Goal: Task Accomplishment & Management: Complete application form

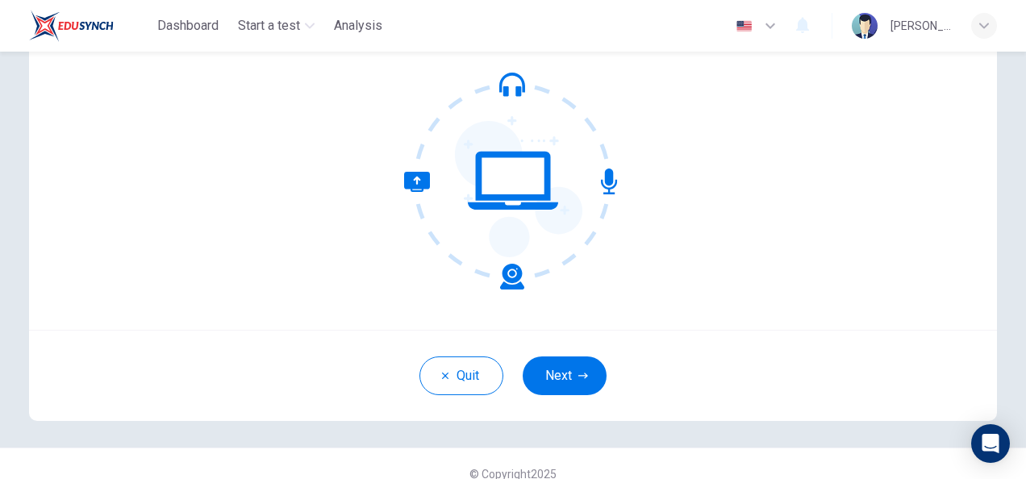
scroll to position [161, 0]
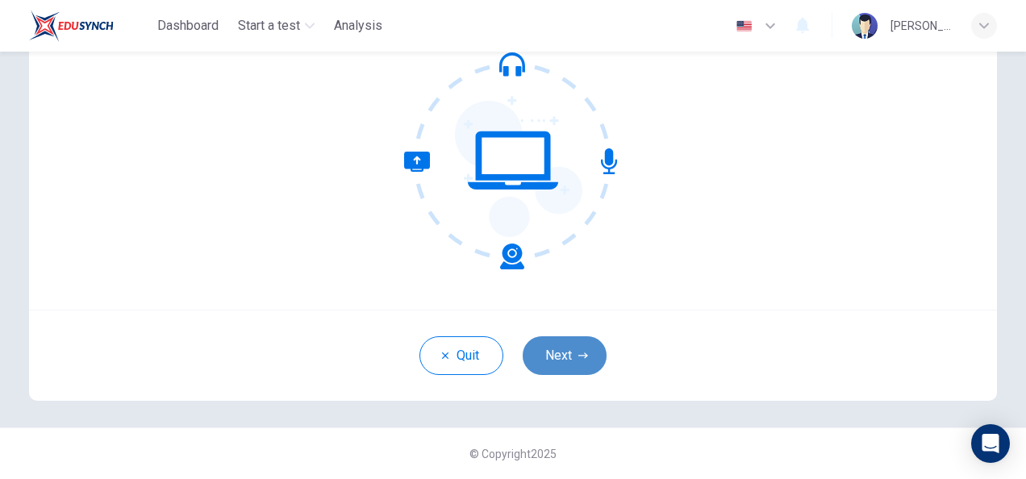
click at [549, 363] on button "Next" at bounding box center [565, 355] width 84 height 39
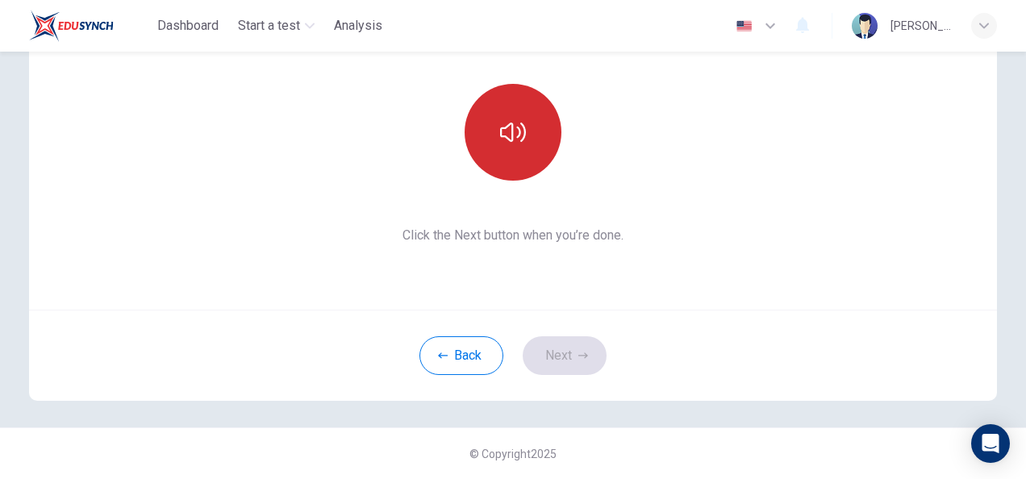
click at [466, 154] on button "button" at bounding box center [513, 132] width 97 height 97
click at [505, 150] on button "button" at bounding box center [513, 132] width 97 height 97
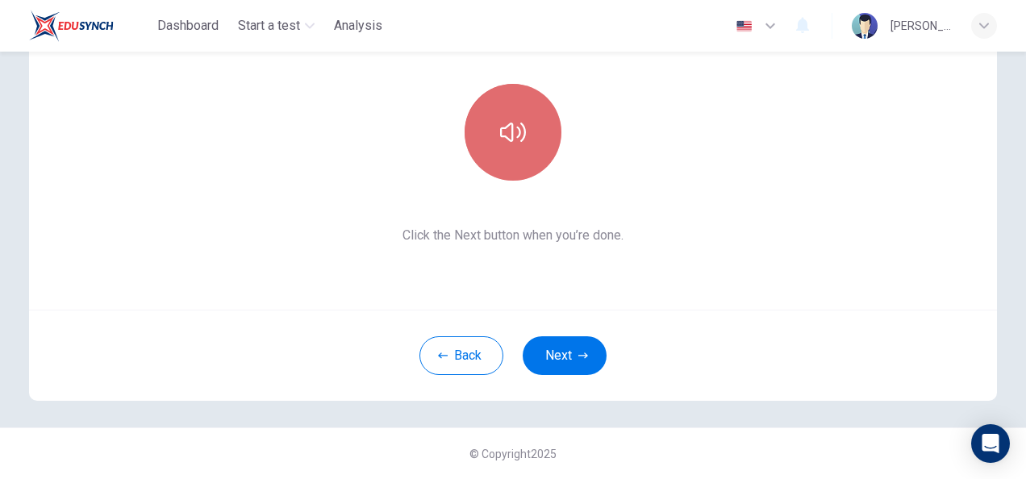
click at [505, 150] on button "button" at bounding box center [513, 132] width 97 height 97
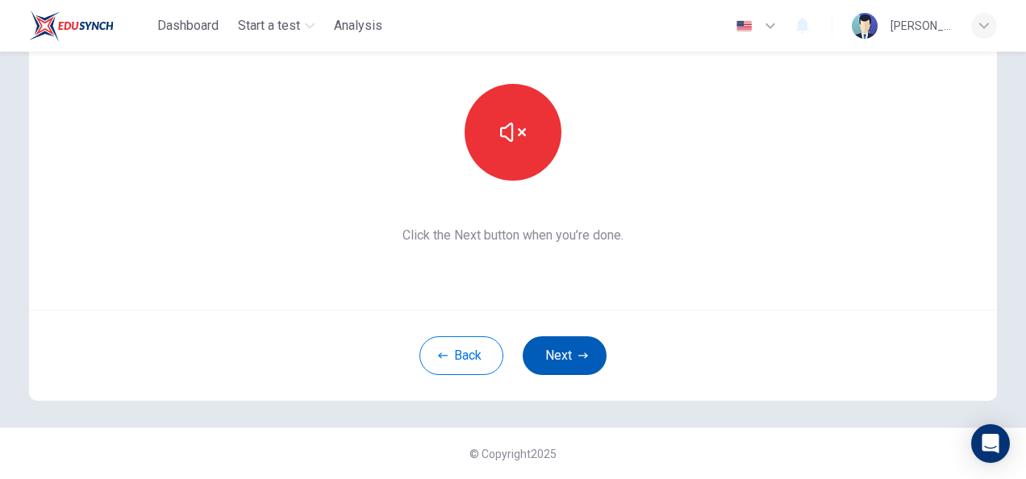
click at [567, 343] on button "Next" at bounding box center [565, 355] width 84 height 39
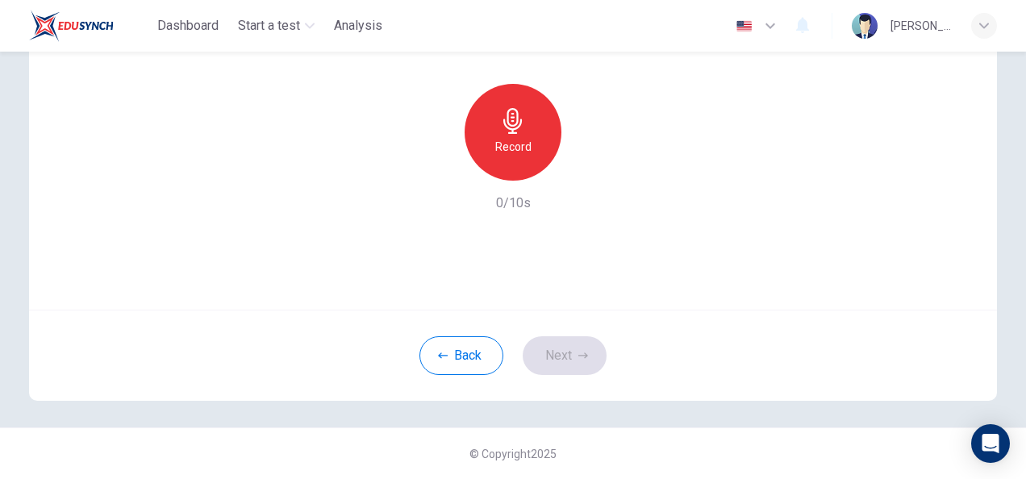
click at [476, 126] on div "Record" at bounding box center [513, 132] width 97 height 97
drag, startPoint x: 566, startPoint y: 169, endPoint x: 580, endPoint y: 166, distance: 13.9
click at [580, 166] on div "Record" at bounding box center [513, 132] width 174 height 97
click at [580, 166] on icon "button" at bounding box center [587, 168] width 16 height 16
click at [439, 174] on icon "button" at bounding box center [439, 168] width 15 height 15
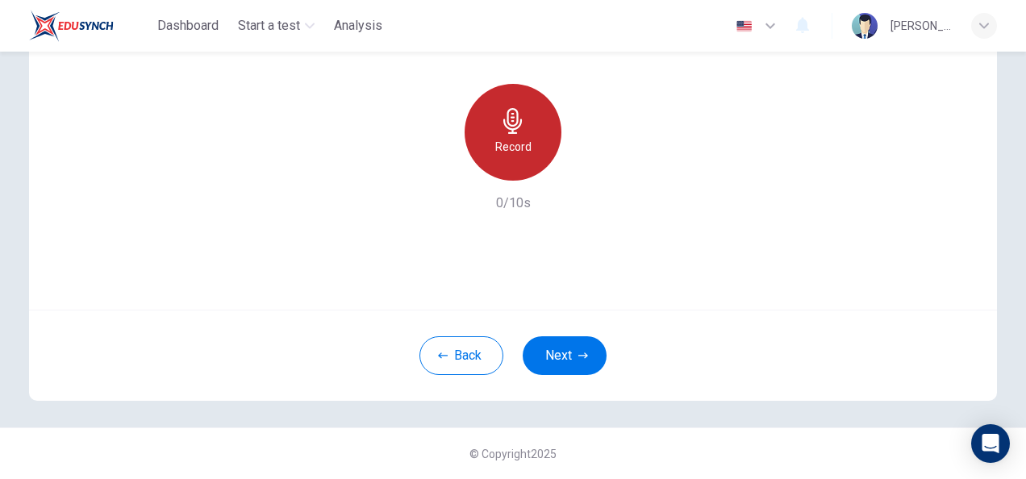
click at [512, 161] on div "Record" at bounding box center [513, 132] width 97 height 97
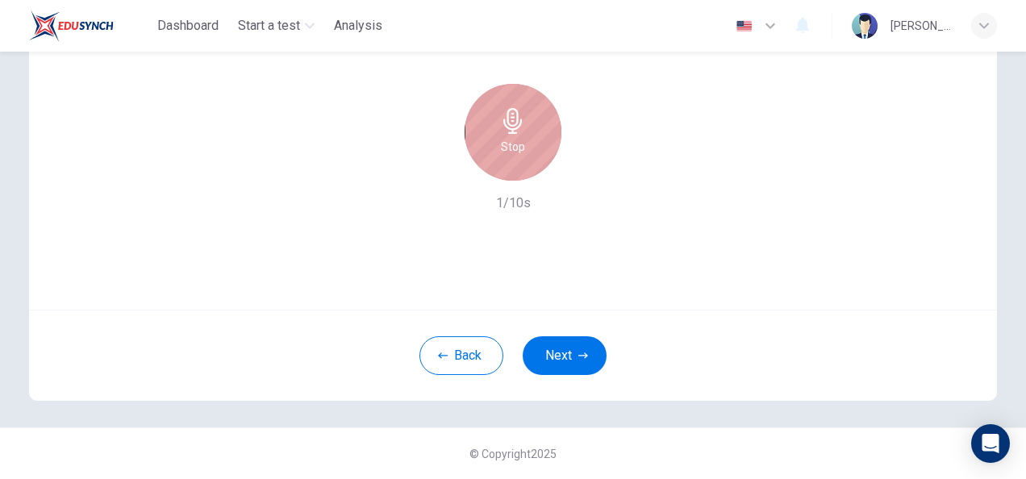
click at [512, 161] on div "Stop" at bounding box center [513, 132] width 97 height 97
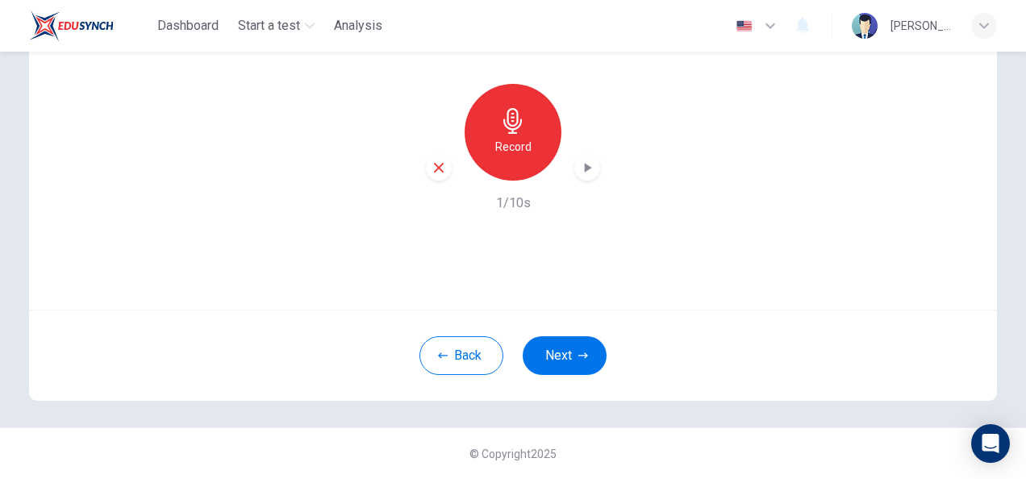
click at [418, 179] on div "Record 1/10s" at bounding box center [513, 148] width 538 height 129
click at [432, 168] on icon "button" at bounding box center [439, 168] width 15 height 15
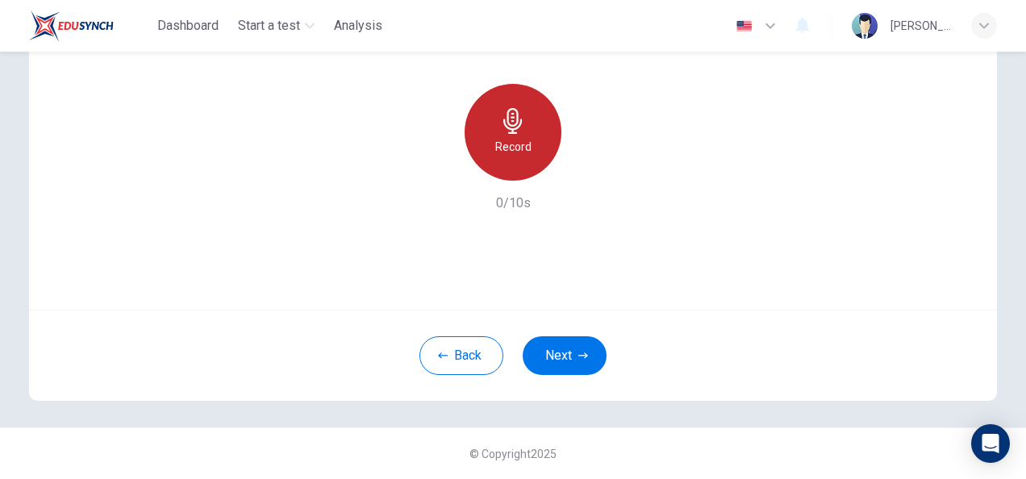
click at [506, 148] on h6 "Record" at bounding box center [513, 146] width 36 height 19
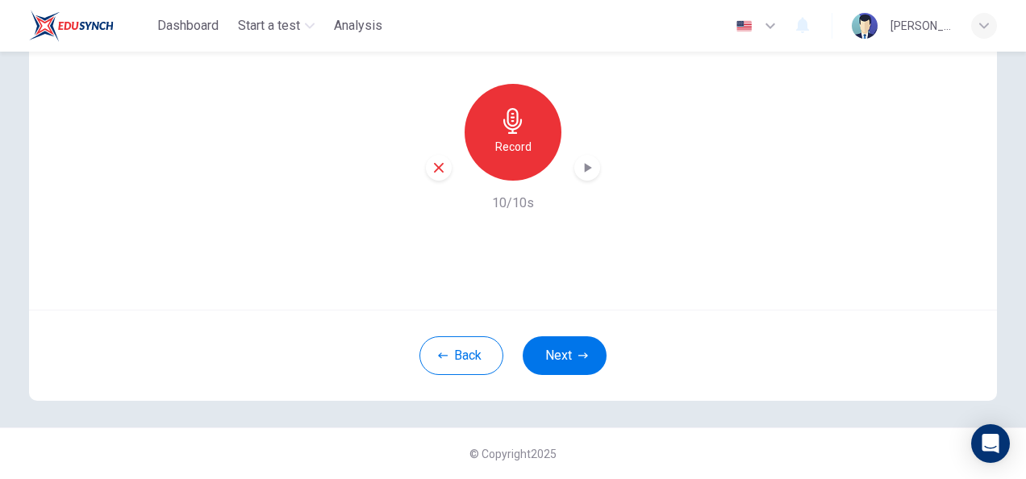
click at [597, 164] on div "Record 10/10s" at bounding box center [513, 148] width 538 height 129
click at [589, 164] on icon "button" at bounding box center [587, 168] width 16 height 16
click at [546, 345] on button "Next" at bounding box center [565, 355] width 84 height 39
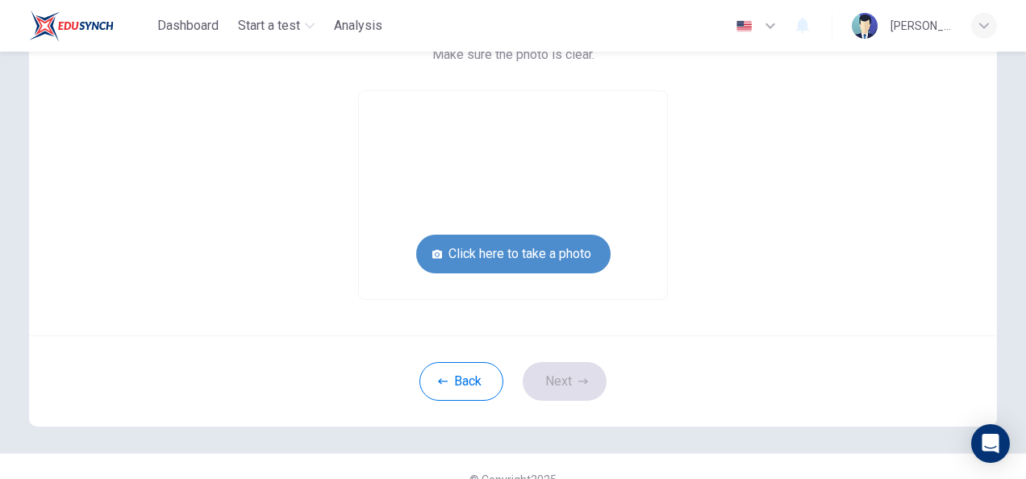
click at [519, 253] on button "Click here to take a photo" at bounding box center [513, 254] width 194 height 39
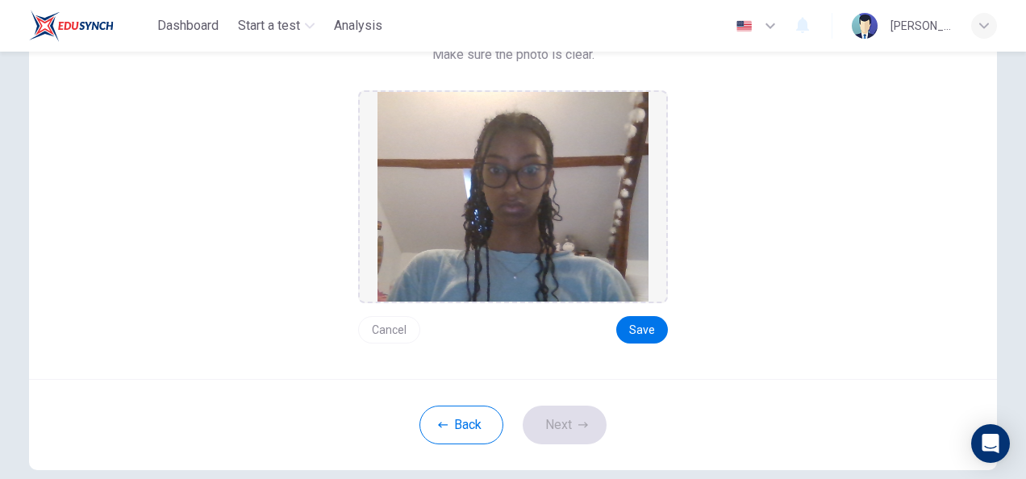
click at [461, 218] on img at bounding box center [513, 197] width 271 height 210
click at [378, 328] on button "Cancel" at bounding box center [389, 329] width 62 height 27
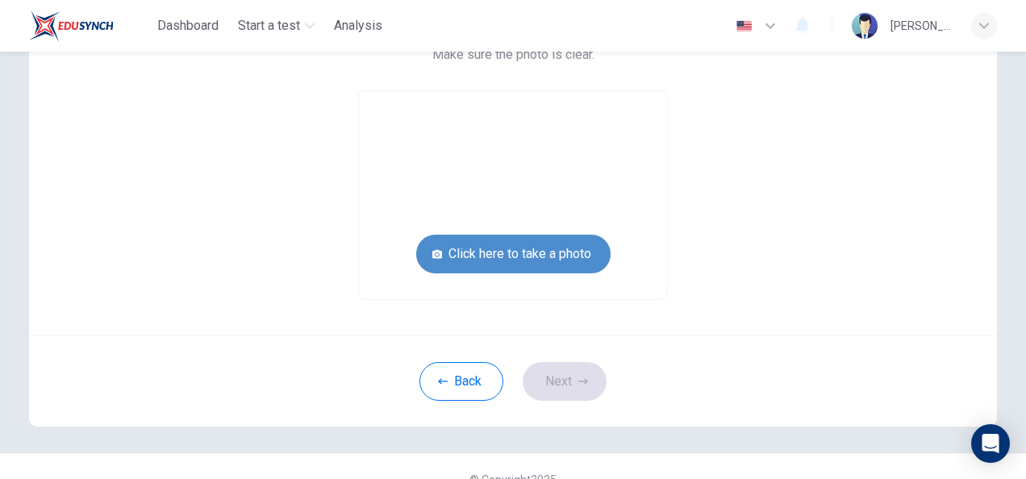
drag, startPoint x: 555, startPoint y: 261, endPoint x: 508, endPoint y: 260, distance: 47.6
click at [508, 260] on button "Click here to take a photo" at bounding box center [513, 254] width 194 height 39
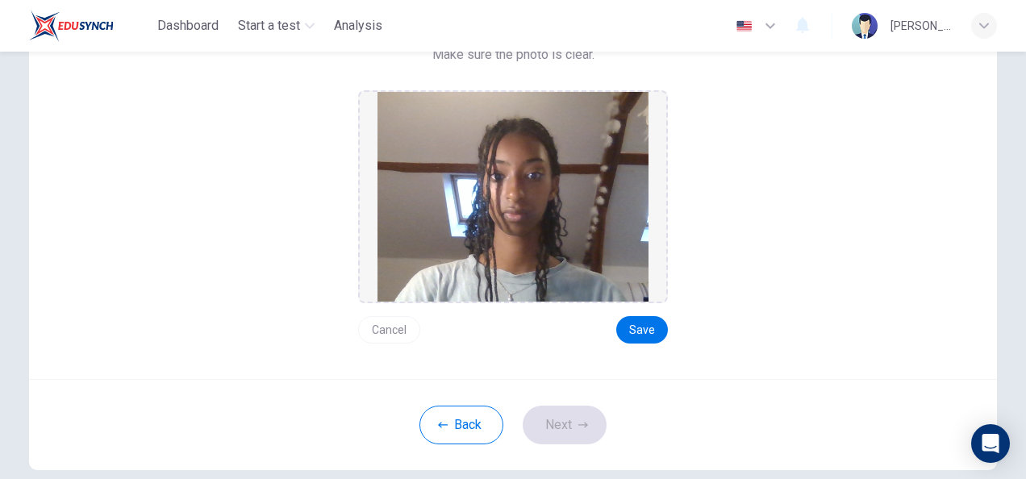
click at [390, 324] on button "Cancel" at bounding box center [389, 329] width 62 height 27
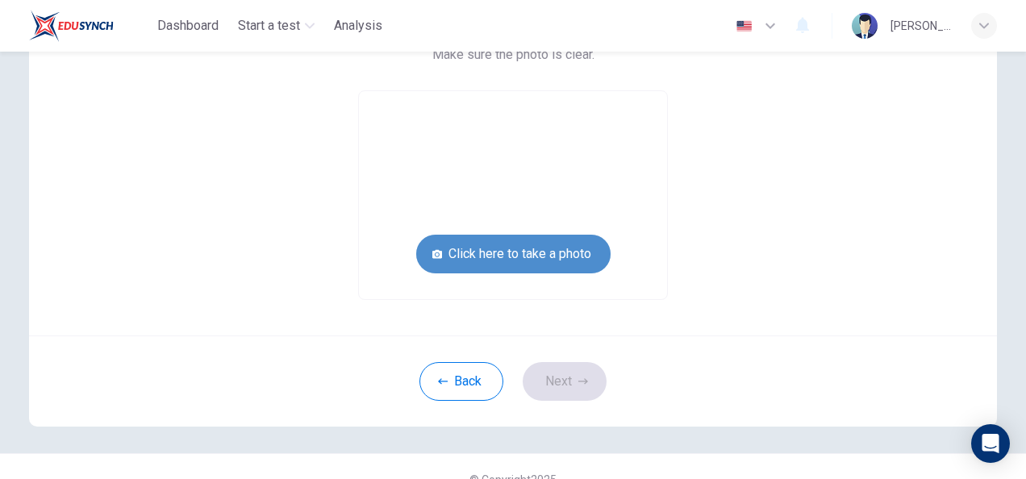
click at [505, 257] on button "Click here to take a photo" at bounding box center [513, 254] width 194 height 39
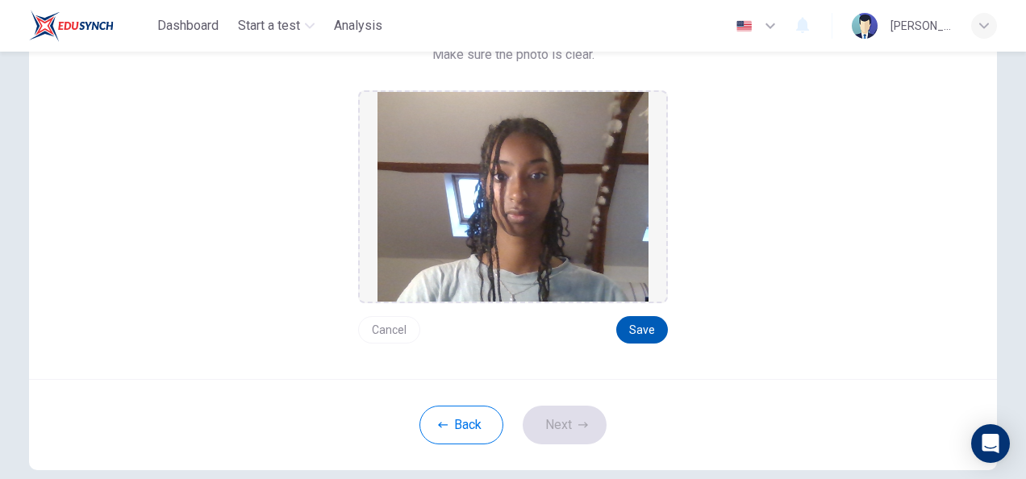
click at [653, 336] on button "Save" at bounding box center [642, 329] width 52 height 27
click at [558, 441] on button "Next" at bounding box center [565, 425] width 84 height 39
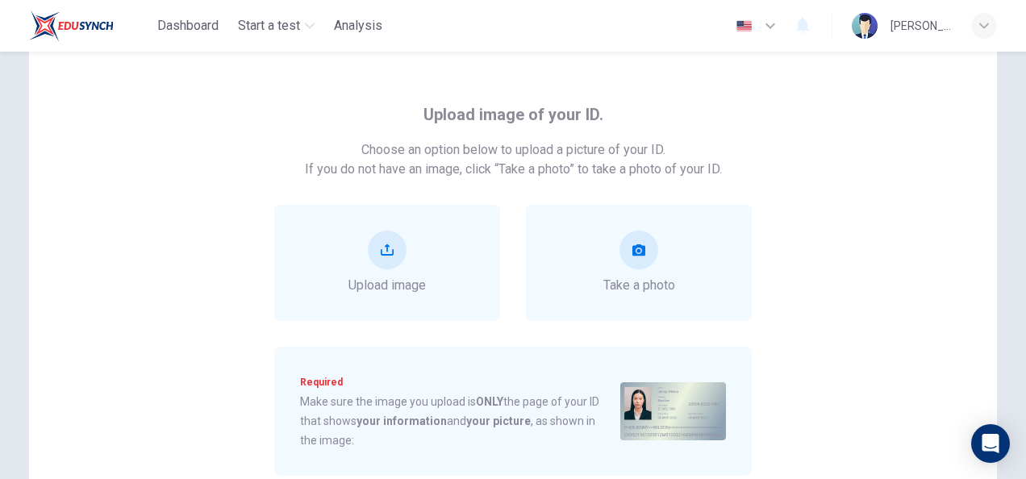
scroll to position [47, 0]
click at [671, 281] on span "Take a photo" at bounding box center [640, 285] width 72 height 19
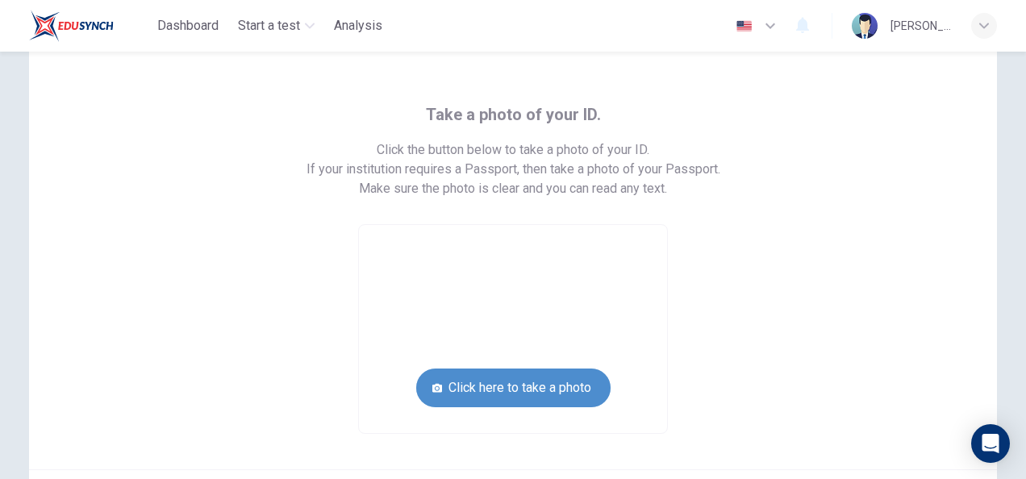
click at [533, 397] on button "Click here to take a photo" at bounding box center [513, 388] width 194 height 39
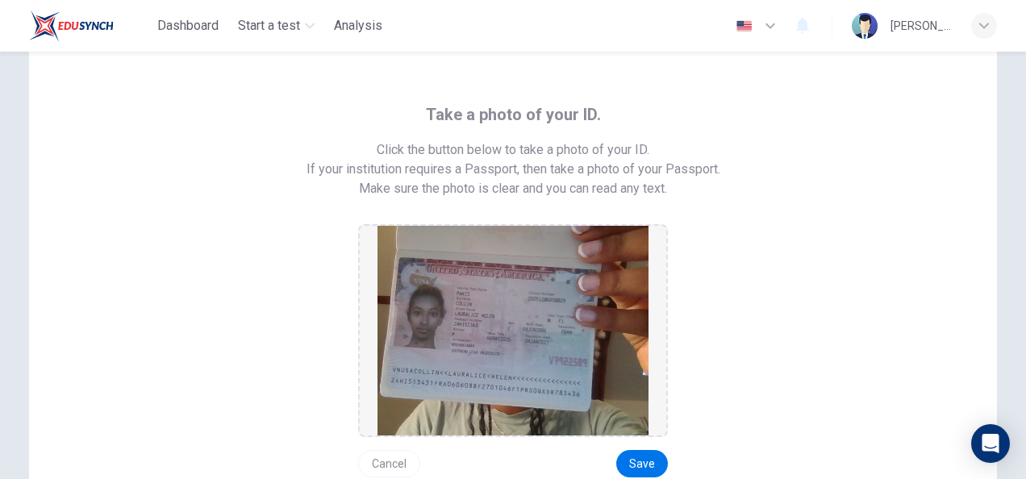
click at [554, 357] on img at bounding box center [513, 331] width 271 height 210
click at [387, 460] on button "Cancel" at bounding box center [389, 463] width 62 height 27
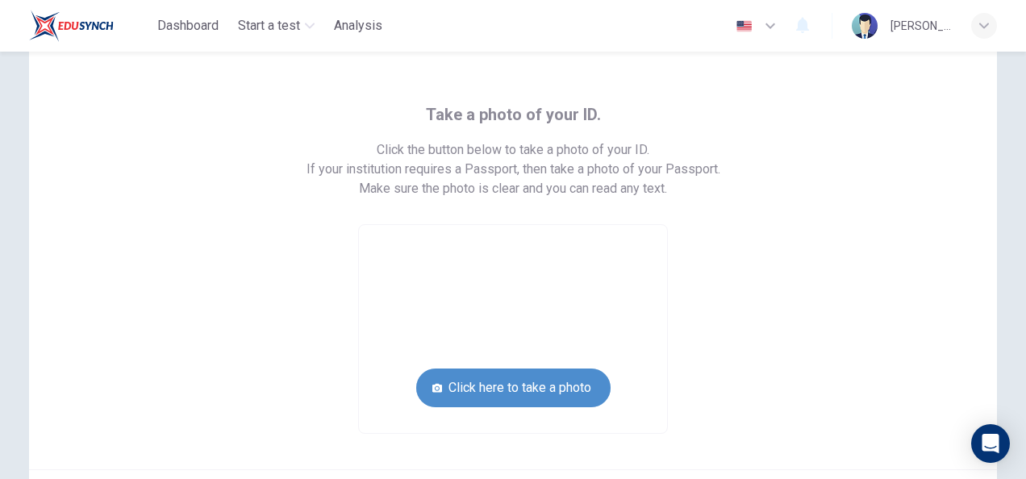
click at [479, 388] on button "Click here to take a photo" at bounding box center [513, 388] width 194 height 39
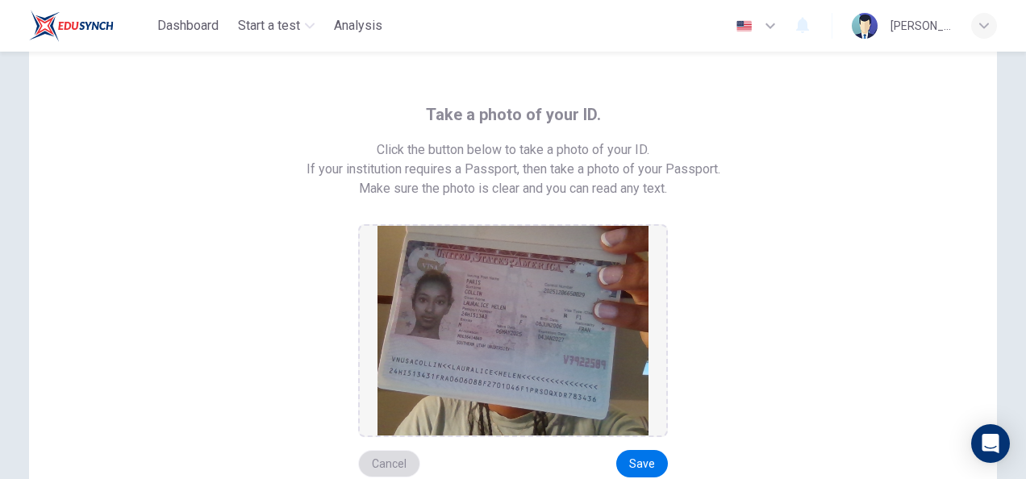
click at [395, 461] on button "Cancel" at bounding box center [389, 463] width 62 height 27
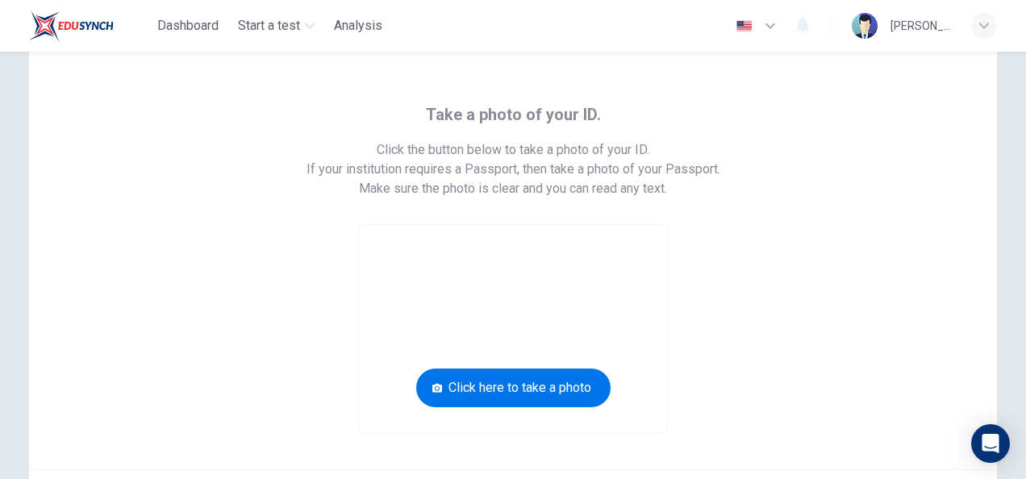
drag, startPoint x: 524, startPoint y: 402, endPoint x: 418, endPoint y: 434, distance: 111.3
click at [418, 434] on div "Take a photo of your ID. Click the button below to take a photo of your ID. If …" at bounding box center [513, 253] width 968 height 432
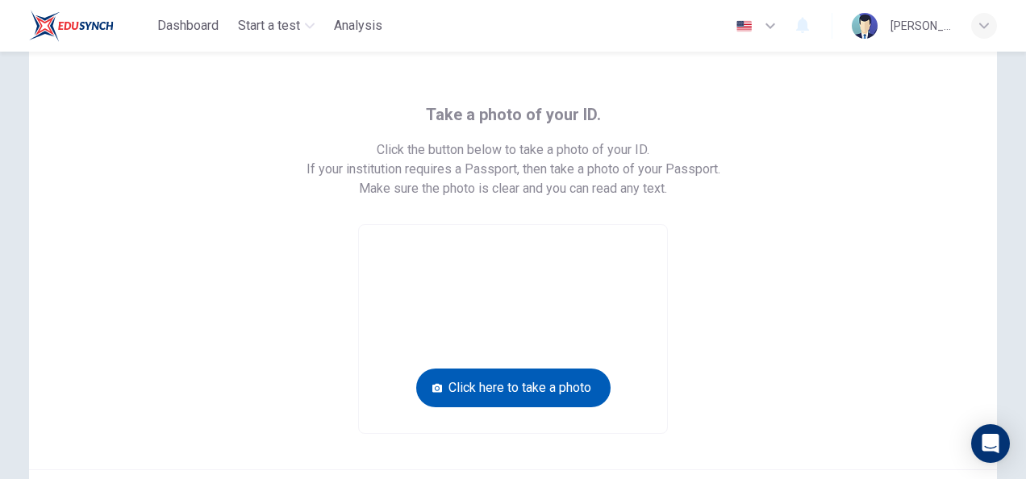
click at [481, 378] on button "Click here to take a photo" at bounding box center [513, 388] width 194 height 39
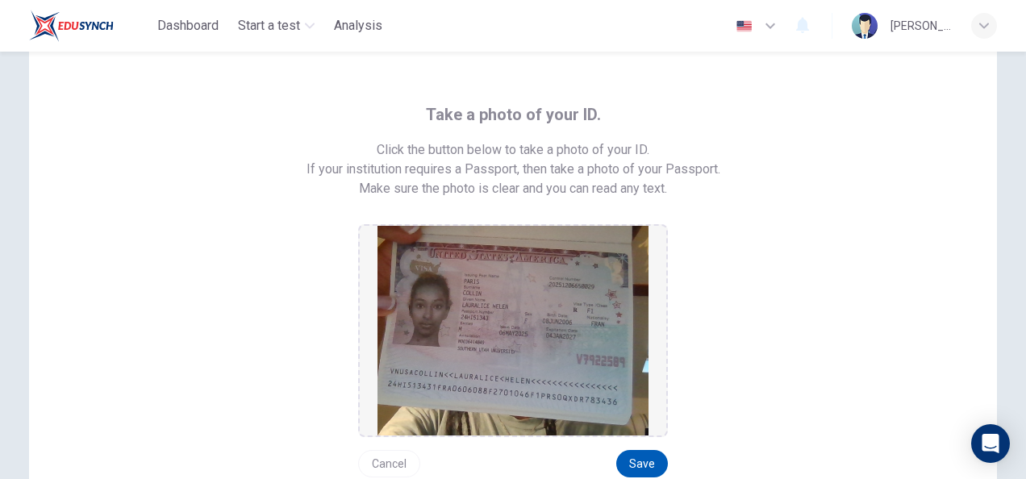
click at [641, 463] on button "Save" at bounding box center [642, 463] width 52 height 27
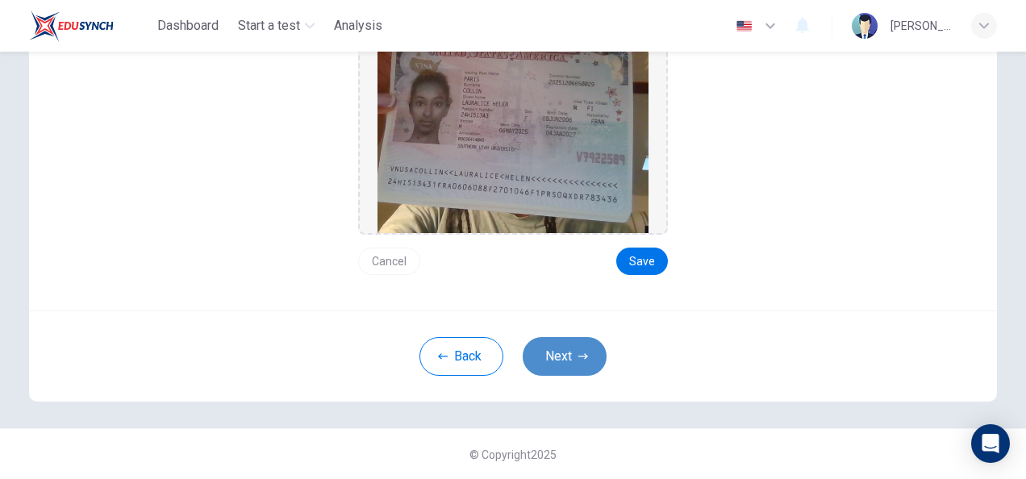
click at [581, 360] on icon "button" at bounding box center [584, 357] width 10 height 10
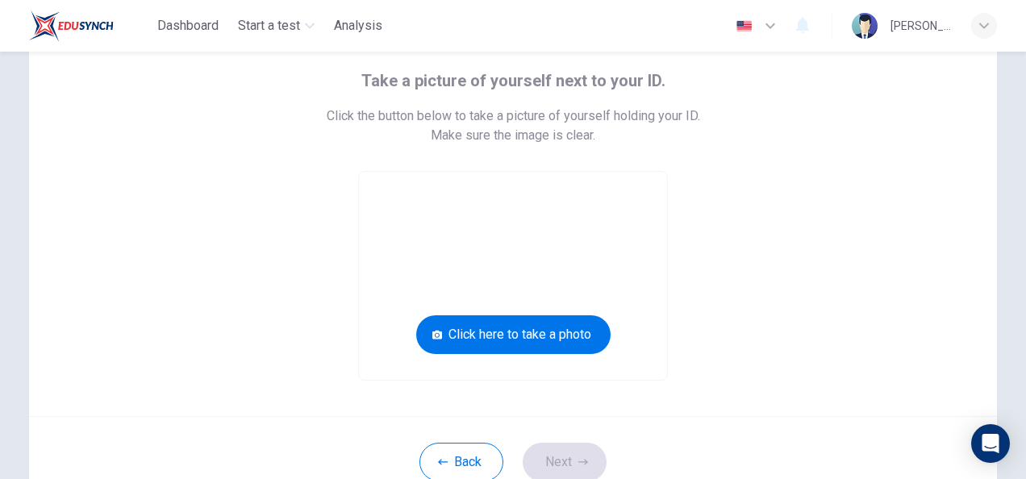
scroll to position [80, 0]
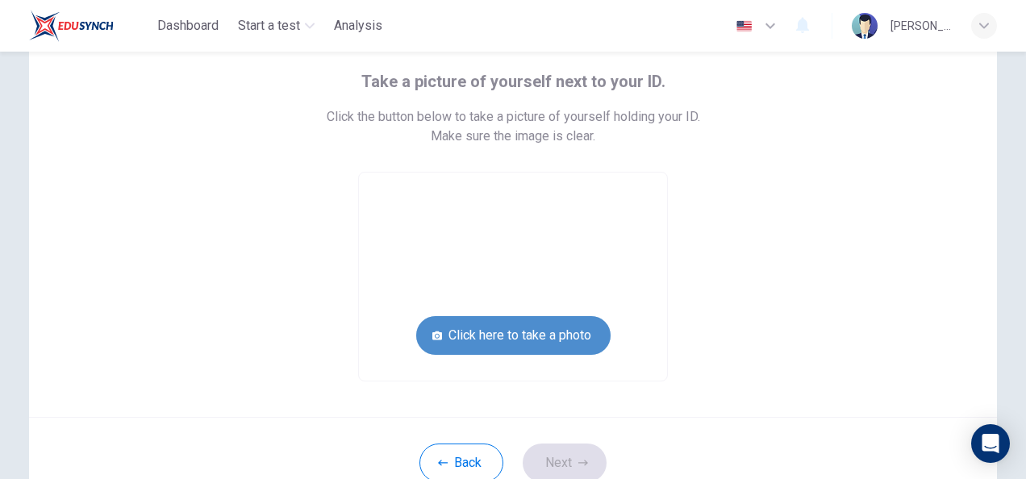
click at [444, 334] on button "Click here to take a photo" at bounding box center [513, 335] width 194 height 39
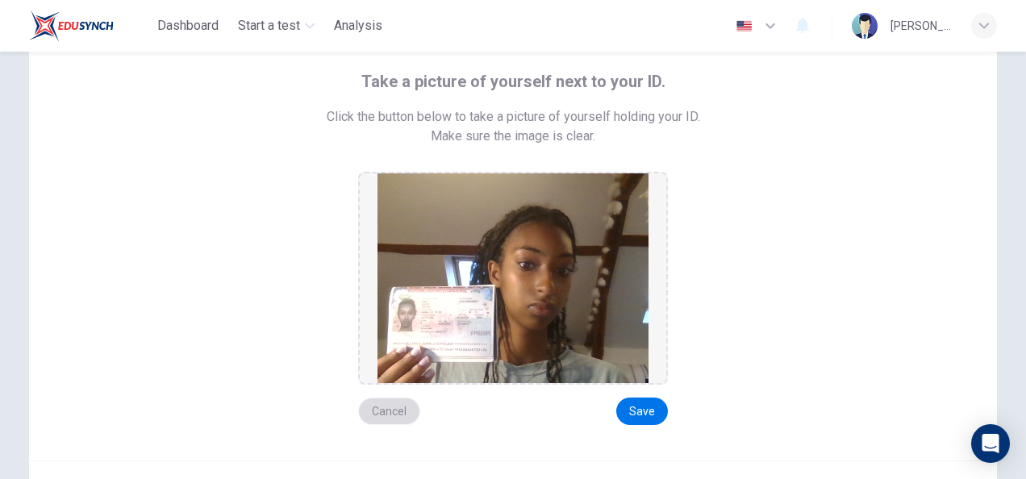
click at [395, 417] on button "Cancel" at bounding box center [389, 411] width 62 height 27
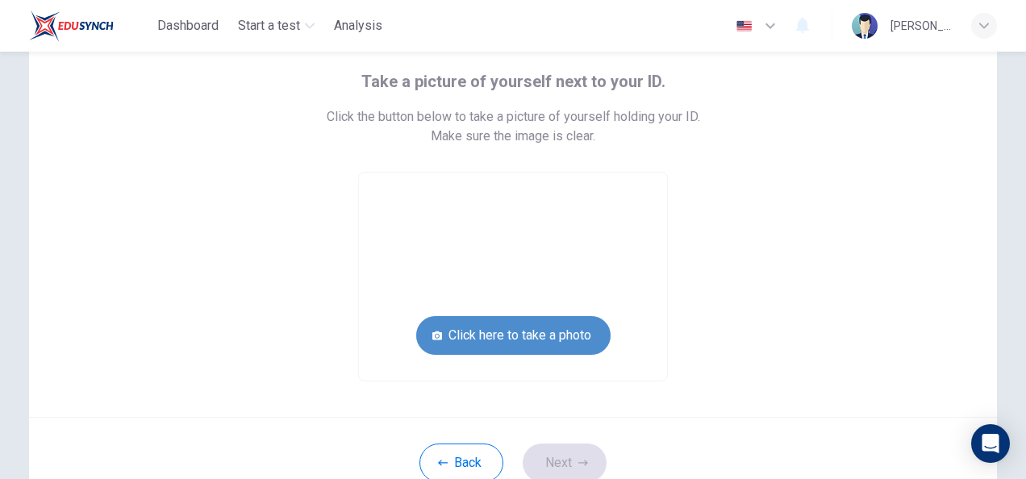
click at [467, 338] on button "Click here to take a photo" at bounding box center [513, 335] width 194 height 39
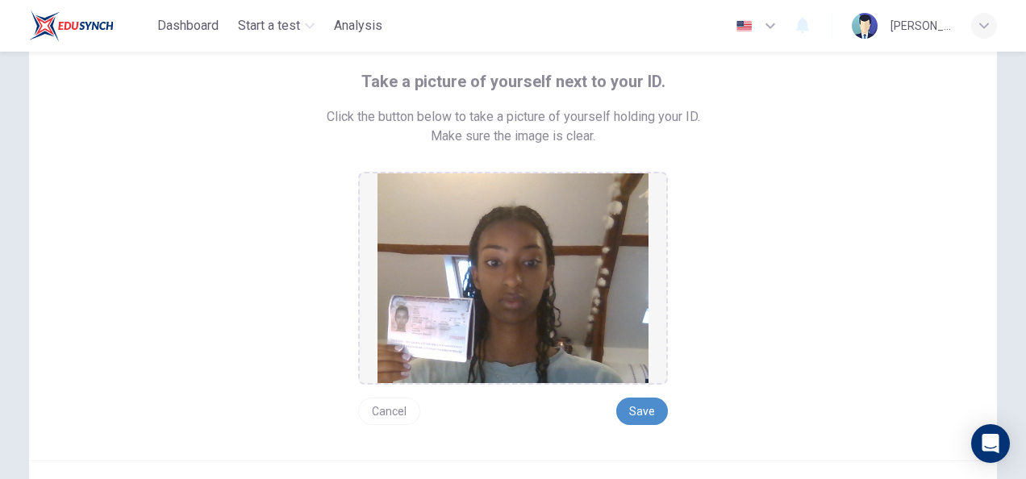
click at [653, 421] on button "Save" at bounding box center [642, 411] width 52 height 27
click at [389, 411] on button "Cancel" at bounding box center [389, 411] width 62 height 27
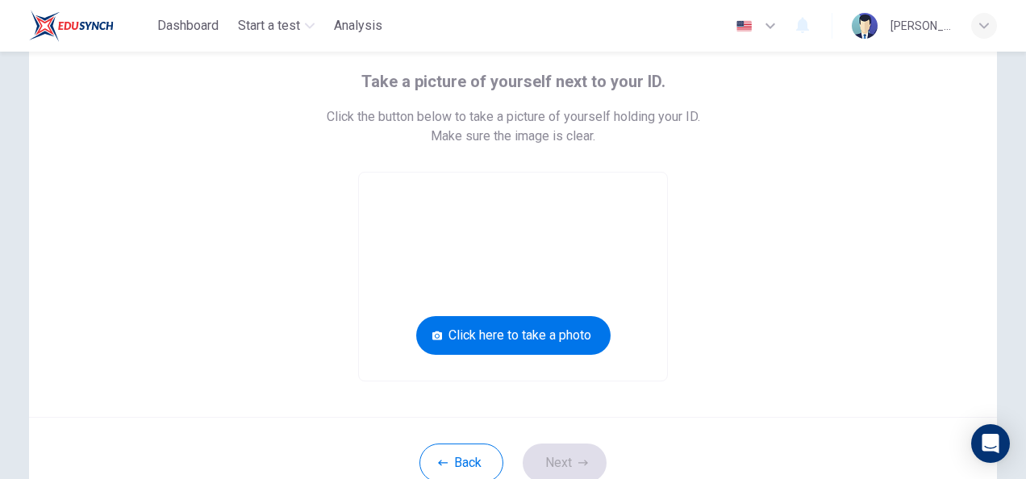
click at [389, 411] on div "Take a picture of yourself next to your ID. Click the button below to take a pi…" at bounding box center [513, 210] width 968 height 413
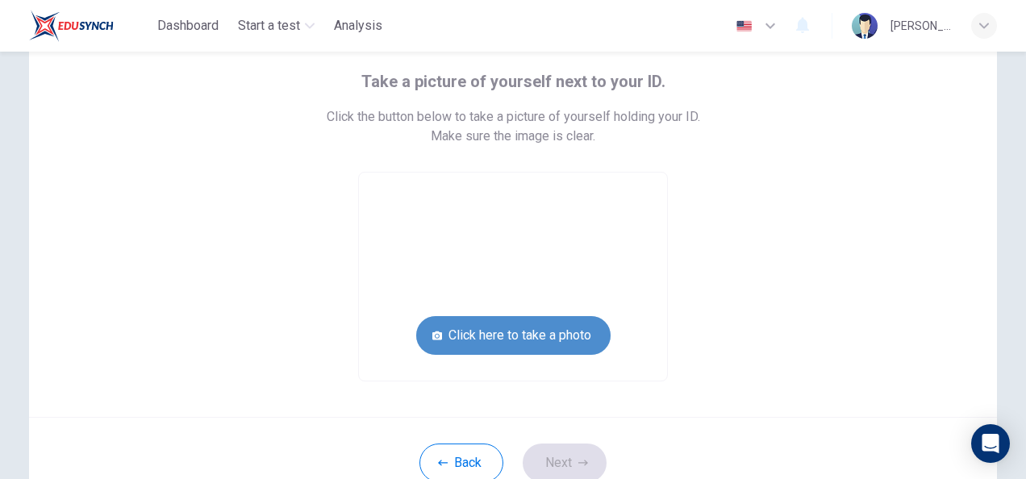
click at [464, 352] on button "Click here to take a photo" at bounding box center [513, 335] width 194 height 39
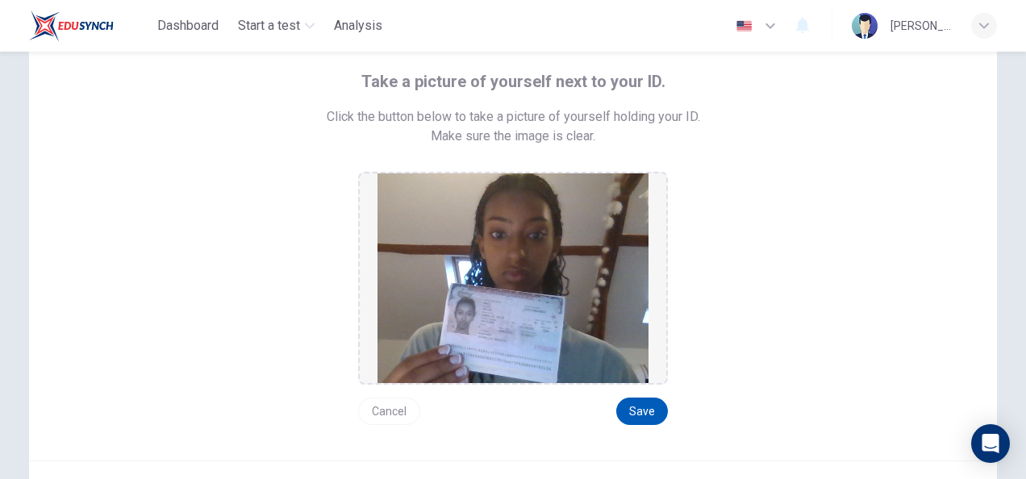
click at [649, 421] on button "Save" at bounding box center [642, 411] width 52 height 27
click at [649, 418] on button "Save" at bounding box center [642, 411] width 52 height 27
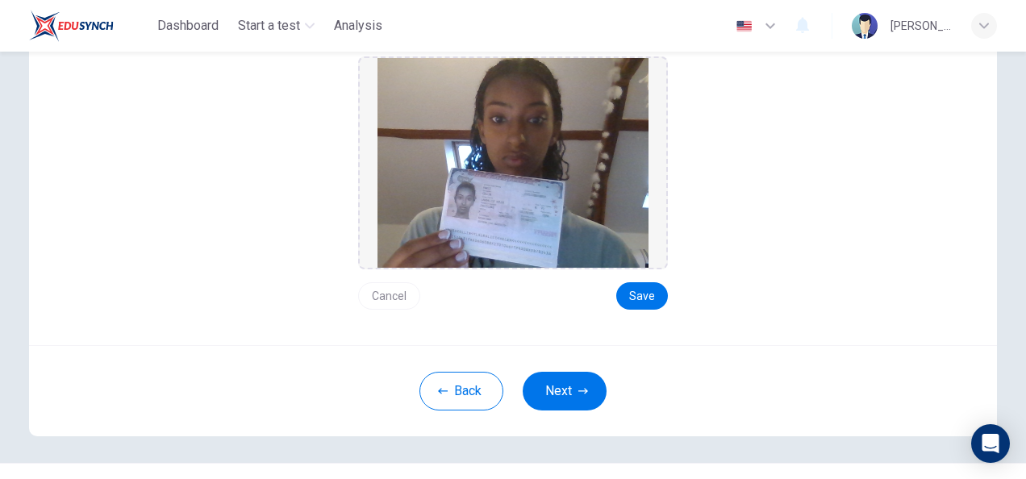
scroll to position [230, 0]
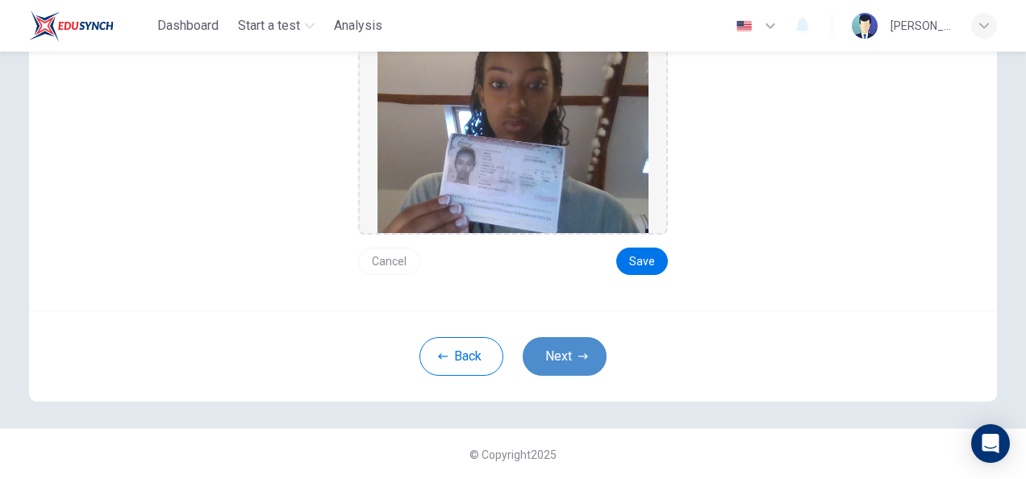
click at [554, 359] on button "Next" at bounding box center [565, 356] width 84 height 39
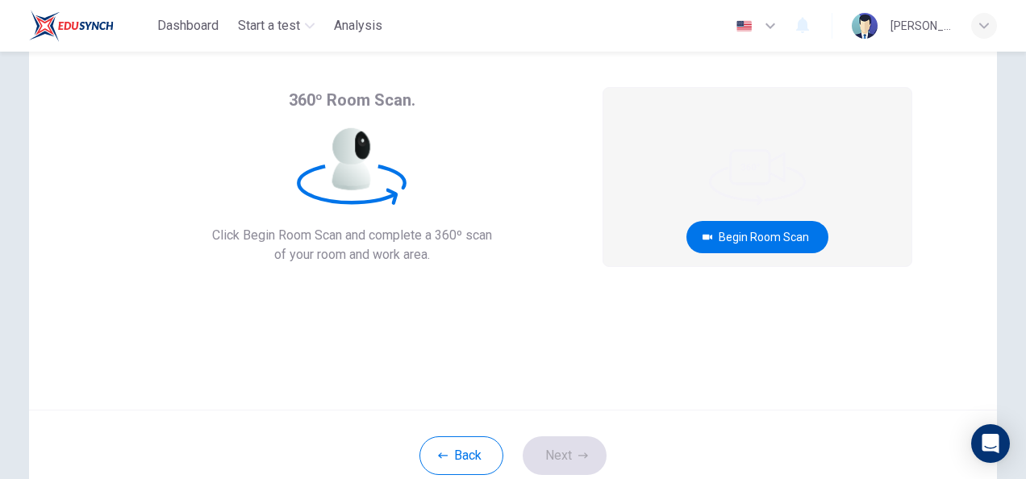
scroll to position [59, 0]
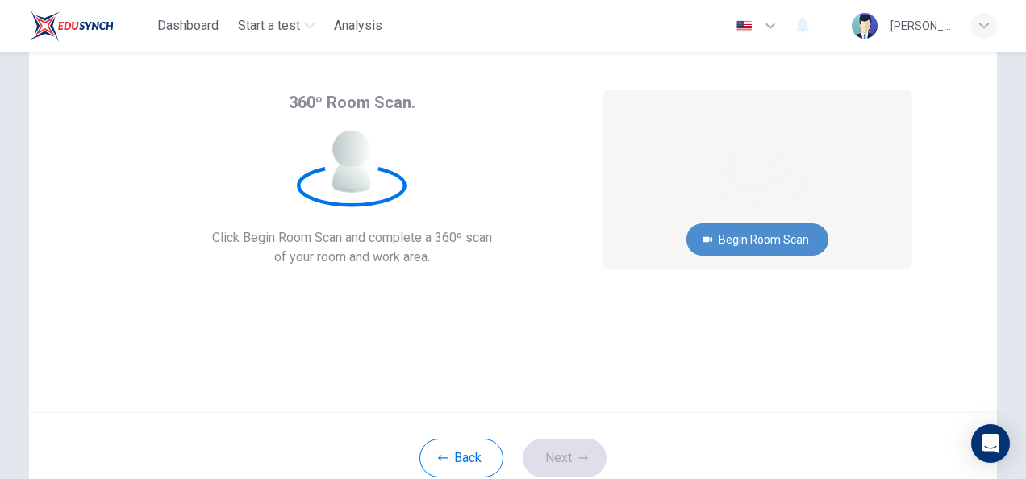
click at [714, 244] on button "Begin Room Scan" at bounding box center [758, 239] width 142 height 32
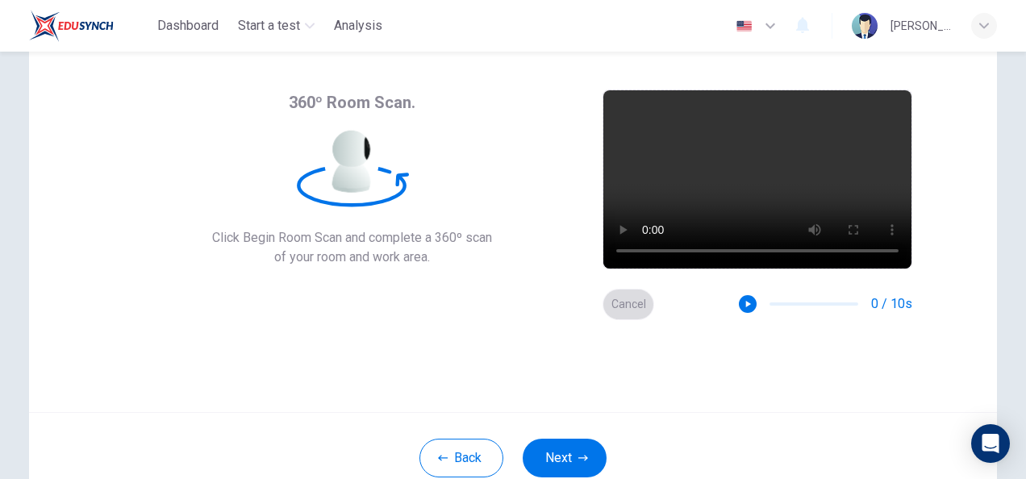
click at [626, 307] on button "Cancel" at bounding box center [629, 304] width 52 height 31
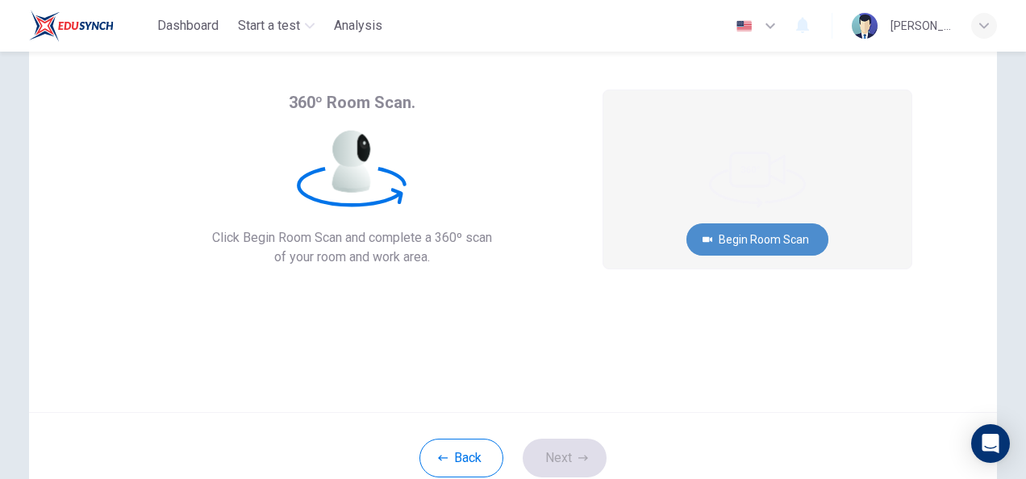
click at [767, 239] on button "Begin Room Scan" at bounding box center [758, 239] width 142 height 32
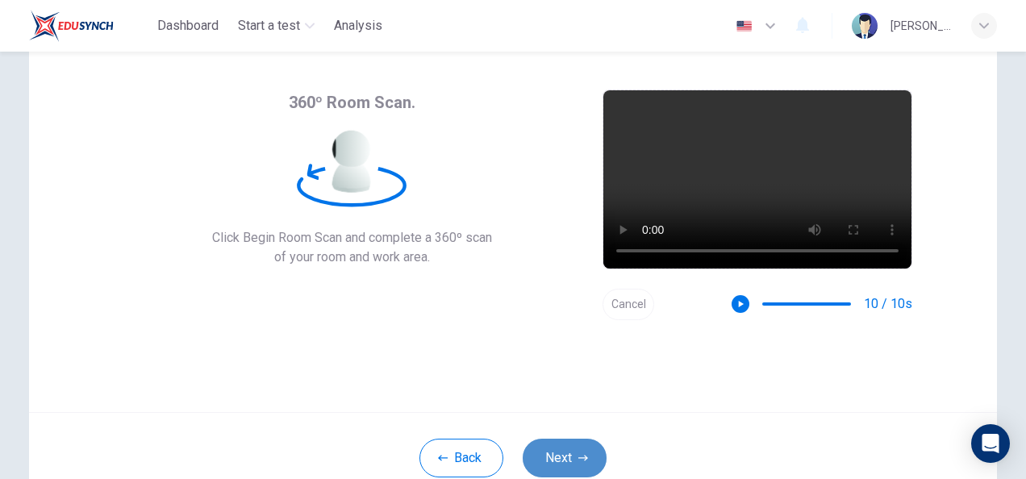
click at [542, 451] on button "Next" at bounding box center [565, 458] width 84 height 39
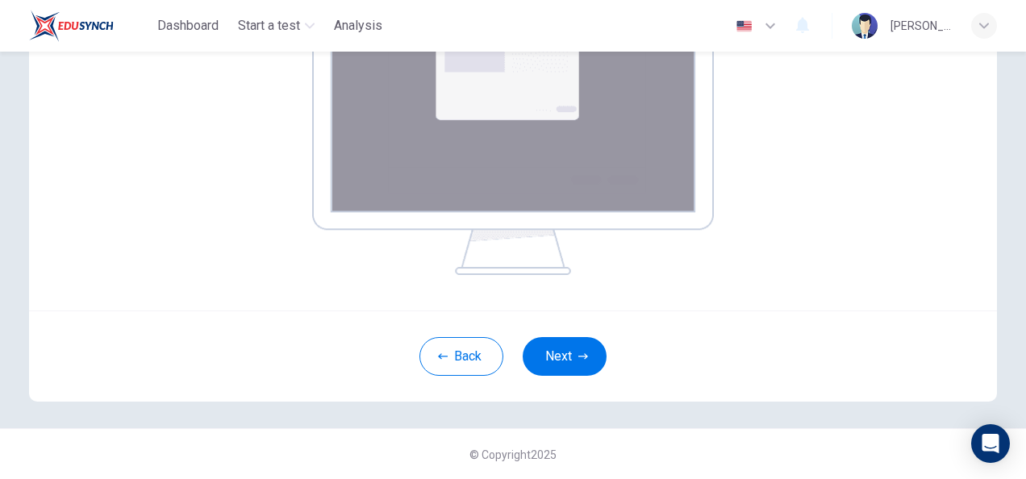
scroll to position [327, 0]
click at [581, 357] on icon "button" at bounding box center [584, 356] width 10 height 6
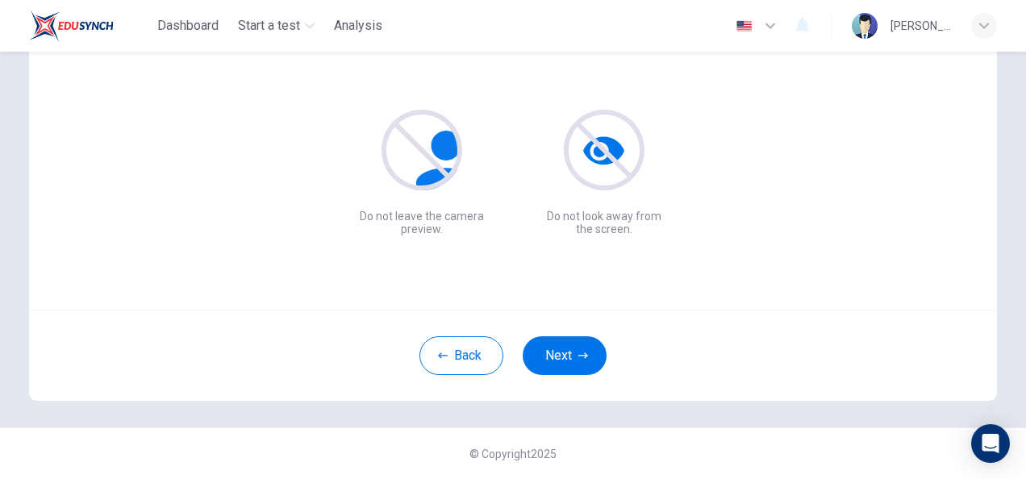
scroll to position [161, 0]
click at [547, 356] on button "Next" at bounding box center [565, 355] width 84 height 39
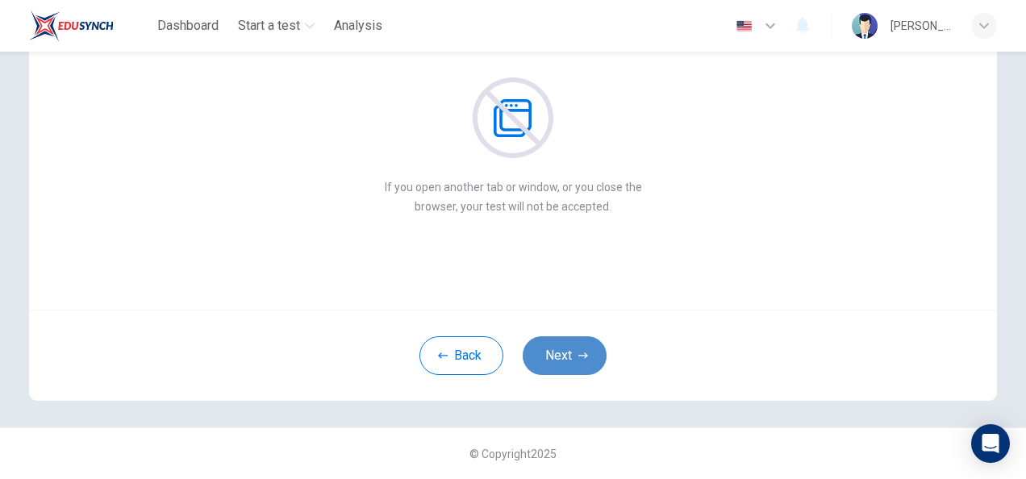
click at [547, 356] on button "Next" at bounding box center [565, 355] width 84 height 39
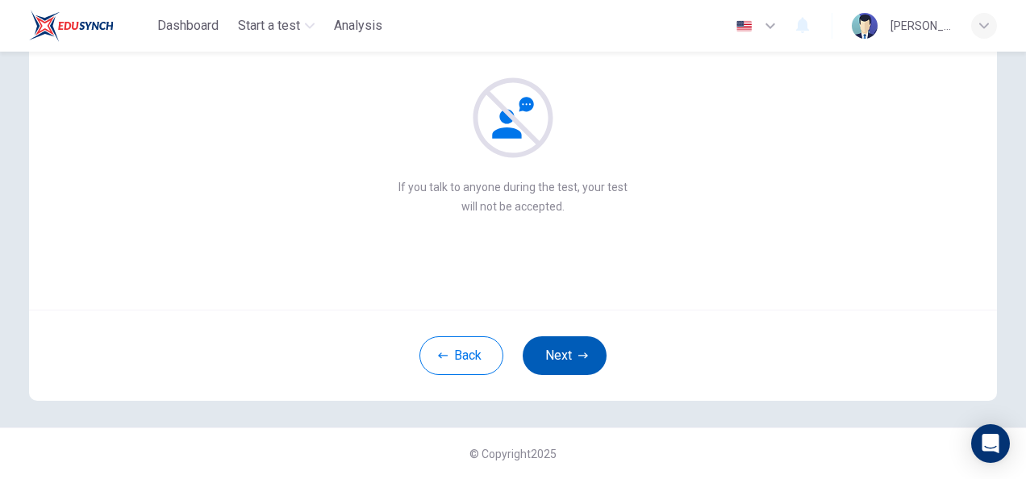
click at [547, 356] on button "Next" at bounding box center [565, 355] width 84 height 39
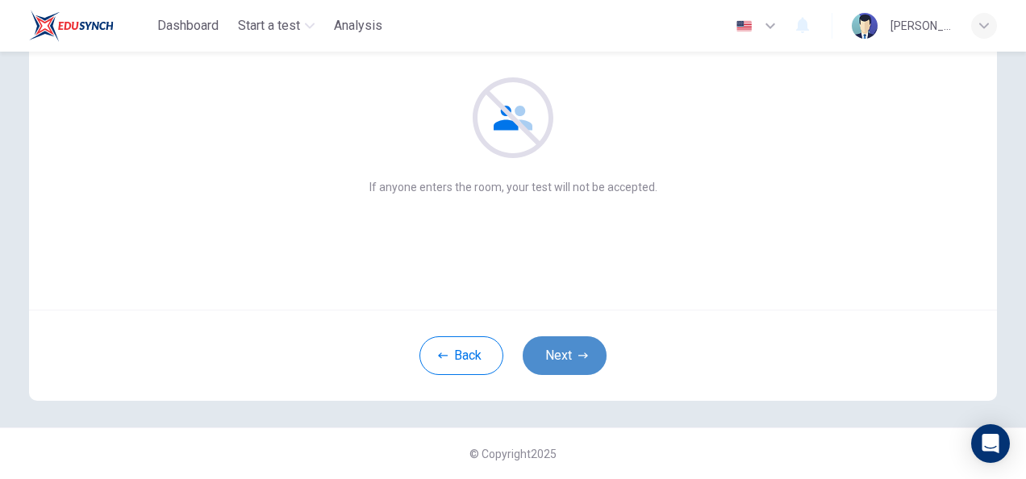
click at [547, 356] on button "Next" at bounding box center [565, 355] width 84 height 39
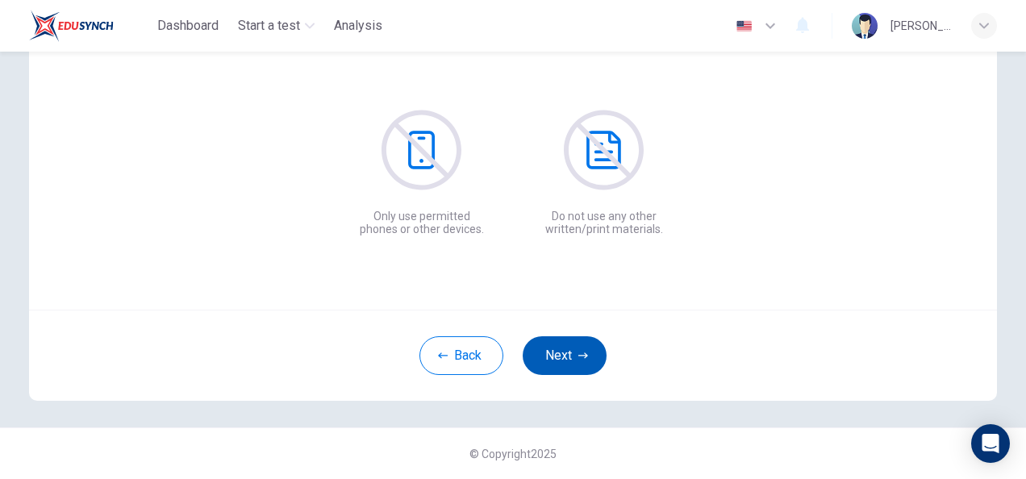
click at [547, 356] on button "Next" at bounding box center [565, 355] width 84 height 39
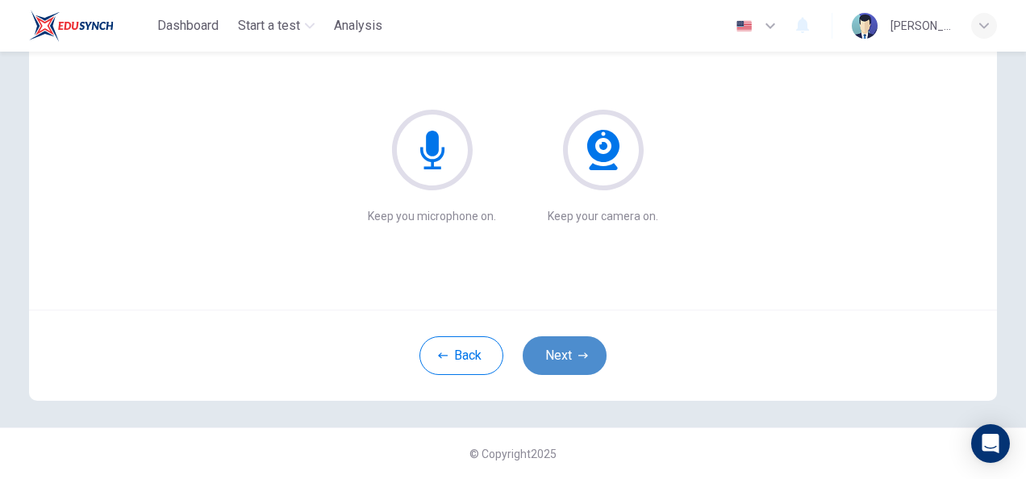
click at [547, 356] on button "Next" at bounding box center [565, 355] width 84 height 39
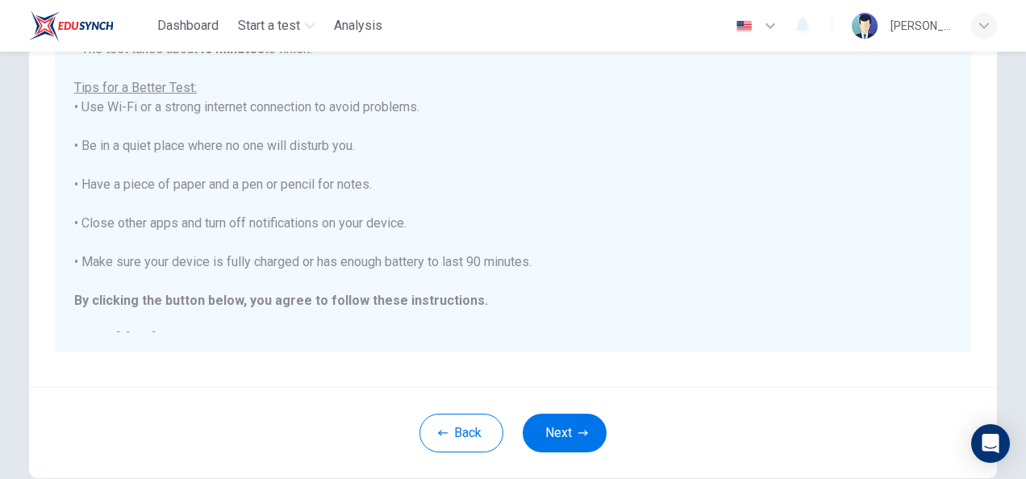
scroll to position [366, 0]
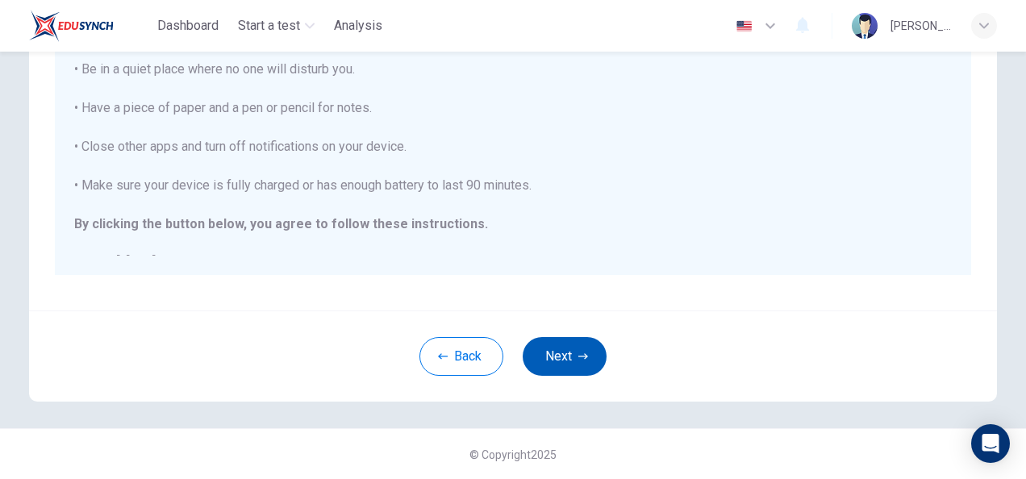
click at [550, 340] on button "Next" at bounding box center [565, 356] width 84 height 39
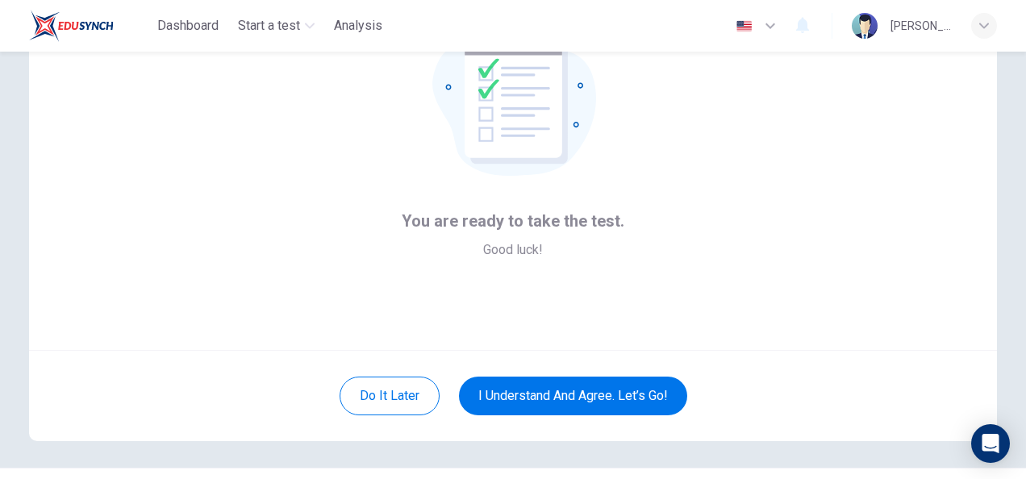
scroll to position [161, 0]
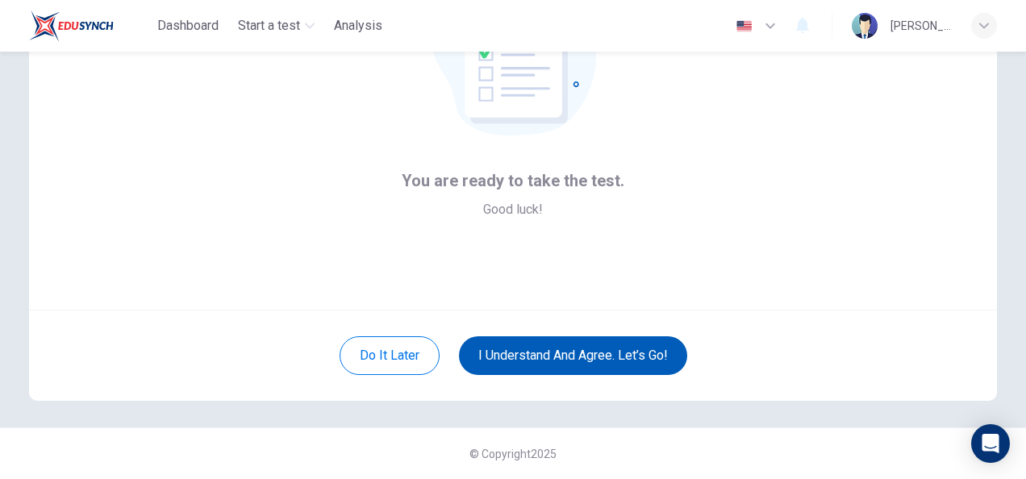
click at [534, 340] on button "I understand and agree. Let’s go!" at bounding box center [573, 355] width 228 height 39
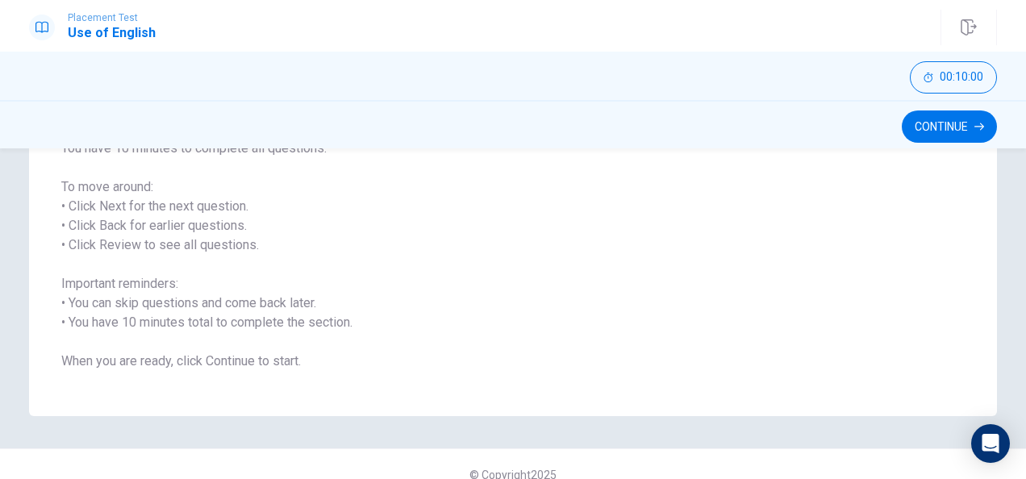
scroll to position [244, 0]
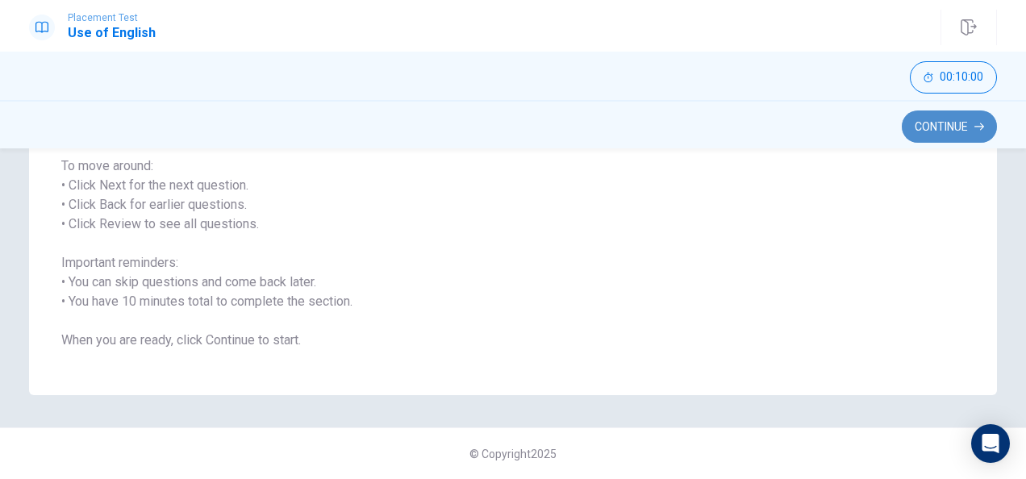
click at [936, 126] on button "Continue" at bounding box center [949, 127] width 95 height 32
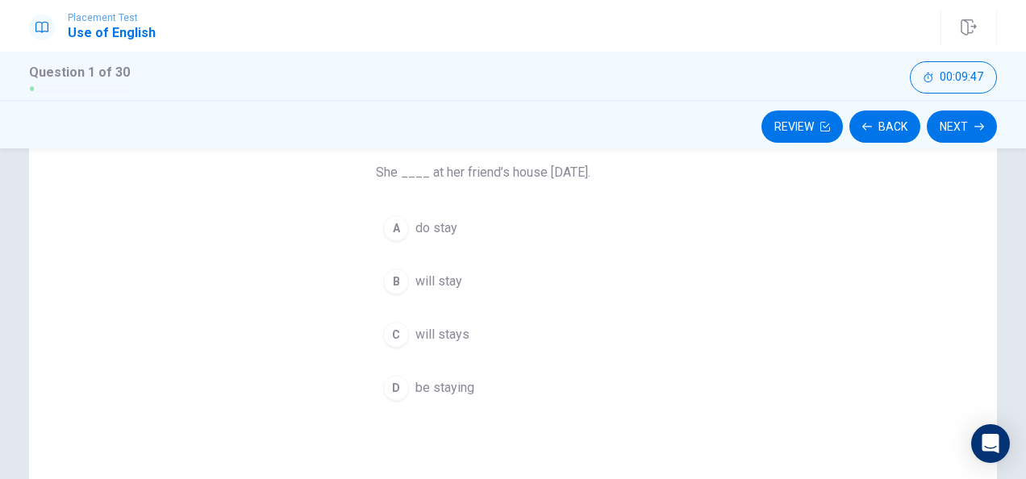
scroll to position [97, 0]
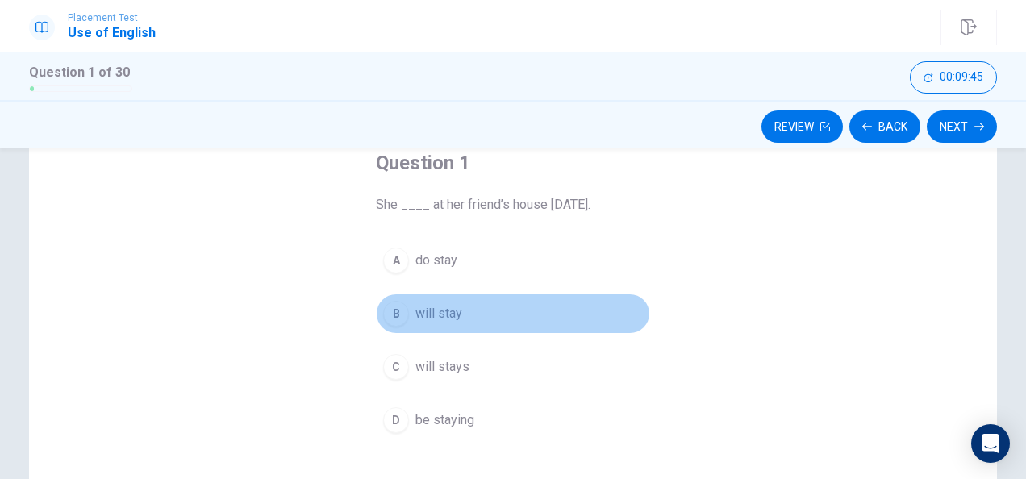
click at [392, 310] on div "B" at bounding box center [396, 314] width 26 height 26
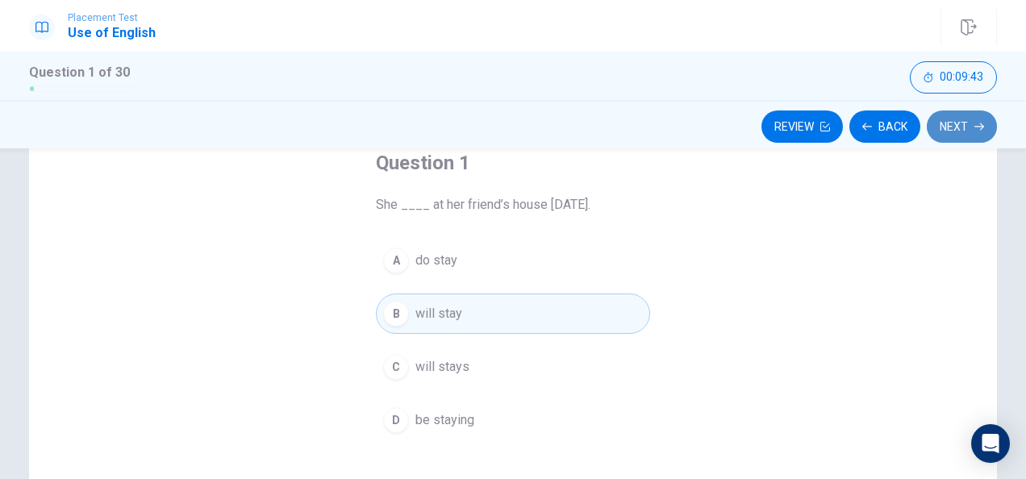
click at [955, 119] on button "Next" at bounding box center [962, 127] width 70 height 32
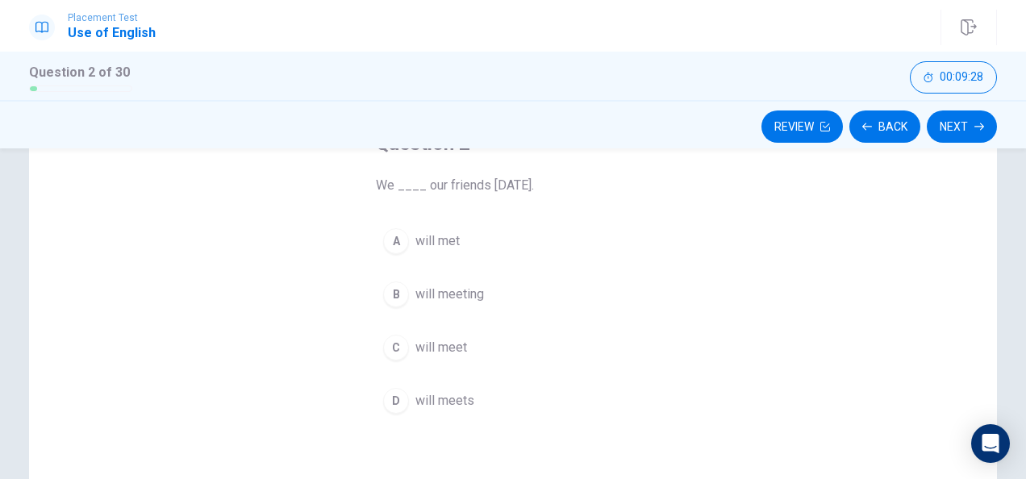
scroll to position [109, 0]
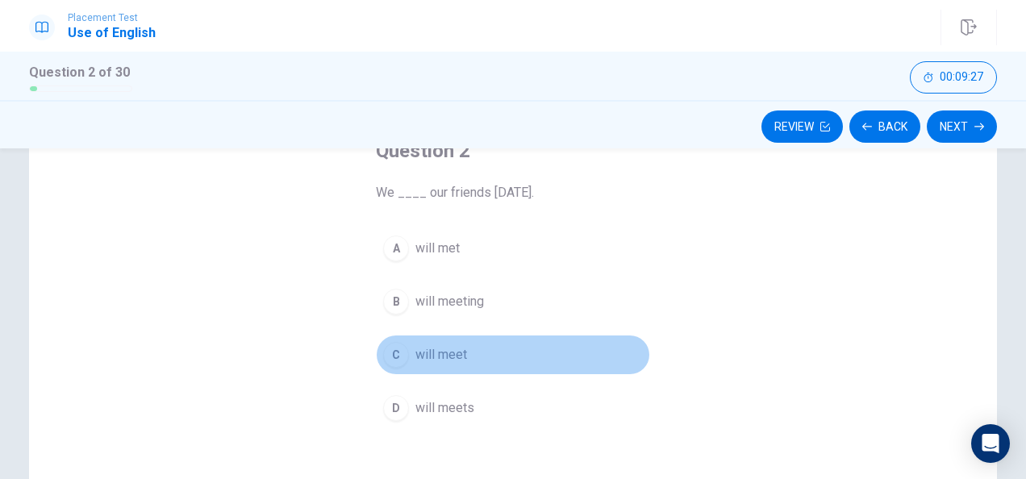
click at [395, 353] on div "C" at bounding box center [396, 355] width 26 height 26
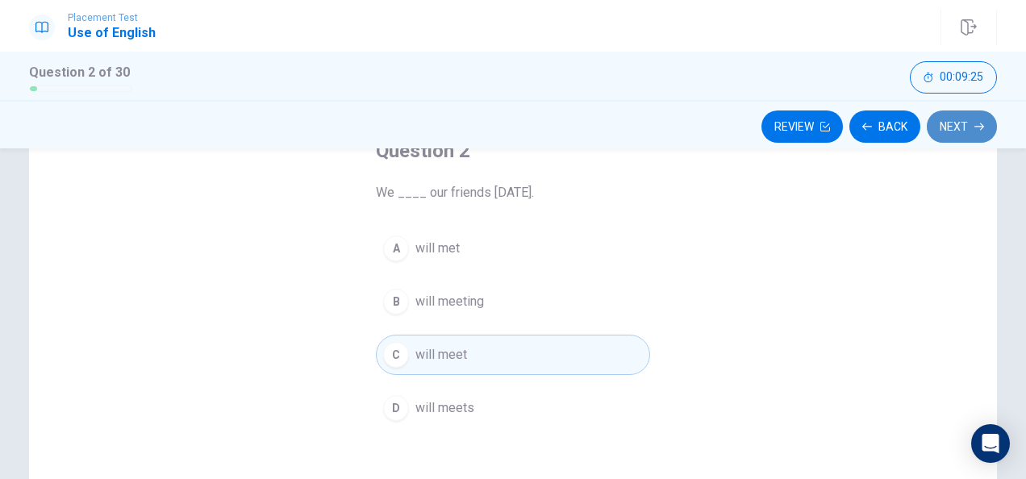
click at [956, 131] on button "Next" at bounding box center [962, 127] width 70 height 32
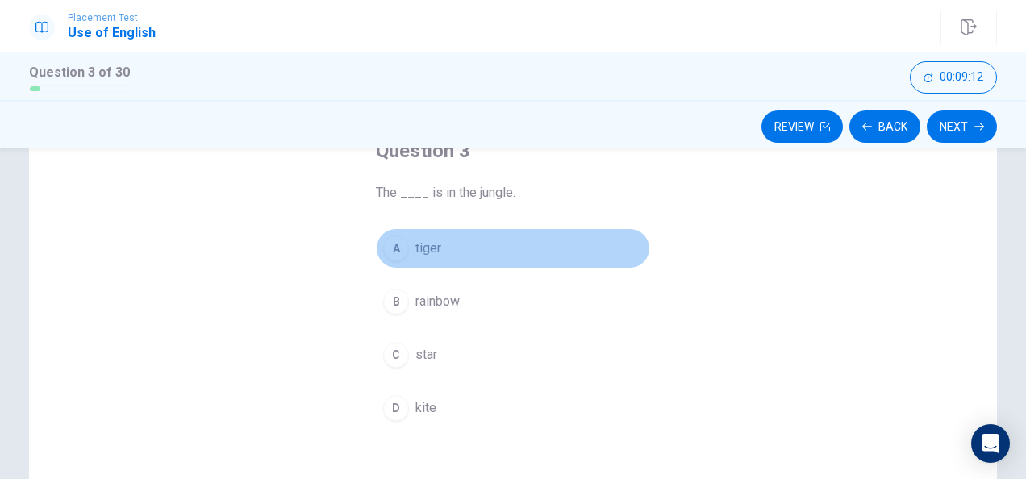
click at [385, 244] on div "A" at bounding box center [396, 249] width 26 height 26
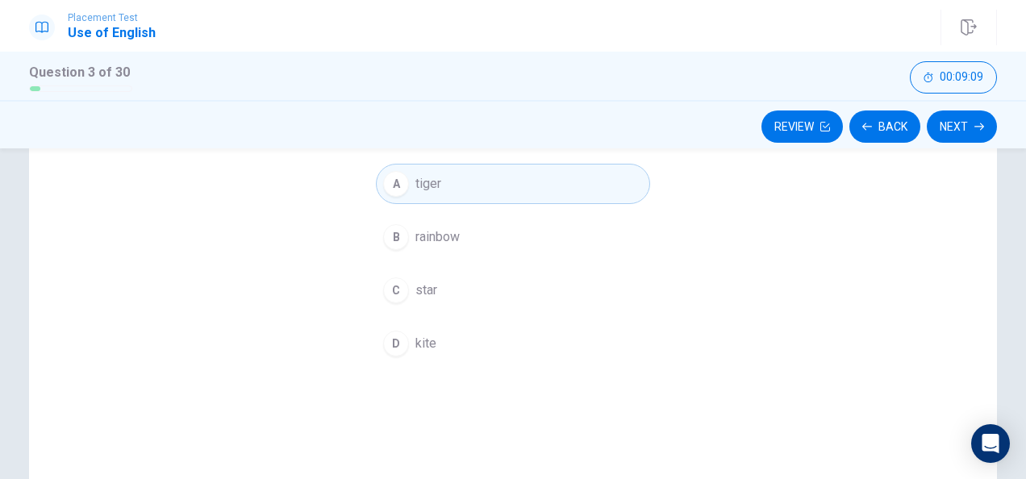
scroll to position [141, 0]
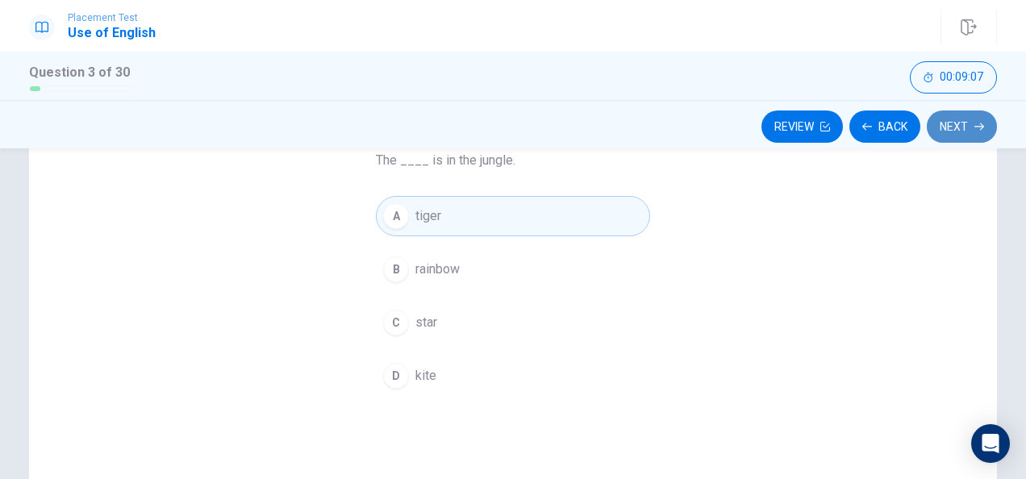
click at [953, 139] on button "Next" at bounding box center [962, 127] width 70 height 32
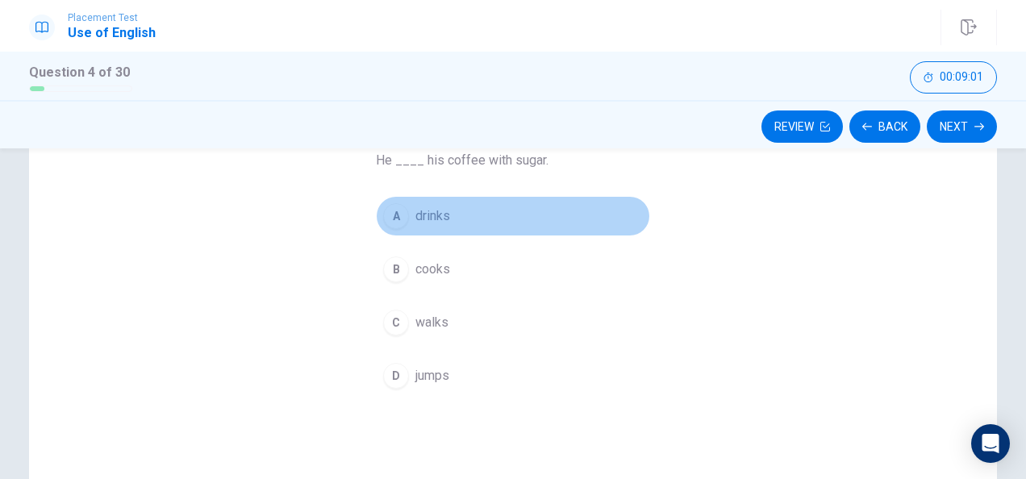
click at [425, 215] on span "drinks" at bounding box center [433, 216] width 35 height 19
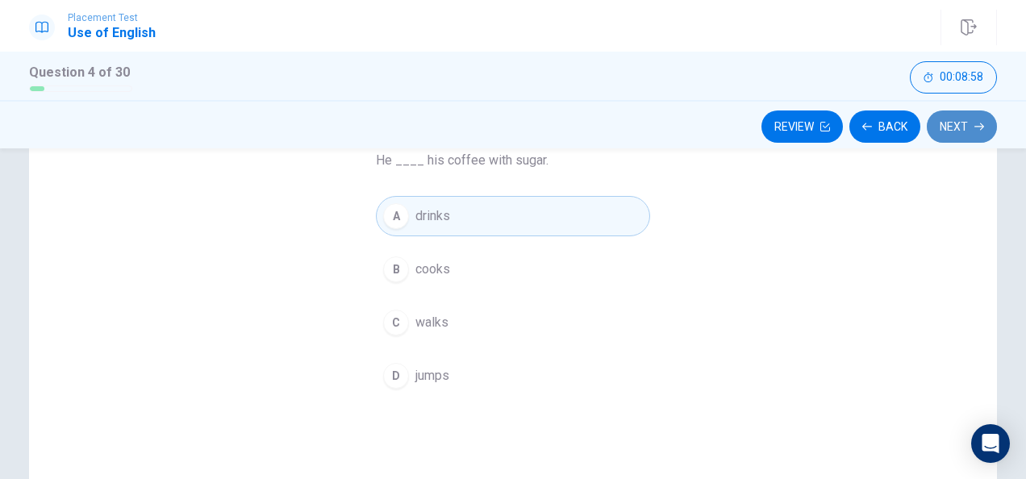
click at [959, 130] on button "Next" at bounding box center [962, 127] width 70 height 32
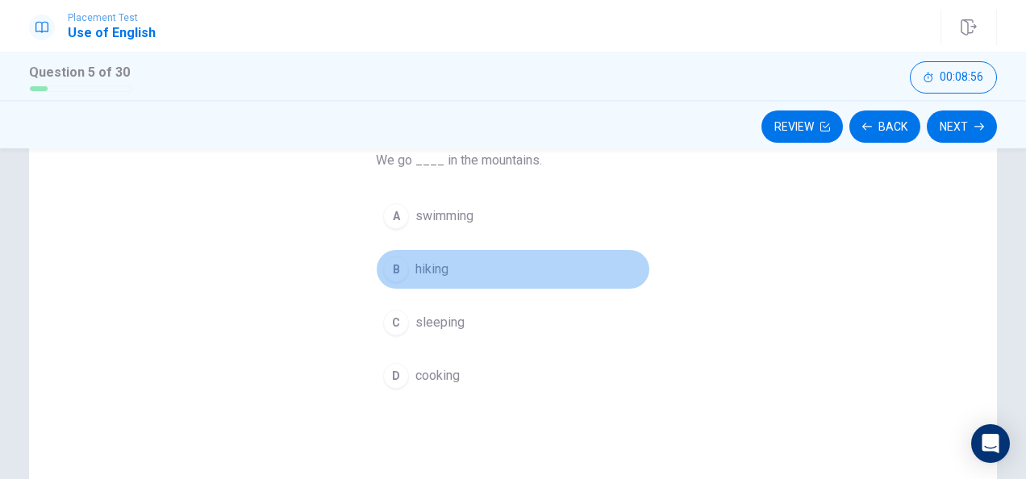
click at [429, 273] on span "hiking" at bounding box center [432, 269] width 33 height 19
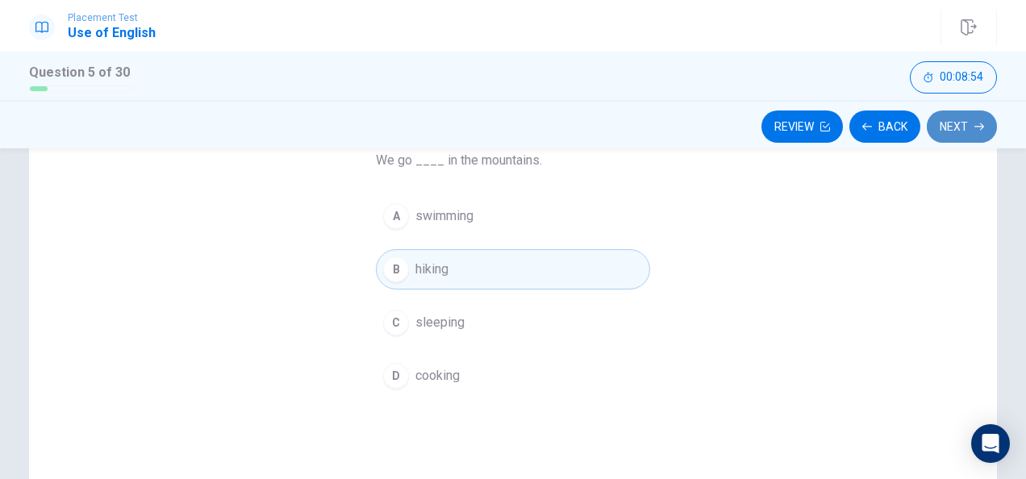
click at [977, 134] on button "Next" at bounding box center [962, 127] width 70 height 32
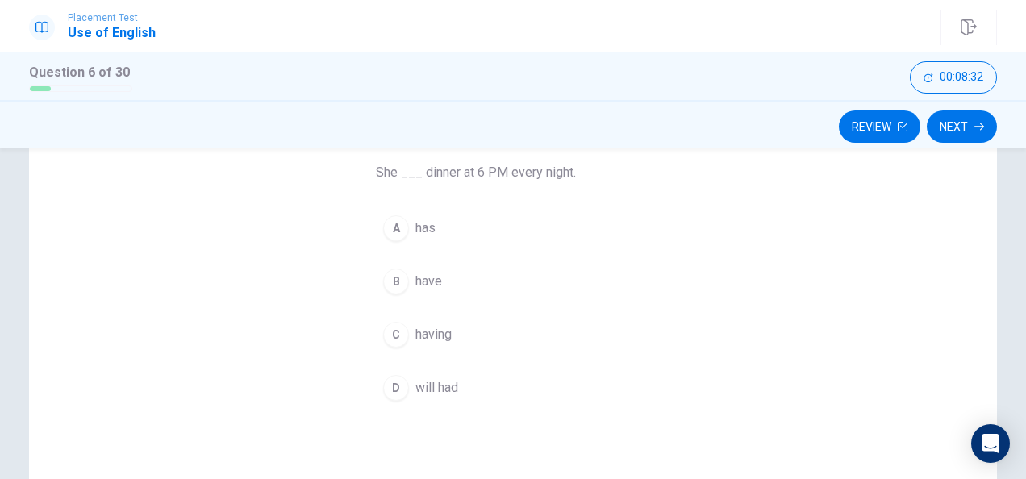
scroll to position [119, 0]
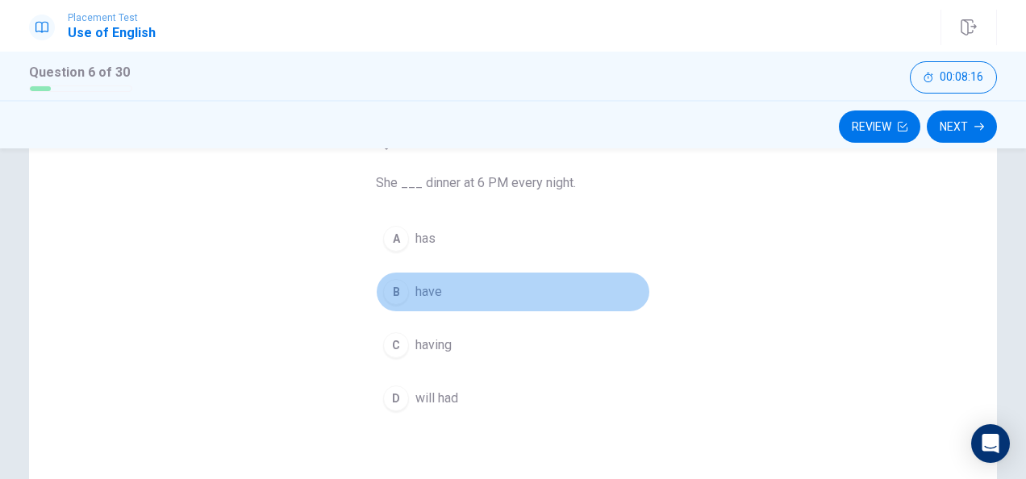
click at [393, 301] on div "B" at bounding box center [396, 292] width 26 height 26
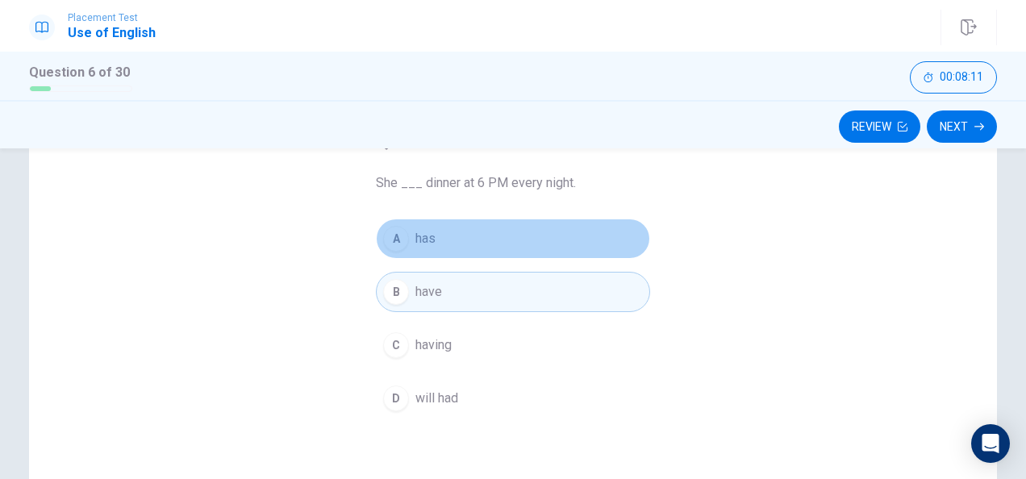
click at [438, 243] on button "A has" at bounding box center [513, 239] width 274 height 40
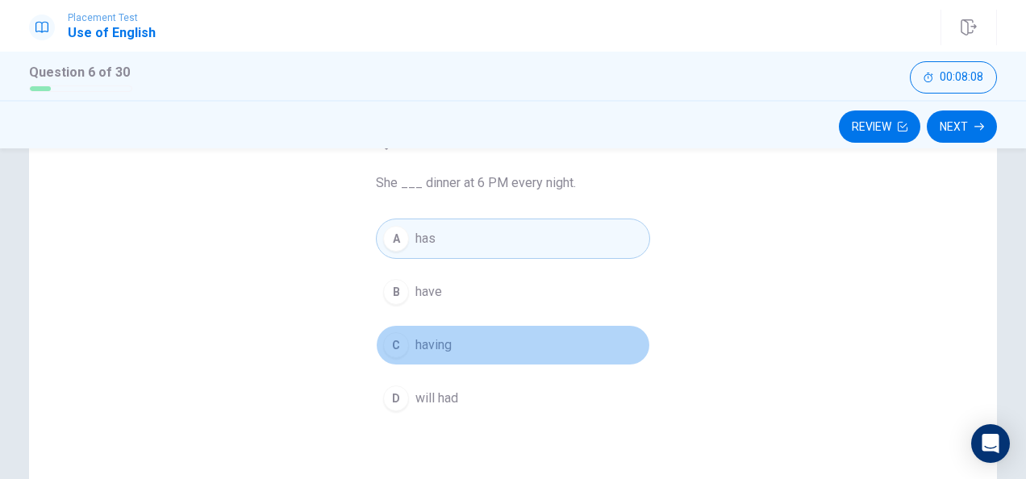
click at [437, 349] on span "having" at bounding box center [434, 345] width 36 height 19
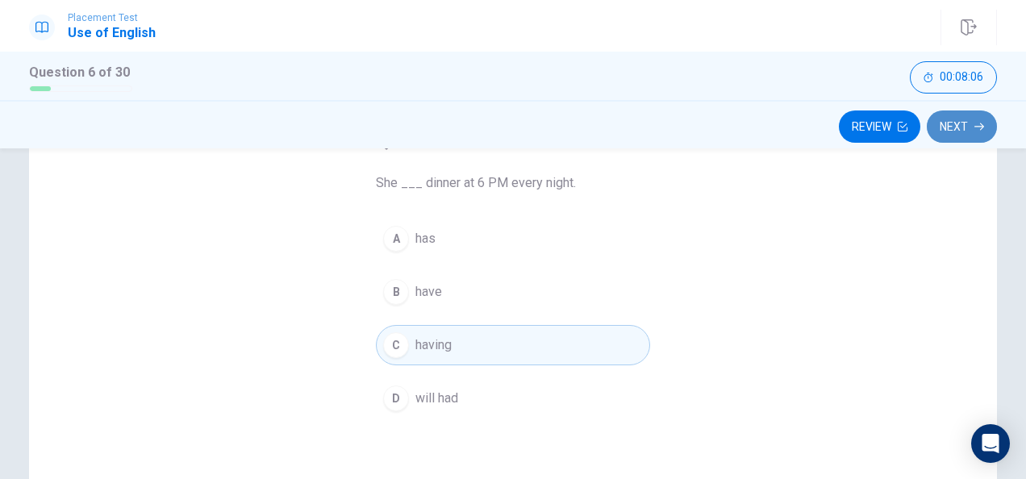
click at [980, 127] on icon "button" at bounding box center [980, 127] width 10 height 10
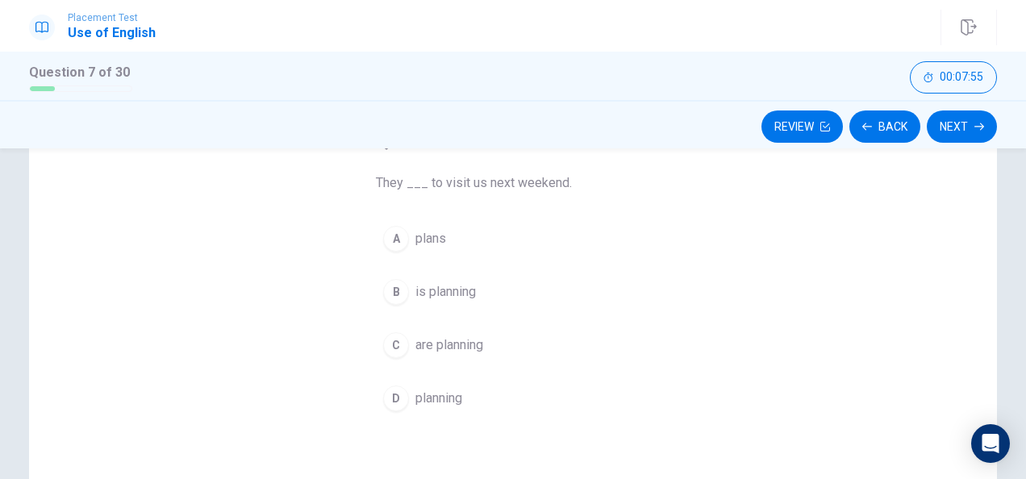
click at [416, 347] on span "are planning" at bounding box center [450, 345] width 68 height 19
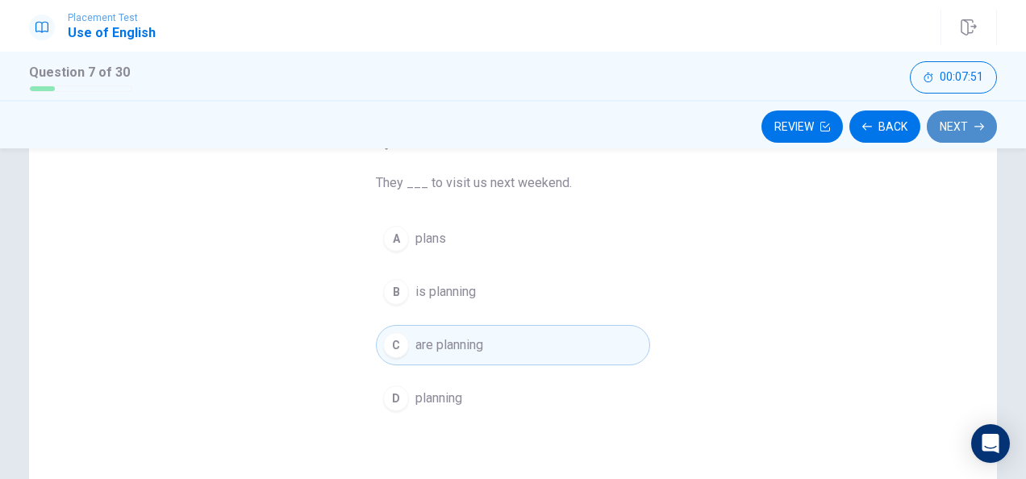
click at [968, 133] on button "Next" at bounding box center [962, 127] width 70 height 32
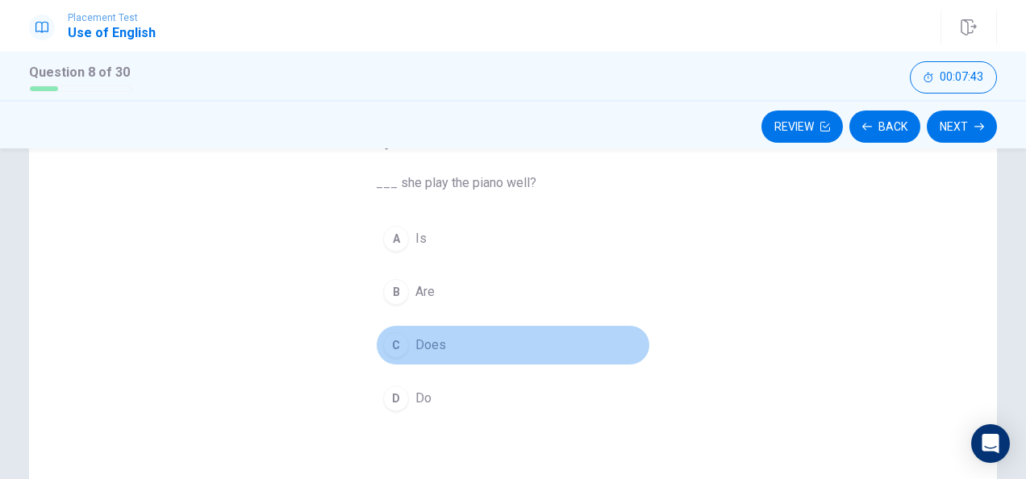
click at [421, 346] on span "Does" at bounding box center [431, 345] width 31 height 19
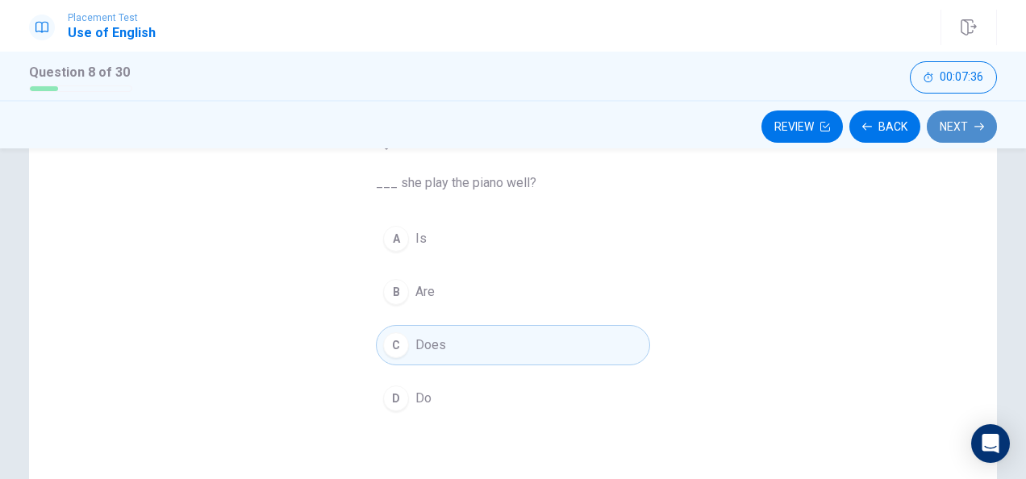
click at [957, 123] on button "Next" at bounding box center [962, 127] width 70 height 32
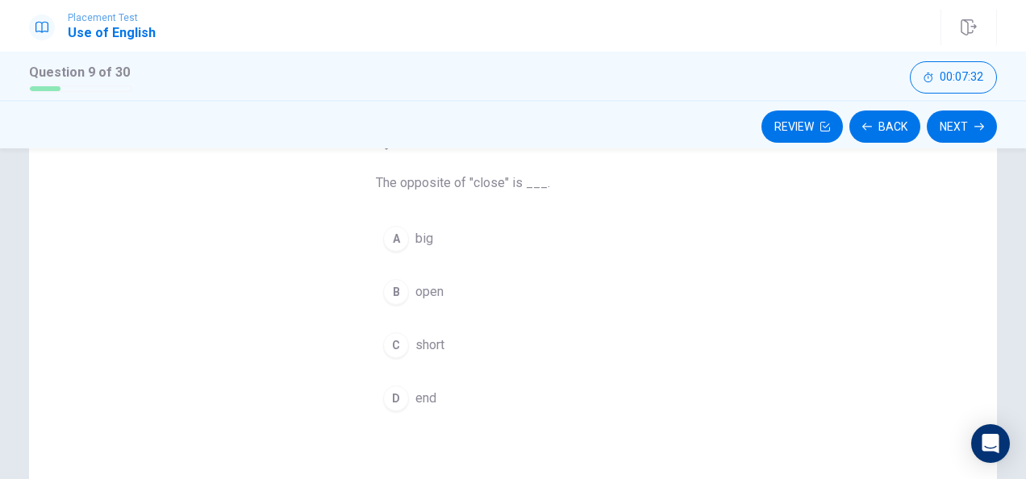
click at [418, 302] on button "B open" at bounding box center [513, 292] width 274 height 40
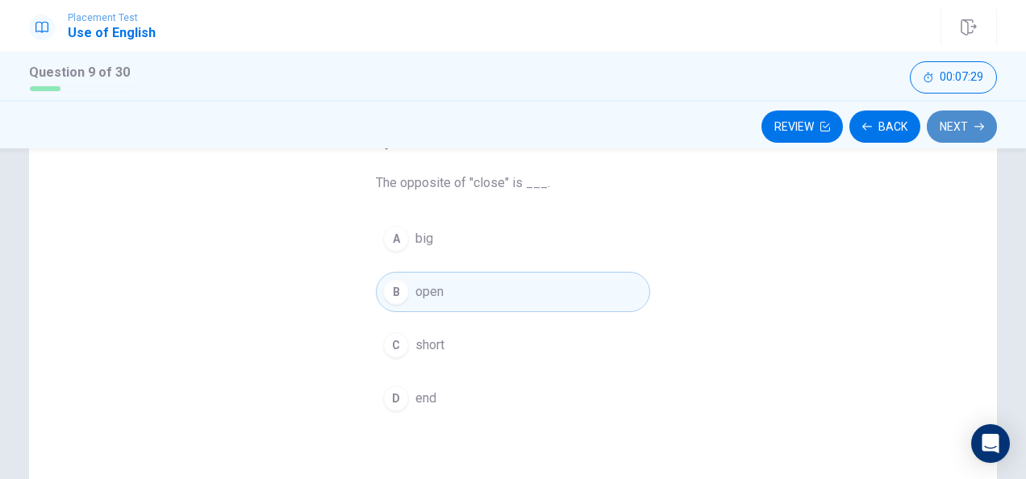
click at [947, 135] on button "Next" at bounding box center [962, 127] width 70 height 32
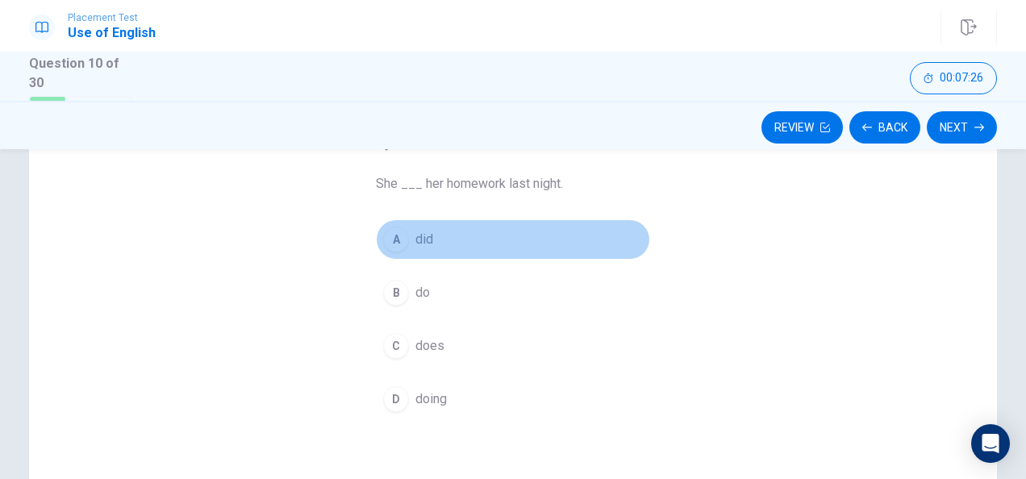
click at [391, 247] on div "A" at bounding box center [396, 240] width 26 height 26
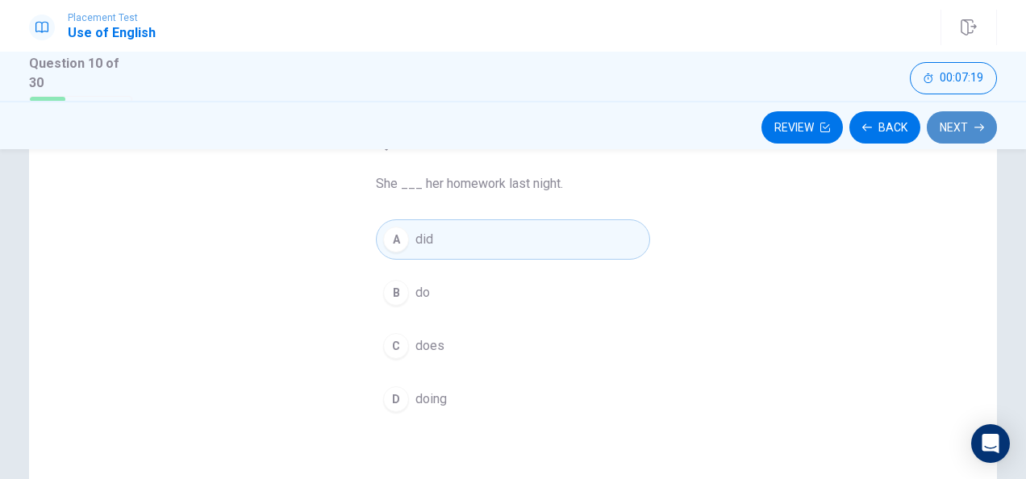
click at [970, 125] on button "Next" at bounding box center [962, 127] width 70 height 32
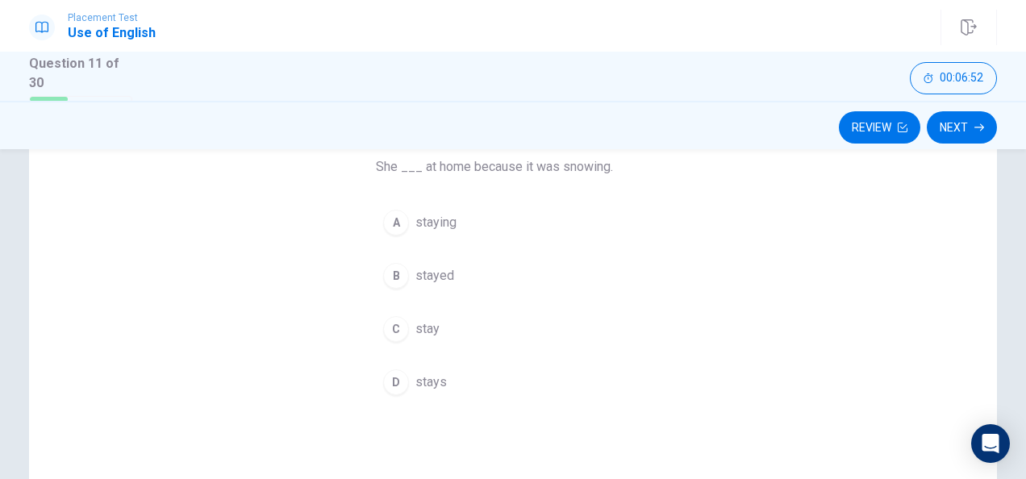
scroll to position [123, 0]
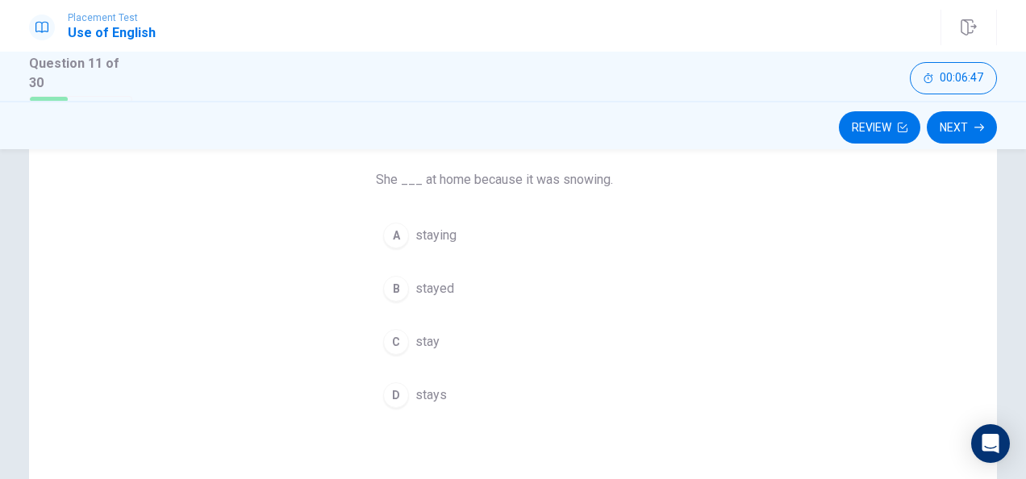
click at [394, 296] on div "B" at bounding box center [396, 289] width 26 height 26
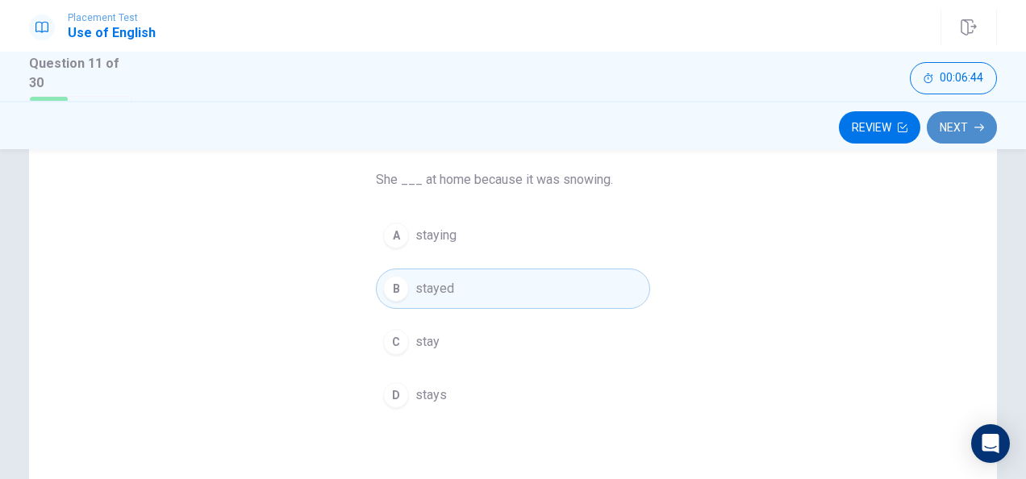
click at [951, 125] on button "Next" at bounding box center [962, 127] width 70 height 32
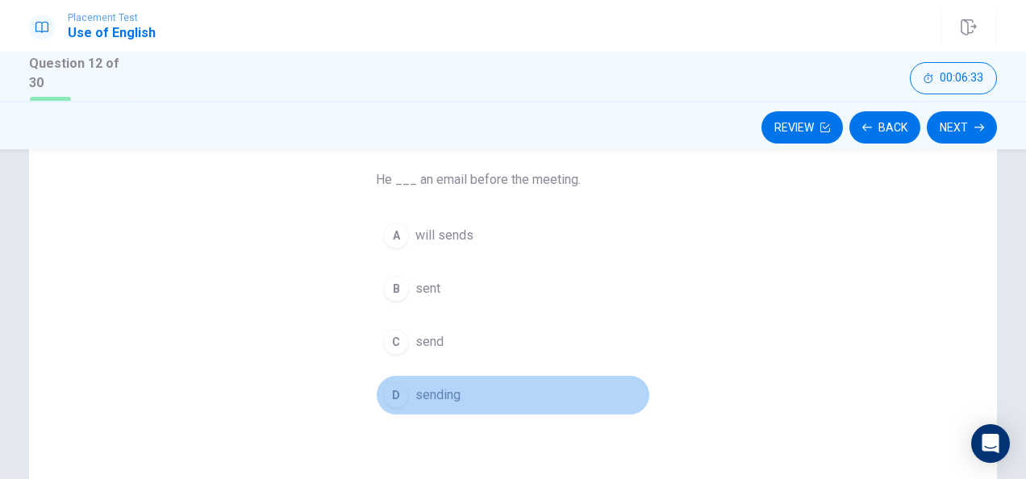
click at [423, 391] on span "sending" at bounding box center [438, 395] width 45 height 19
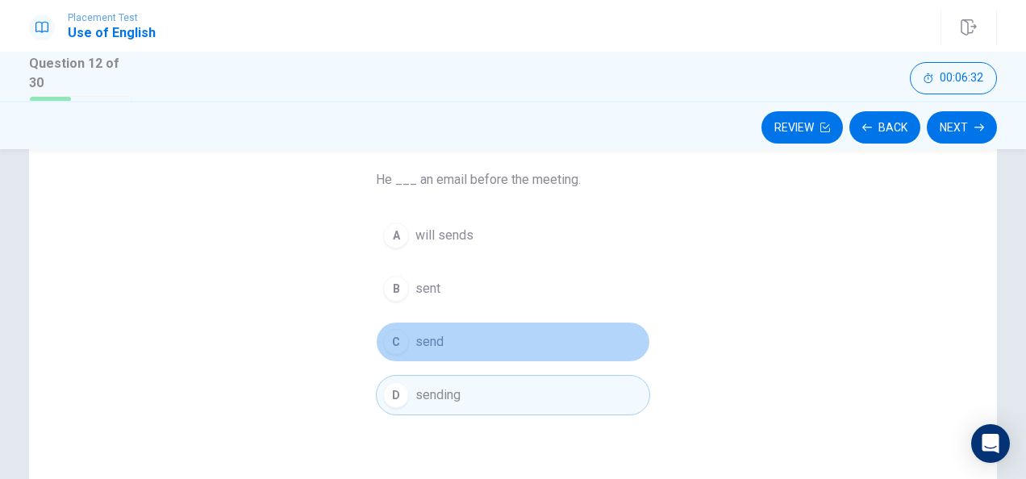
click at [424, 324] on button "C send" at bounding box center [513, 342] width 274 height 40
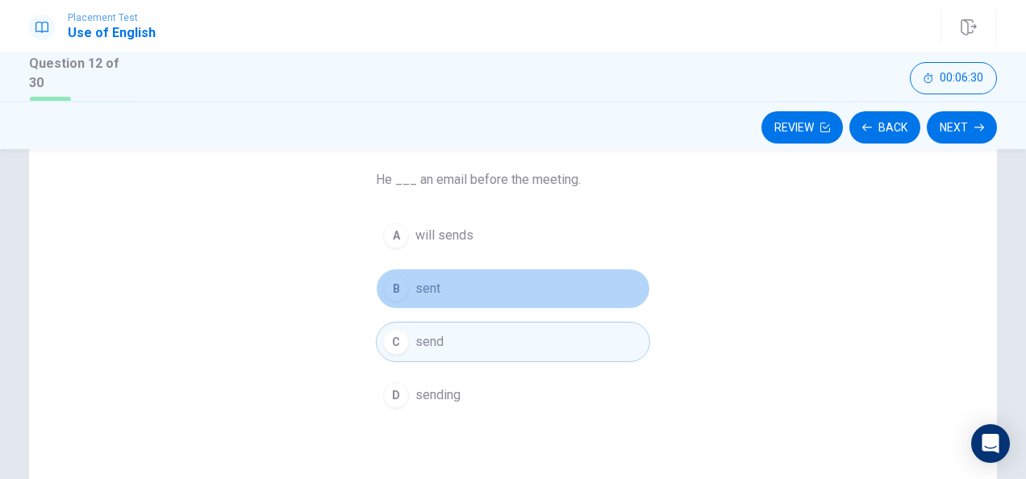
click at [455, 287] on button "B sent" at bounding box center [513, 289] width 274 height 40
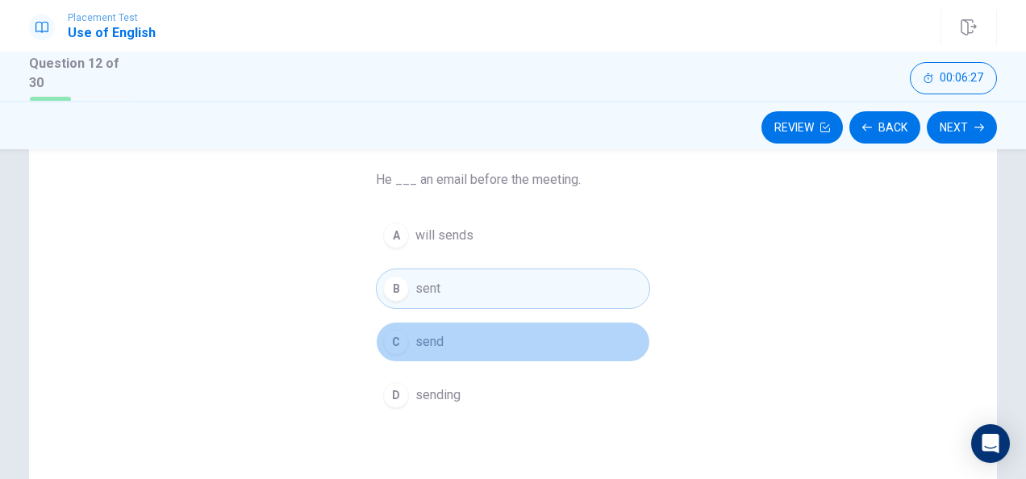
click at [443, 340] on button "C send" at bounding box center [513, 342] width 274 height 40
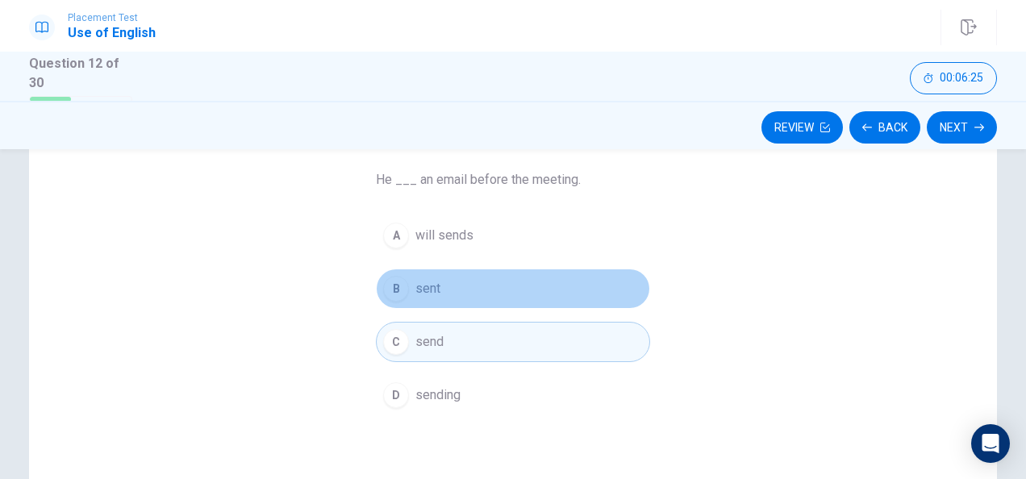
click at [437, 307] on button "B sent" at bounding box center [513, 289] width 274 height 40
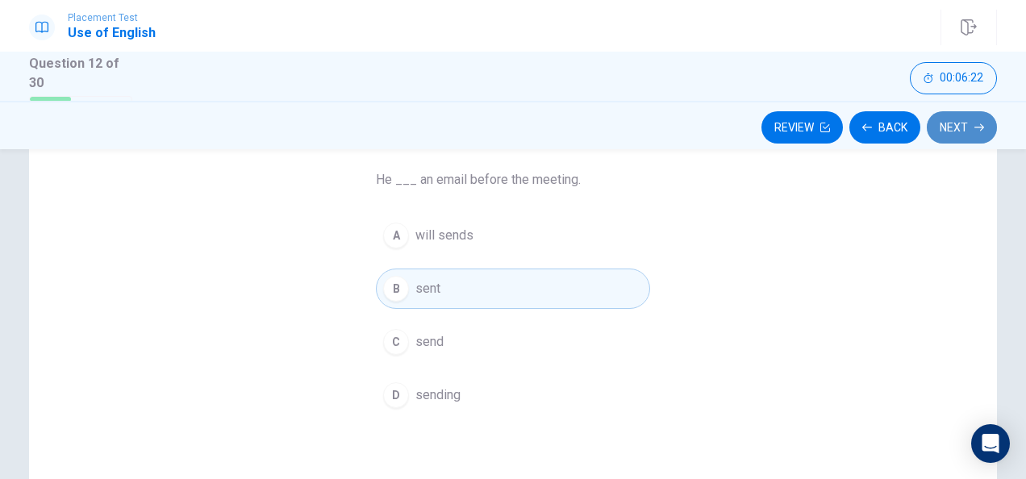
click at [958, 131] on button "Next" at bounding box center [962, 127] width 70 height 32
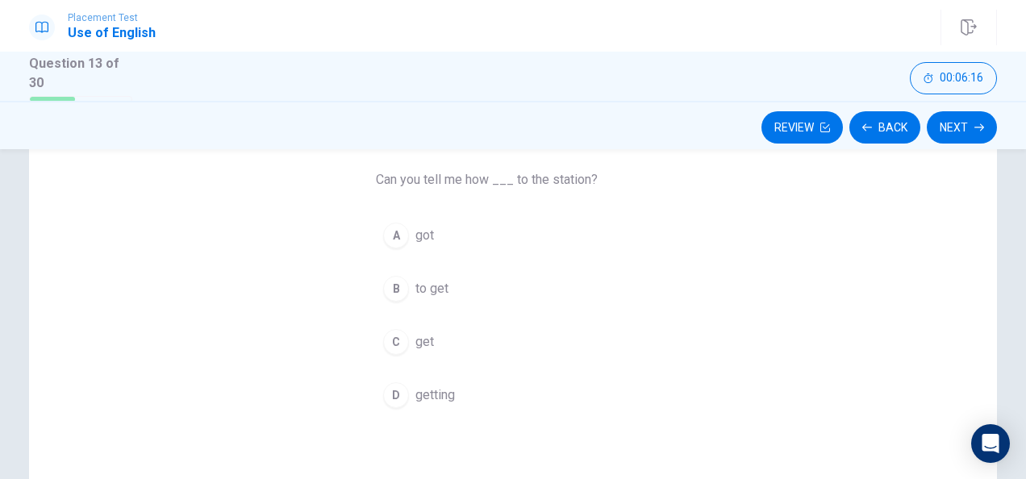
click at [397, 292] on div "B" at bounding box center [396, 289] width 26 height 26
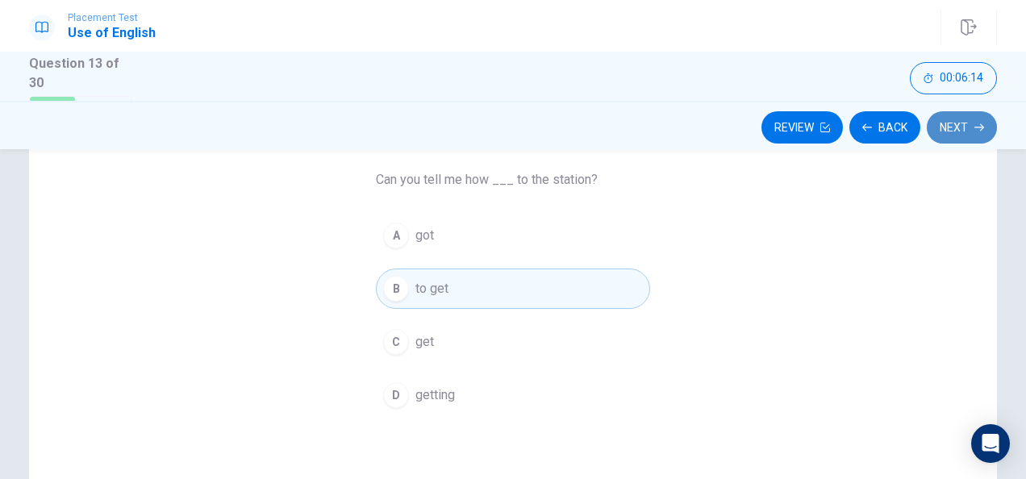
click at [954, 131] on button "Next" at bounding box center [962, 127] width 70 height 32
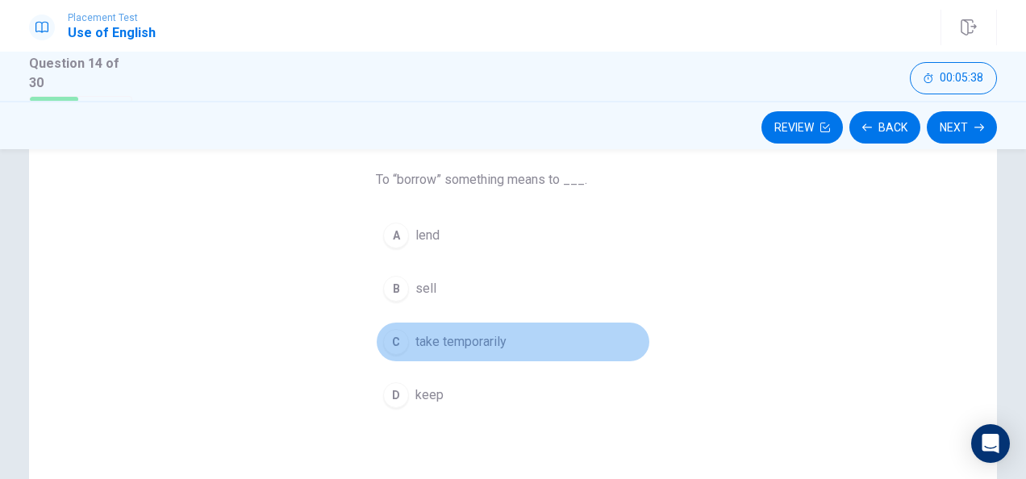
click at [394, 339] on div "C" at bounding box center [396, 342] width 26 height 26
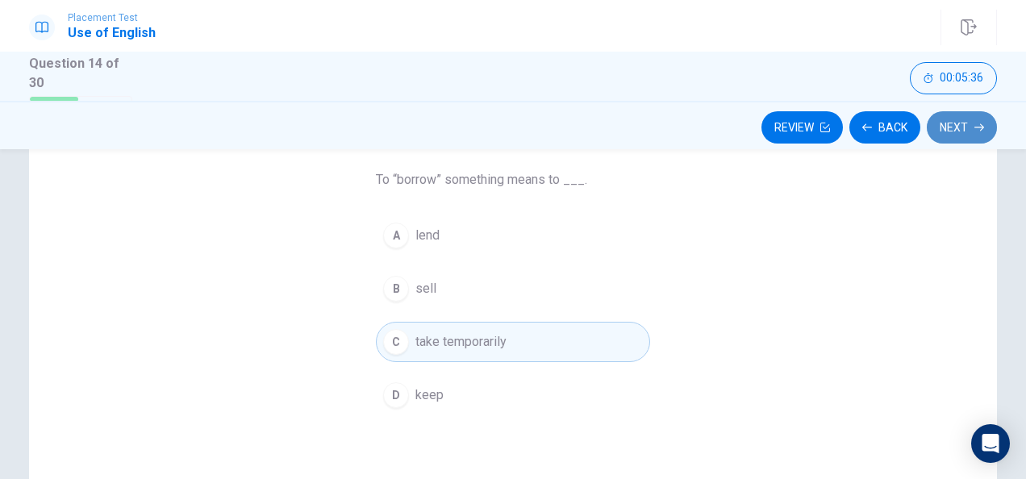
click at [982, 129] on icon "button" at bounding box center [980, 128] width 10 height 10
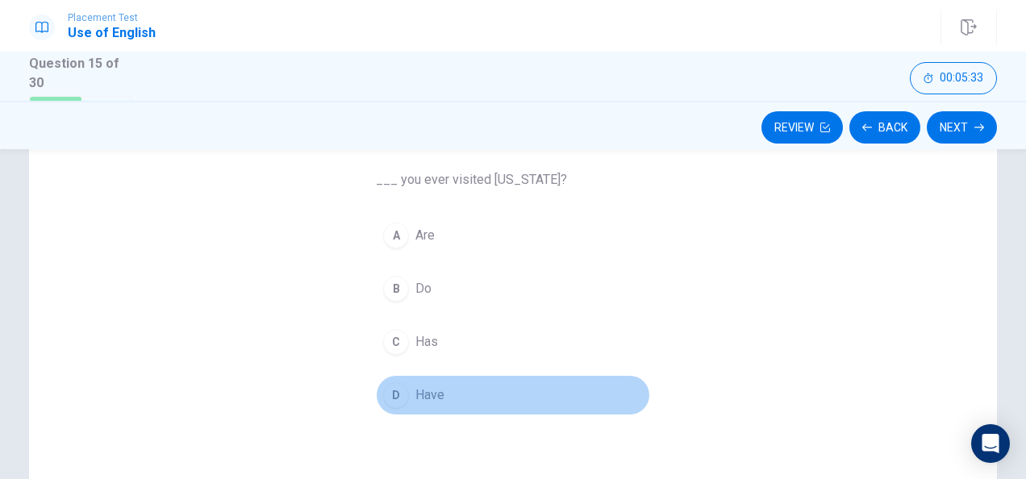
click at [394, 385] on div "D" at bounding box center [396, 395] width 26 height 26
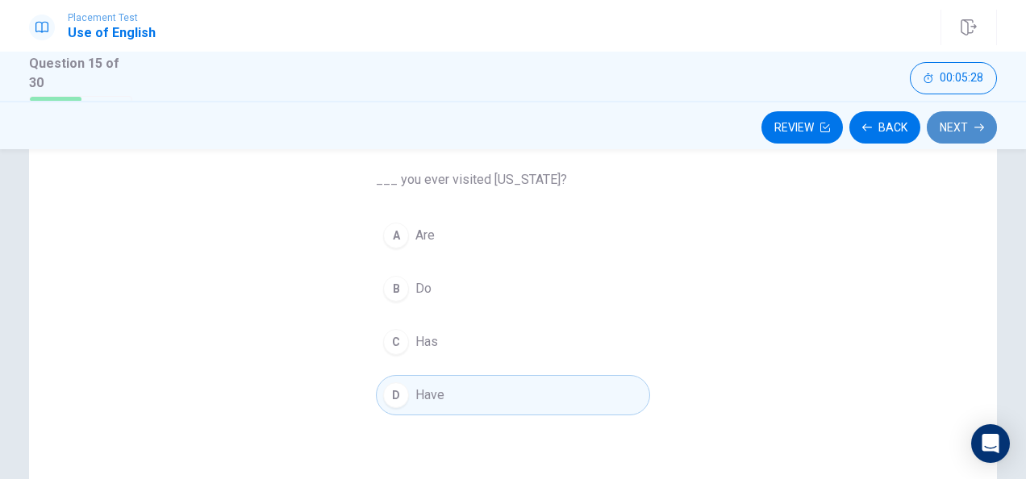
click at [942, 123] on button "Next" at bounding box center [962, 127] width 70 height 32
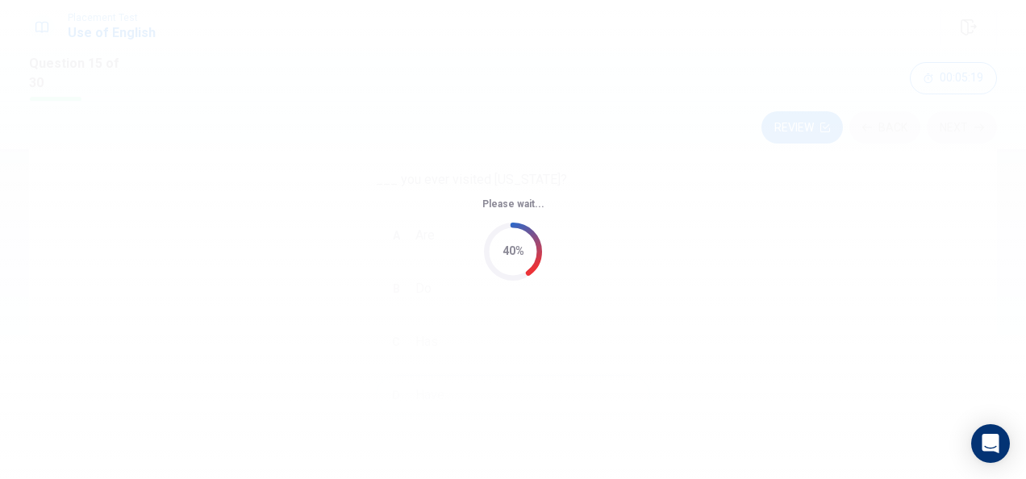
scroll to position [0, 0]
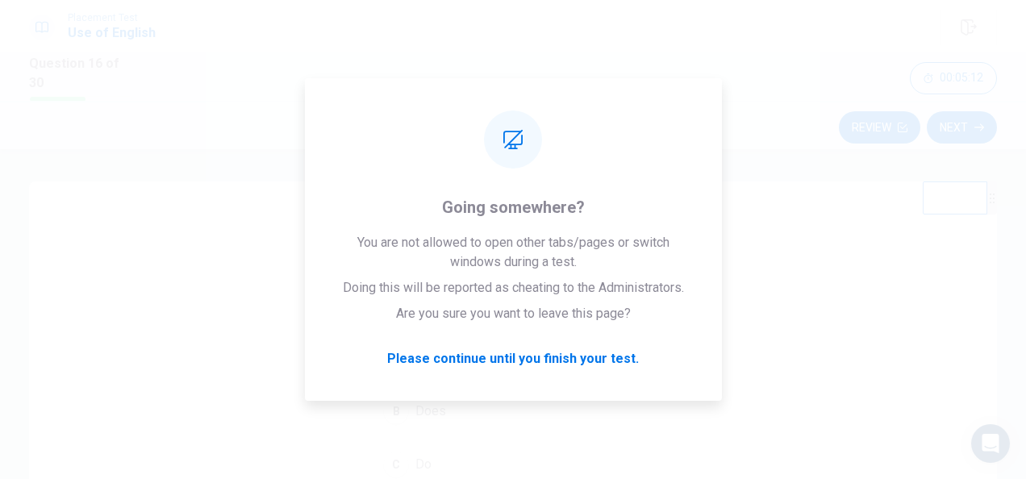
drag, startPoint x: 1017, startPoint y: 221, endPoint x: 1026, endPoint y: 264, distance: 43.7
click at [1026, 264] on html "Placement Test Use of English Question 16 of 30 Review Next 00:05:12 Question 1…" at bounding box center [513, 239] width 1026 height 479
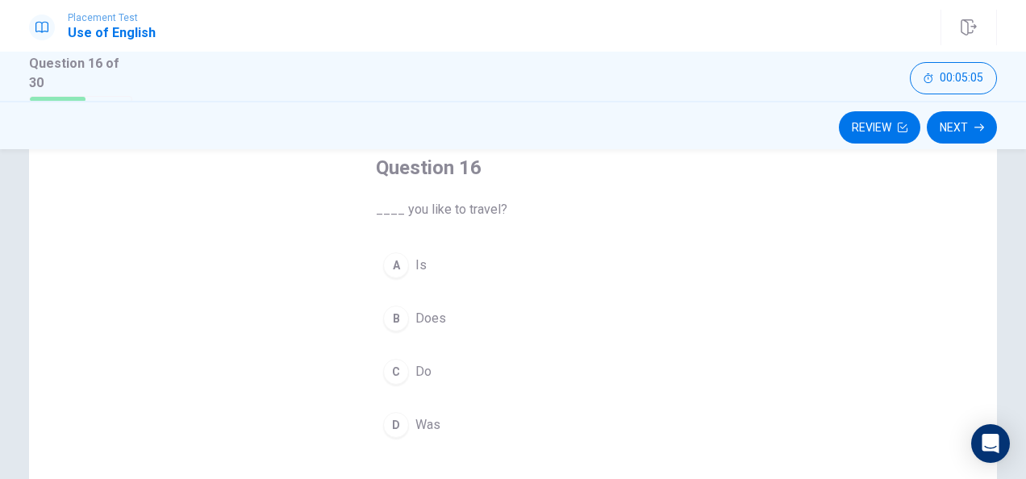
scroll to position [96, 0]
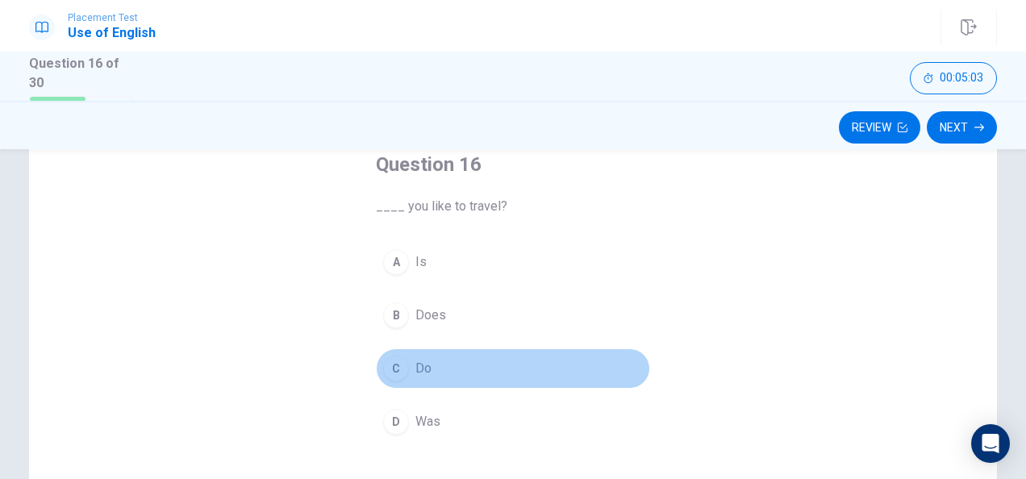
click at [399, 359] on div "C" at bounding box center [396, 369] width 26 height 26
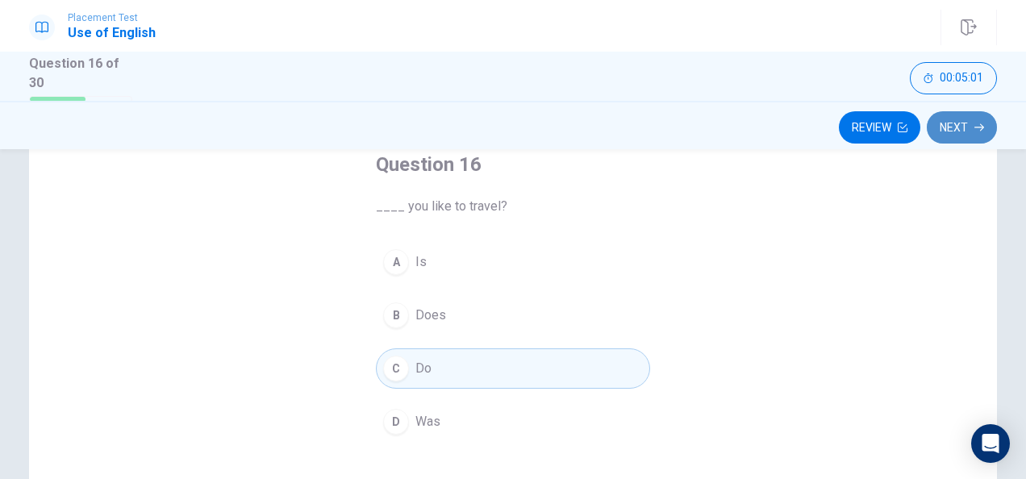
click at [967, 126] on button "Next" at bounding box center [962, 127] width 70 height 32
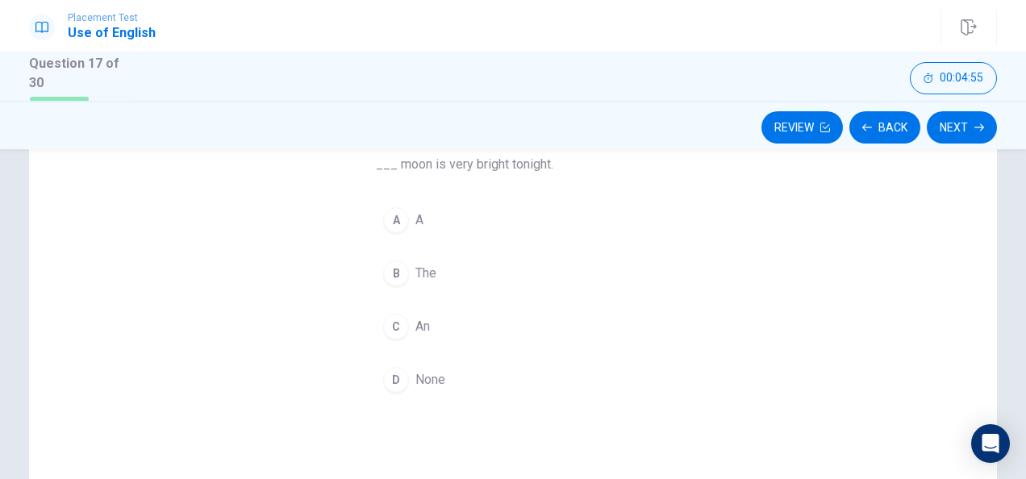
scroll to position [147, 0]
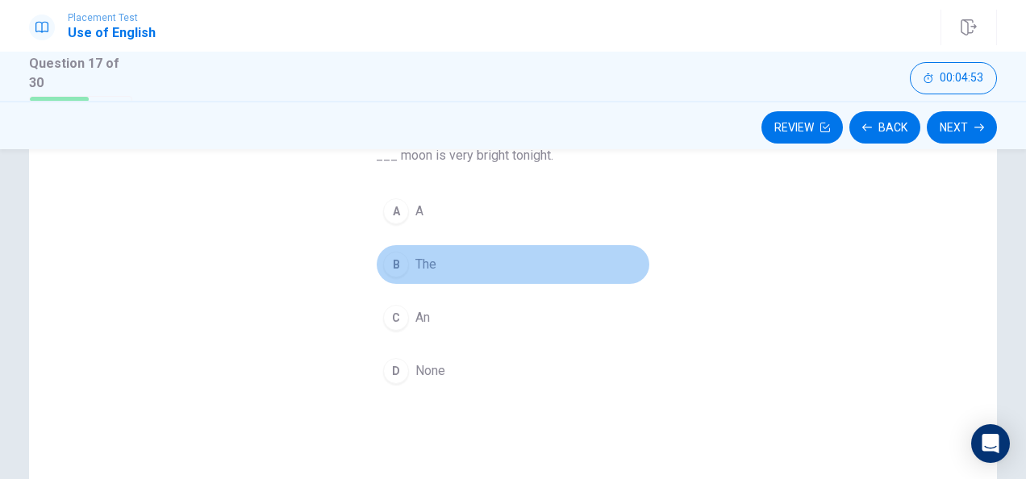
click at [388, 261] on div "B" at bounding box center [396, 265] width 26 height 26
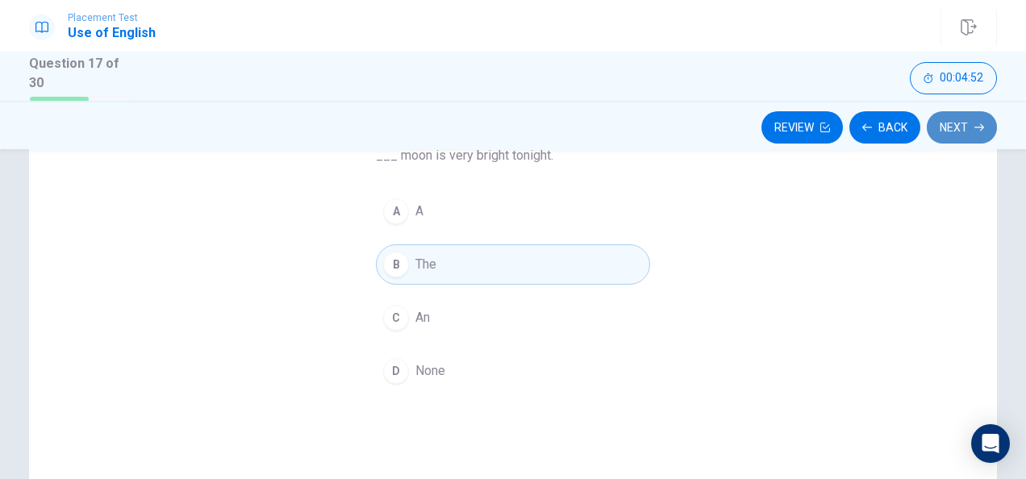
click at [961, 124] on button "Next" at bounding box center [962, 127] width 70 height 32
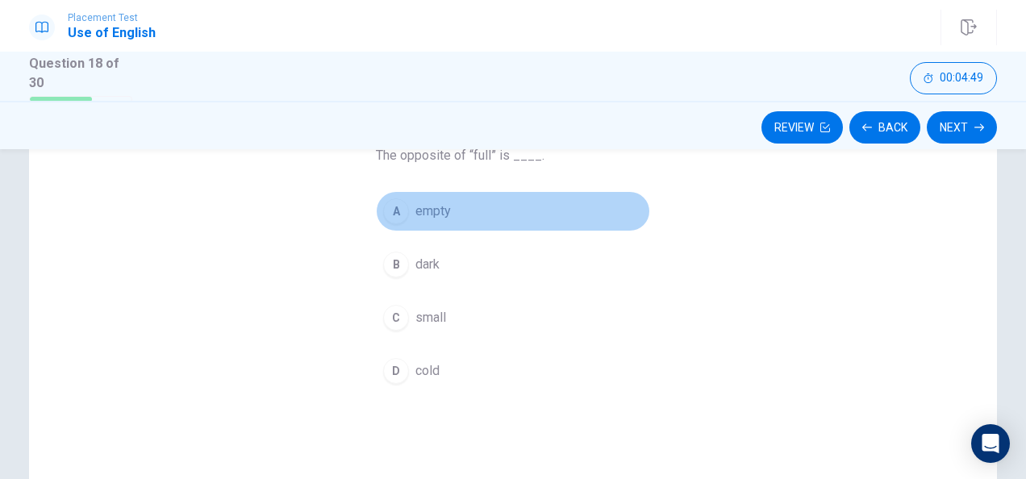
click at [403, 207] on div "A" at bounding box center [396, 211] width 26 height 26
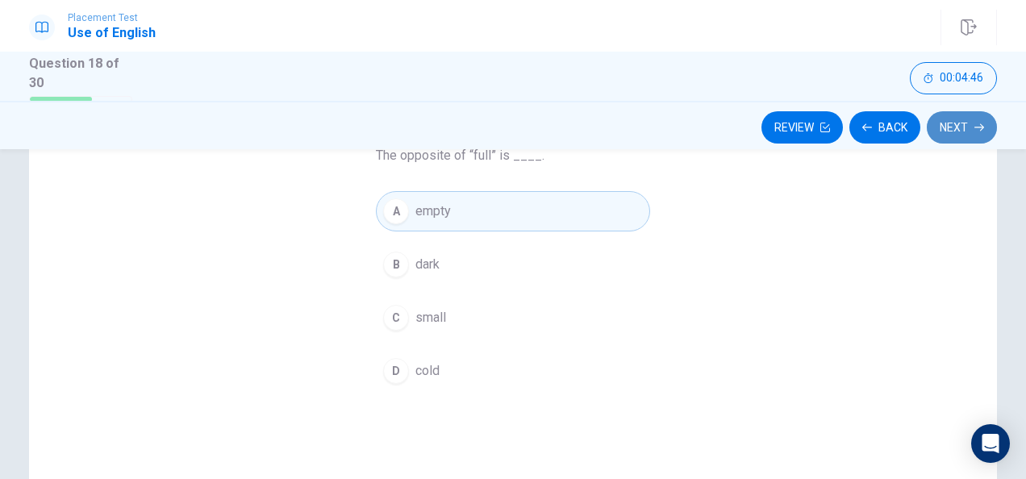
click at [959, 127] on button "Next" at bounding box center [962, 127] width 70 height 32
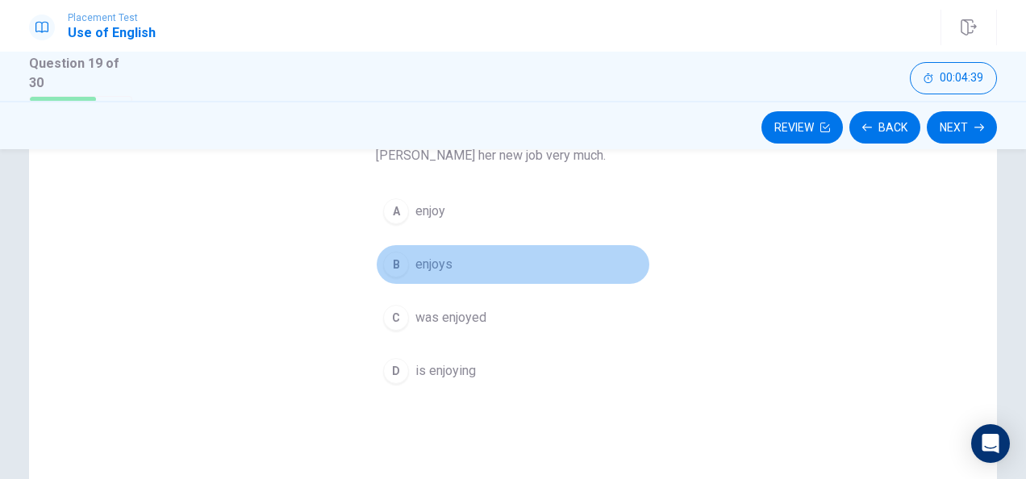
click at [396, 252] on div "B" at bounding box center [396, 265] width 26 height 26
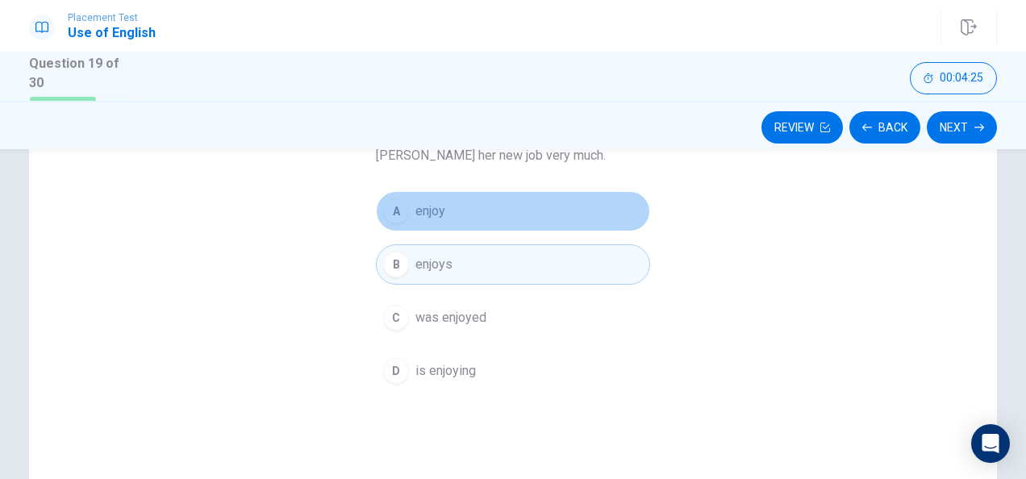
click at [436, 219] on button "A enjoy" at bounding box center [513, 211] width 274 height 40
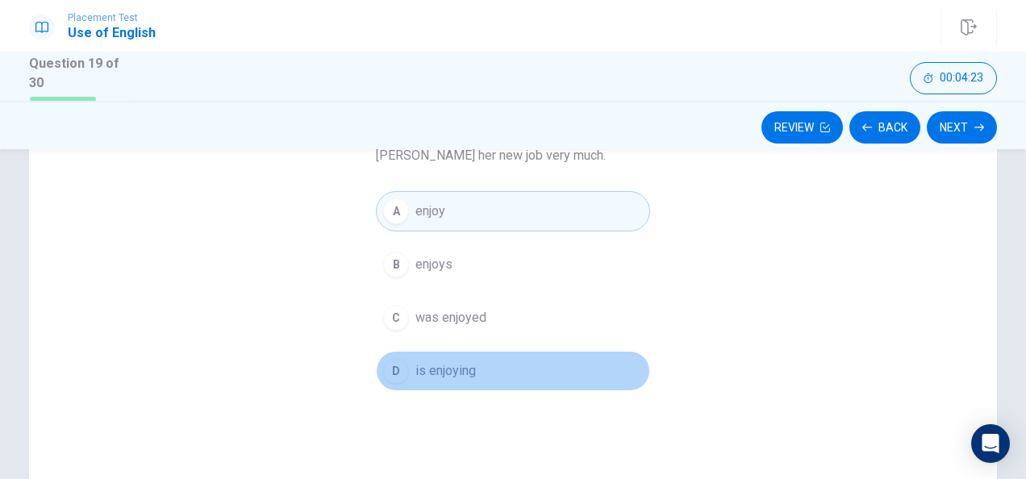
click at [432, 362] on span "is enjoying" at bounding box center [446, 370] width 61 height 19
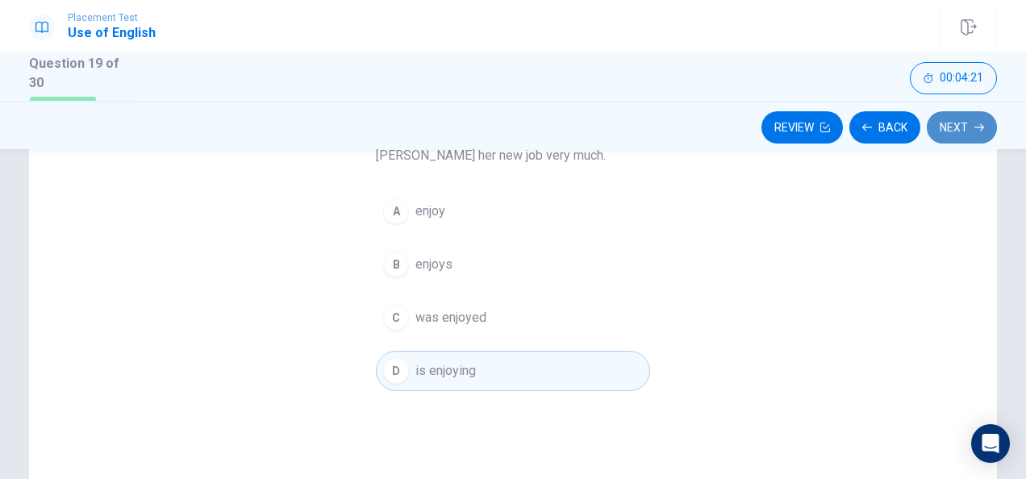
click at [955, 136] on button "Next" at bounding box center [962, 127] width 70 height 32
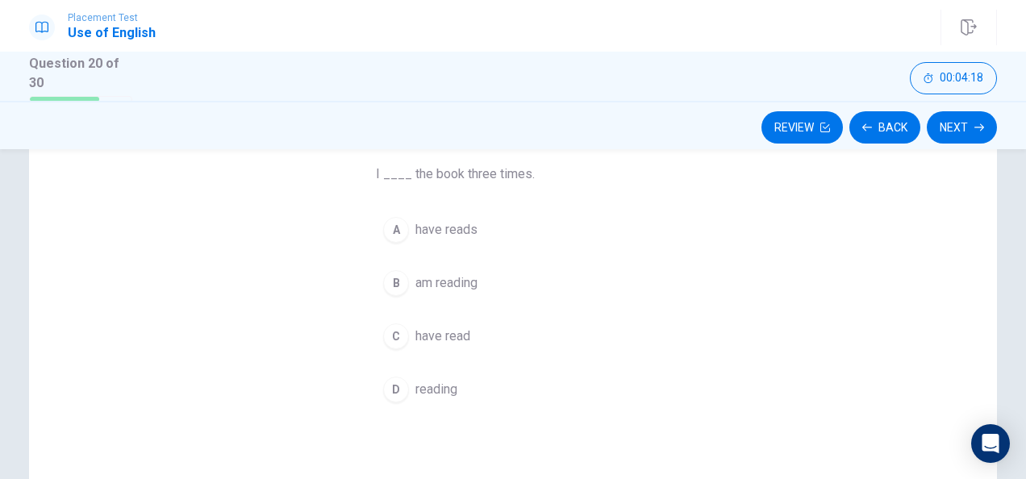
scroll to position [120, 0]
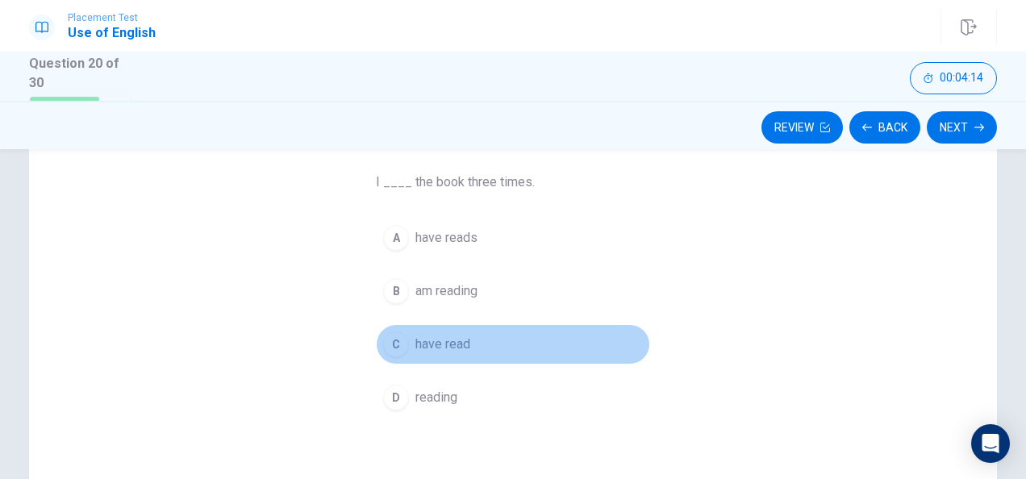
click at [445, 347] on span "have read" at bounding box center [443, 344] width 55 height 19
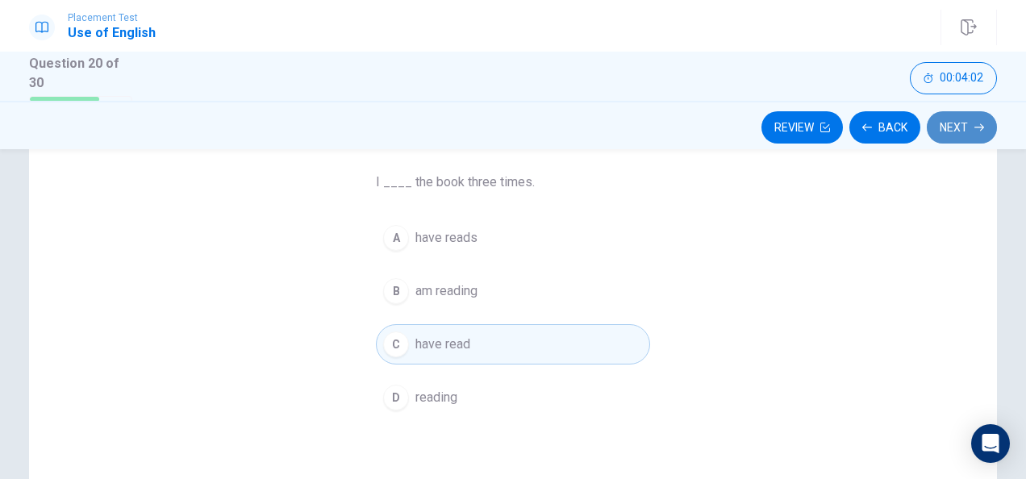
click at [976, 125] on icon "button" at bounding box center [980, 128] width 10 height 10
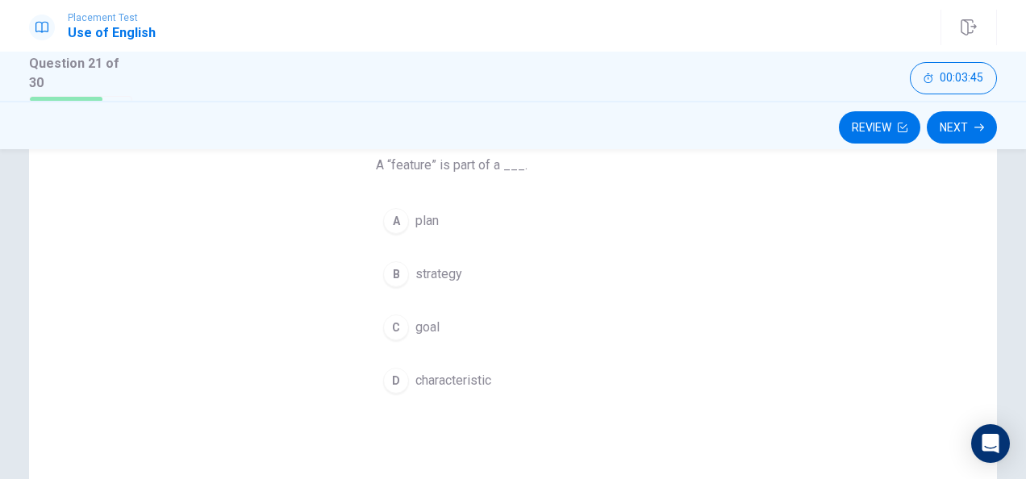
scroll to position [136, 0]
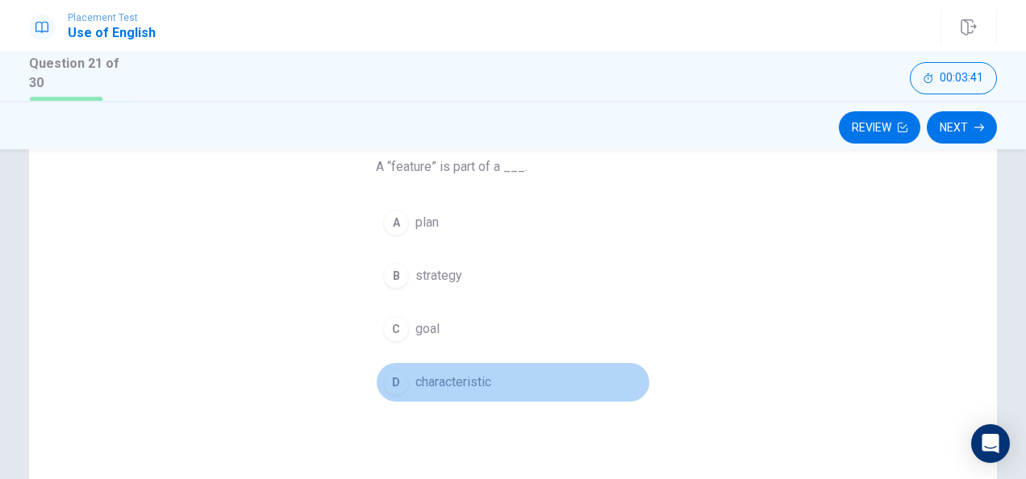
click at [395, 383] on div "D" at bounding box center [396, 383] width 26 height 26
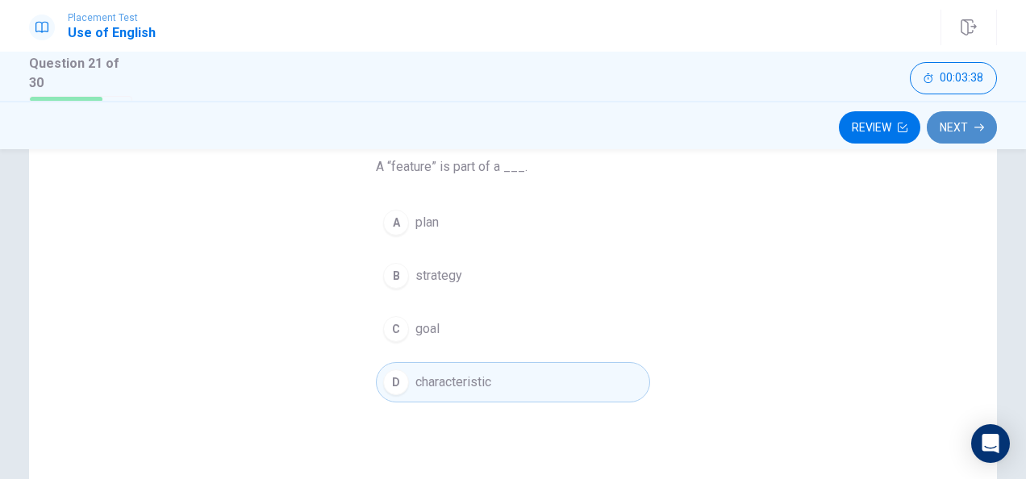
click at [954, 129] on button "Next" at bounding box center [962, 127] width 70 height 32
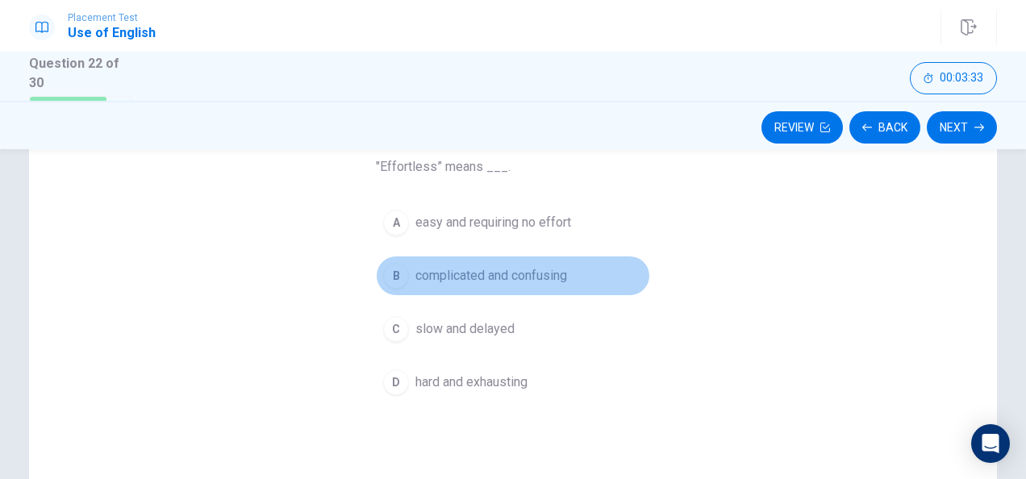
click at [421, 277] on span "complicated and confusing" at bounding box center [492, 275] width 152 height 19
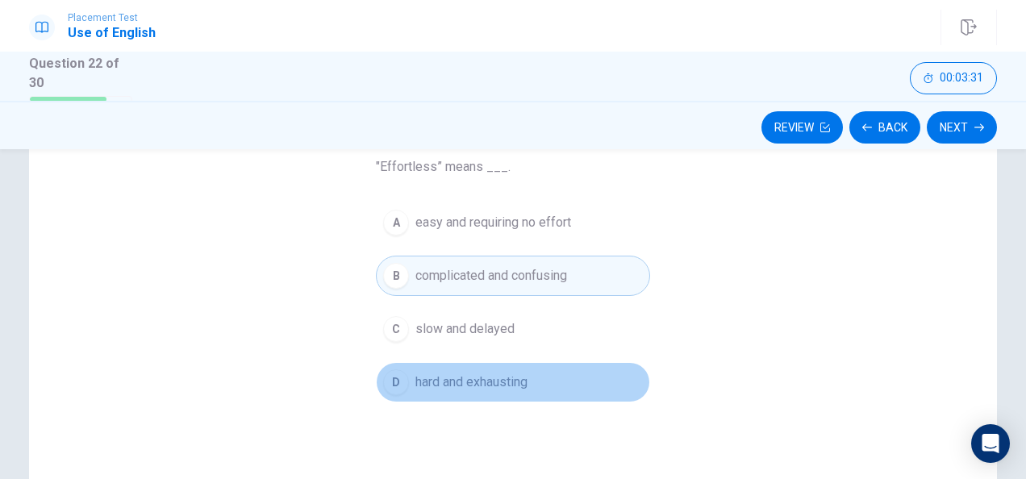
click at [445, 378] on span "hard and exhausting" at bounding box center [472, 382] width 112 height 19
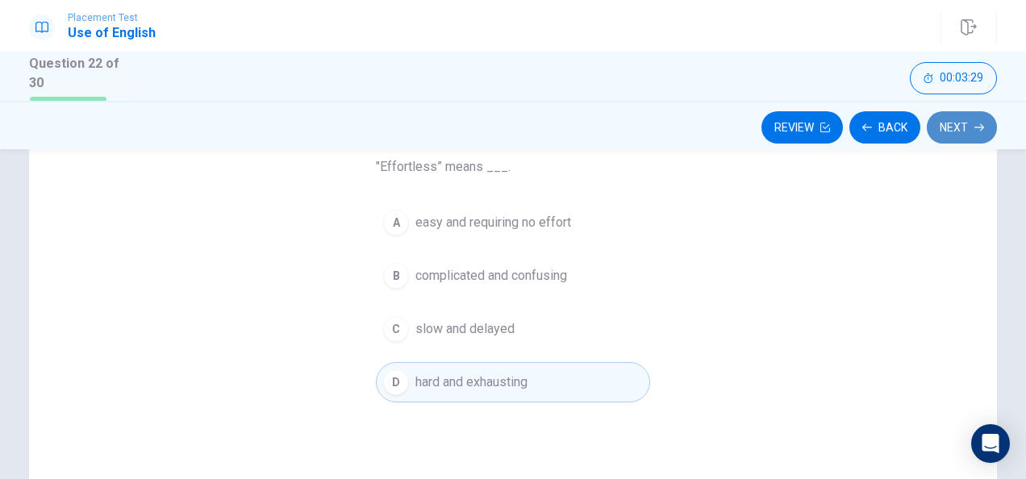
click at [966, 134] on button "Next" at bounding box center [962, 127] width 70 height 32
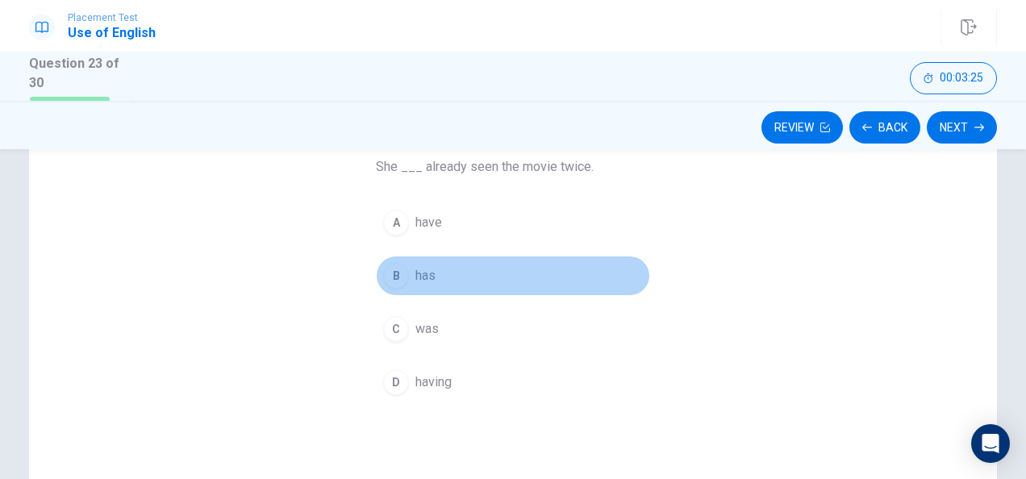
click at [410, 273] on button "B has" at bounding box center [513, 276] width 274 height 40
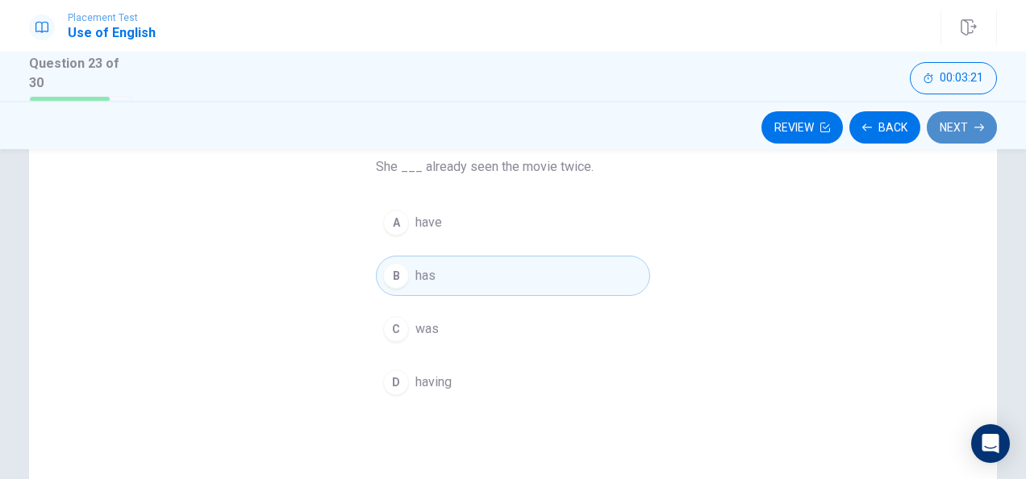
click at [946, 126] on button "Next" at bounding box center [962, 127] width 70 height 32
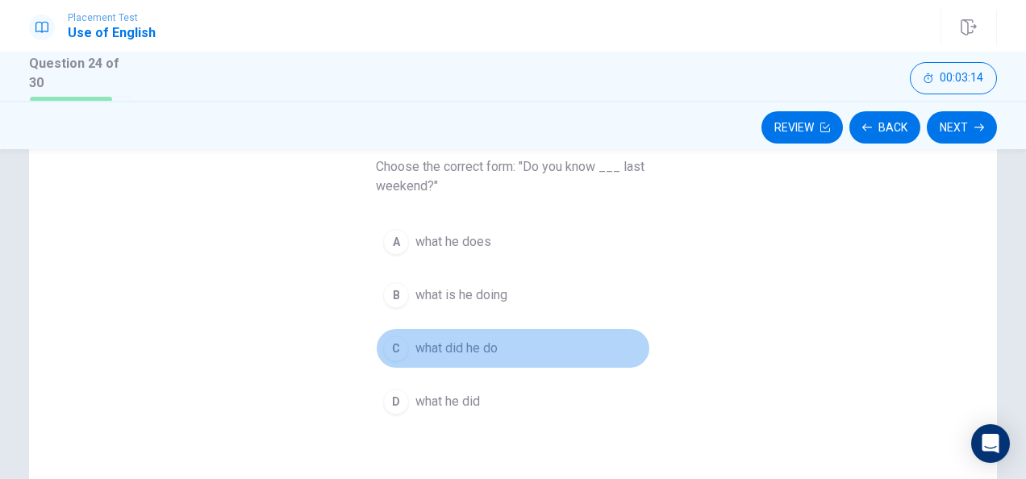
click at [441, 349] on span "what did he do" at bounding box center [457, 348] width 82 height 19
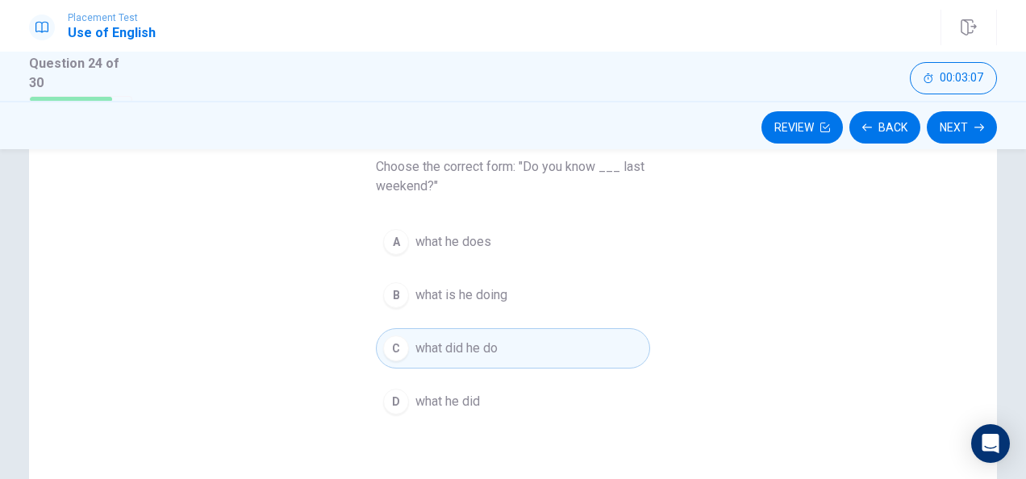
click at [634, 308] on button "B what is he doing" at bounding box center [513, 295] width 274 height 40
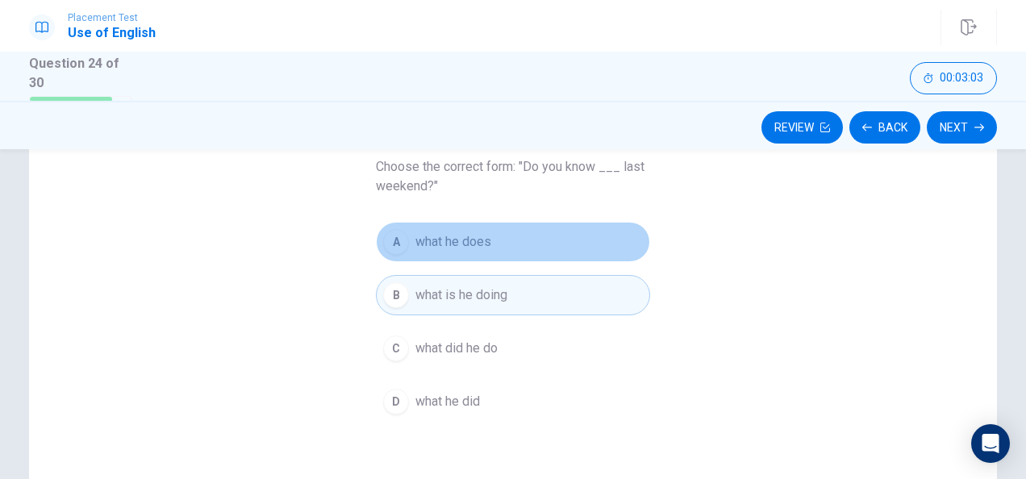
click at [503, 238] on button "A what he does" at bounding box center [513, 242] width 274 height 40
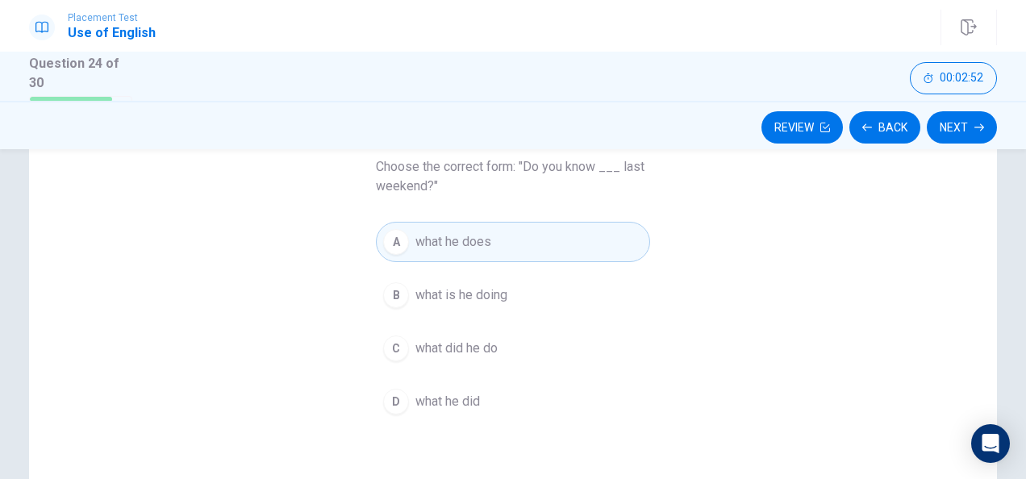
click at [473, 352] on span "what did he do" at bounding box center [457, 348] width 82 height 19
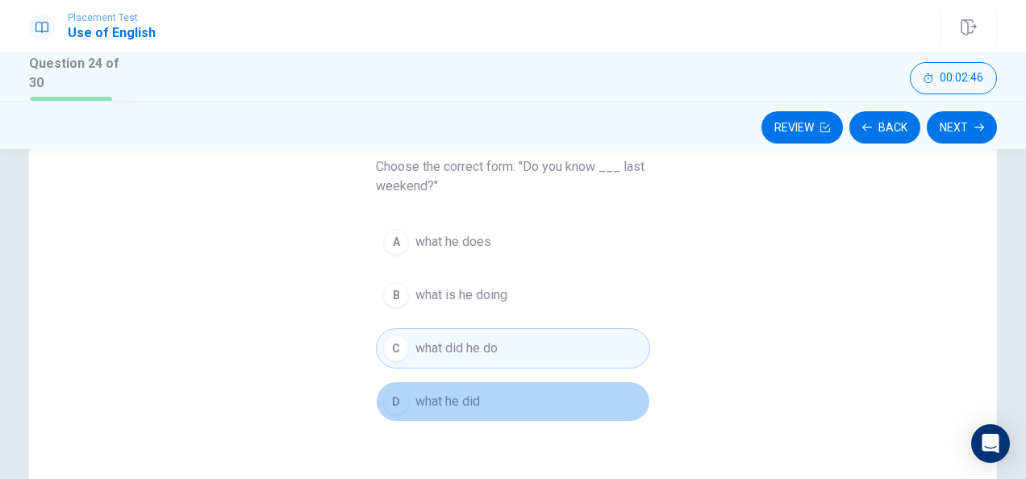
click at [463, 392] on span "what he did" at bounding box center [448, 401] width 65 height 19
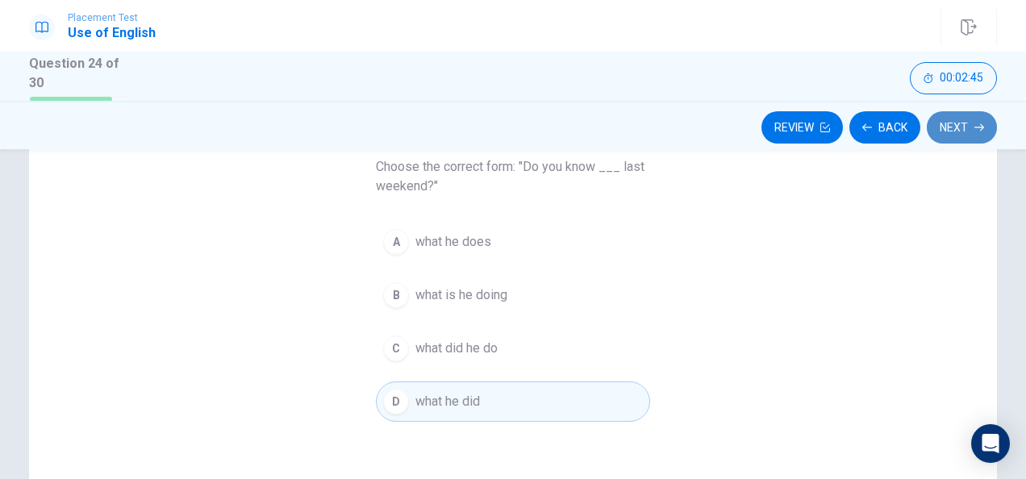
click at [968, 122] on button "Next" at bounding box center [962, 127] width 70 height 32
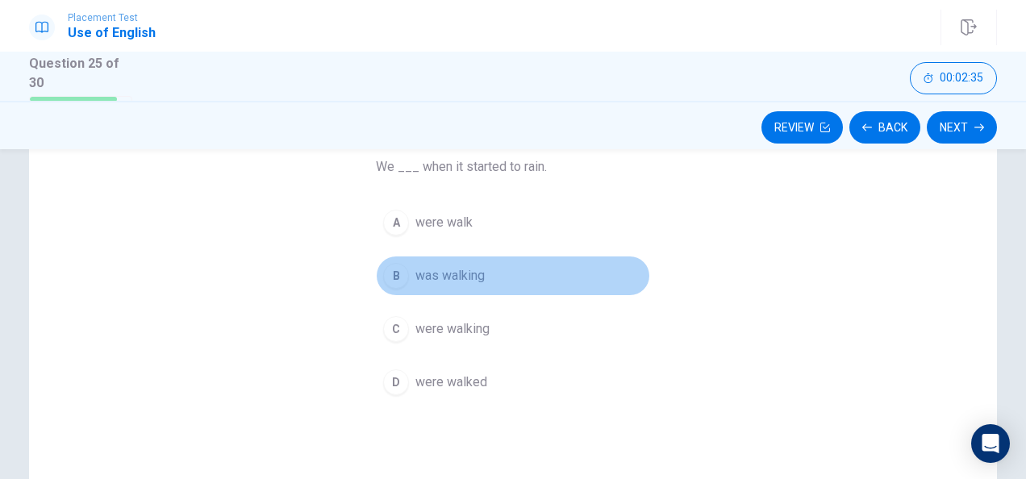
click at [423, 278] on span "was walking" at bounding box center [450, 275] width 69 height 19
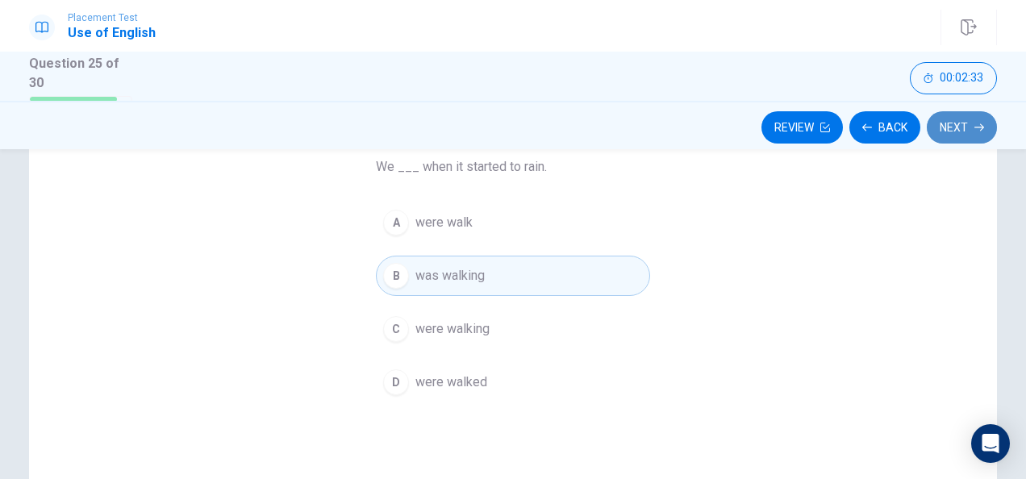
click at [973, 139] on button "Next" at bounding box center [962, 127] width 70 height 32
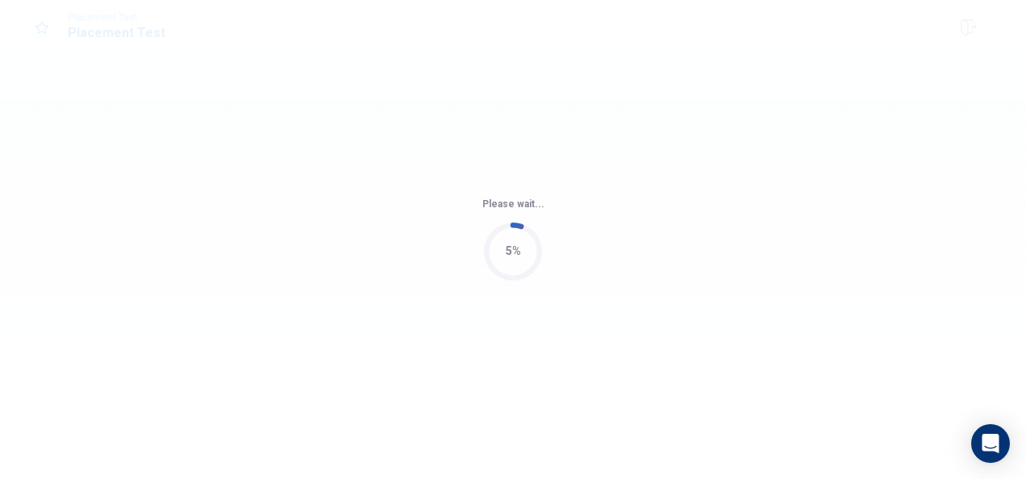
scroll to position [0, 0]
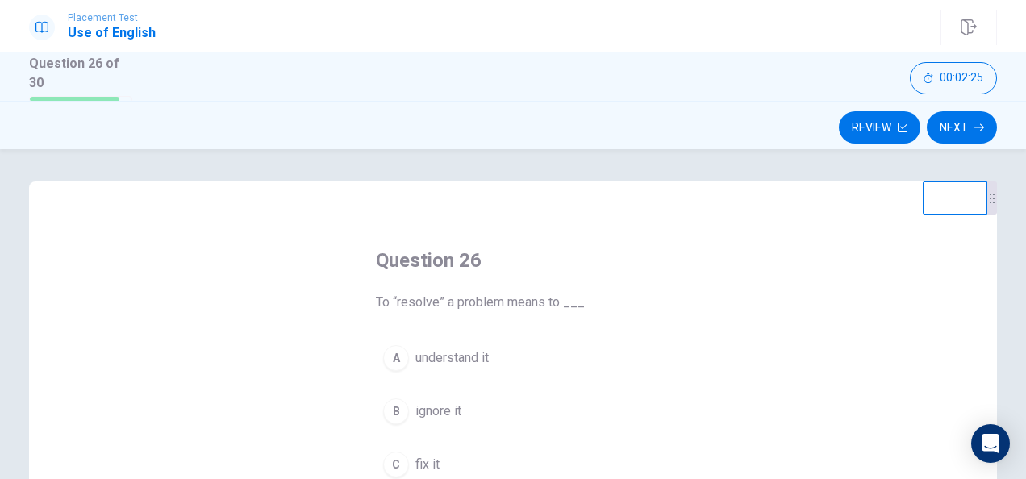
drag, startPoint x: 1013, startPoint y: 205, endPoint x: 1013, endPoint y: 215, distance: 10.5
click at [1013, 215] on div "Question 26 To “resolve” a problem means to ___. A understand it B ignore it C …" at bounding box center [513, 462] width 1020 height 561
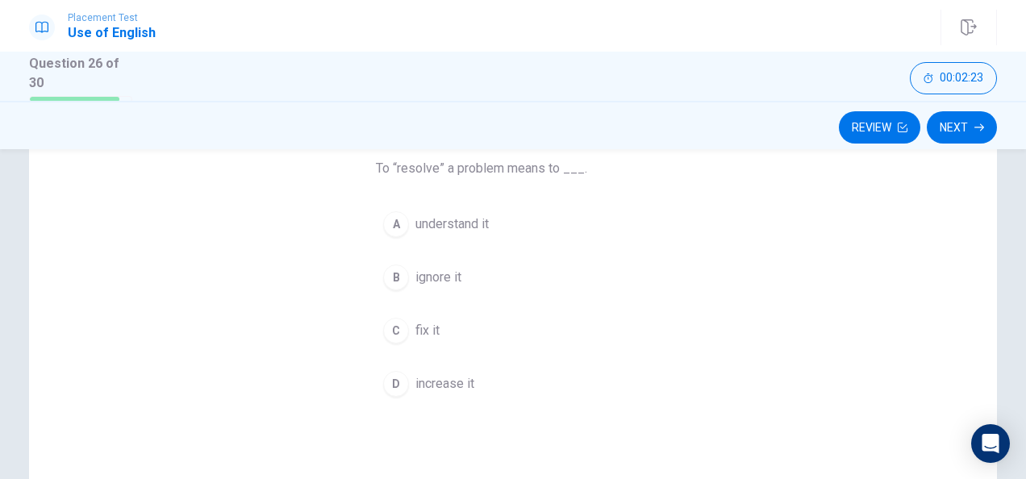
scroll to position [133, 0]
click at [388, 321] on div "C" at bounding box center [396, 332] width 26 height 26
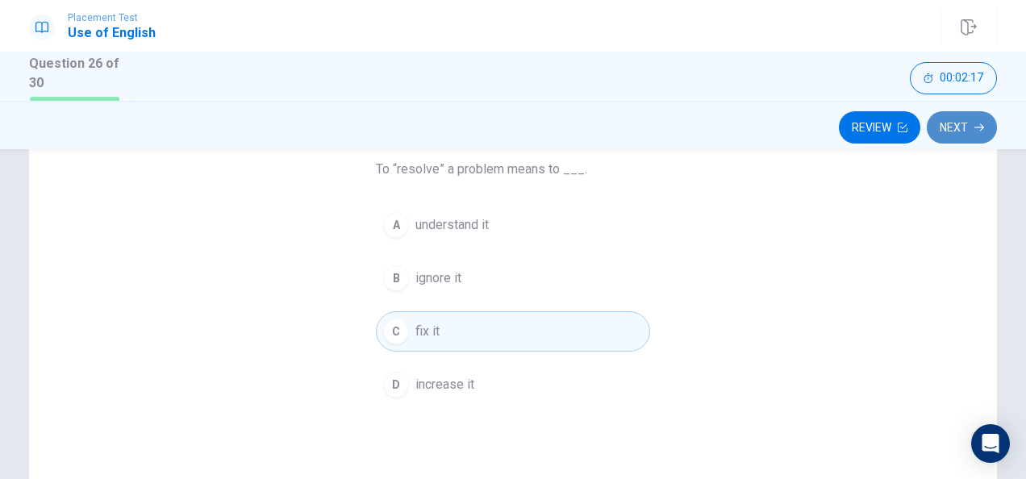
click at [961, 132] on button "Next" at bounding box center [962, 127] width 70 height 32
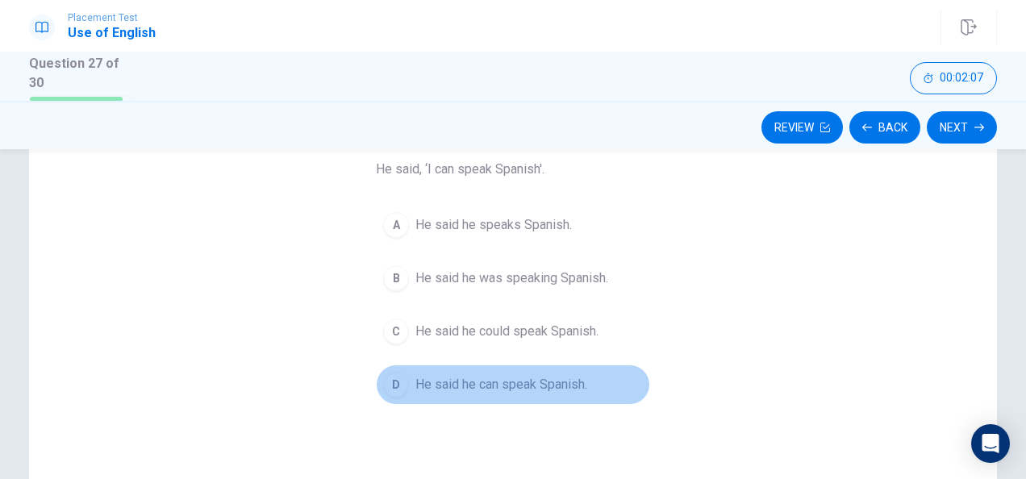
click at [391, 377] on div "D" at bounding box center [396, 385] width 26 height 26
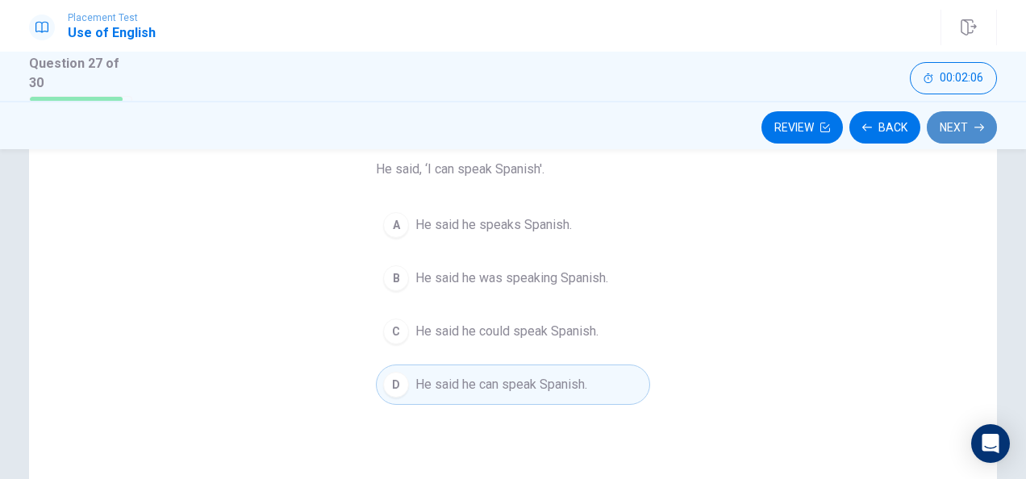
click at [947, 139] on button "Next" at bounding box center [962, 127] width 70 height 32
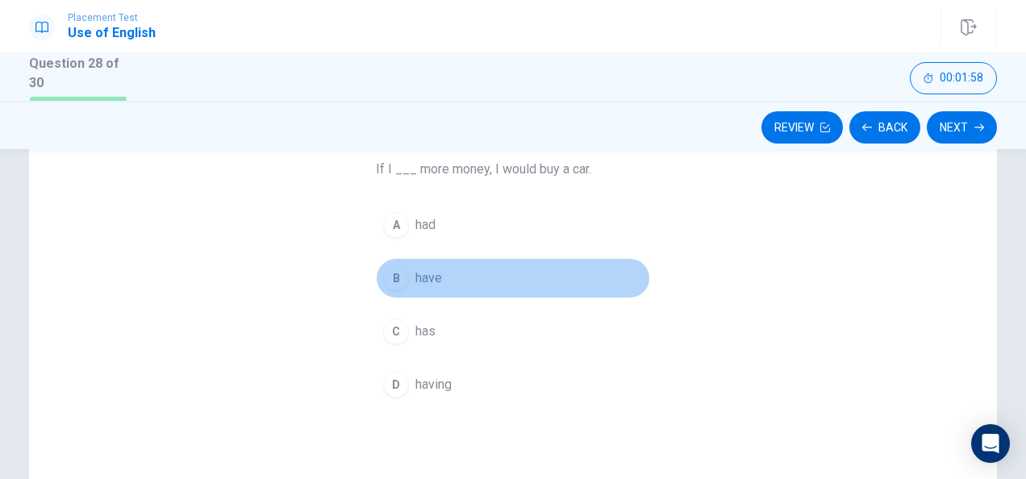
click at [391, 278] on div "B" at bounding box center [396, 278] width 26 height 26
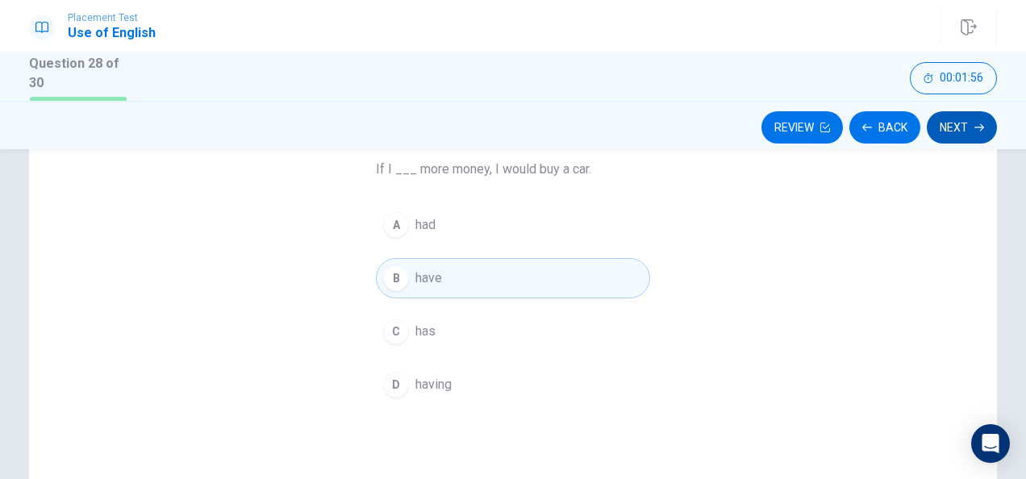
click at [960, 131] on button "Next" at bounding box center [962, 127] width 70 height 32
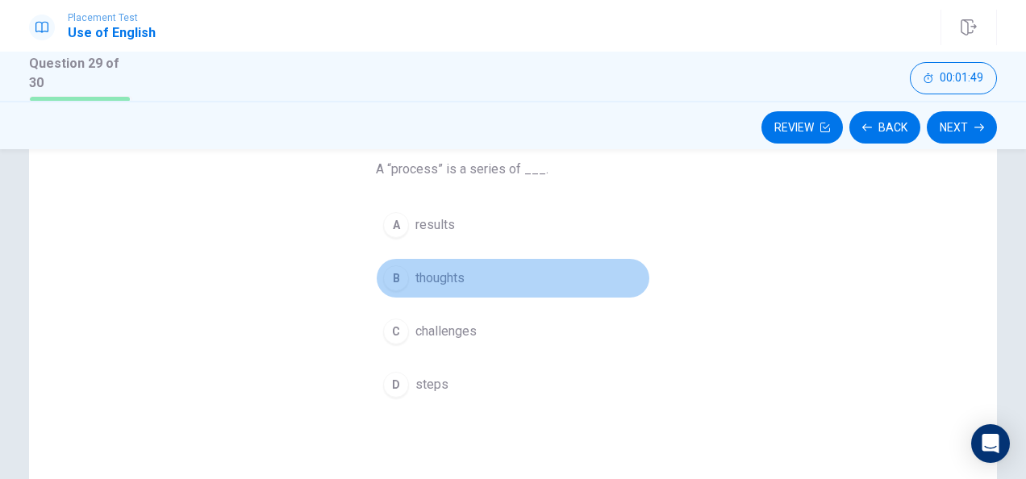
click at [394, 280] on div "B" at bounding box center [396, 278] width 26 height 26
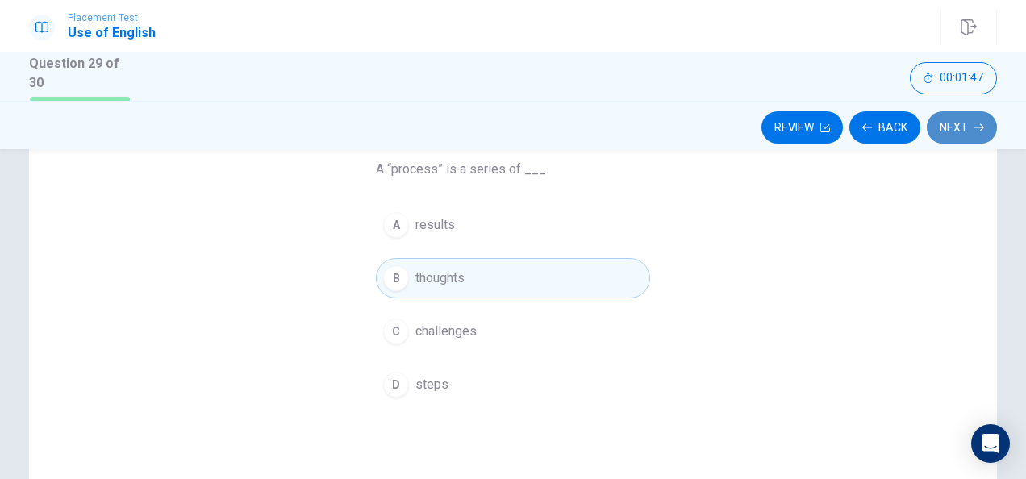
click at [978, 124] on icon "button" at bounding box center [980, 128] width 10 height 10
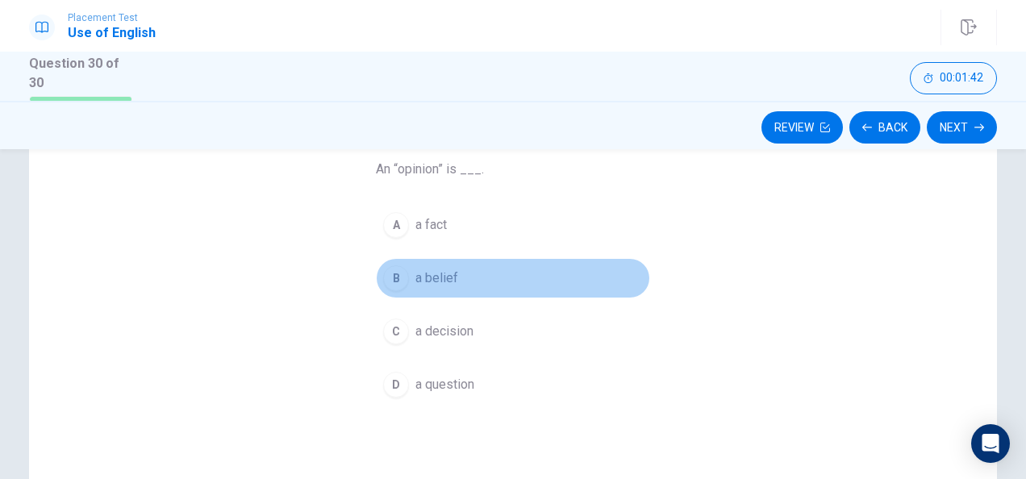
click at [391, 279] on div "B" at bounding box center [396, 278] width 26 height 26
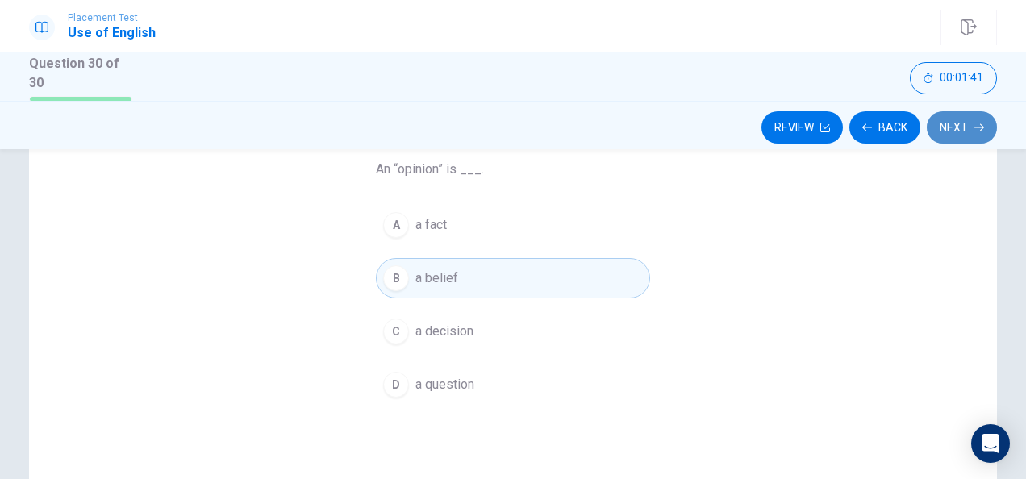
click at [942, 134] on button "Next" at bounding box center [962, 127] width 70 height 32
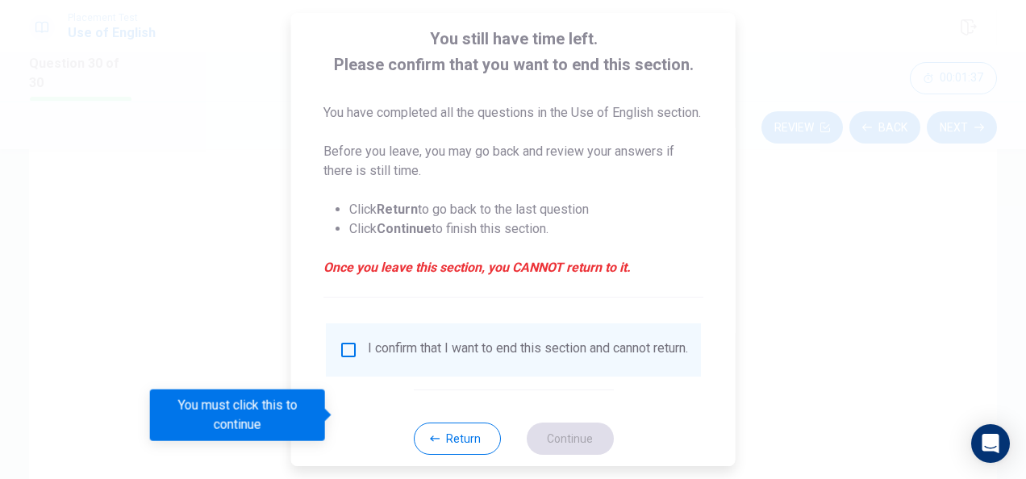
scroll to position [142, 0]
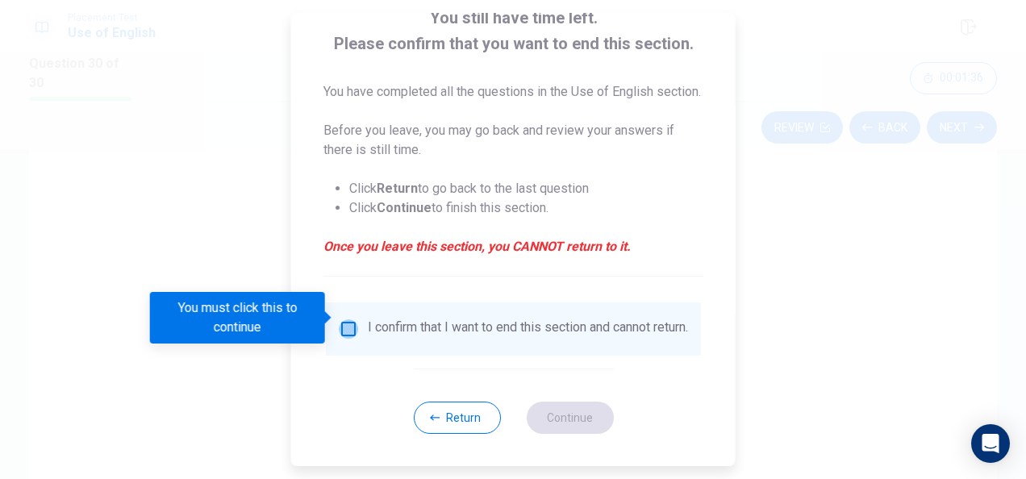
click at [346, 321] on input "You must click this to continue" at bounding box center [348, 329] width 19 height 19
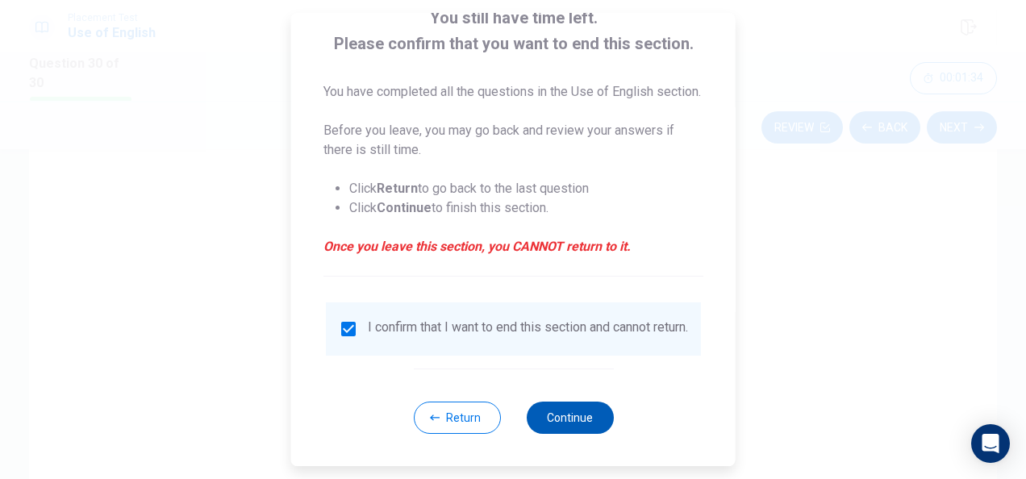
click at [554, 405] on button "Continue" at bounding box center [569, 418] width 87 height 32
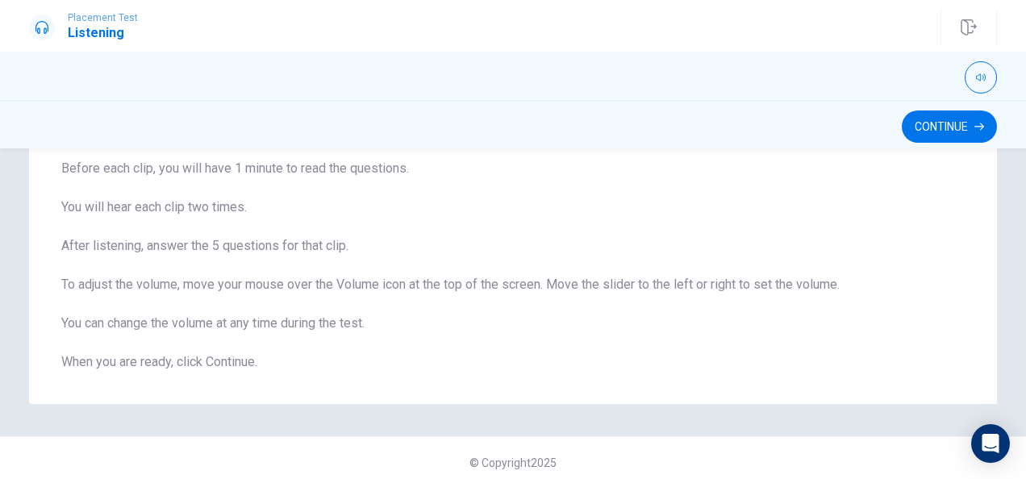
scroll to position [160, 0]
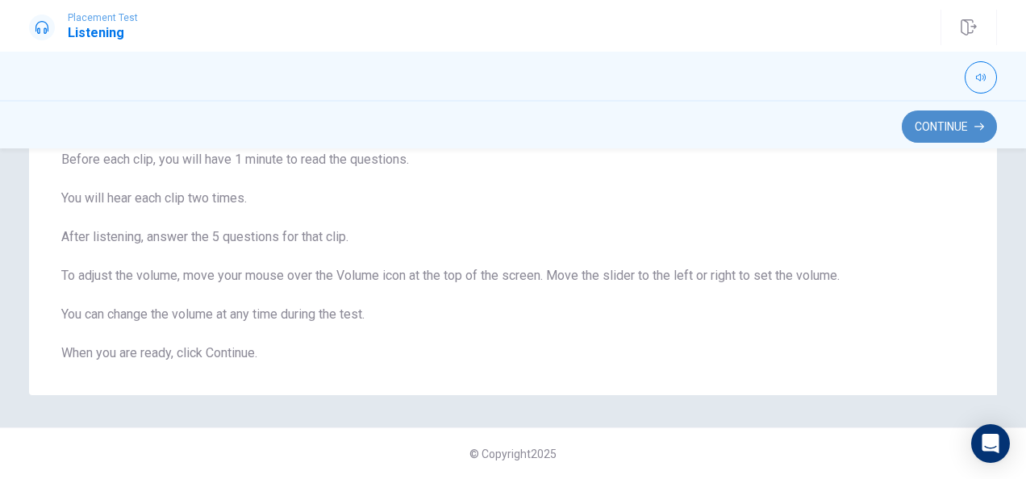
click at [917, 123] on button "Continue" at bounding box center [949, 127] width 95 height 32
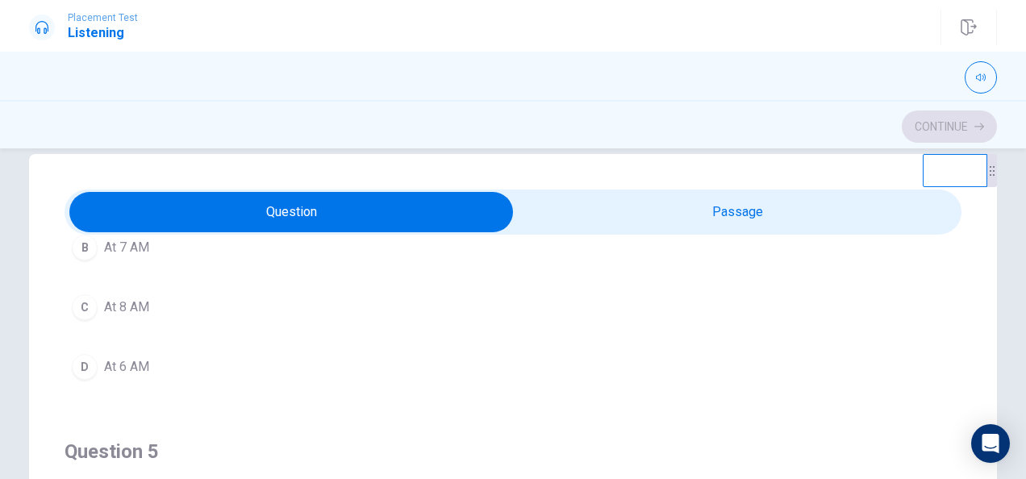
scroll to position [1296, 0]
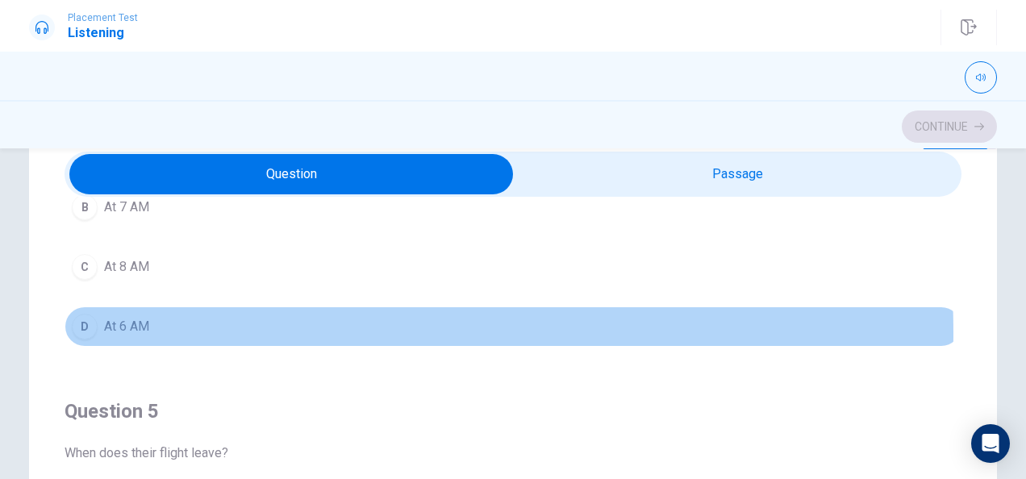
click at [89, 324] on div "D" at bounding box center [85, 327] width 26 height 26
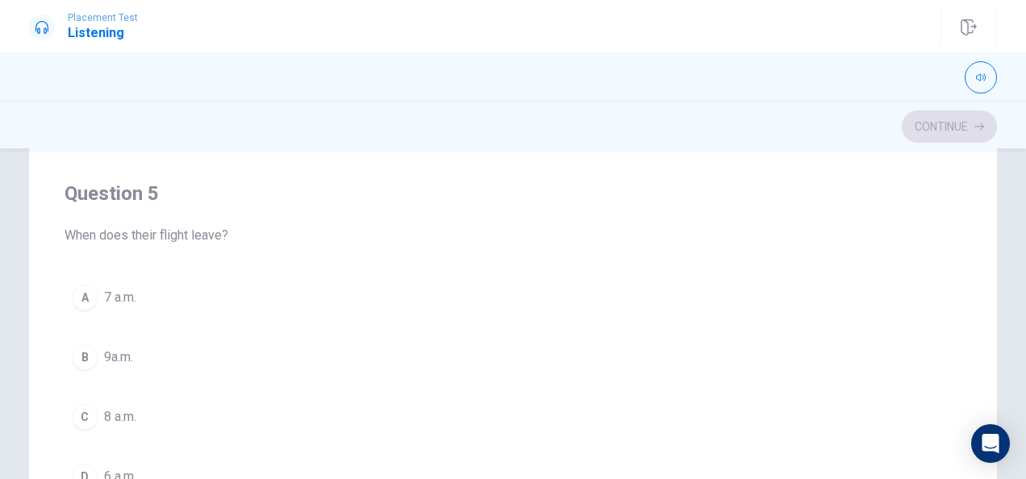
scroll to position [323, 0]
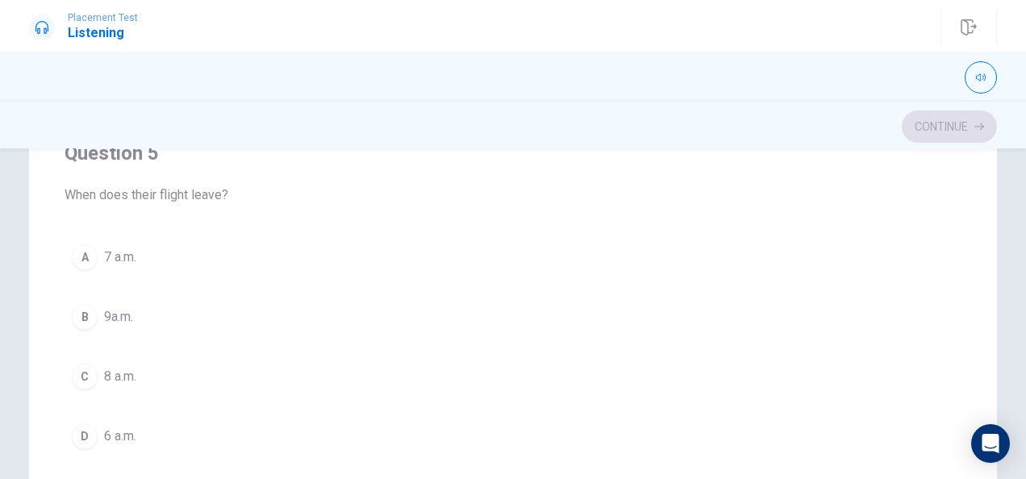
click at [137, 357] on button "C 8 a.m." at bounding box center [513, 377] width 897 height 40
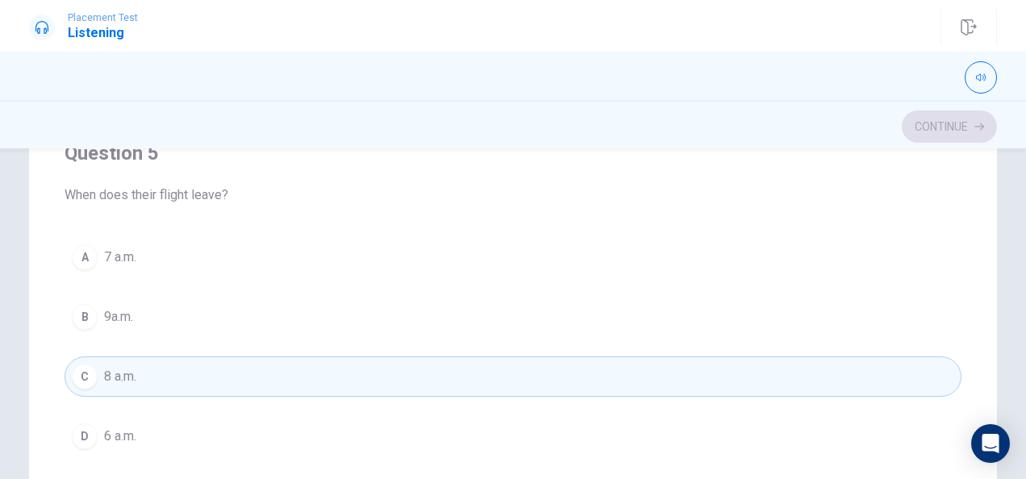
click at [957, 184] on div "Question 1 5. How does the woman describe the rest of their schedule? A Relaxed…" at bounding box center [513, 182] width 968 height 649
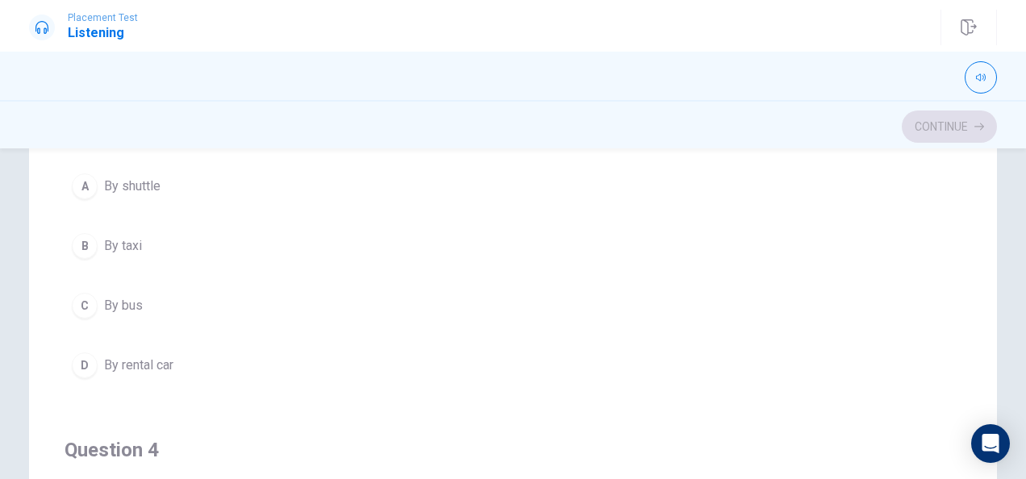
scroll to position [629, 0]
click at [331, 190] on button "A By shuttle" at bounding box center [513, 189] width 897 height 40
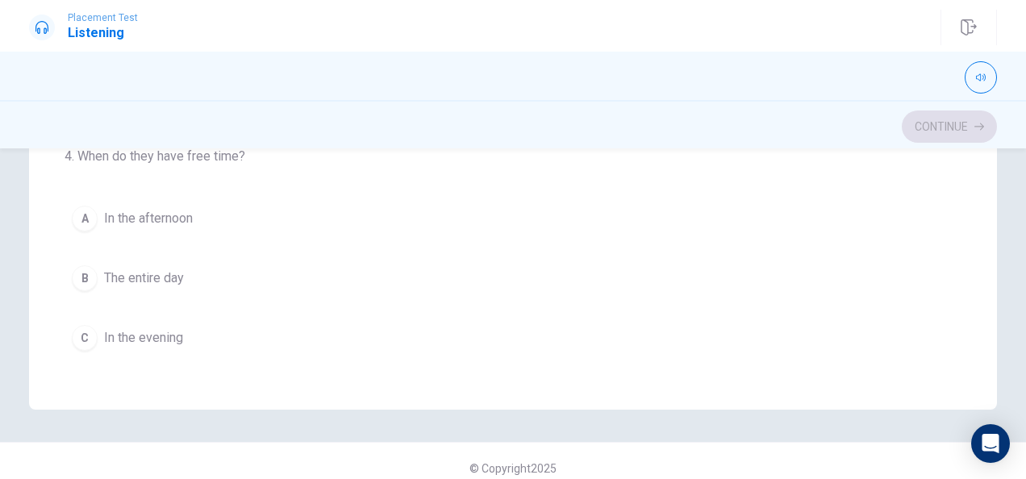
scroll to position [166, 0]
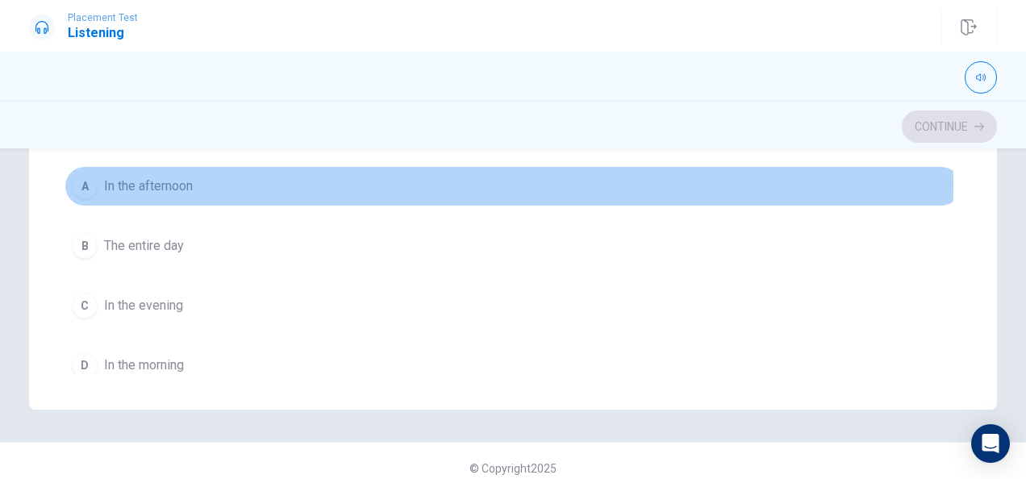
click at [490, 182] on button "A In the afternoon" at bounding box center [513, 186] width 897 height 40
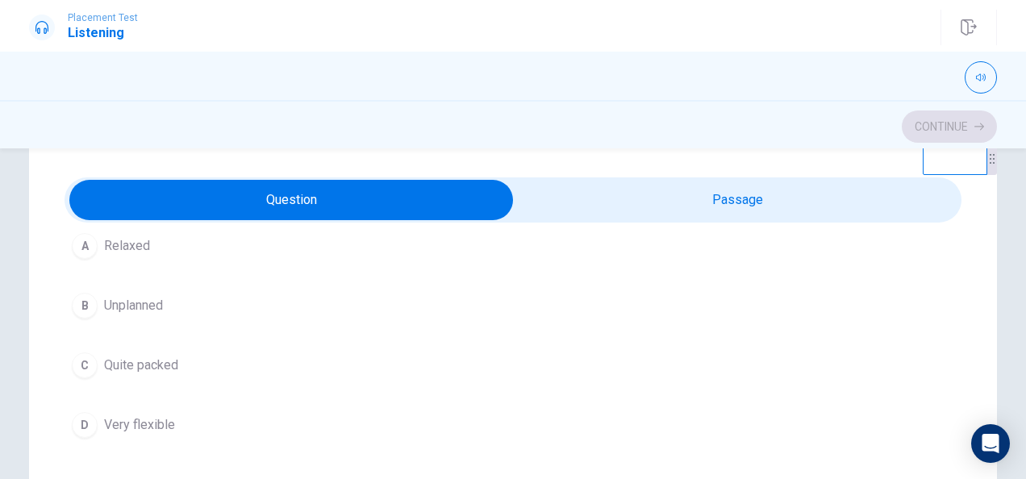
scroll to position [157, 0]
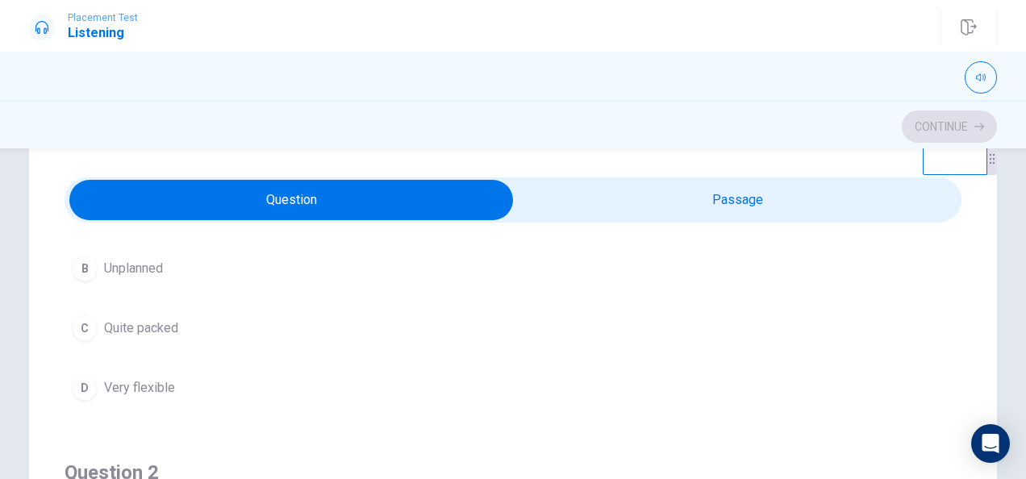
click at [192, 310] on button "C Quite packed" at bounding box center [513, 328] width 897 height 40
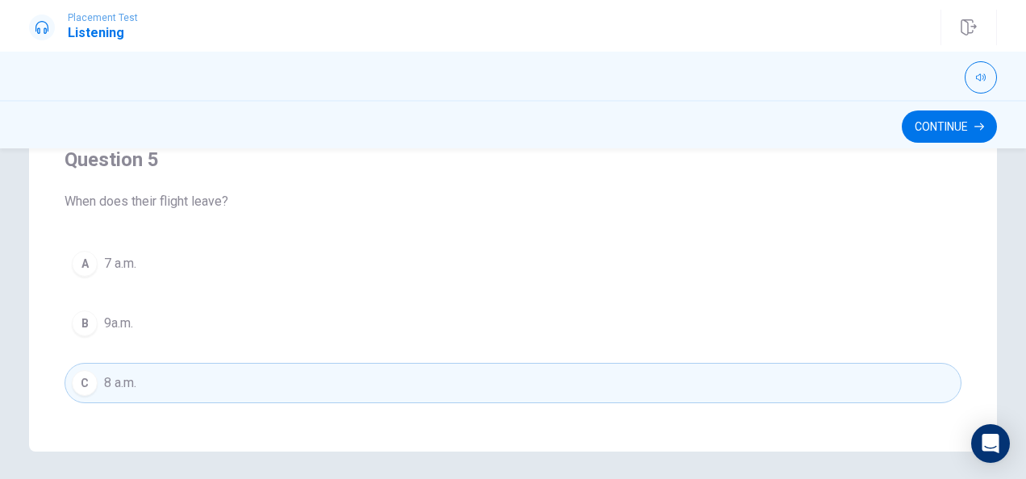
scroll to position [1250, 0]
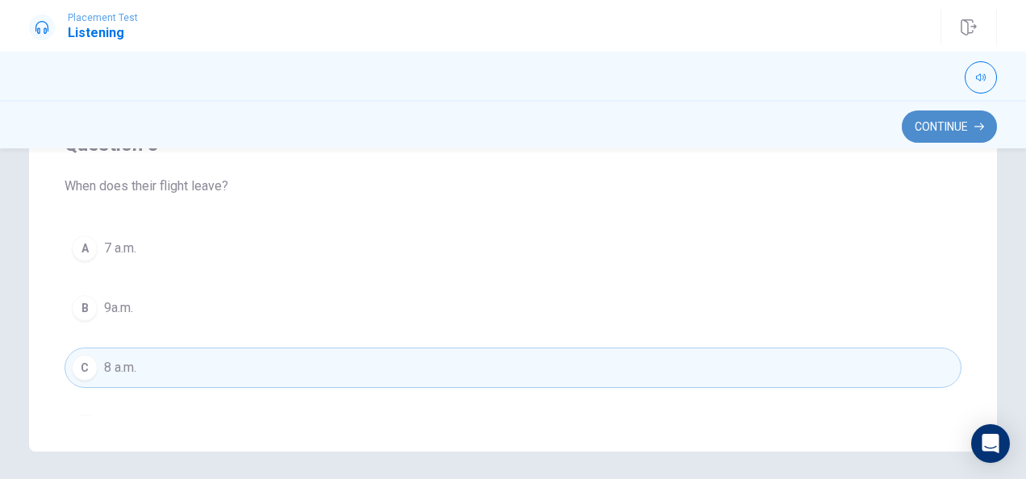
click at [925, 133] on button "Continue" at bounding box center [949, 127] width 95 height 32
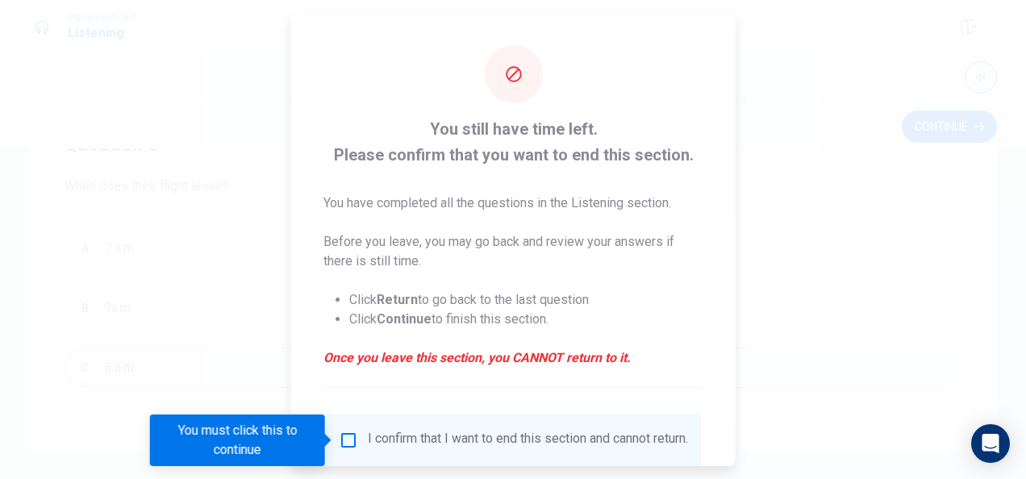
click at [781, 358] on div at bounding box center [513, 239] width 1026 height 479
drag, startPoint x: 724, startPoint y: 315, endPoint x: 733, endPoint y: 361, distance: 47.6
click at [733, 361] on div "You still have time left. Please confirm that you want to end this section. You…" at bounding box center [513, 239] width 445 height 453
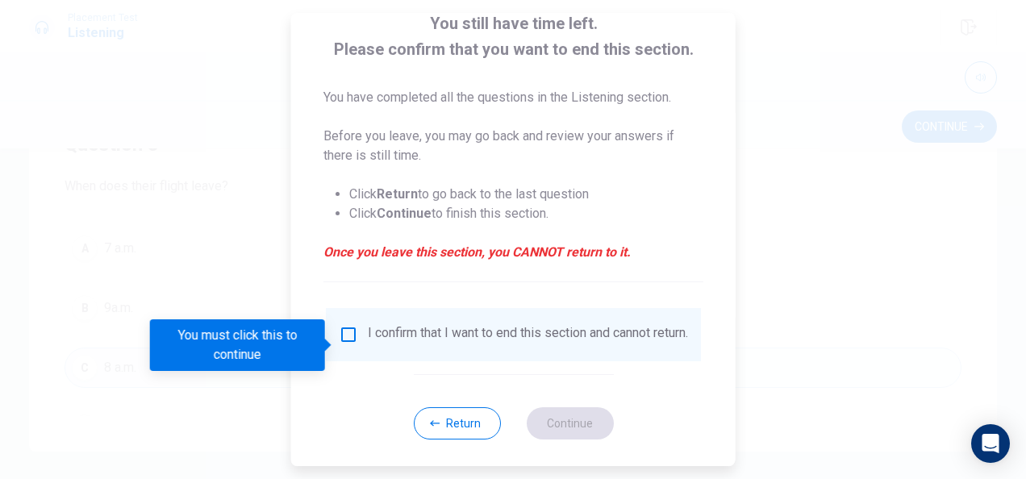
scroll to position [123, 0]
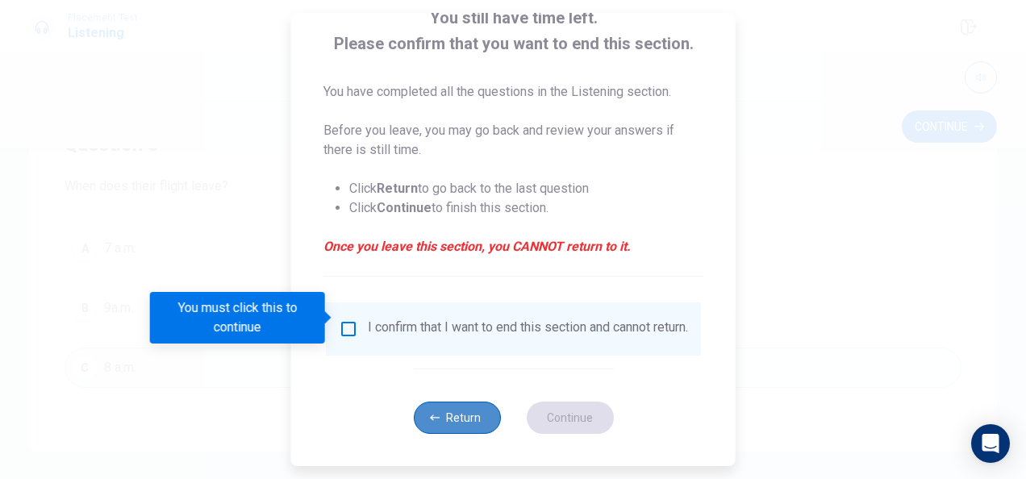
click at [443, 411] on button "Return" at bounding box center [456, 418] width 87 height 32
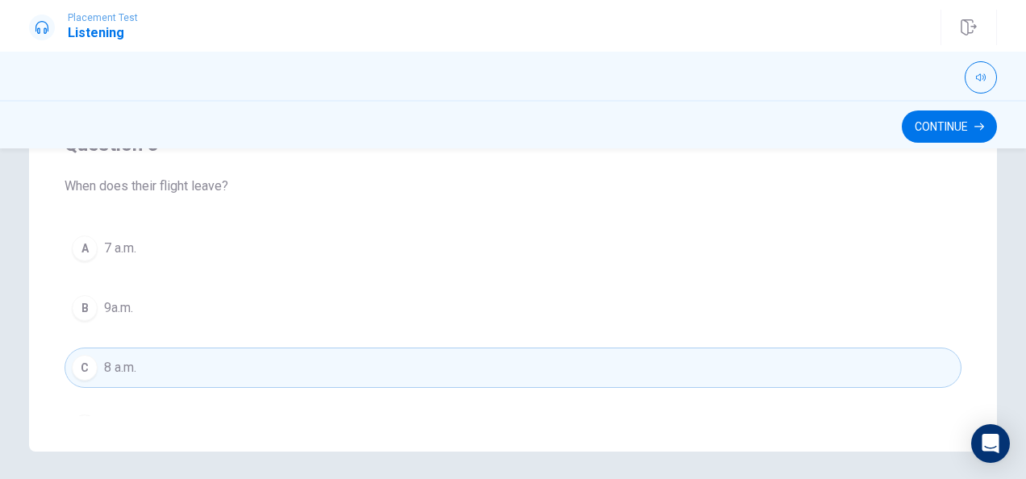
scroll to position [1296, 0]
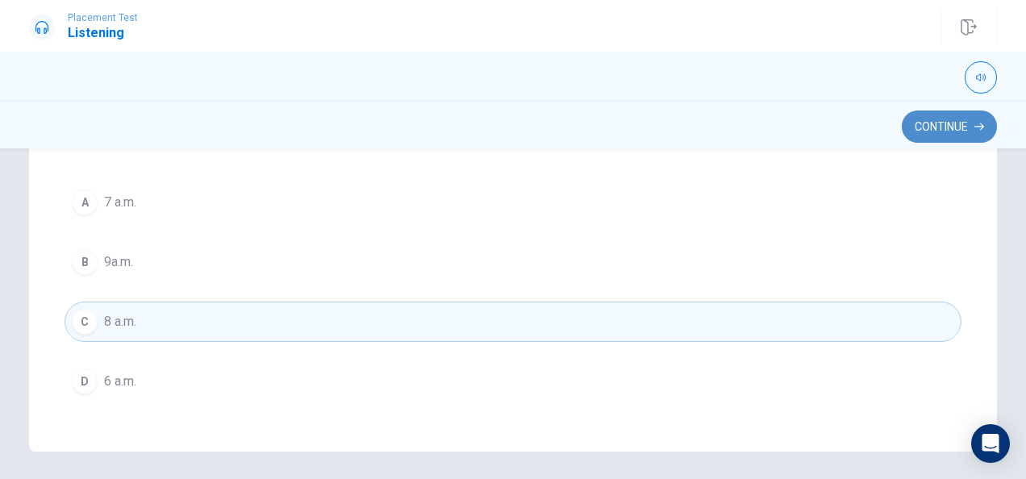
click at [973, 124] on button "Continue" at bounding box center [949, 127] width 95 height 32
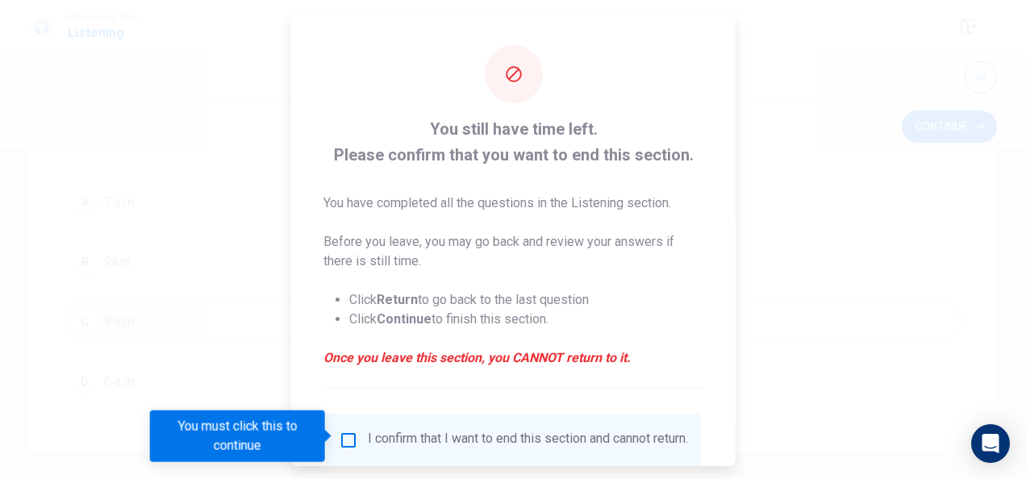
scroll to position [123, 0]
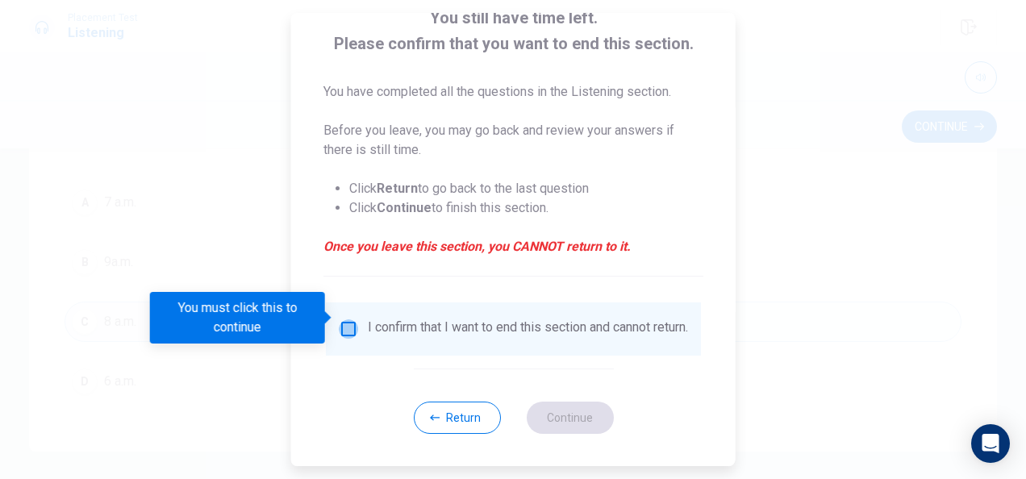
click at [339, 320] on input "You must click this to continue" at bounding box center [348, 329] width 19 height 19
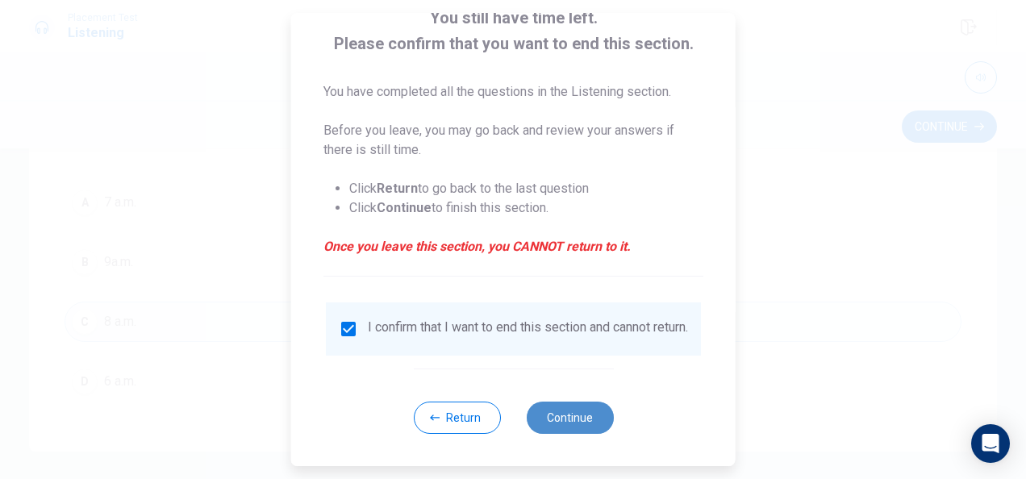
click at [559, 403] on button "Continue" at bounding box center [569, 418] width 87 height 32
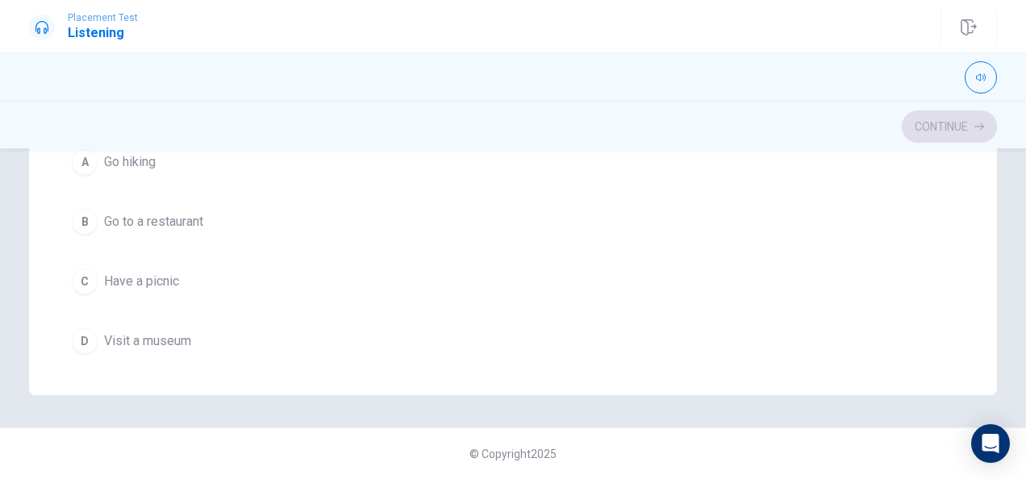
scroll to position [1296, 0]
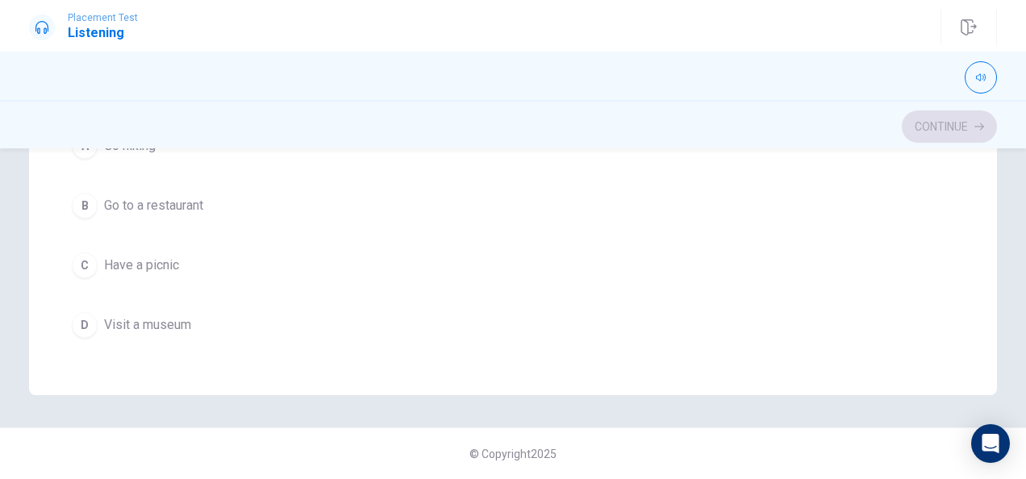
drag, startPoint x: 958, startPoint y: 289, endPoint x: 959, endPoint y: 281, distance: 8.2
click at [959, 281] on div "Question 6 What does the man offer to bring? A A blanket B Snacks and drinks C …" at bounding box center [513, 71] width 968 height 649
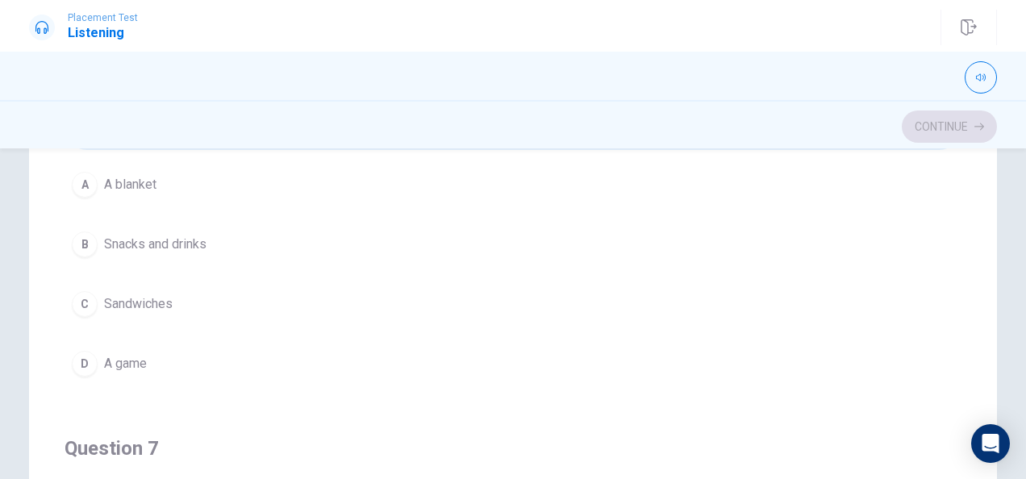
scroll to position [0, 0]
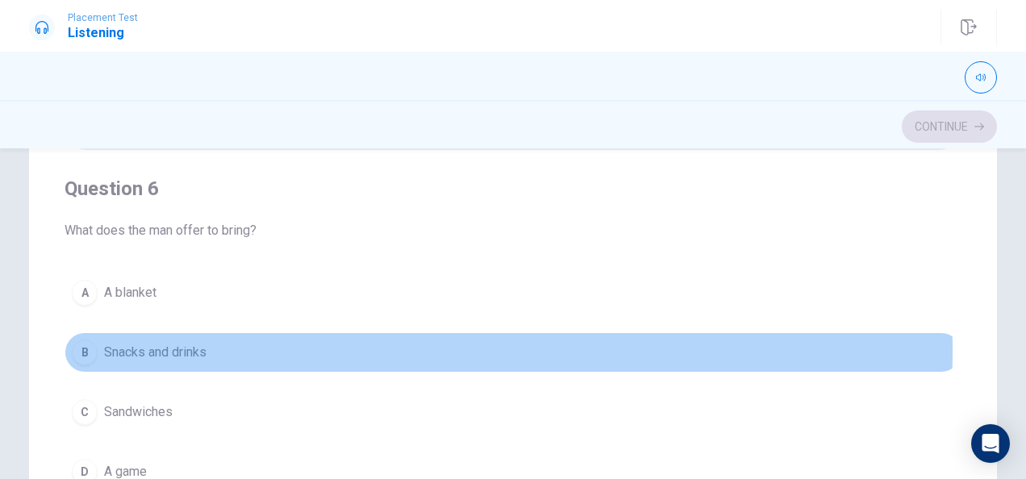
click at [120, 349] on span "Snacks and drinks" at bounding box center [155, 352] width 102 height 19
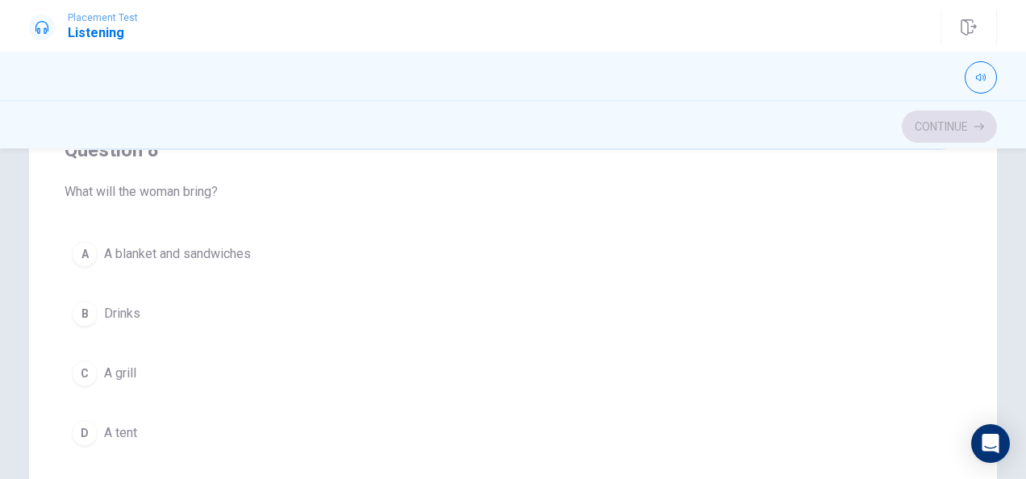
scroll to position [781, 0]
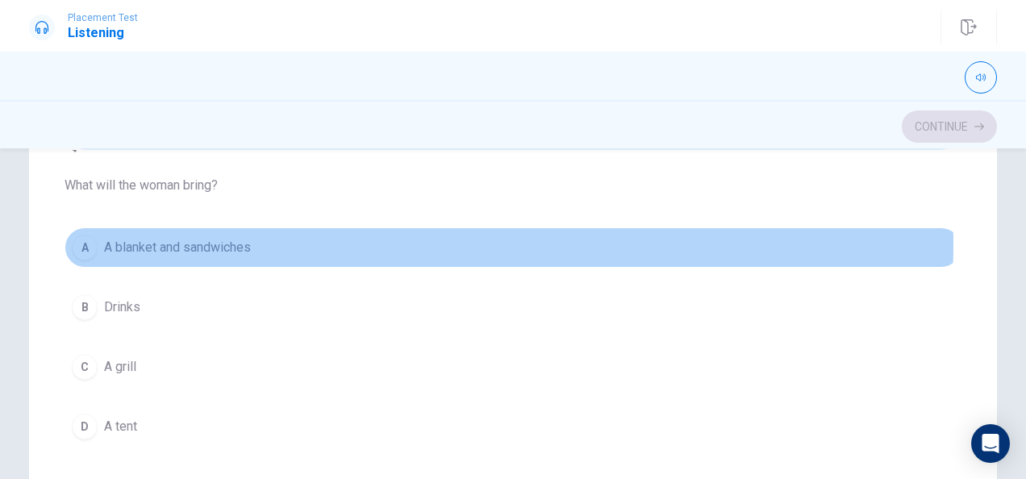
click at [378, 240] on button "A A blanket and sandwiches" at bounding box center [513, 248] width 897 height 40
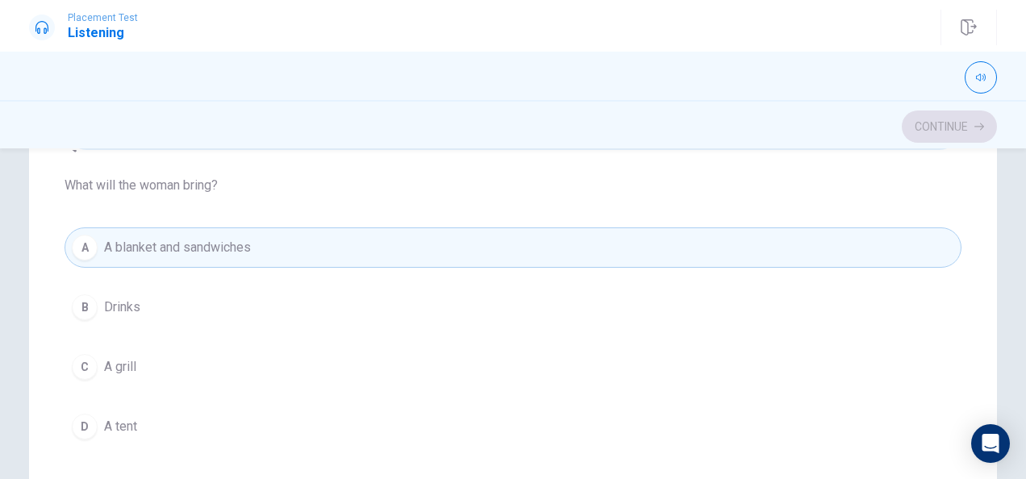
click at [959, 414] on div "Question 6 What does the man offer to bring? A A blanket B Snacks and drinks C …" at bounding box center [513, 393] width 968 height 649
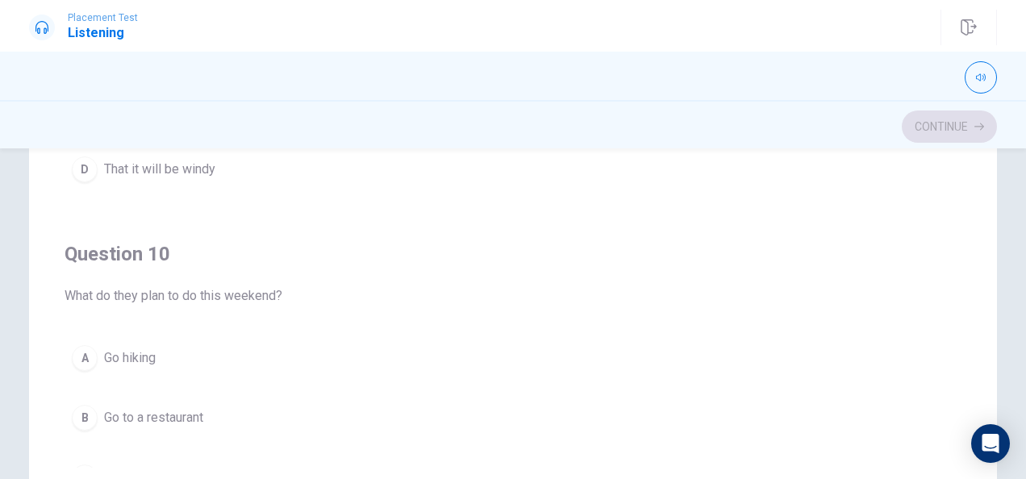
scroll to position [397, 0]
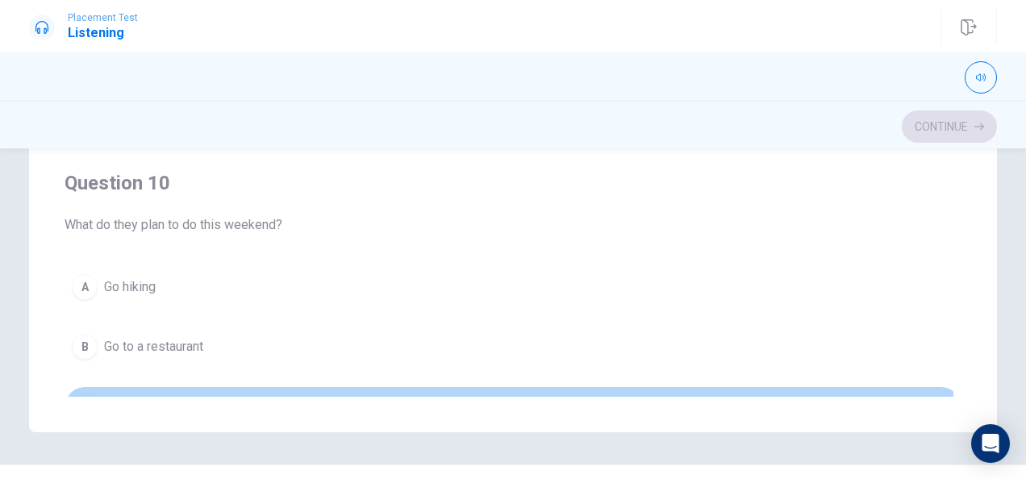
click at [82, 394] on div "C" at bounding box center [85, 407] width 26 height 26
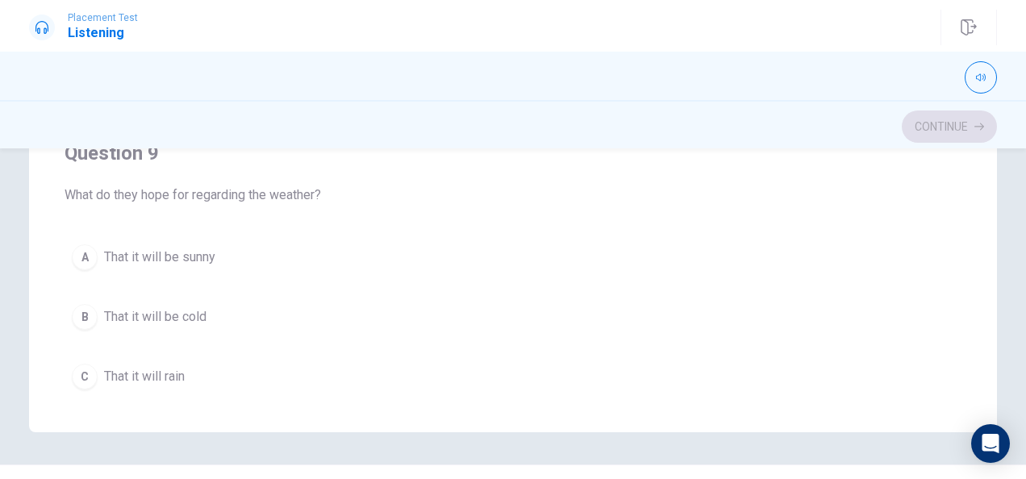
scroll to position [863, 0]
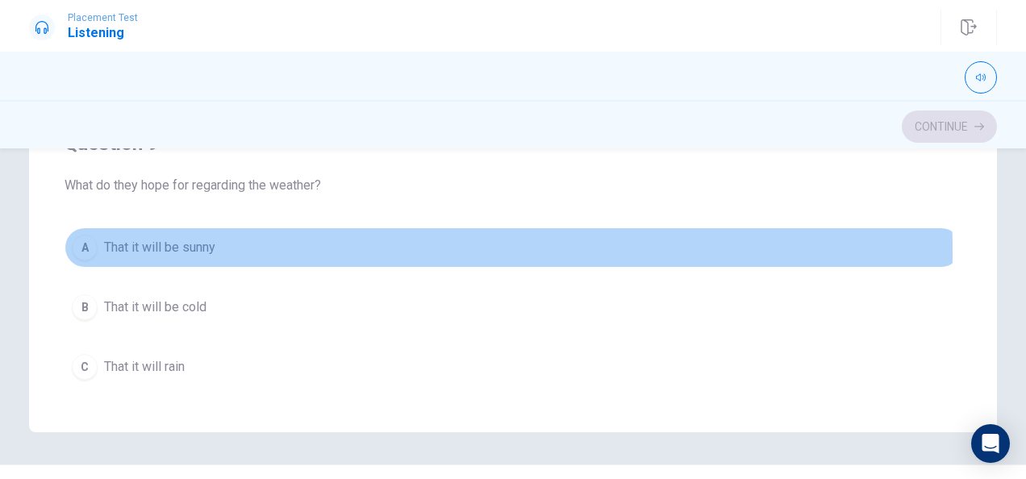
click at [206, 244] on span "That it will be sunny" at bounding box center [159, 247] width 111 height 19
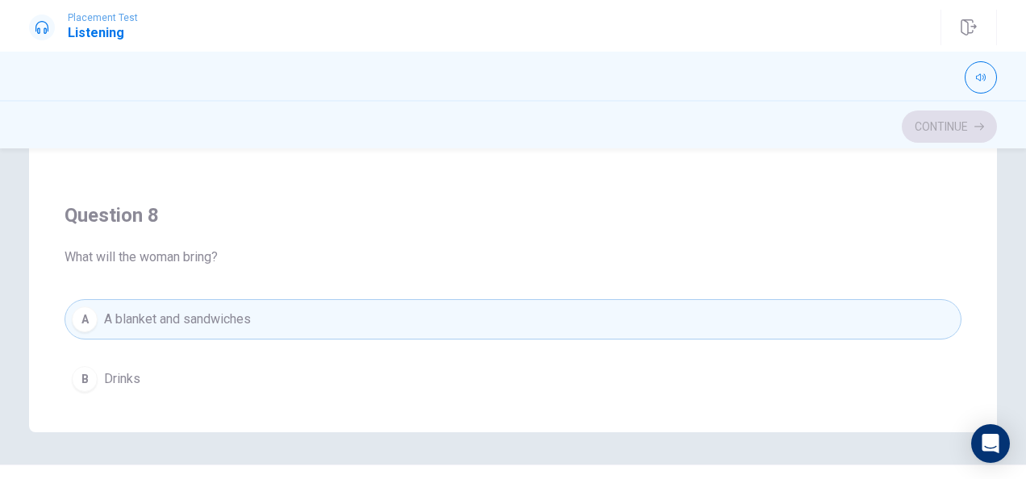
scroll to position [420, 0]
click at [937, 207] on h4 "Question 8" at bounding box center [513, 220] width 897 height 26
click at [947, 195] on div "Question 8 What will the woman bring? A A blanket and sandwiches B Drinks C A g…" at bounding box center [513, 365] width 897 height 368
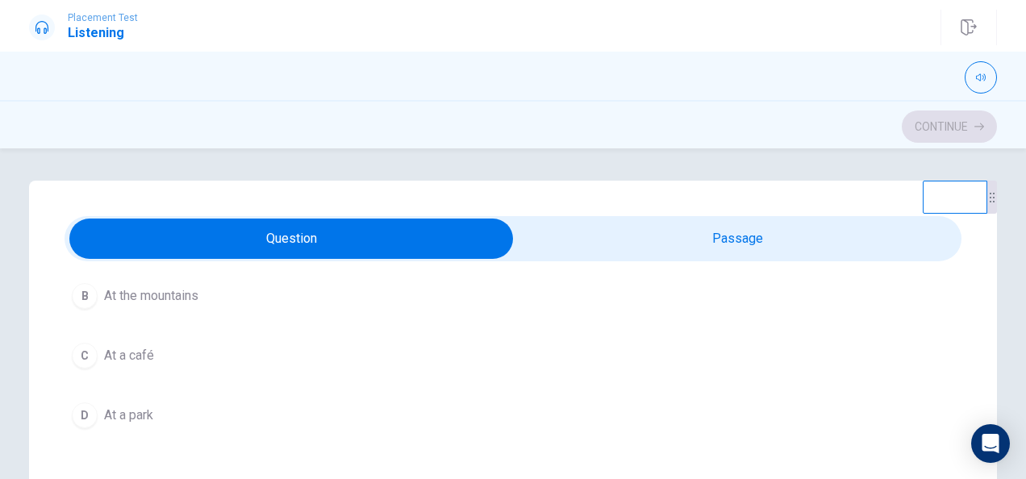
scroll to position [533, 0]
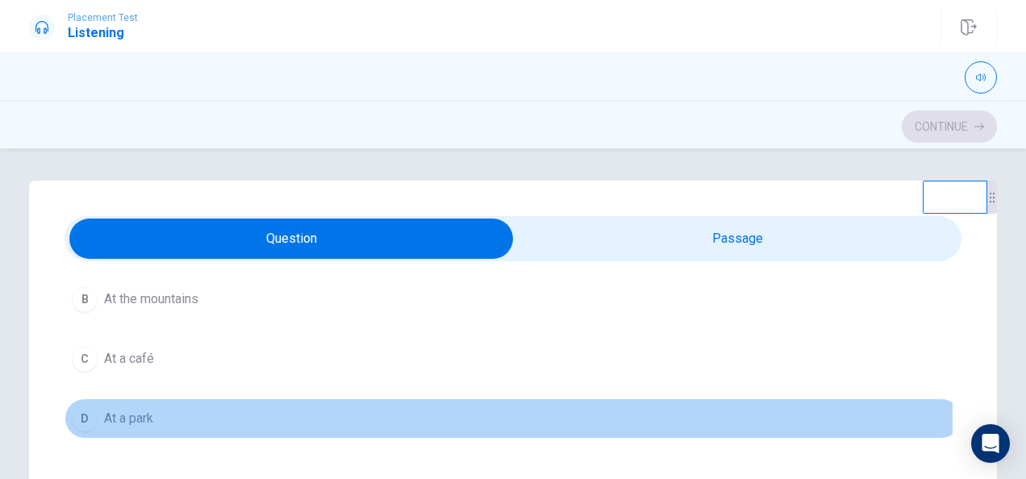
click at [165, 411] on button "D At a park" at bounding box center [513, 419] width 897 height 40
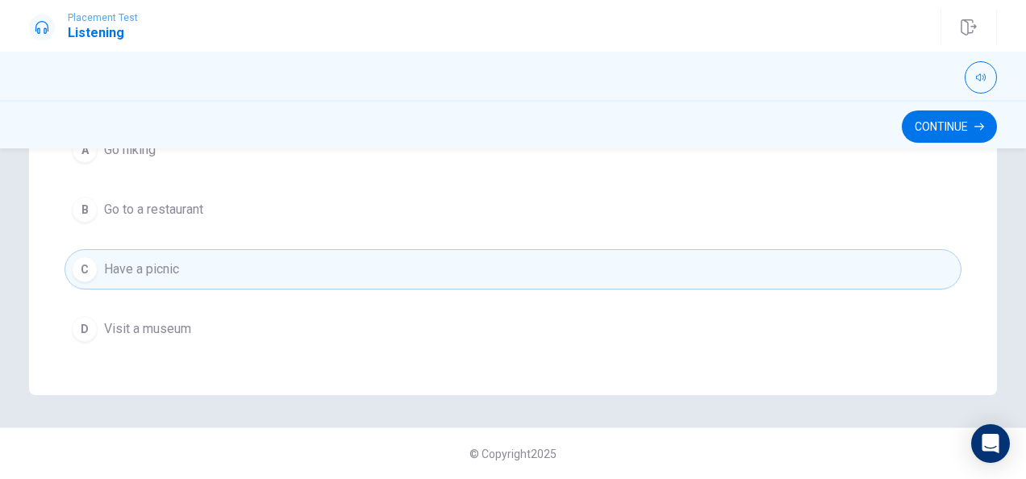
scroll to position [1296, 0]
click at [941, 127] on button "Continue" at bounding box center [949, 127] width 95 height 32
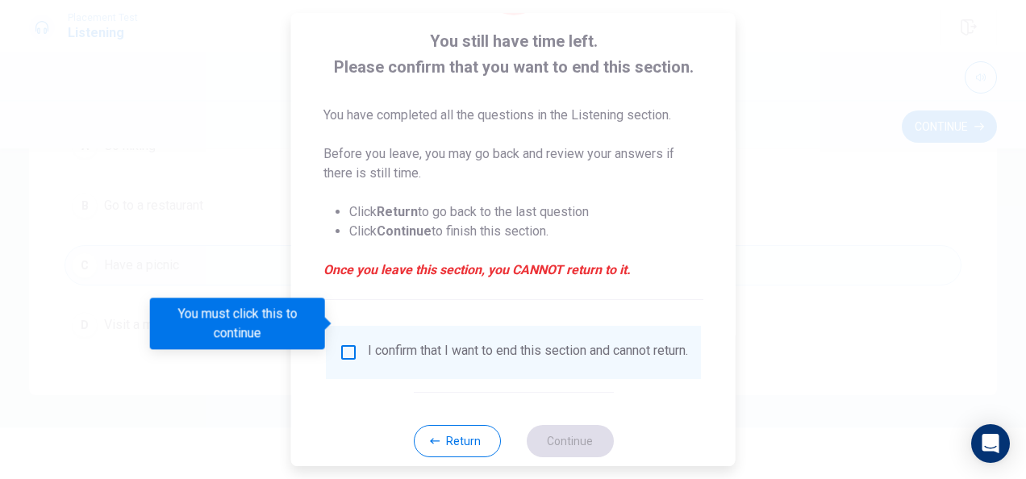
scroll to position [123, 0]
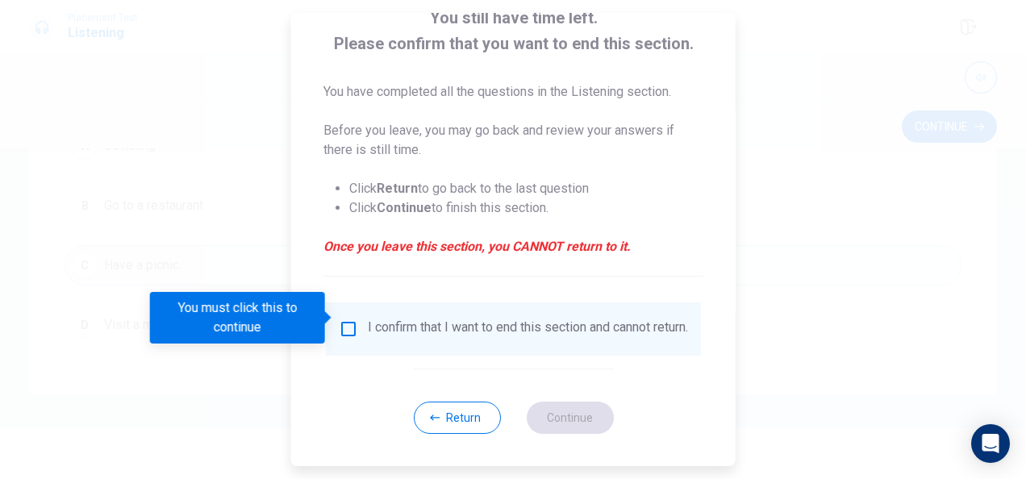
click at [347, 320] on input "You must click this to continue" at bounding box center [348, 329] width 19 height 19
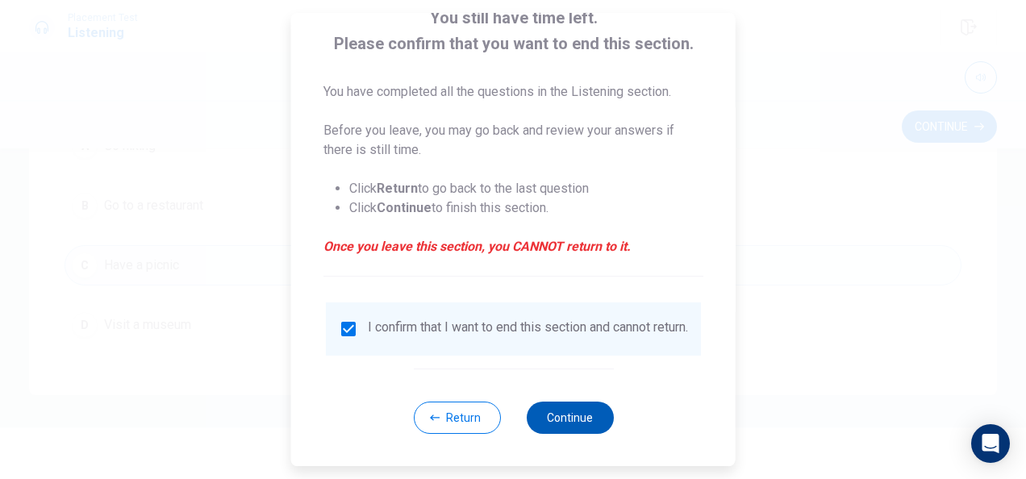
click at [538, 410] on button "Continue" at bounding box center [569, 418] width 87 height 32
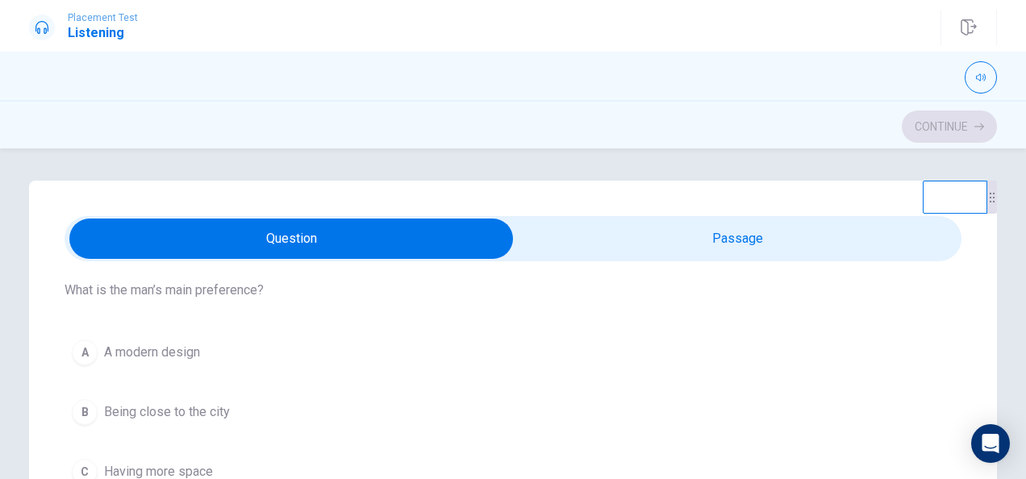
scroll to position [549, 0]
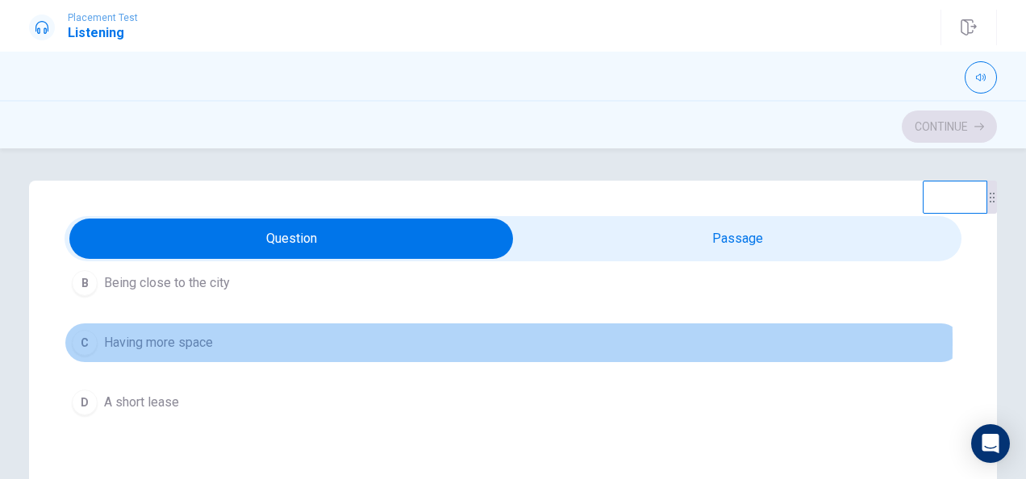
click at [158, 340] on span "Having more space" at bounding box center [158, 342] width 109 height 19
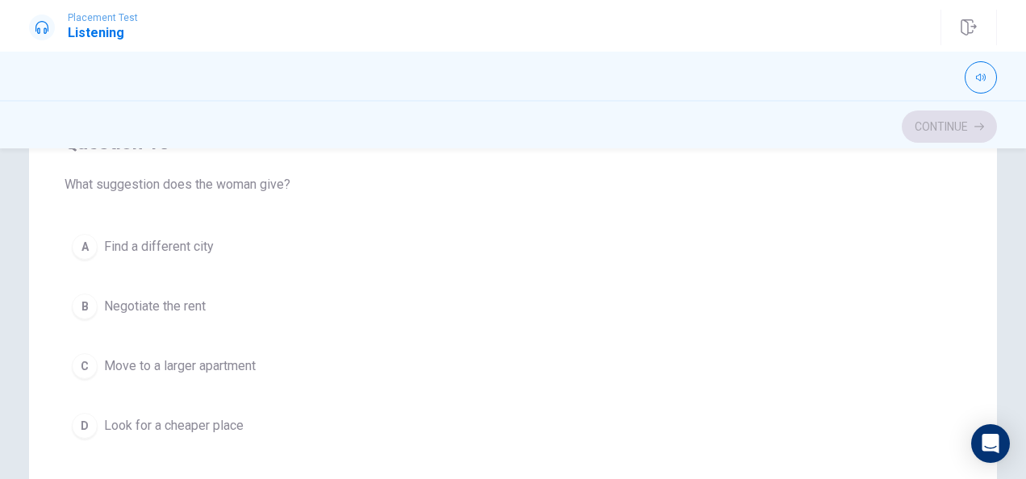
scroll to position [612, 0]
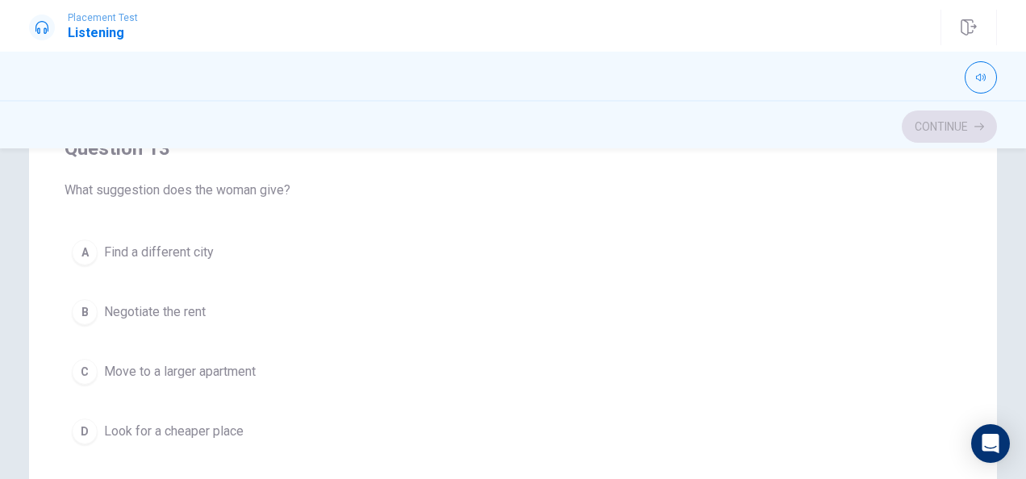
click at [136, 303] on span "Negotiate the rent" at bounding box center [155, 312] width 102 height 19
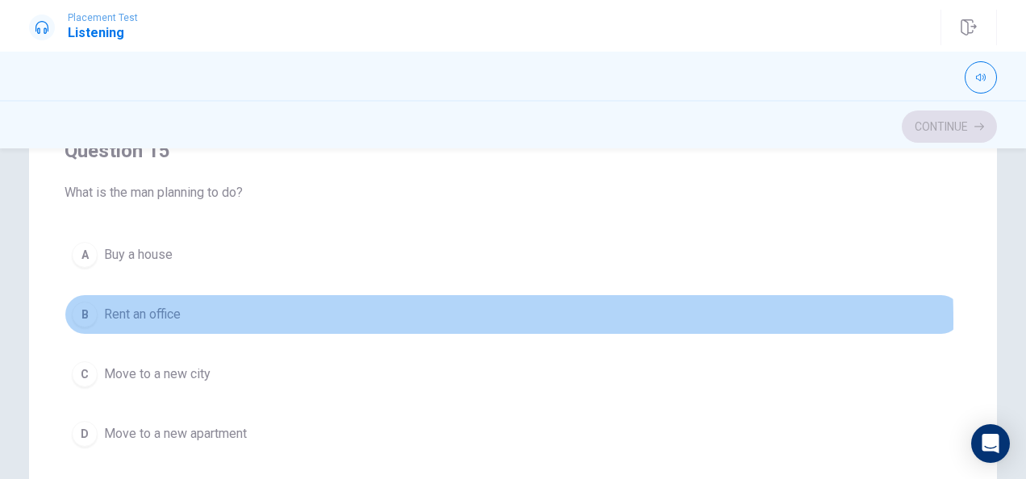
click at [190, 311] on button "B Rent an office" at bounding box center [513, 315] width 897 height 40
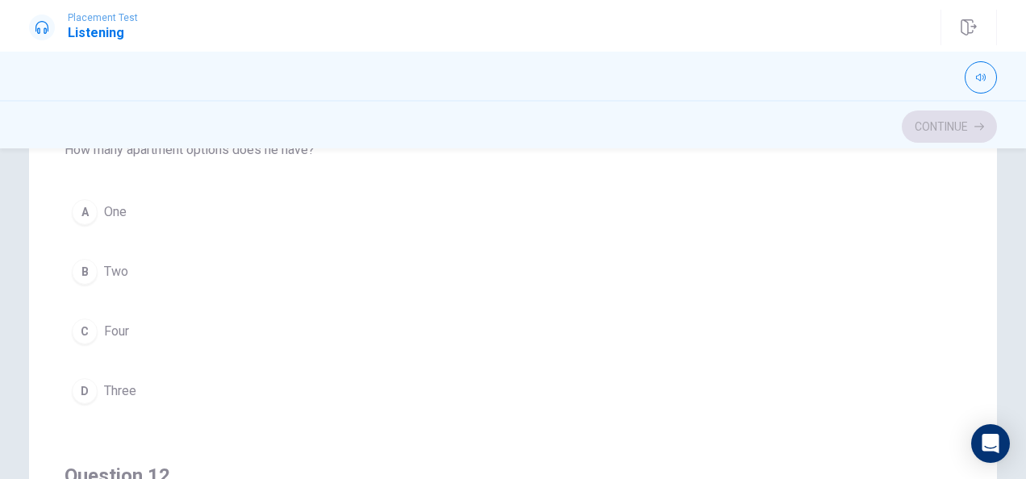
scroll to position [190, 0]
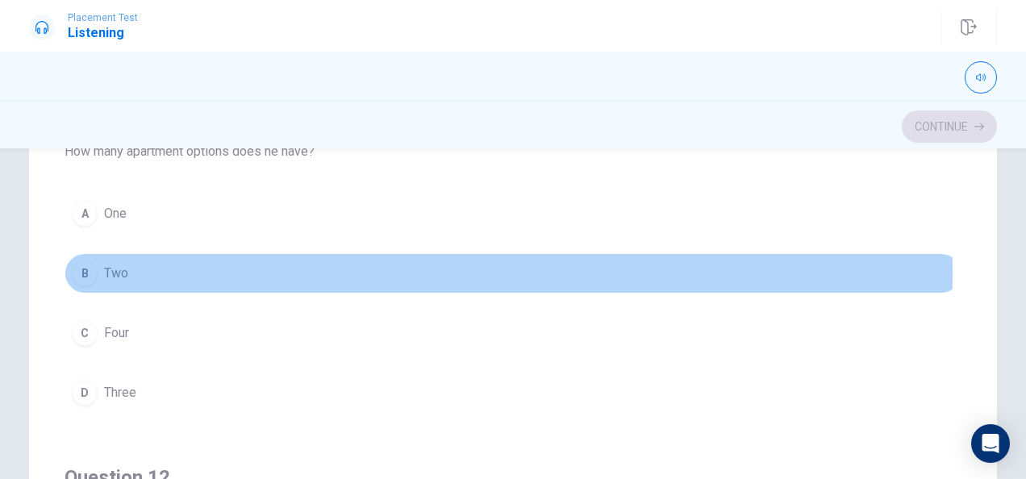
click at [92, 271] on div "B" at bounding box center [85, 274] width 26 height 26
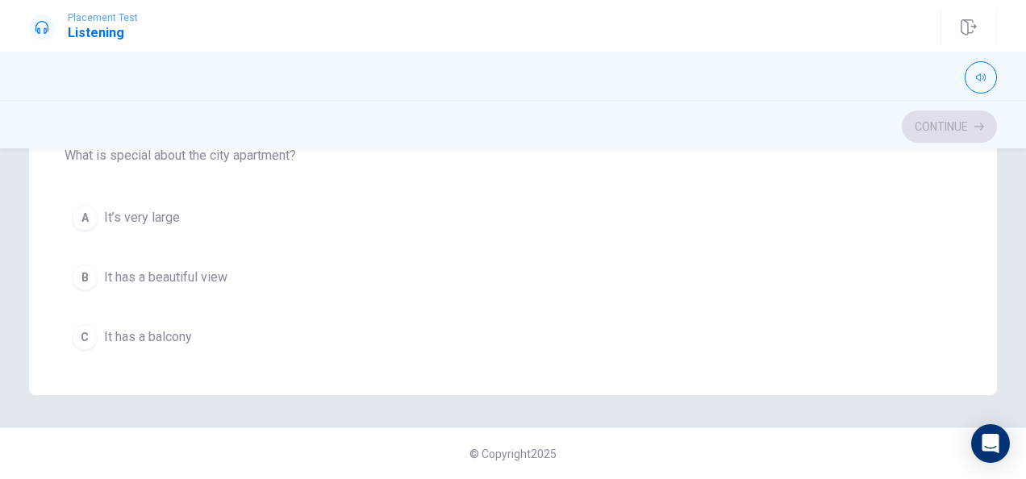
scroll to position [871, 0]
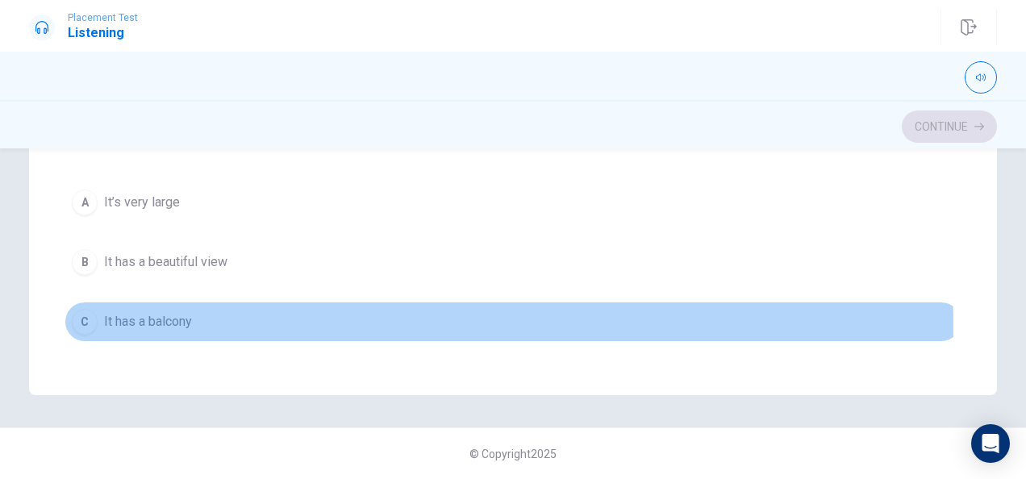
click at [147, 320] on span "It has a balcony" at bounding box center [148, 321] width 88 height 19
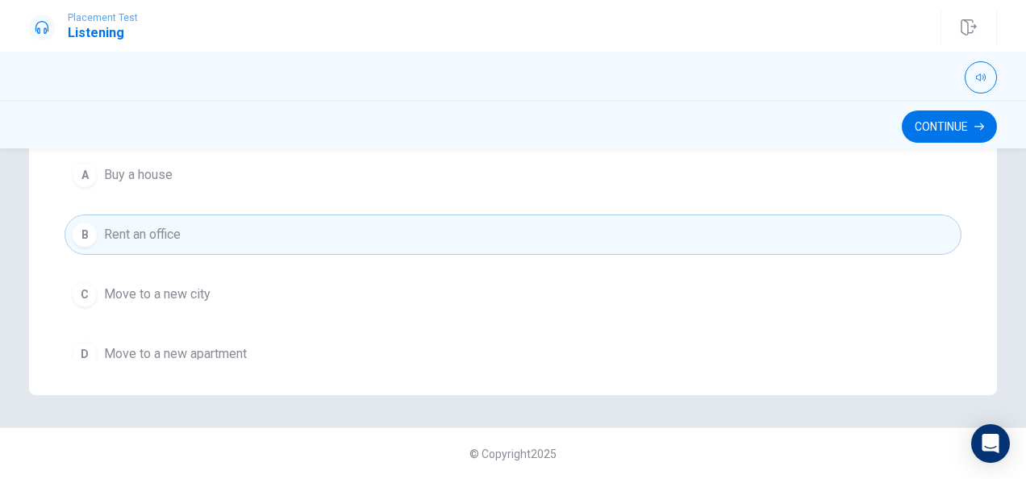
scroll to position [1296, 0]
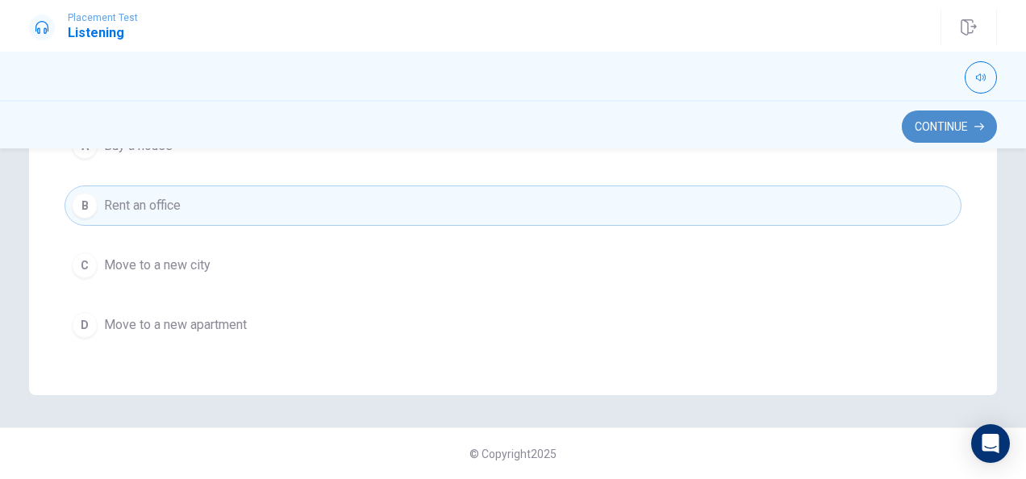
click at [959, 126] on button "Continue" at bounding box center [949, 127] width 95 height 32
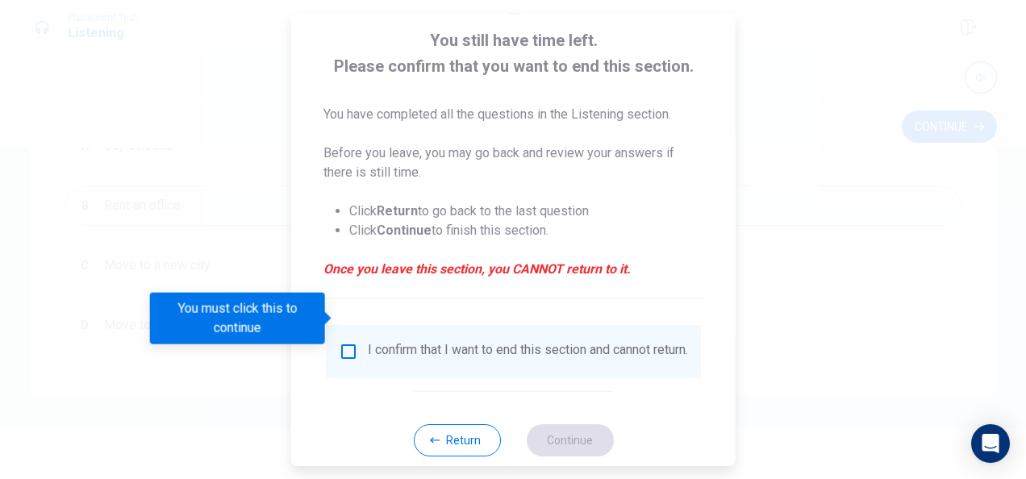
scroll to position [123, 0]
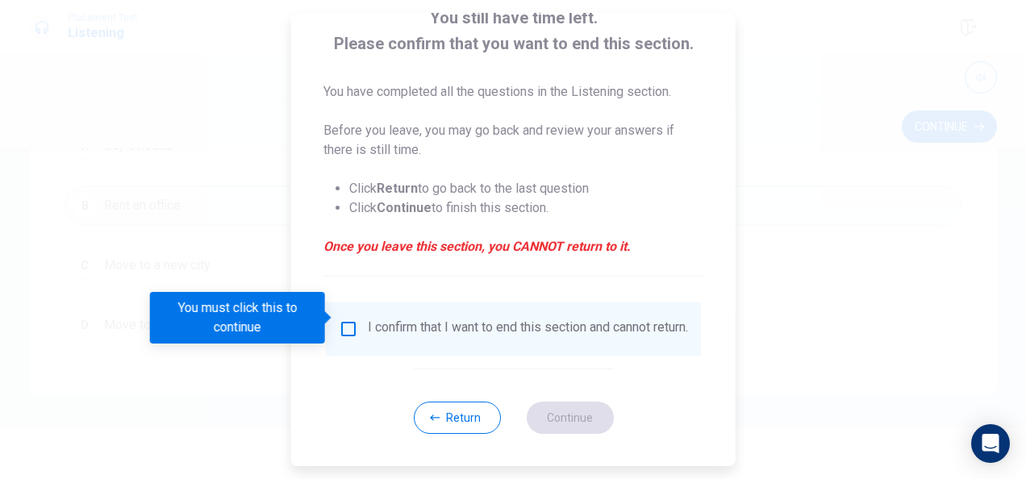
click at [339, 307] on div "I confirm that I want to end this section and cannot return." at bounding box center [513, 329] width 375 height 53
click at [349, 320] on input "You must click this to continue" at bounding box center [348, 329] width 19 height 19
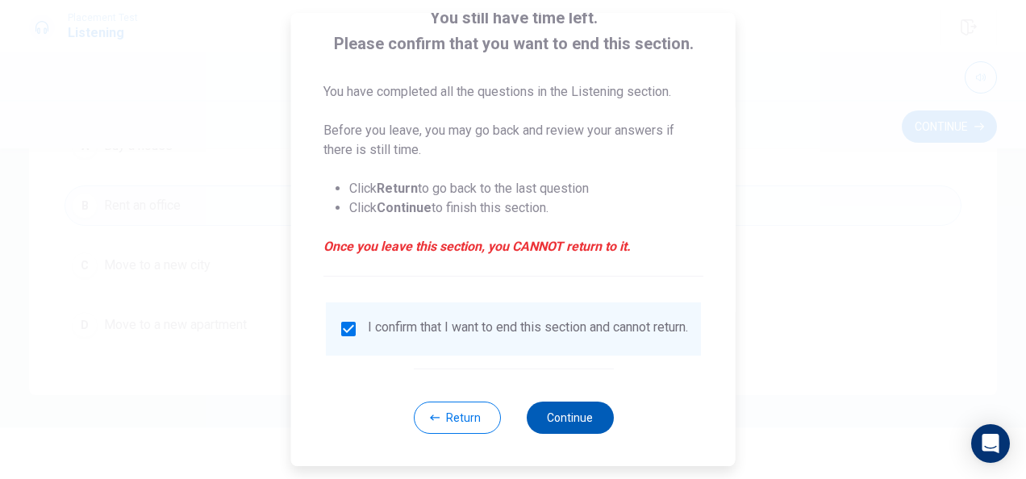
click at [540, 410] on button "Continue" at bounding box center [569, 418] width 87 height 32
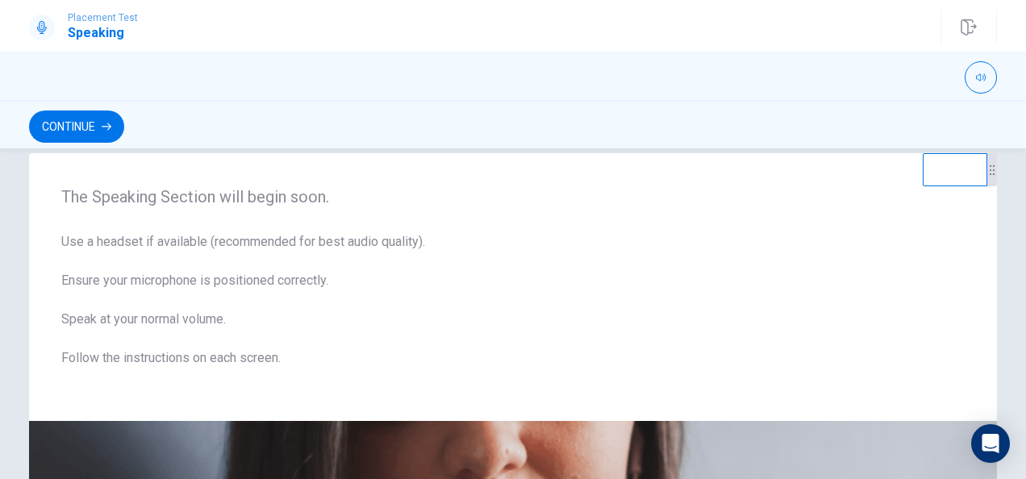
scroll to position [0, 0]
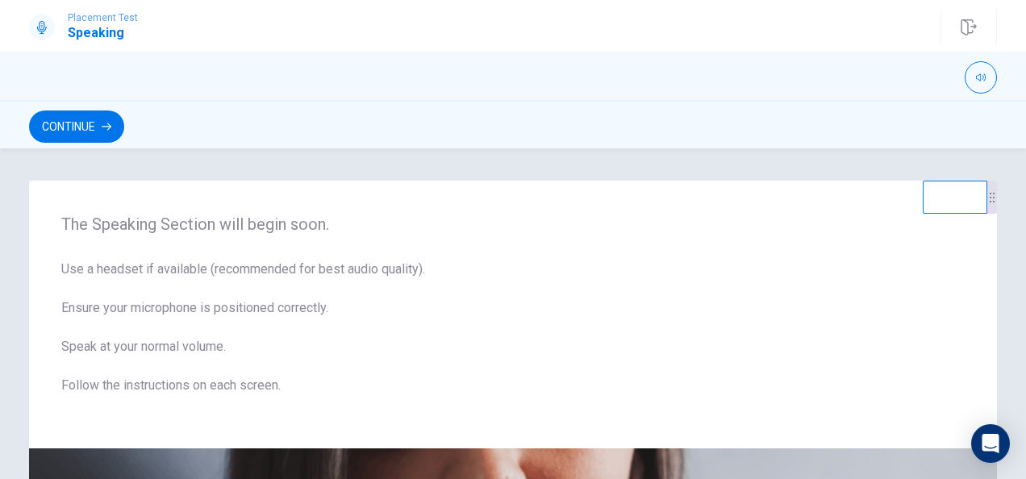
click at [73, 150] on div "The Speaking Section will begin soon. Use a headset if available (recommended f…" at bounding box center [513, 313] width 1026 height 331
click at [76, 138] on button "Continue" at bounding box center [76, 127] width 95 height 32
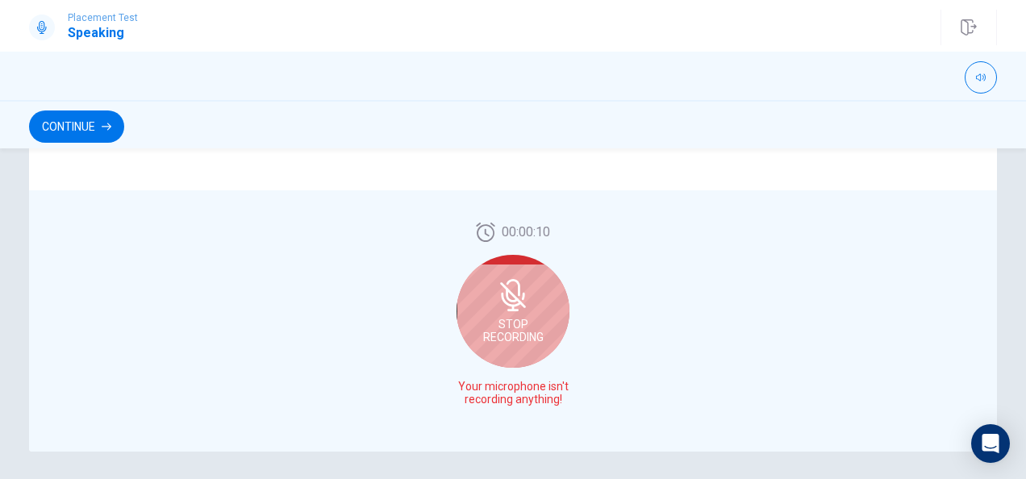
scroll to position [474, 0]
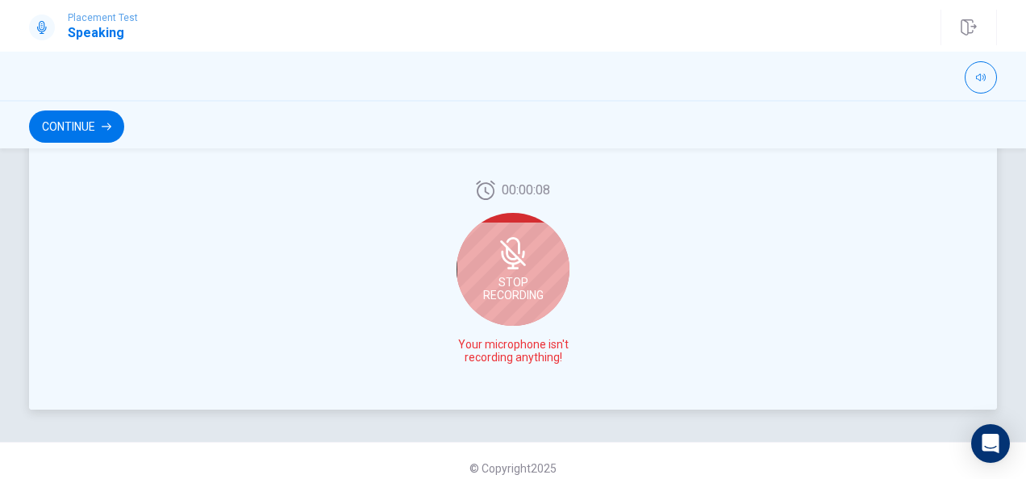
click at [545, 272] on div "Stop Recording" at bounding box center [513, 269] width 113 height 113
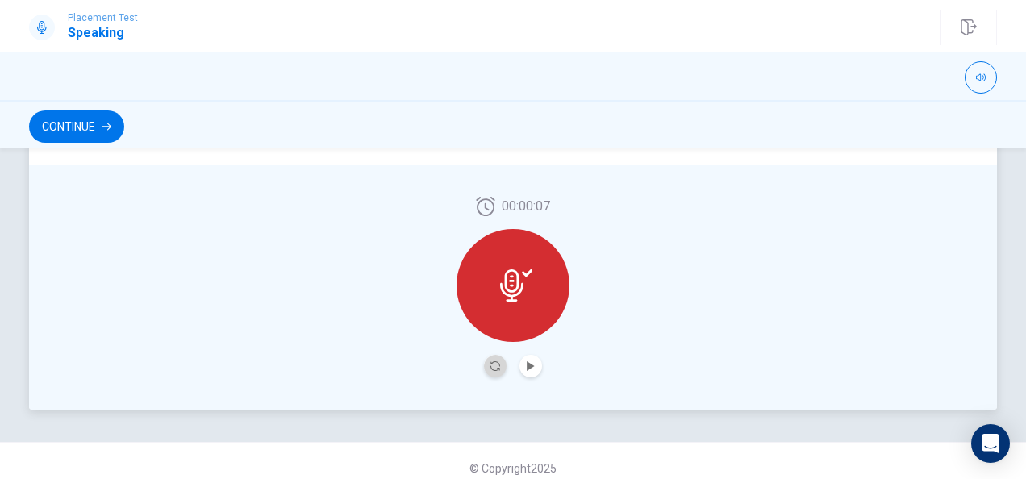
click at [495, 374] on button "Record Again" at bounding box center [495, 366] width 23 height 23
click at [536, 363] on button "Play Audio" at bounding box center [531, 366] width 23 height 23
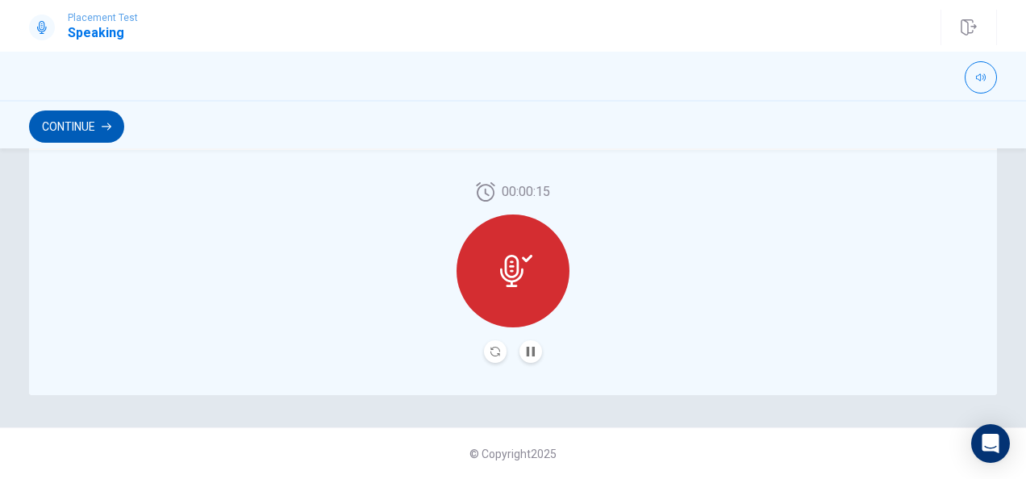
click at [67, 127] on button "Continue" at bounding box center [76, 127] width 95 height 32
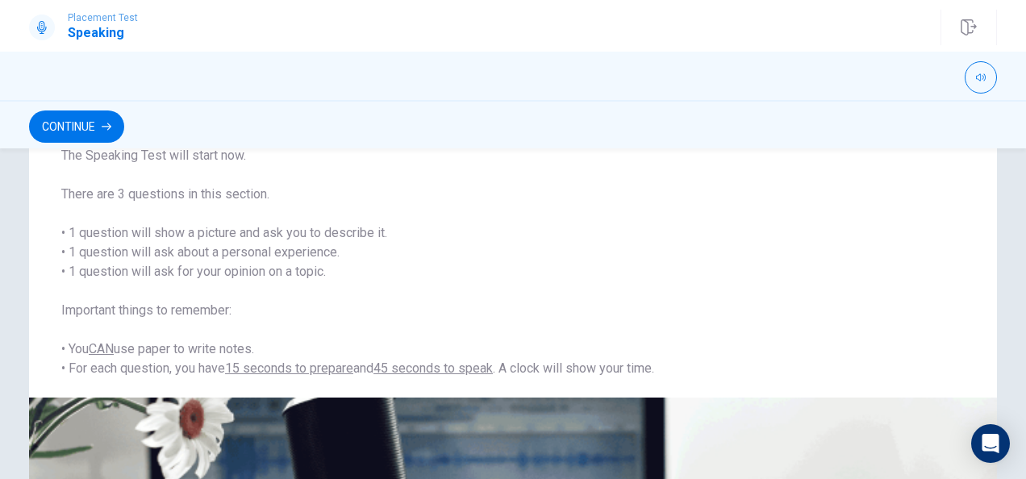
scroll to position [100, 0]
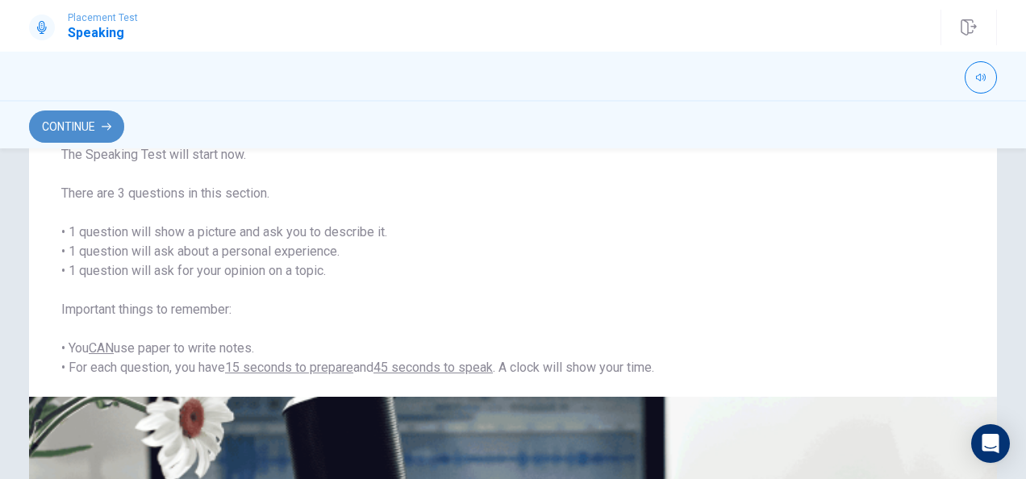
click at [97, 134] on button "Continue" at bounding box center [76, 127] width 95 height 32
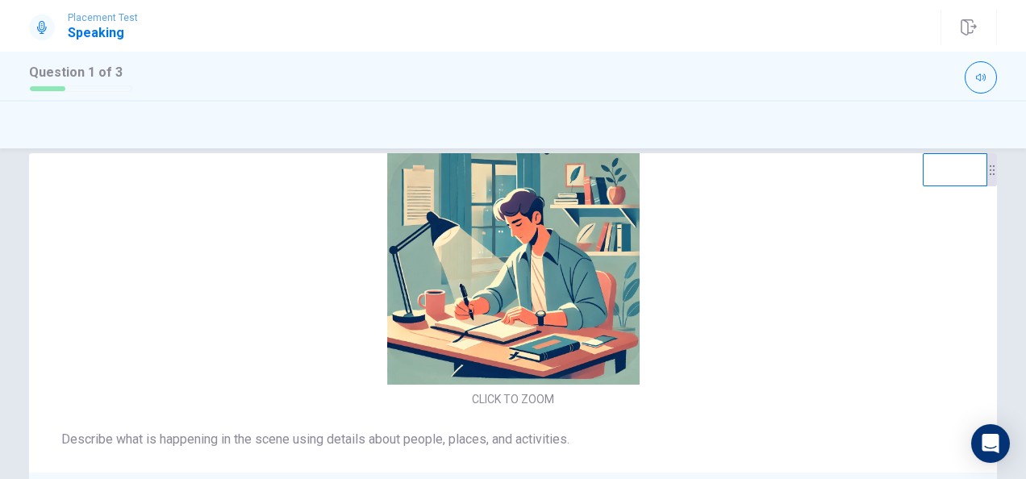
scroll to position [31, 0]
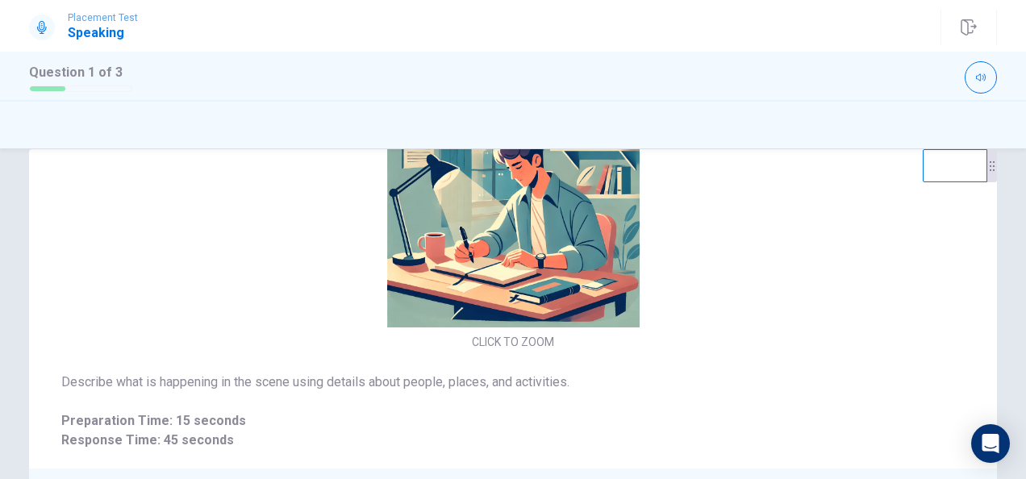
drag, startPoint x: 1017, startPoint y: 238, endPoint x: 1017, endPoint y: 182, distance: 55.7
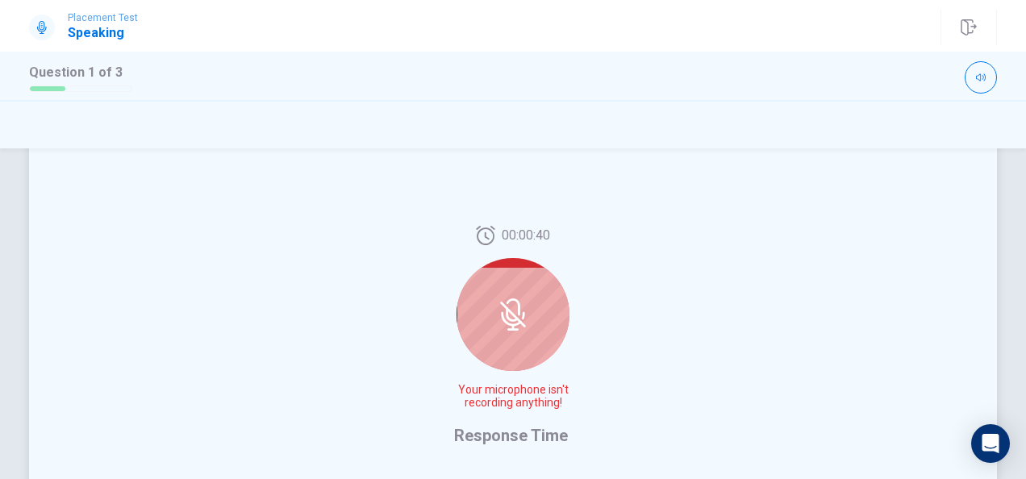
scroll to position [336, 0]
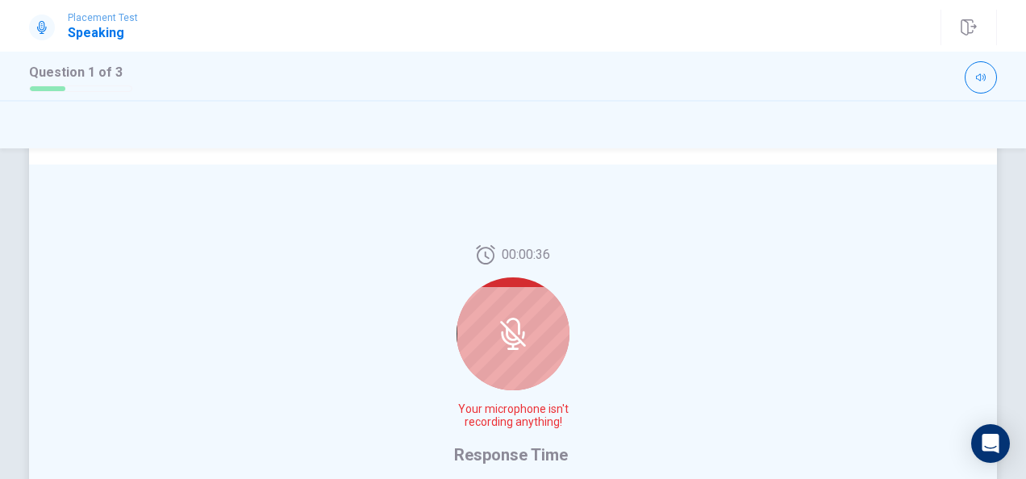
click at [508, 340] on icon at bounding box center [512, 334] width 13 height 15
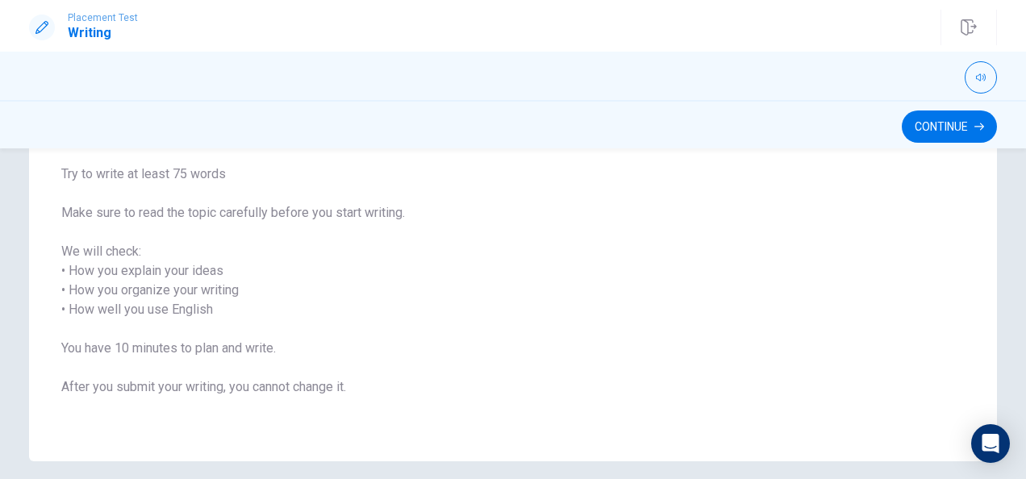
scroll to position [263, 0]
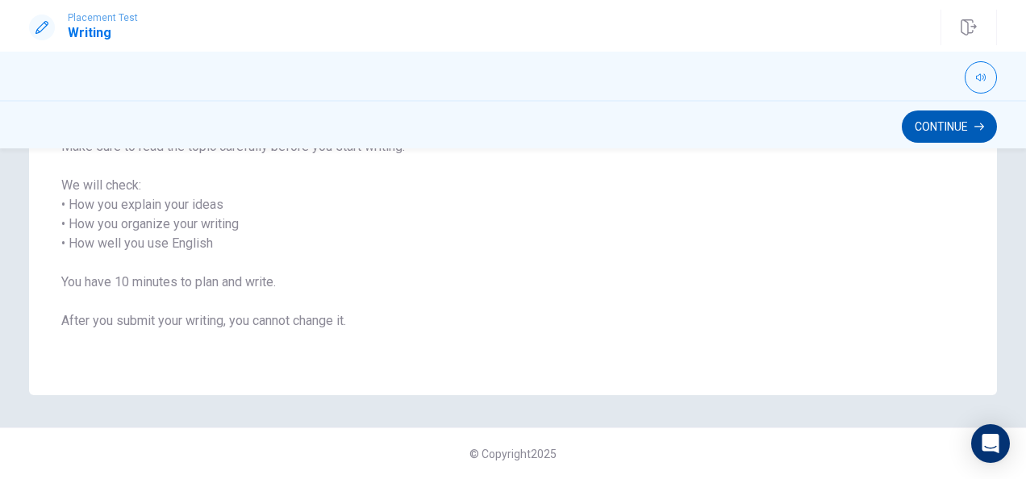
click at [917, 131] on button "Continue" at bounding box center [949, 127] width 95 height 32
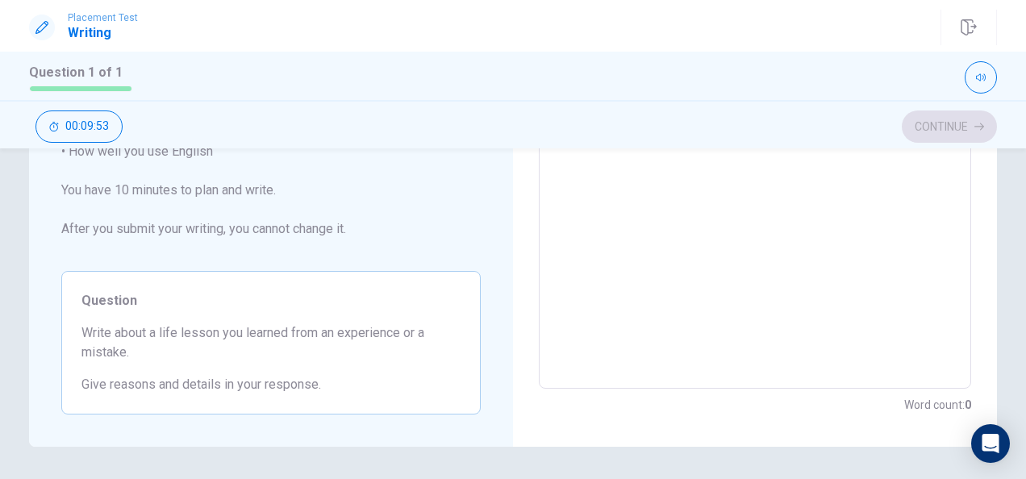
scroll to position [374, 0]
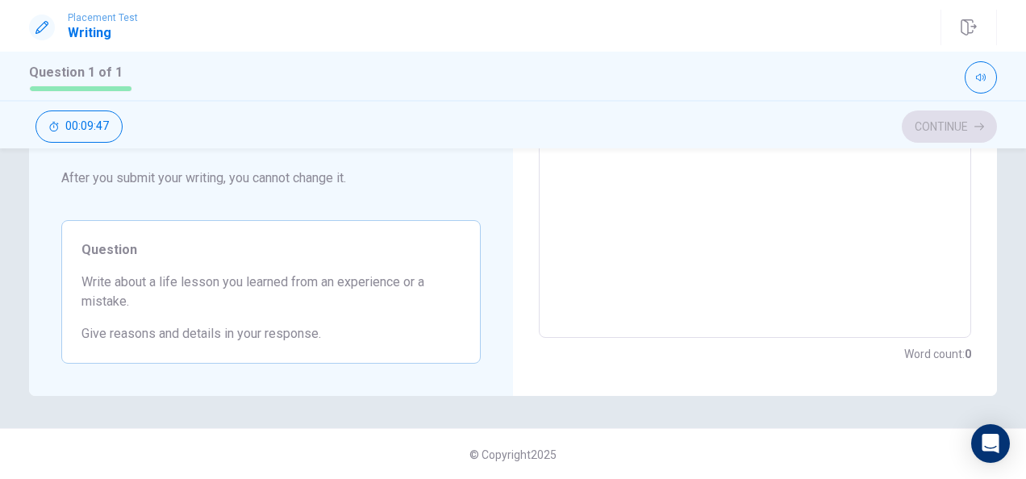
click at [834, 215] on textarea at bounding box center [755, 101] width 410 height 448
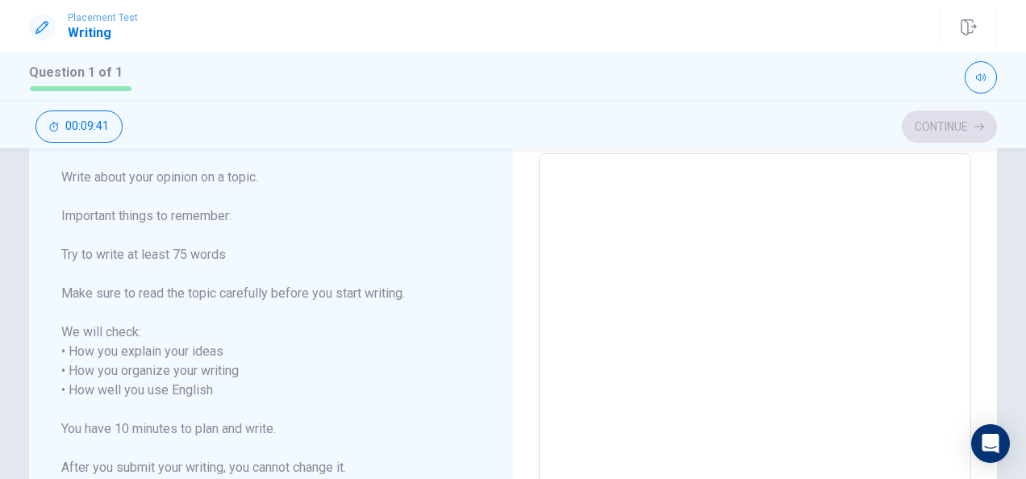
type textarea "I"
type textarea "x"
type textarea "I"
type textarea "x"
type textarea "I T"
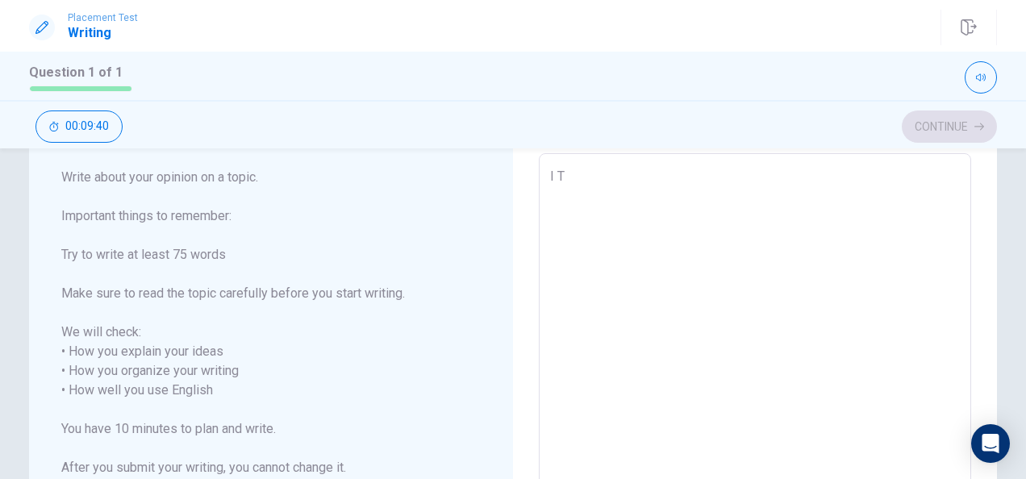
type textarea "x"
type textarea "I"
type textarea "x"
type textarea "I t"
type textarea "x"
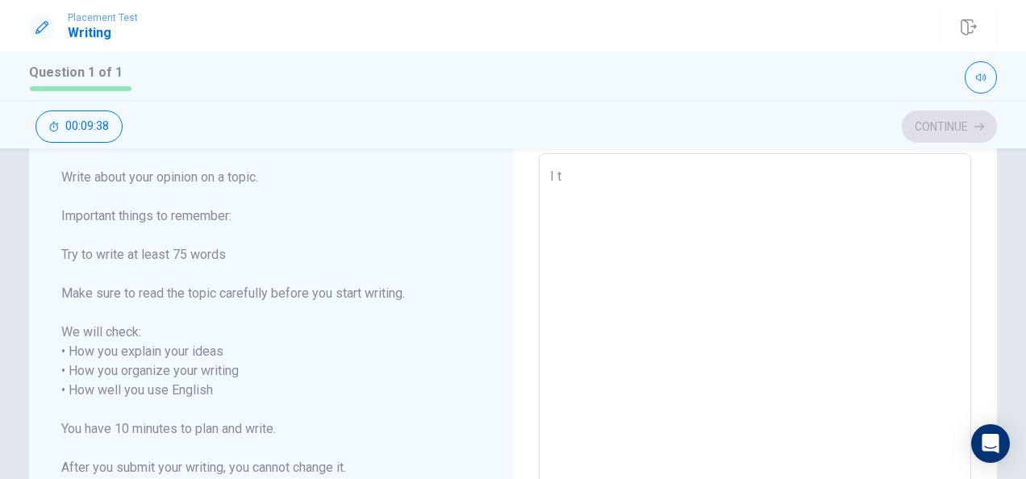
type textarea "I th"
type textarea "x"
type textarea "I thi"
type textarea "x"
type textarea "I thin"
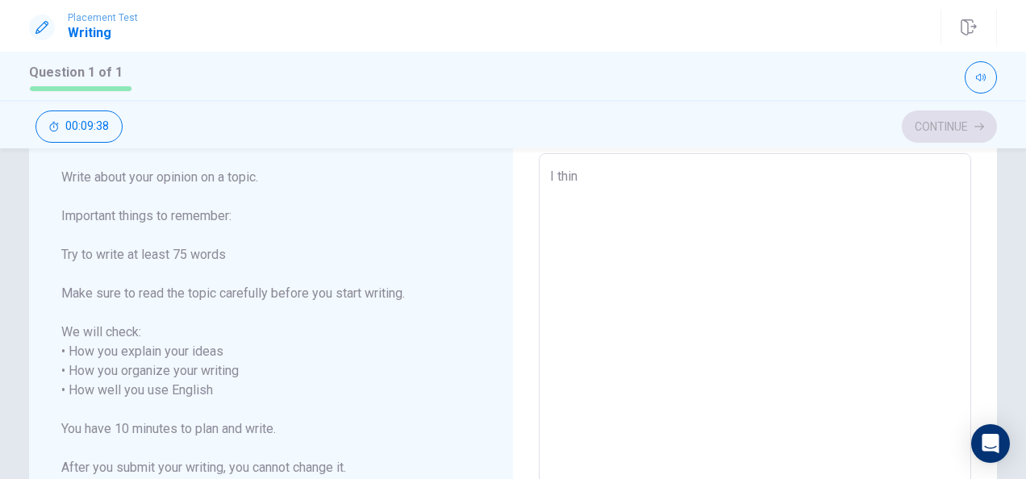
type textarea "x"
type textarea "I think"
type textarea "x"
type textarea "I thinks"
type textarea "x"
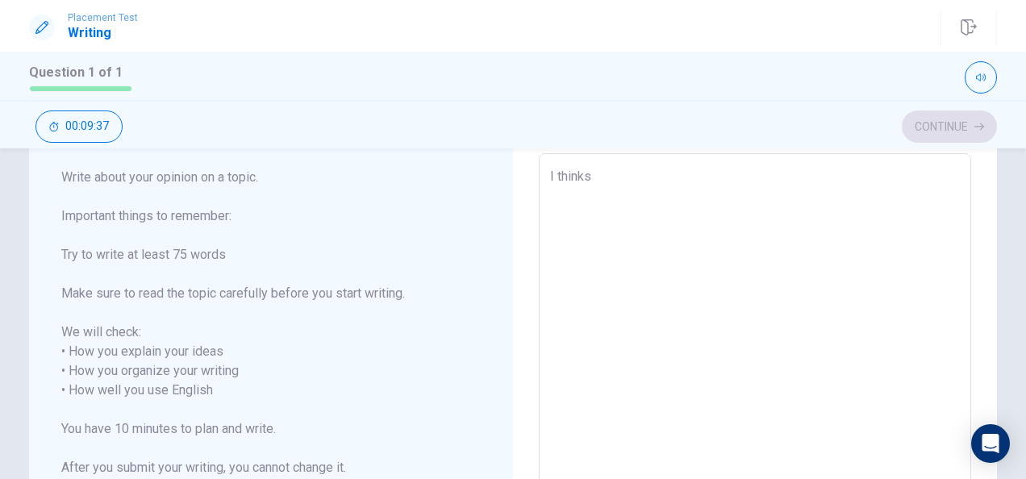
type textarea "I thinks"
type textarea "x"
type textarea "I thinks t"
type textarea "x"
type textarea "I thinks th"
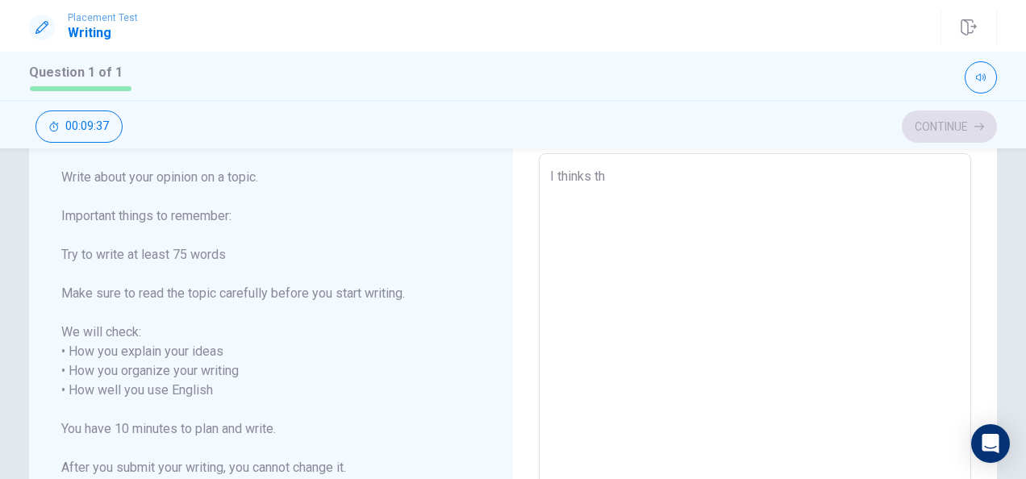
type textarea "x"
type textarea "I thinks the"
type textarea "x"
type textarea "I thinks the"
type textarea "x"
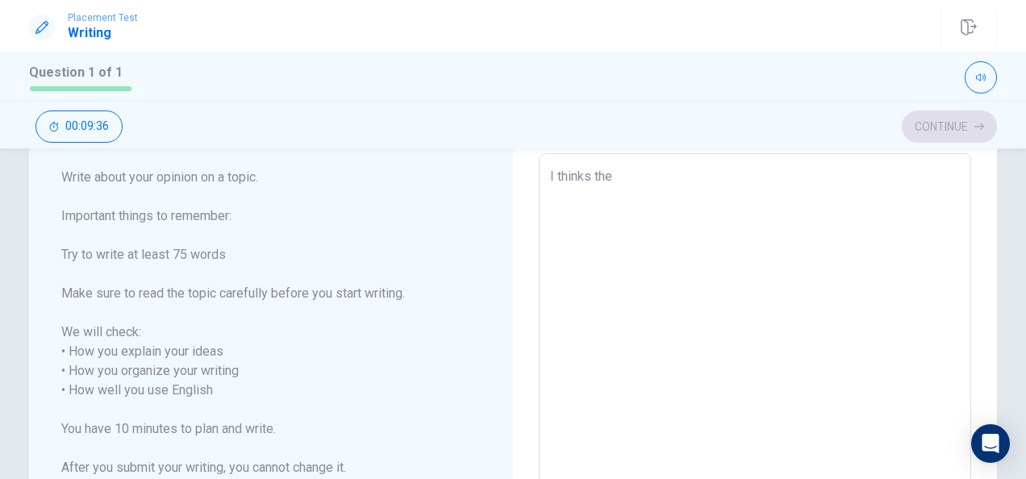
type textarea "I thinks the b"
type textarea "x"
type textarea "I thinks the bi"
type textarea "x"
type textarea "I thinks the big"
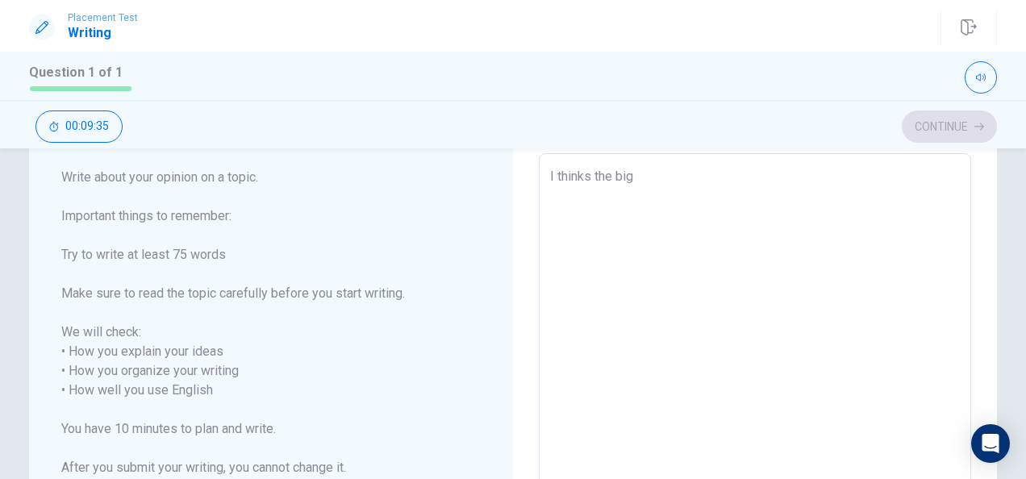
type textarea "x"
type textarea "I thinks the bige"
type textarea "x"
type textarea "I thinks the biges"
type textarea "x"
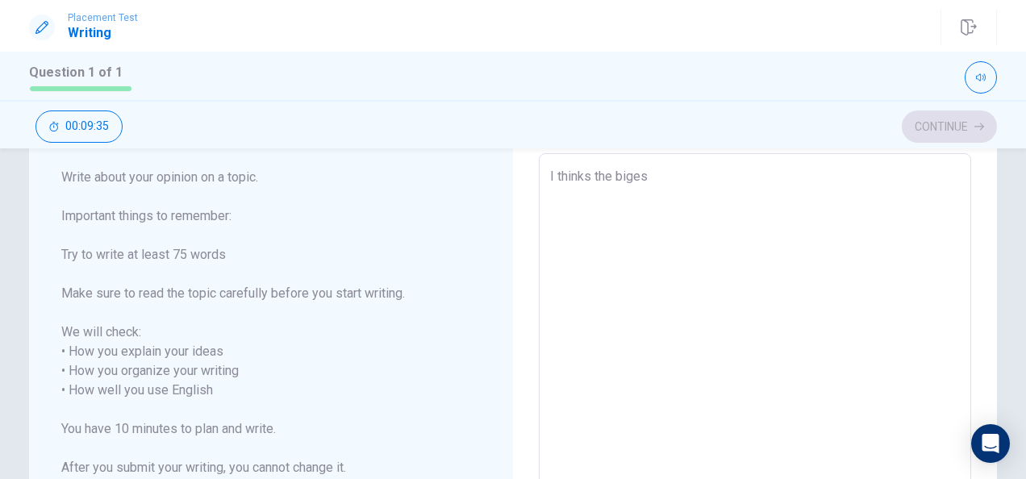
type textarea "I thinks the bigest"
type textarea "x"
type textarea "I thinks the bigest"
type textarea "x"
type textarea "I thinks the bigest l"
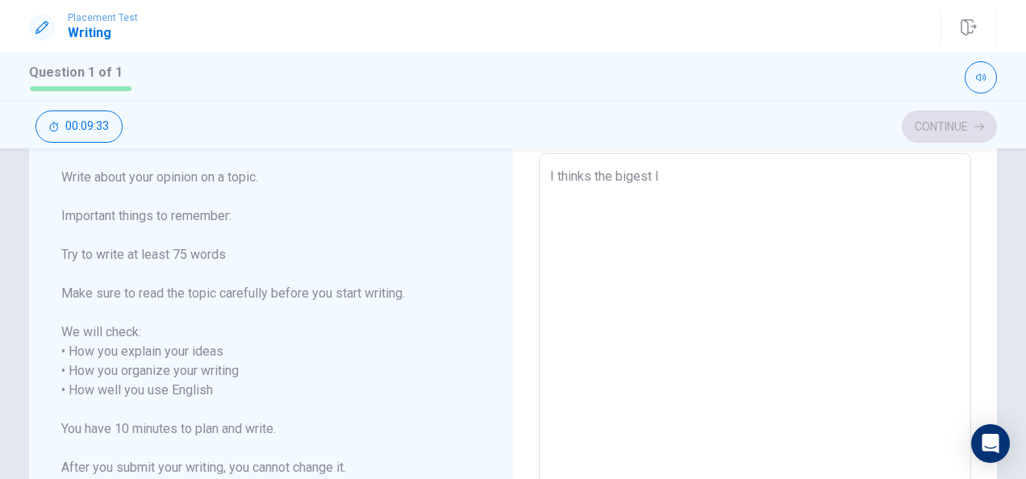
type textarea "x"
type textarea "I thinks the bigest li"
type textarea "x"
type textarea "I thinks the bigest lif"
type textarea "x"
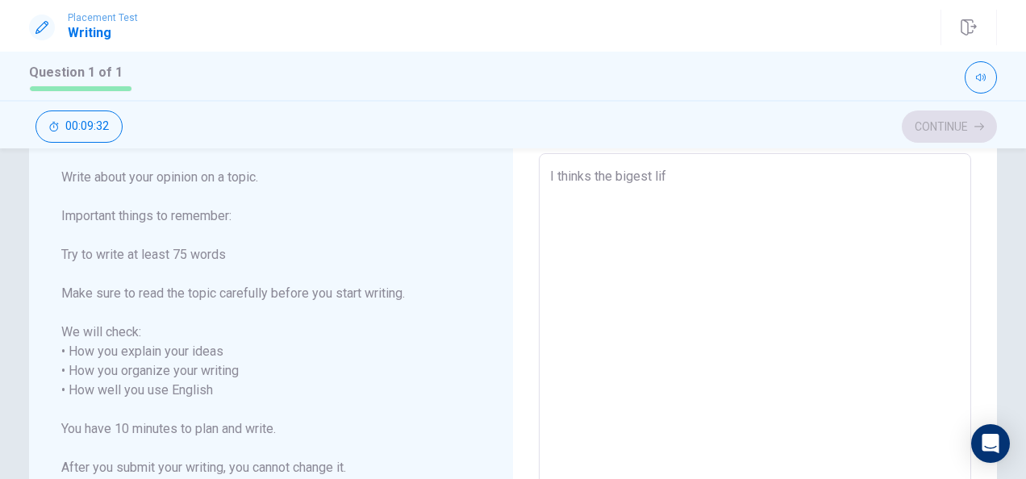
type textarea "I thinks the bigest life"
type textarea "x"
type textarea "I thinks the bigest life"
type textarea "x"
type textarea "I thinks the bigest life l"
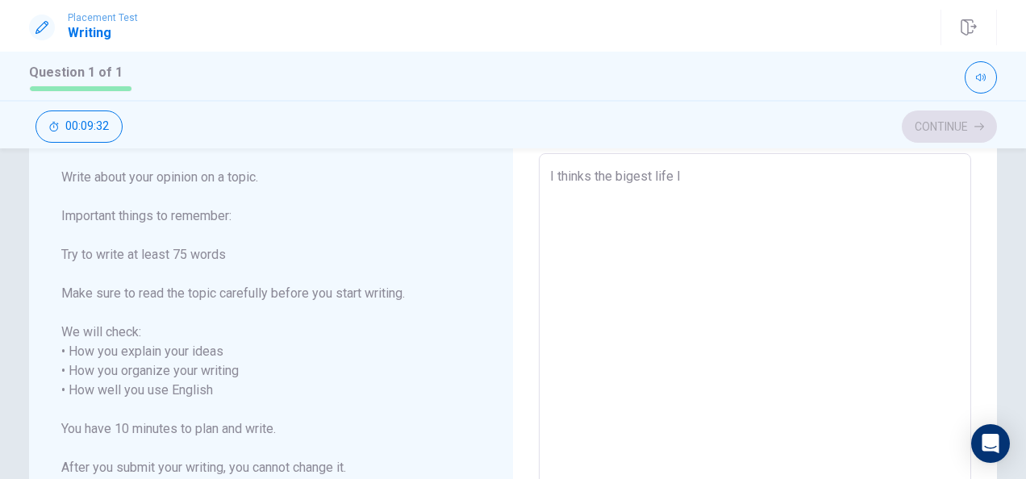
type textarea "x"
type textarea "I thinks the bigest life le"
type textarea "x"
type textarea "I thinks the bigest life les"
type textarea "x"
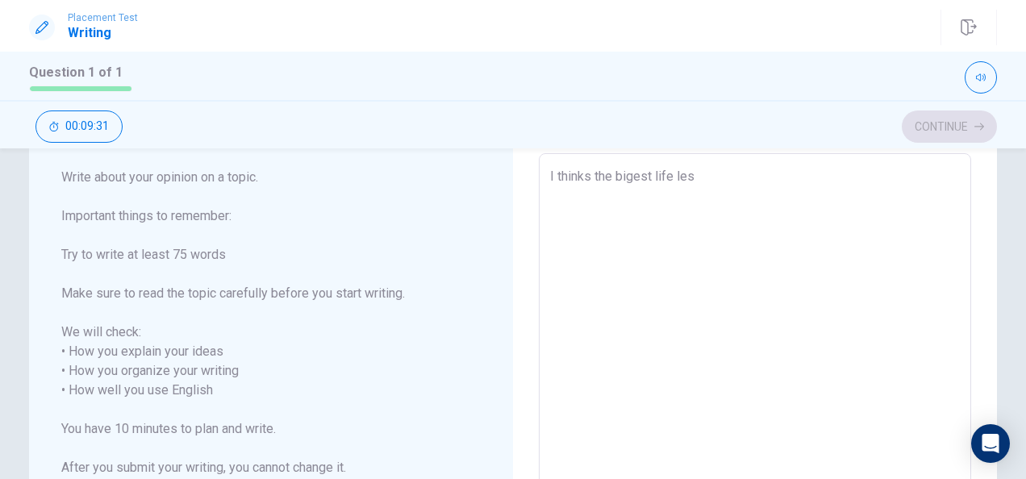
type textarea "I thinks the bigest life leso"
type textarea "x"
type textarea "I thinks the bigest life [PERSON_NAME]"
type textarea "x"
type textarea "I thinks the bigest life [PERSON_NAME]"
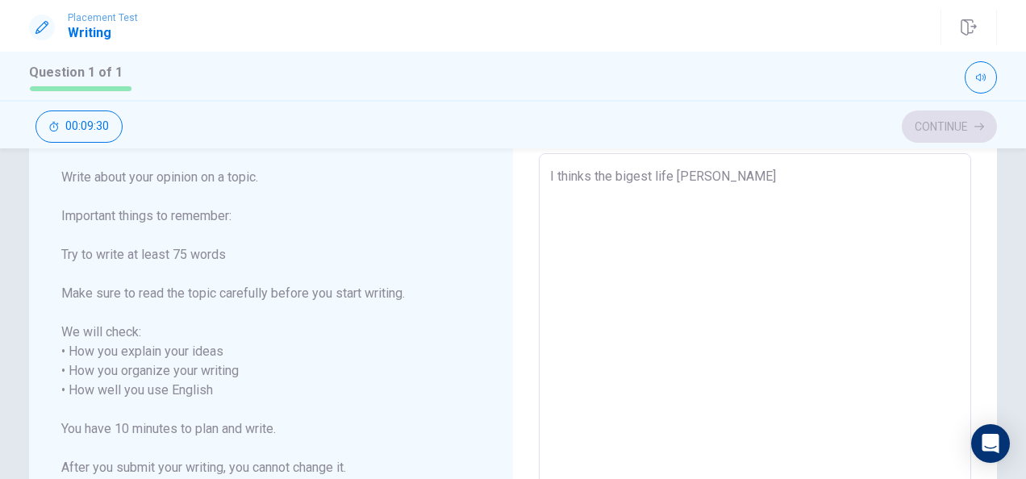
type textarea "x"
type textarea "I thinks the bigest life leson i"
type textarea "x"
type textarea "I thinks the bigest life leson i"
type textarea "x"
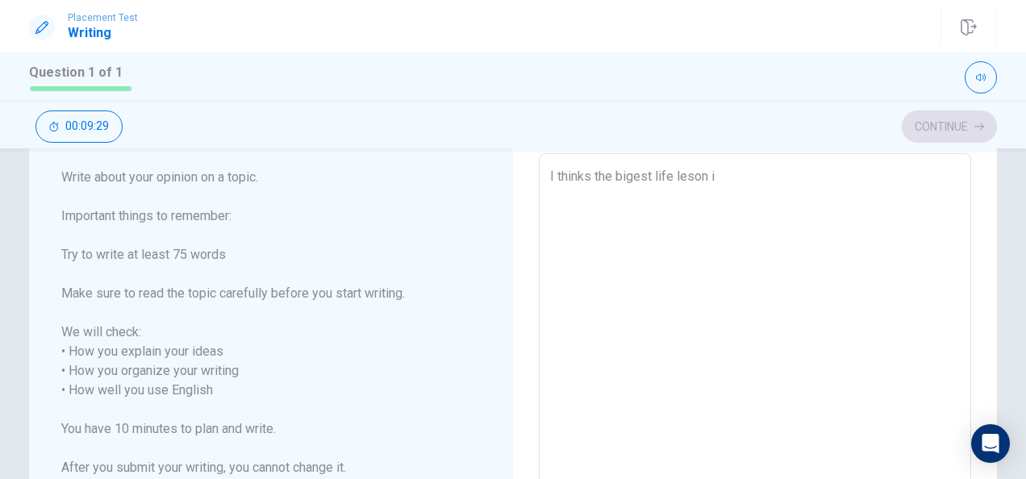
type textarea "I thinks the bigest life [PERSON_NAME] i l"
type textarea "x"
type textarea "I thinks the bigest life [PERSON_NAME] i le"
type textarea "x"
type textarea "I thinks the bigest life [PERSON_NAME] i lea"
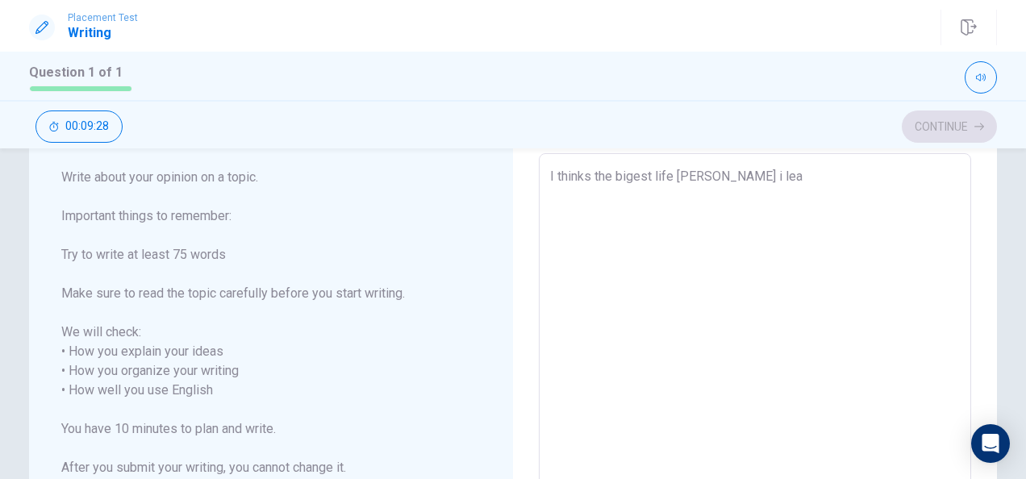
type textarea "x"
type textarea "I thinks the bigest life [PERSON_NAME]"
type textarea "x"
type textarea "I thinks the bigest life [PERSON_NAME] i learn"
type textarea "x"
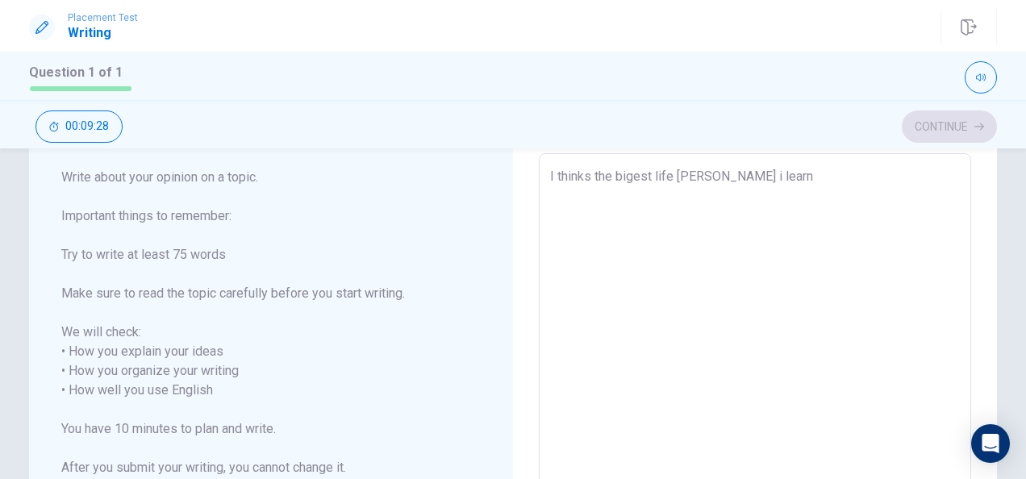
type textarea "I thinks the bigest life [PERSON_NAME] i learn"
type textarea "x"
type textarea "I thinks the bigest life [PERSON_NAME] i learn i"
type textarea "x"
type textarea "I thinks the bigest life [PERSON_NAME] i learn is"
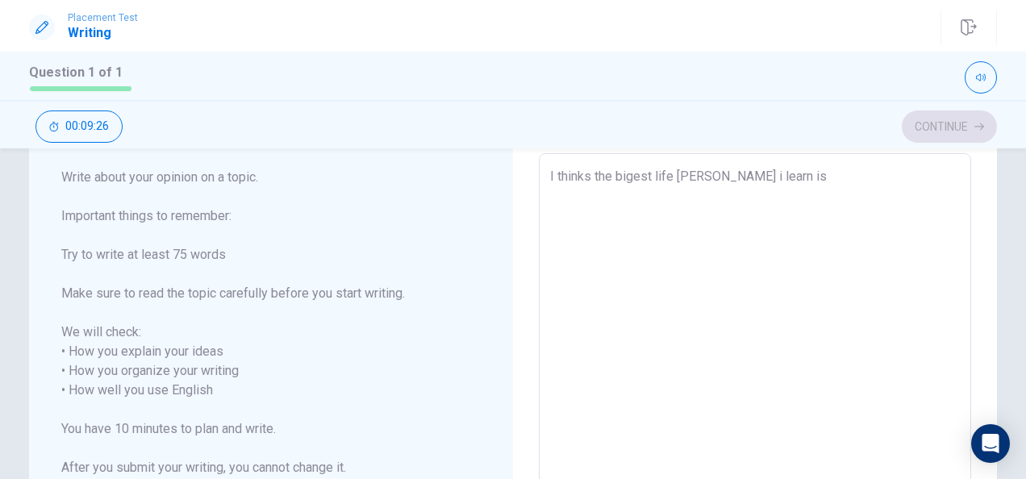
type textarea "x"
type textarea "I thinks the bigest life [PERSON_NAME] i learn is"
type textarea "x"
type textarea "I thinks the bigest life [PERSON_NAME] i learn is t"
type textarea "x"
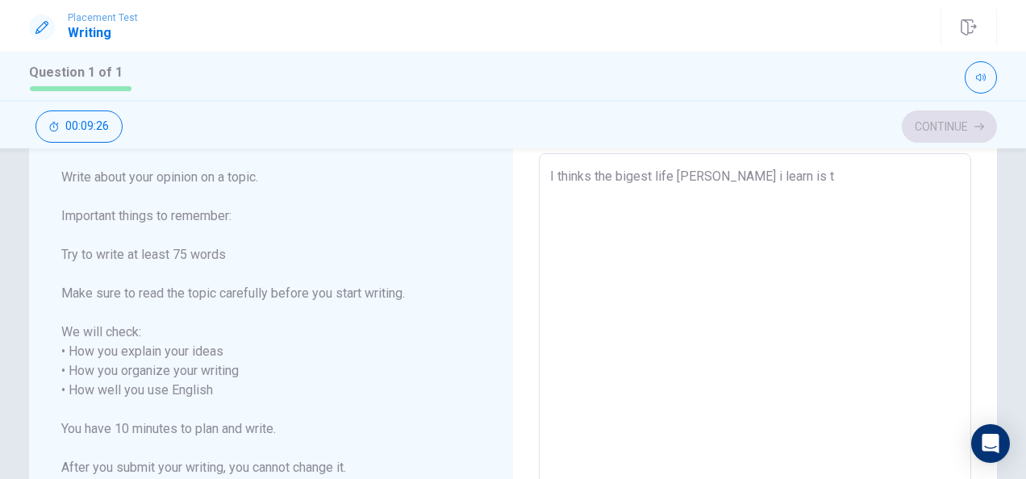
type textarea "I thinks the bigest life [PERSON_NAME] i learn is ti"
type textarea "x"
type textarea "I thinks the bigest life [PERSON_NAME] i learn is t"
type textarea "x"
type textarea "I thinks the bigest life [PERSON_NAME] i learn is to"
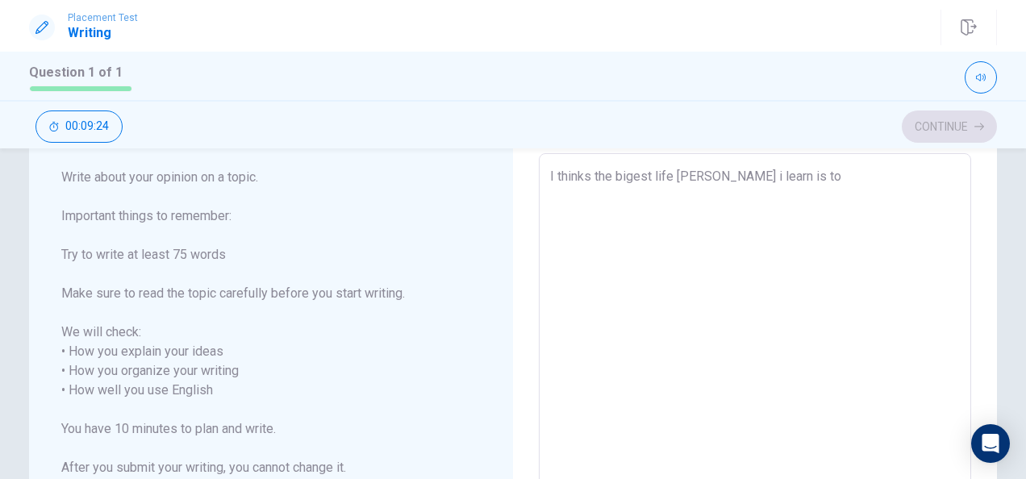
type textarea "x"
type textarea "I thinks the bigest life [PERSON_NAME] i learn is to"
type textarea "x"
type textarea "I thinks the bigest life [PERSON_NAME] i learn is to n"
type textarea "x"
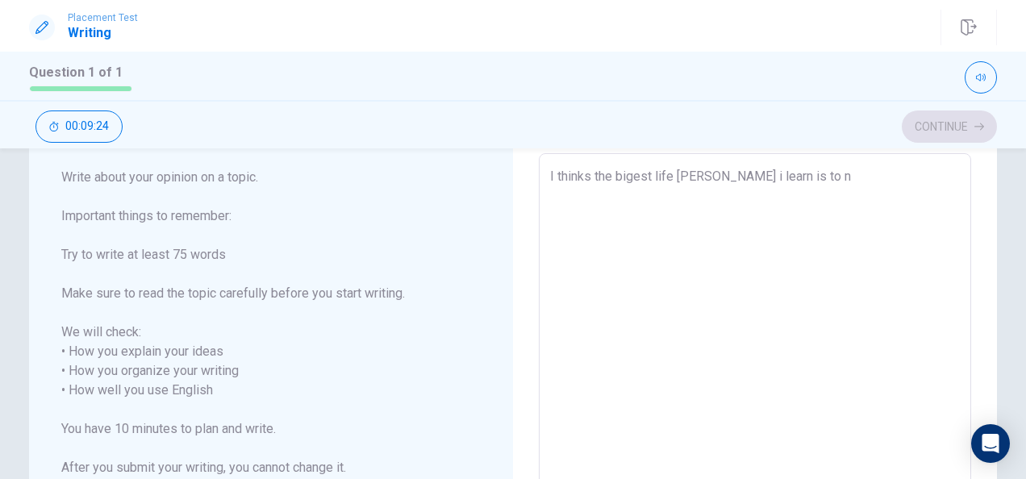
type textarea "I thinks the bigest life [PERSON_NAME] i learn is to ne"
type textarea "x"
type textarea "I thinks the bigest life [PERSON_NAME] i learn is to nev"
type textarea "x"
type textarea "I thinks the bigest life [PERSON_NAME] i learn is to neve"
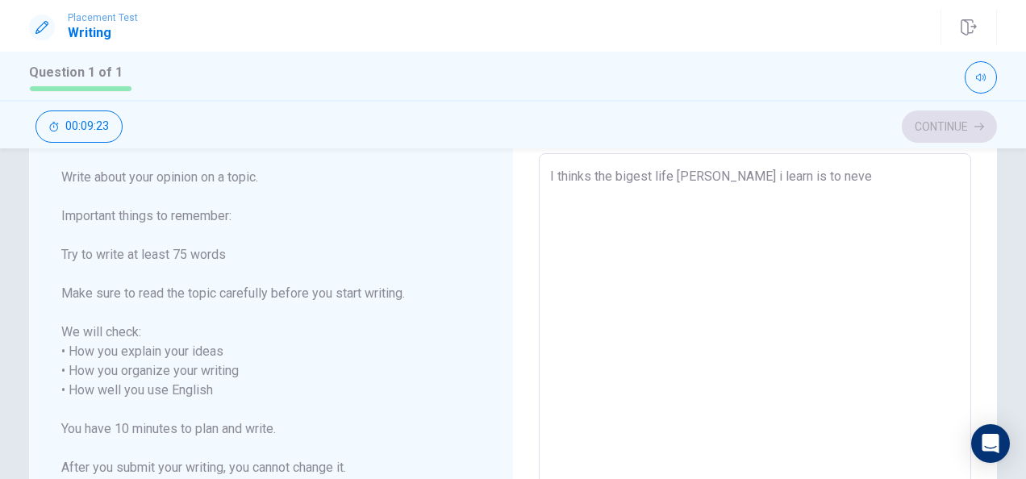
type textarea "x"
type textarea "I thinks the bigest life [PERSON_NAME] i learn is to never"
type textarea "x"
type textarea "I thinks the bigest life [PERSON_NAME] i learn is to never"
type textarea "x"
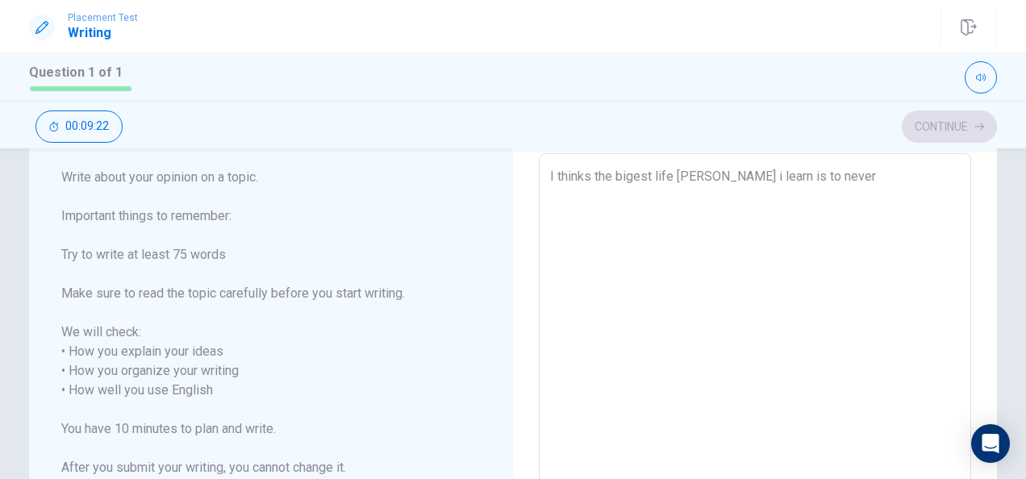
type textarea "I thinks the bigest life [PERSON_NAME] i learn is to never g"
type textarea "x"
type textarea "I thinks the bigest life [PERSON_NAME] i learn is to never gi"
type textarea "x"
type textarea "I thinks the bigest life [PERSON_NAME] i learn is to never giv"
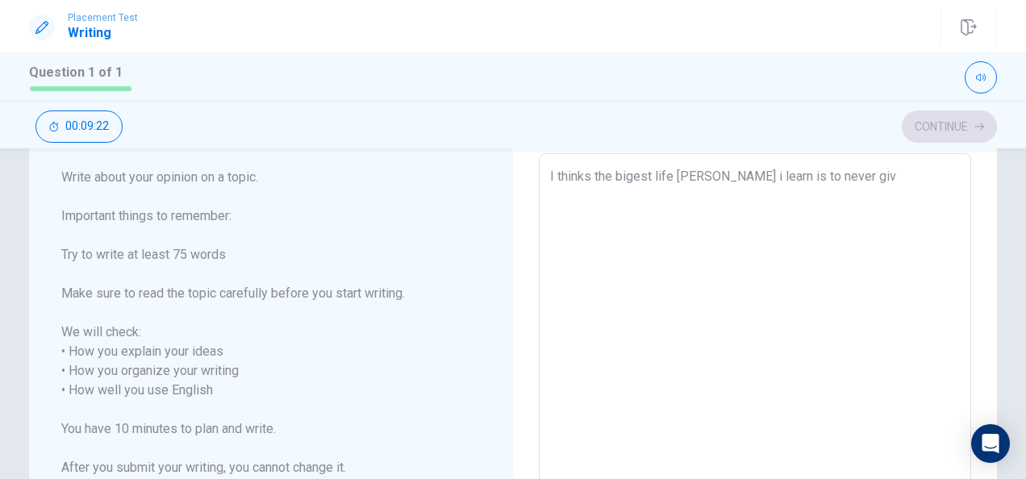
type textarea "x"
type textarea "I thinks the bigest life [PERSON_NAME] i learn is to never give"
type textarea "x"
type textarea "I thinks the bigest life [PERSON_NAME] i learn is to never give"
type textarea "x"
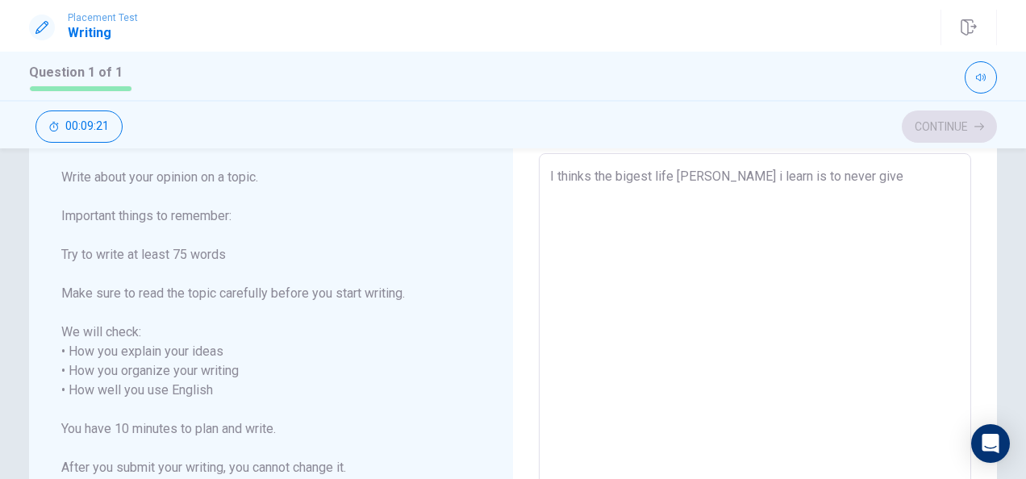
type textarea "I thinks the bigest life [PERSON_NAME] i learn is to never give y"
type textarea "x"
type textarea "I thinks the bigest life [PERSON_NAME] i learn is to never give"
type textarea "x"
type textarea "I thinks the bigest life [PERSON_NAME] i learn is to never give u"
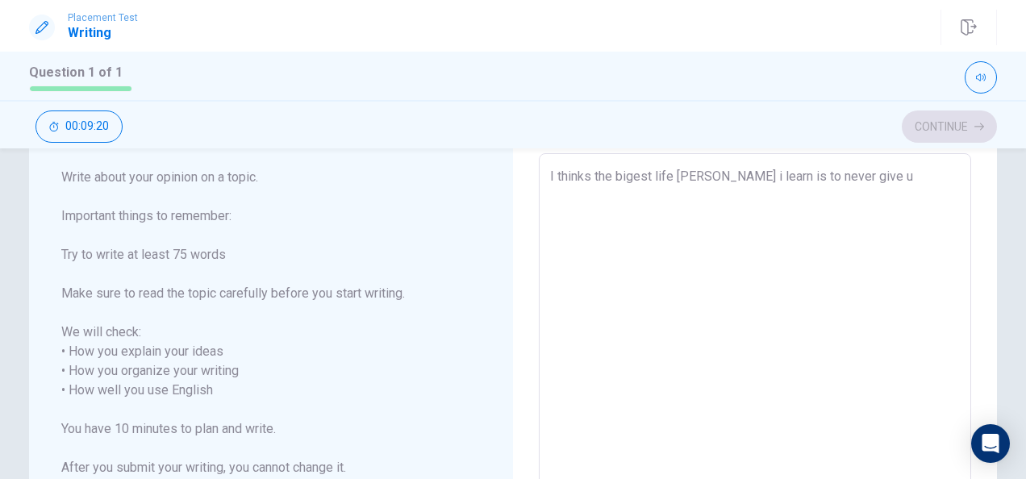
type textarea "x"
type textarea "I thinks the bigest life [PERSON_NAME] i learn is to never give up"
type textarea "x"
type textarea "I thinks the bigest life [PERSON_NAME] i learn is to never give up"
type textarea "x"
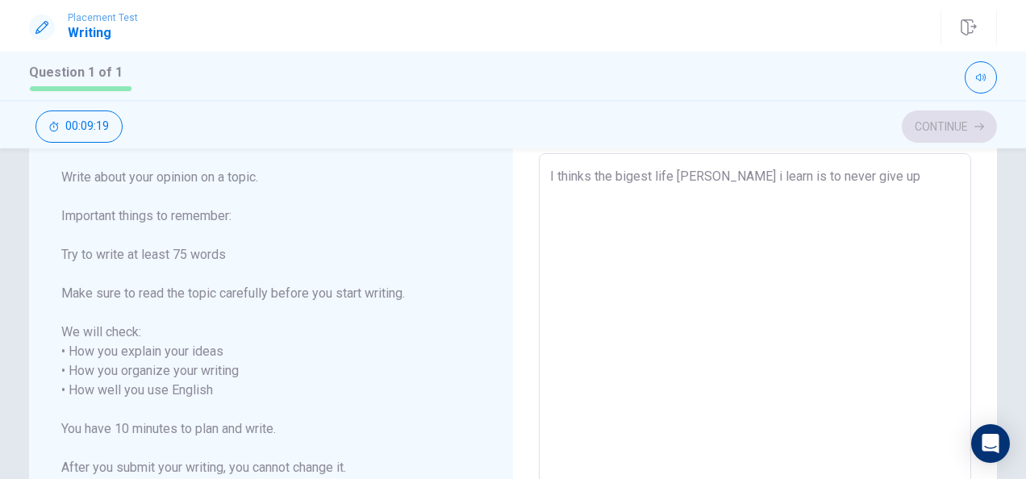
type textarea "I thinks the bigest life [PERSON_NAME] i learn is to never give up a"
type textarea "x"
type textarea "I thinks the bigest life [PERSON_NAME] i learn is to never give up an"
type textarea "x"
type textarea "I thinks the bigest life [PERSON_NAME] i learn is to never give up ans"
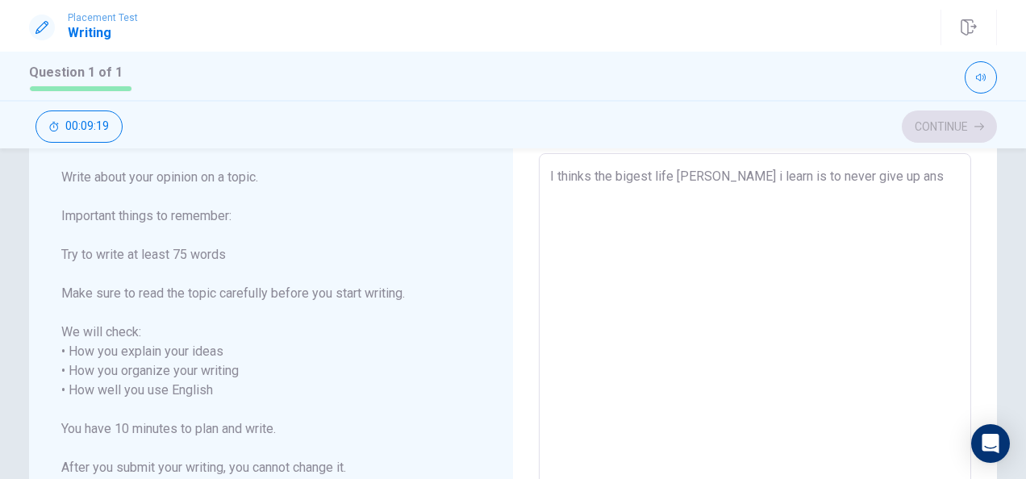
type textarea "x"
type textarea "I thinks the bigest life [PERSON_NAME] i learn is to never give up an"
type textarea "x"
type textarea "I thinks the bigest life [PERSON_NAME] i learn is to never give up and"
type textarea "x"
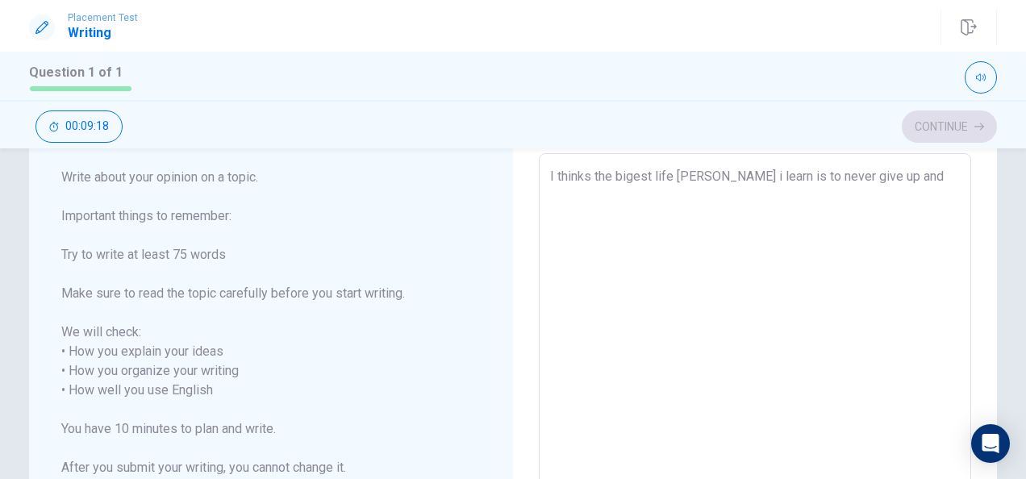
type textarea "I thinks the bigest life [PERSON_NAME] i learn is to never give up and"
type textarea "x"
type textarea "I thinks the bigest life [PERSON_NAME] i learn is to never give up and a"
type textarea "x"
type textarea "I thinks the bigest life [PERSON_NAME] i learn is to never give up and al"
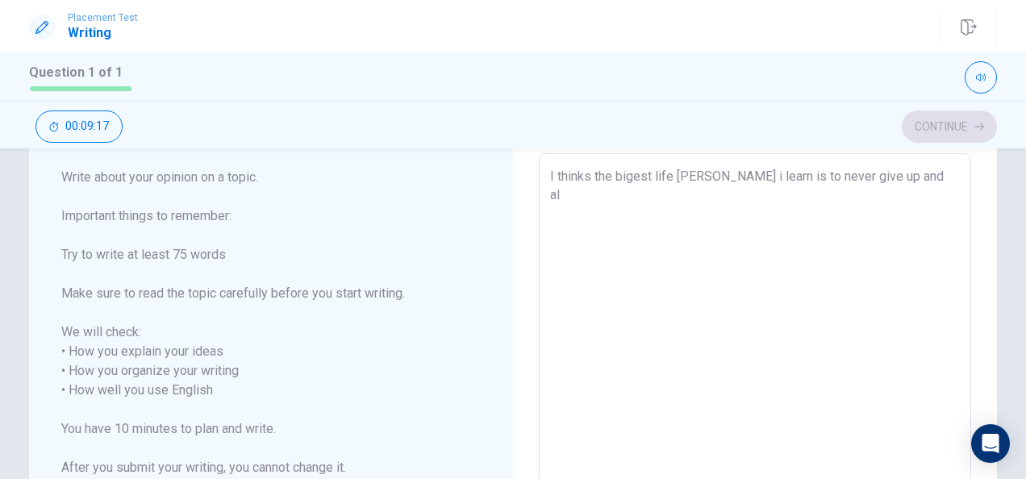
type textarea "x"
type textarea "I thinks the bigest life [PERSON_NAME] i learn is to never give up and alw"
type textarea "x"
type textarea "I thinks the bigest life [PERSON_NAME] i learn is to never give up and [PERSON_…"
type textarea "x"
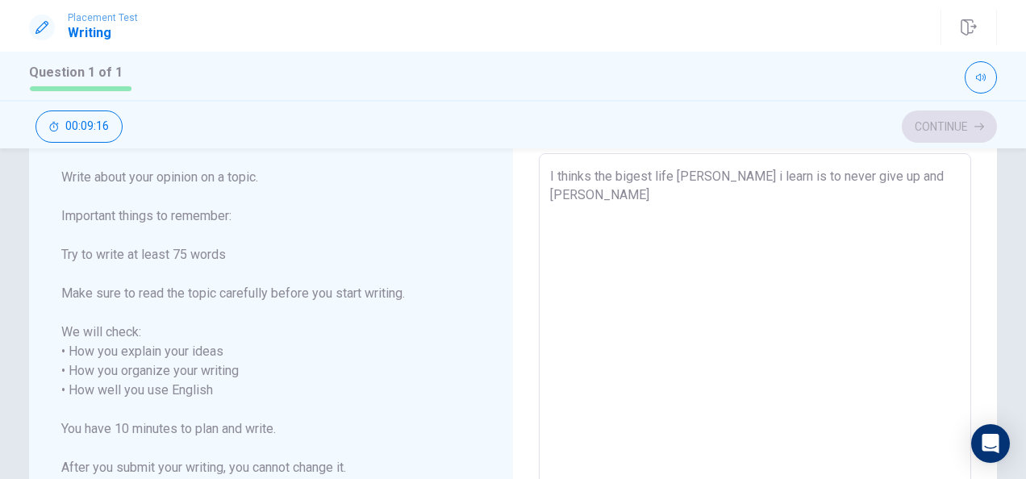
type textarea "I thinks the bigest life [PERSON_NAME] i learn is to never give up and [PERSON_…"
type textarea "x"
type textarea "I thinks the bigest life [PERSON_NAME] i learn is to never give up and always"
type textarea "x"
type textarea "I thinks the bigest life [PERSON_NAME] i learn is to never give up and always"
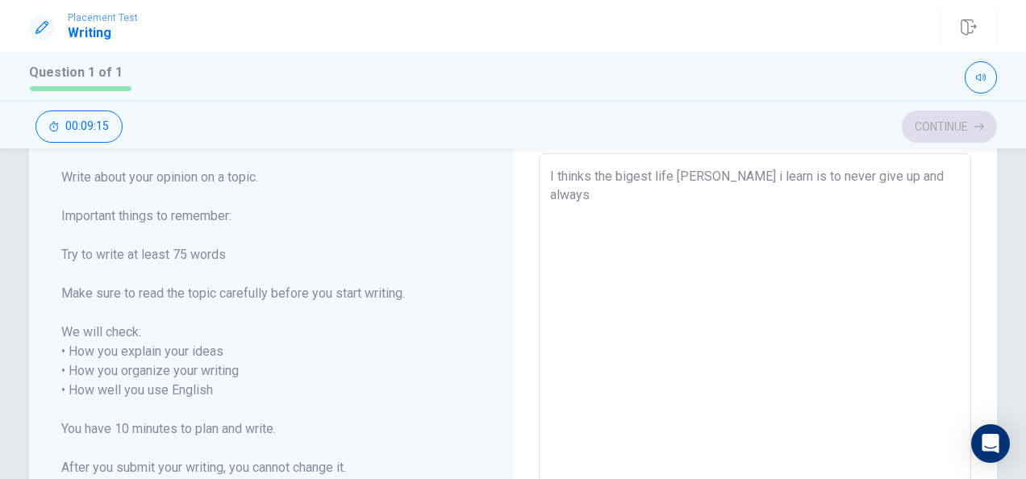
type textarea "x"
type textarea "I thinks the bigest life [PERSON_NAME] i learn is to never give up and always b"
type textarea "x"
type textarea "I thinks the bigest life [PERSON_NAME] i learn is to never give up and always be"
type textarea "x"
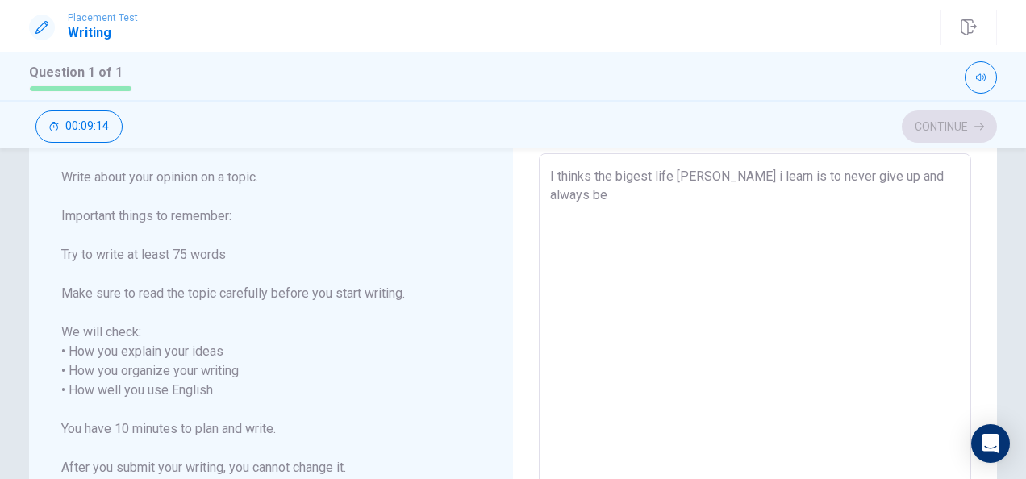
type textarea "I thinks the bigest life [PERSON_NAME] i learn is to never give up and always b…"
type textarea "x"
type textarea "I thinks the bigest life [PERSON_NAME] i learn is to never give up and always b…"
type textarea "x"
type textarea "I thinks the bigest life [PERSON_NAME] i learn is to never give up and always b…"
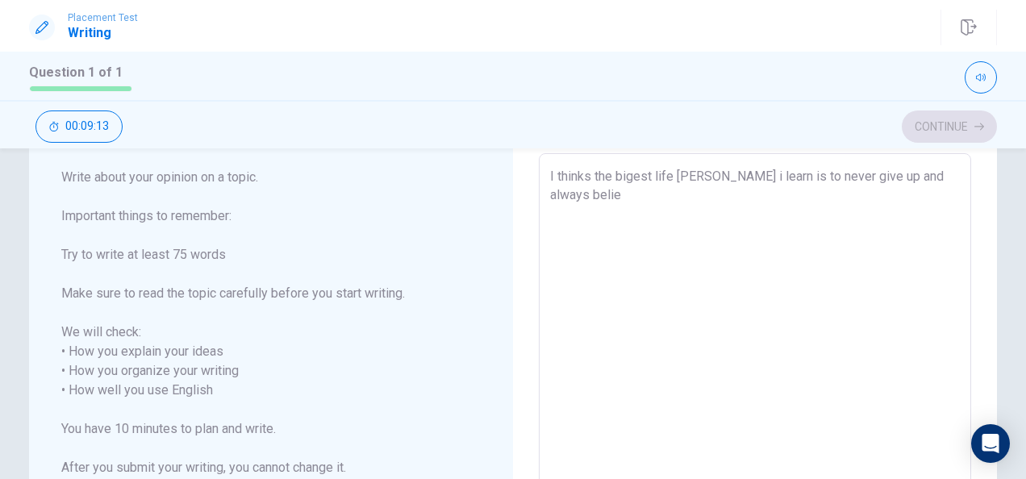
type textarea "x"
type textarea "I thinks the bigest life [PERSON_NAME] i learn is to never give up and always b…"
type textarea "x"
type textarea "I thinks the bigest life [PERSON_NAME] i learn is to never give up and always b…"
type textarea "x"
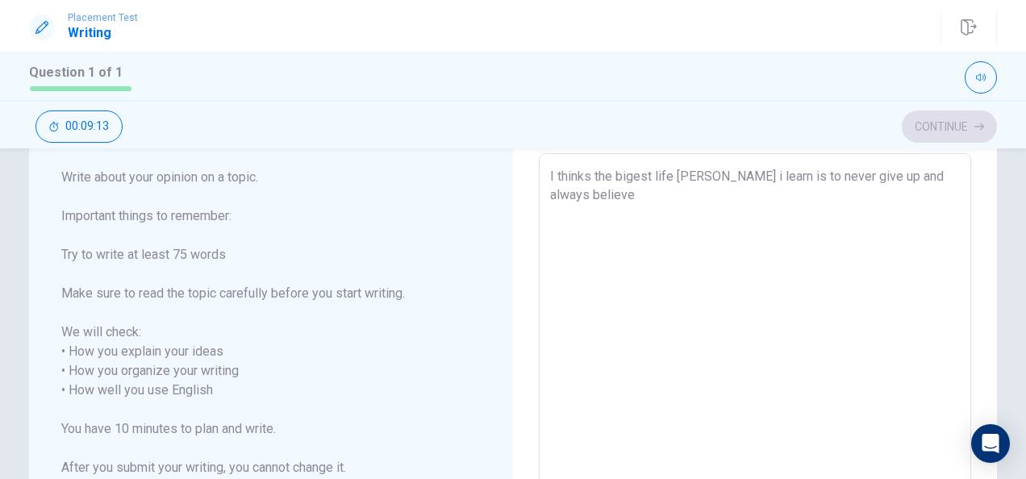
type textarea "I thinks the bigest life [PERSON_NAME] i learn is to never give up and always b…"
type textarea "x"
type textarea "I thinks the bigest life [PERSON_NAME] i learn is to never give up and always b…"
type textarea "x"
type textarea "I thinks the bigest life [PERSON_NAME] i learn is to never give up and always b…"
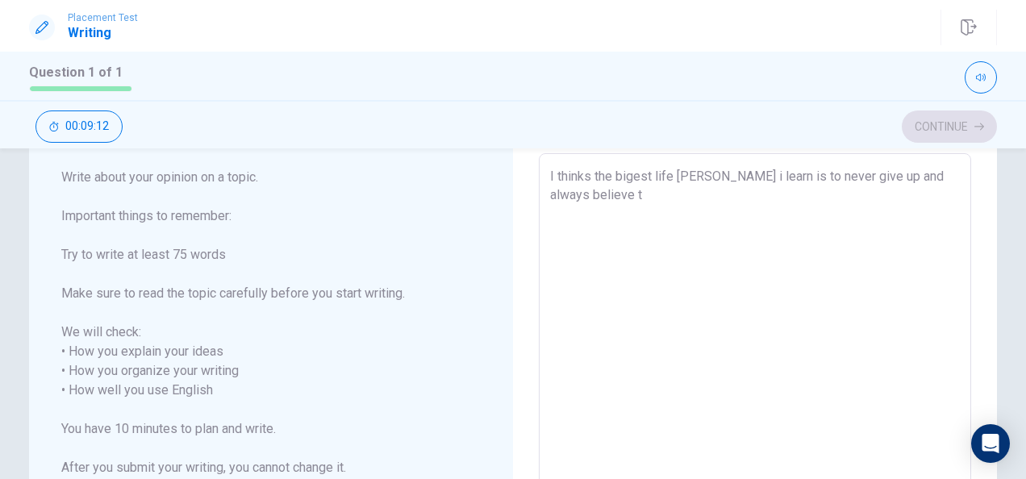
type textarea "x"
type textarea "I thinks the bigest life [PERSON_NAME] i learn is to never give up and always b…"
type textarea "x"
type textarea "I thinks the bigest life [PERSON_NAME] i learn is to never give up and always b…"
type textarea "x"
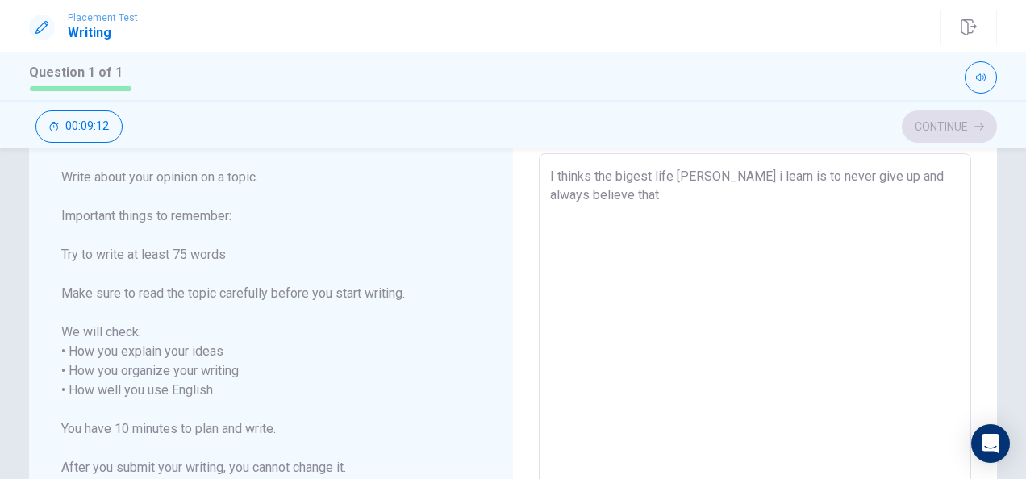
type textarea "I thinks the bigest life [PERSON_NAME] i learn is to never give up and always b…"
type textarea "x"
type textarea "I thinks the bigest life [PERSON_NAME] i learn is to never give up and always b…"
type textarea "x"
type textarea "I thinks the bigest life [PERSON_NAME] i learn is to never give up and always b…"
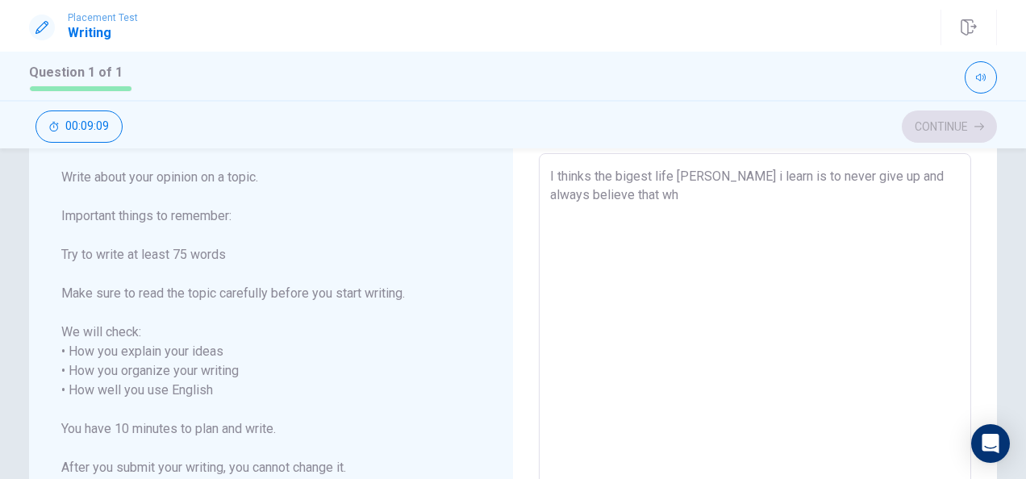
type textarea "x"
type textarea "I thinks the bigest life [PERSON_NAME] i learn is to never give up and always b…"
type textarea "x"
type textarea "I thinks the bigest life [PERSON_NAME] i learn is to never give up and always b…"
type textarea "x"
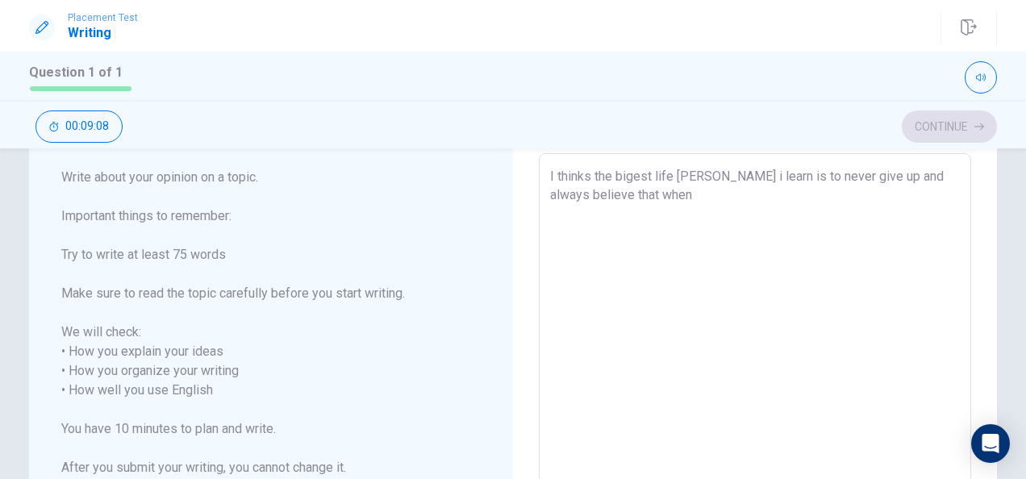
type textarea "I thinks the bigest life [PERSON_NAME] i learn is to never give up and always b…"
type textarea "x"
type textarea "I thinks the bigest life [PERSON_NAME] i learn is to never give up and always b…"
type textarea "x"
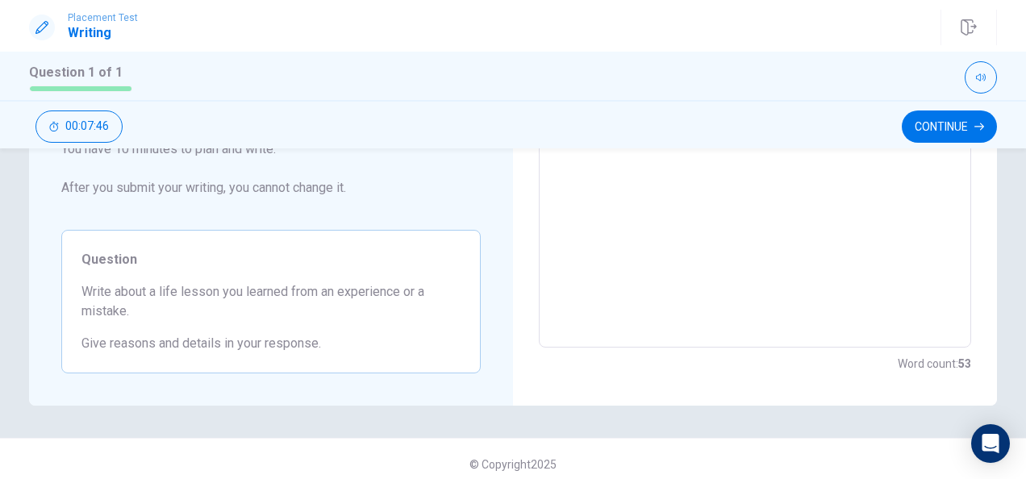
scroll to position [374, 0]
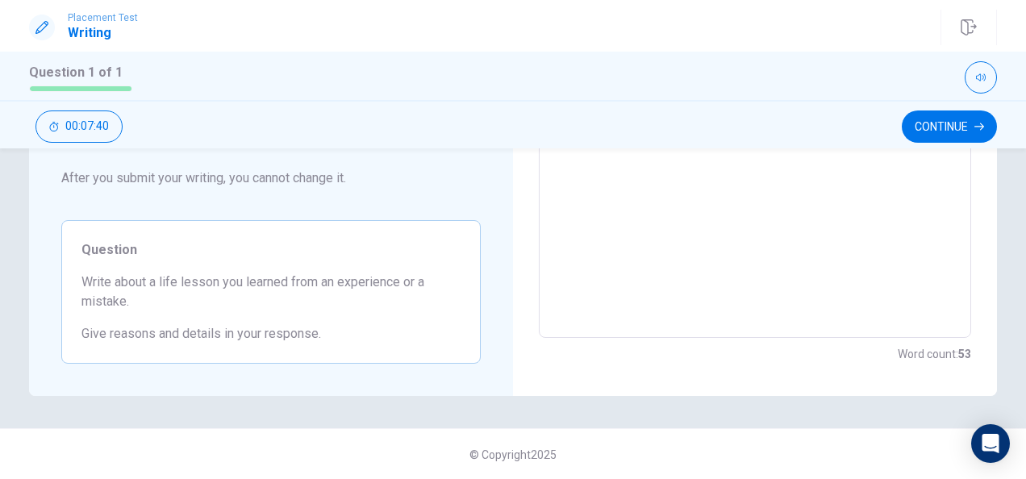
click at [1015, 261] on div "Directions Write about your opinion on a topic. Important things to remember: T…" at bounding box center [513, 101] width 1020 height 589
click at [1017, 260] on div "Directions Write about your opinion on a topic. Important things to remember: T…" at bounding box center [513, 101] width 1020 height 589
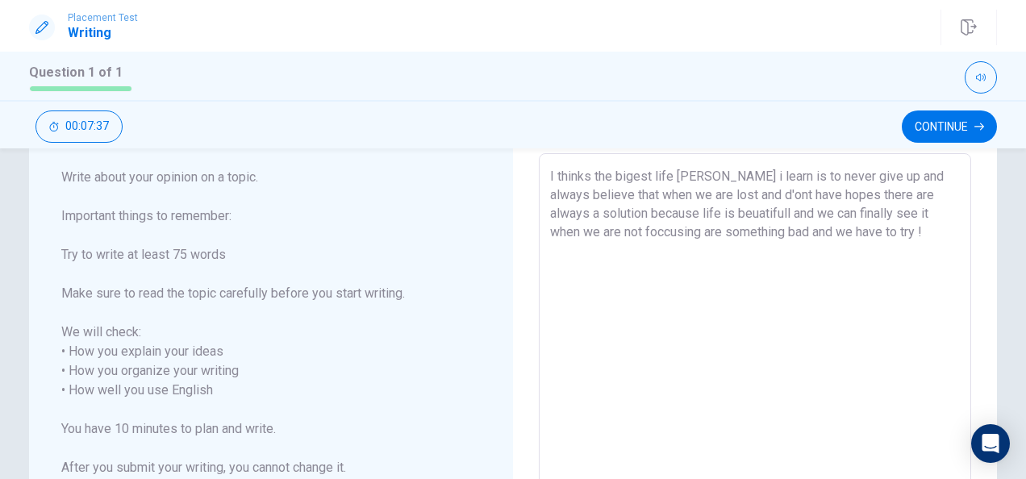
click at [884, 228] on textarea "I thinks the bigest life [PERSON_NAME] i learn is to never give up and always b…" at bounding box center [755, 391] width 410 height 448
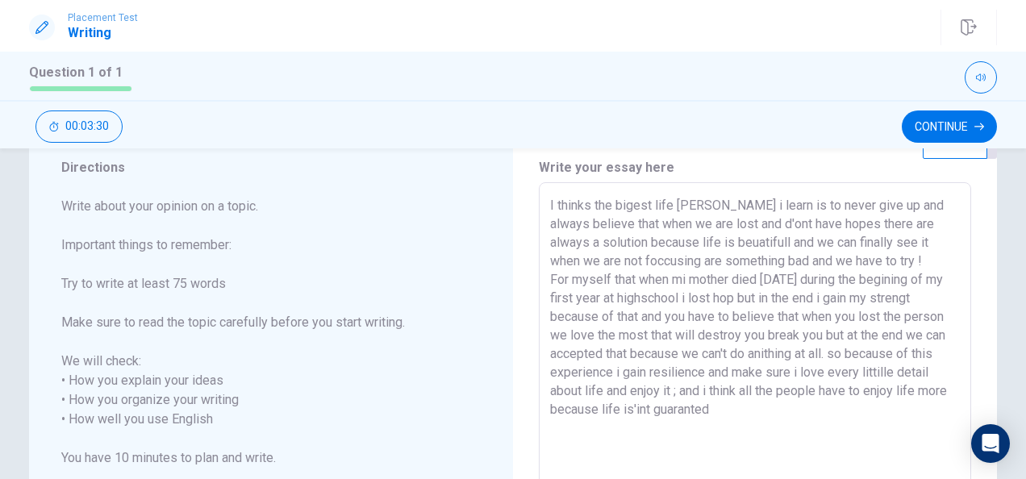
scroll to position [56, 0]
click at [849, 203] on textarea "I thinks the bigest life [PERSON_NAME] i learn is to never give up and always b…" at bounding box center [755, 419] width 410 height 448
click at [592, 239] on textarea "I thinks the bigest life [PERSON_NAME] i learn is to never give up , and always…" at bounding box center [755, 419] width 410 height 448
click at [710, 240] on textarea "I thinks the bigest life [PERSON_NAME] i learn is to never give up , and always…" at bounding box center [755, 419] width 410 height 448
drag, startPoint x: 721, startPoint y: 237, endPoint x: 693, endPoint y: 237, distance: 27.4
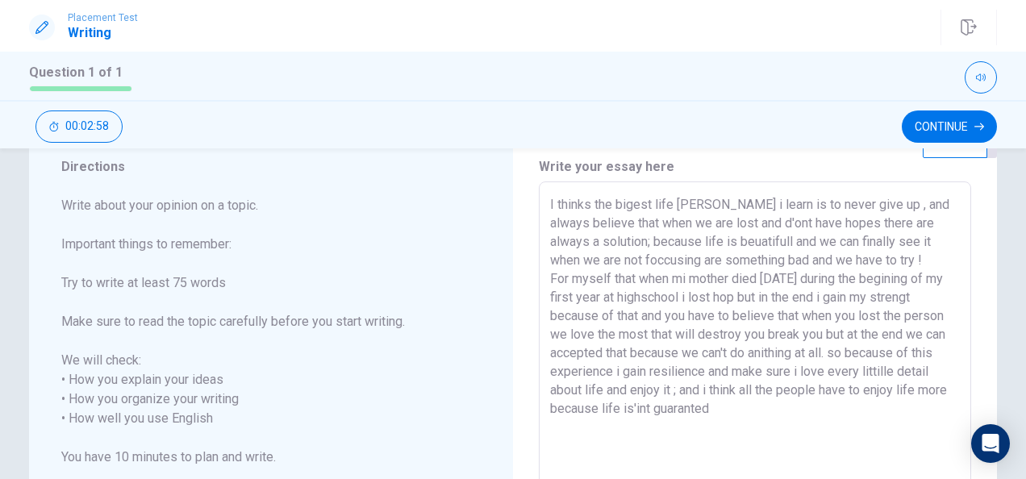
click at [693, 237] on textarea "I thinks the bigest life [PERSON_NAME] i learn is to never give up , and always…" at bounding box center [755, 419] width 410 height 448
drag, startPoint x: 804, startPoint y: 236, endPoint x: 846, endPoint y: 245, distance: 43.7
click at [846, 245] on textarea "I thinks the bigest life [PERSON_NAME] i learn is to never give up , and always…" at bounding box center [755, 419] width 410 height 448
drag, startPoint x: 689, startPoint y: 261, endPoint x: 612, endPoint y: 257, distance: 77.6
click at [612, 257] on textarea "I thinks the bigest life [PERSON_NAME] i learn is to never give up , and always…" at bounding box center [755, 419] width 410 height 448
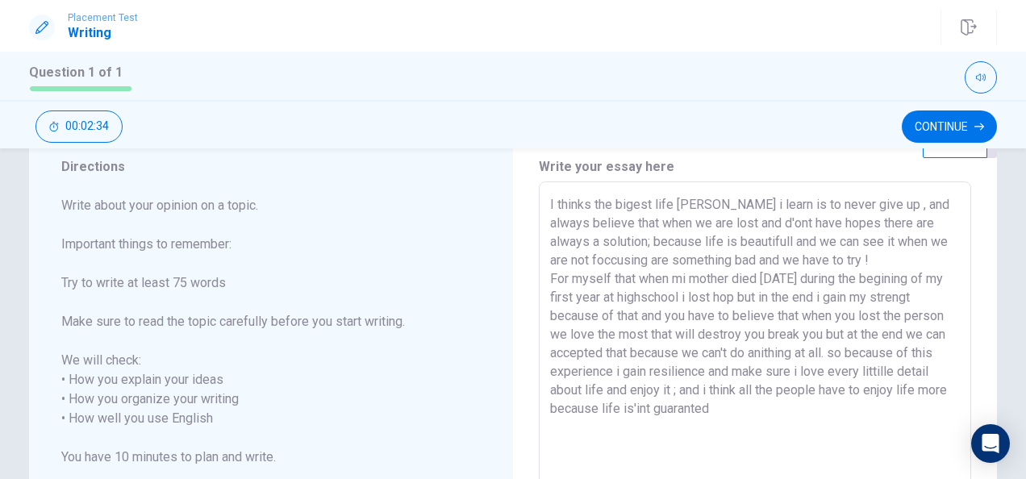
click at [603, 257] on textarea "I thinks the bigest life [PERSON_NAME] i learn is to never give up , and always…" at bounding box center [755, 419] width 410 height 448
drag, startPoint x: 644, startPoint y: 259, endPoint x: 633, endPoint y: 257, distance: 11.4
click at [633, 257] on textarea "I thinks the bigest life [PERSON_NAME] i learn is to never give up , and always…" at bounding box center [755, 419] width 410 height 448
drag, startPoint x: 821, startPoint y: 258, endPoint x: 716, endPoint y: 261, distance: 105.7
click at [716, 261] on textarea "I thinks the bigest life [PERSON_NAME] i learn is to never give up , and always…" at bounding box center [755, 419] width 410 height 448
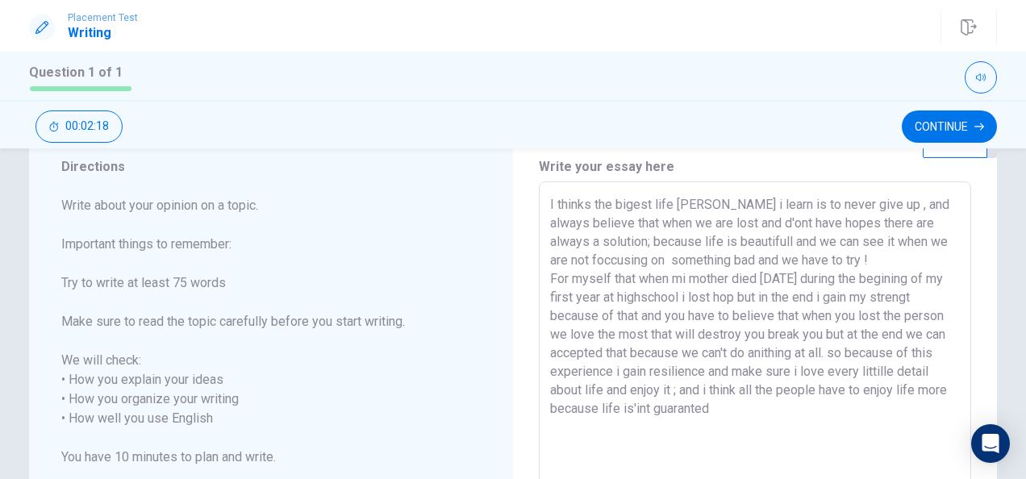
click at [683, 271] on textarea "I thinks the bigest life [PERSON_NAME] i learn is to never give up , and always…" at bounding box center [755, 419] width 410 height 448
click at [857, 278] on textarea "I thinks the bigest life [PERSON_NAME] i learn is to never give up , and always…" at bounding box center [755, 419] width 410 height 448
click at [870, 279] on textarea "I thinks the bigest life [PERSON_NAME] i learn is to never give up , and always…" at bounding box center [755, 419] width 410 height 448
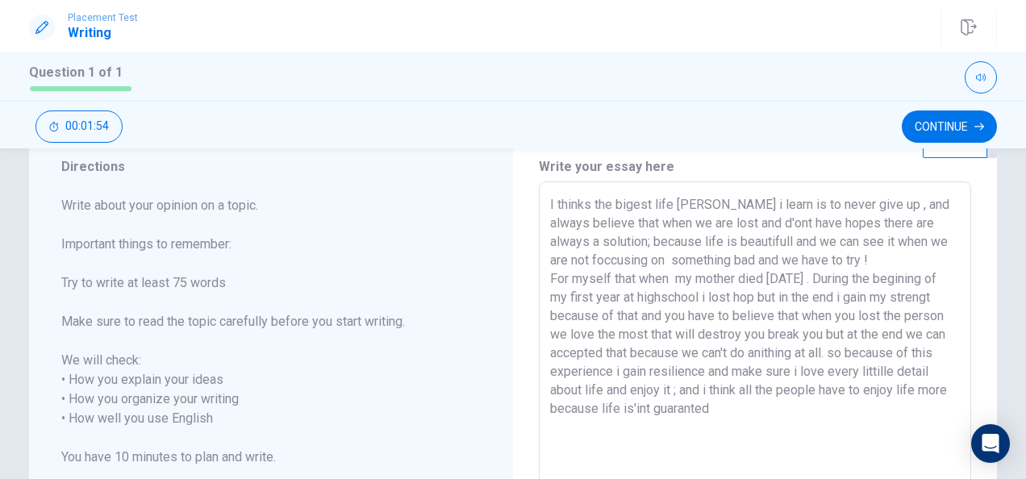
click at [765, 299] on textarea "I thinks the bigest life [PERSON_NAME] i learn is to never give up , and always…" at bounding box center [755, 419] width 410 height 448
click at [771, 295] on textarea "I thinks the bigest life [PERSON_NAME] i learn is to never give up , and always…" at bounding box center [755, 419] width 410 height 448
click at [821, 295] on textarea "I thinks the bigest life [PERSON_NAME] i learn is to never give up , and always…" at bounding box center [755, 419] width 410 height 448
click at [741, 312] on textarea "I thinks the bigest life [PERSON_NAME] i learn is to never give up , and always…" at bounding box center [755, 419] width 410 height 448
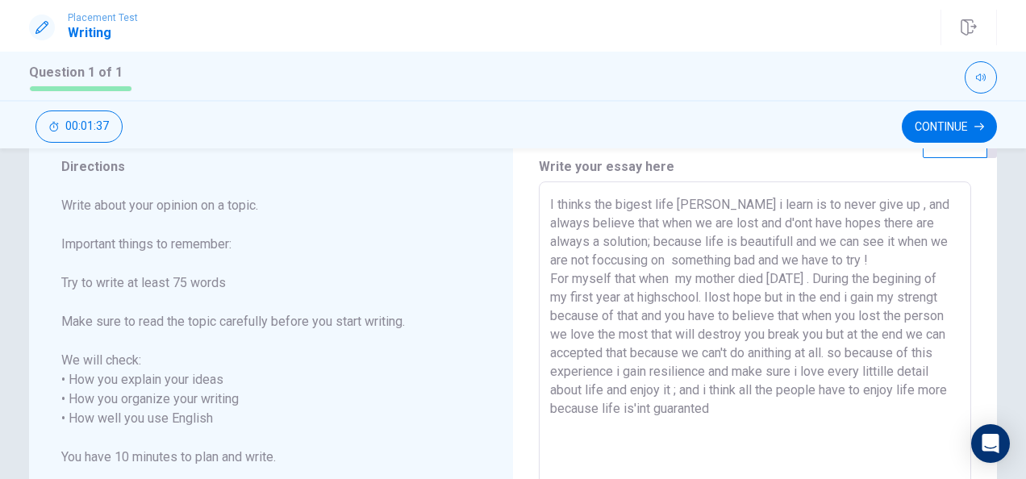
click at [741, 312] on textarea "I thinks the bigest life [PERSON_NAME] i learn is to never give up , and always…" at bounding box center [755, 419] width 410 height 448
drag, startPoint x: 1017, startPoint y: 254, endPoint x: 1020, endPoint y: 274, distance: 20.3
click at [1020, 274] on div "Directions Write about your opinion on a topic. Important things to remember: T…" at bounding box center [513, 313] width 1026 height 331
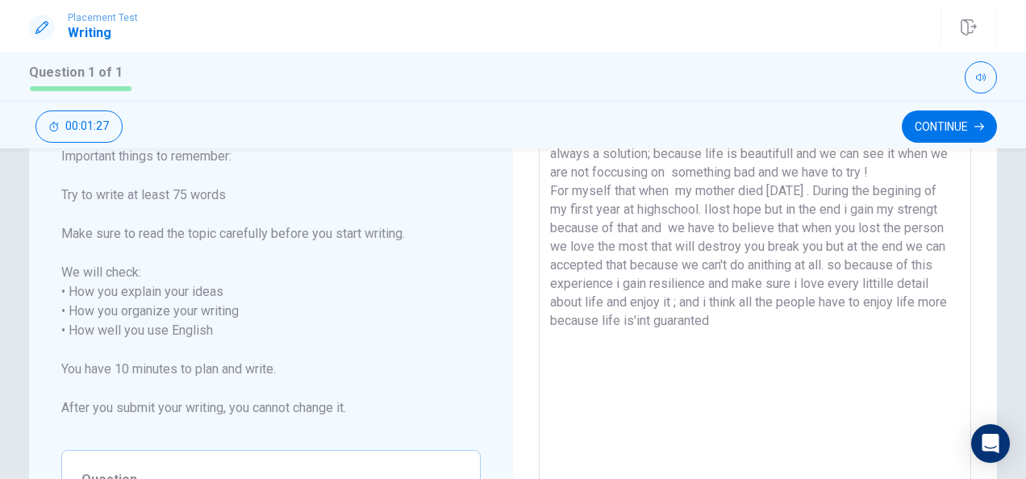
scroll to position [140, 0]
click at [739, 229] on textarea "I thinks the bigest life [PERSON_NAME] i learn is to never give up , and always…" at bounding box center [755, 335] width 410 height 448
click at [645, 253] on textarea "I thinks the bigest life [PERSON_NAME] i learn is to never give up , and always…" at bounding box center [755, 335] width 410 height 448
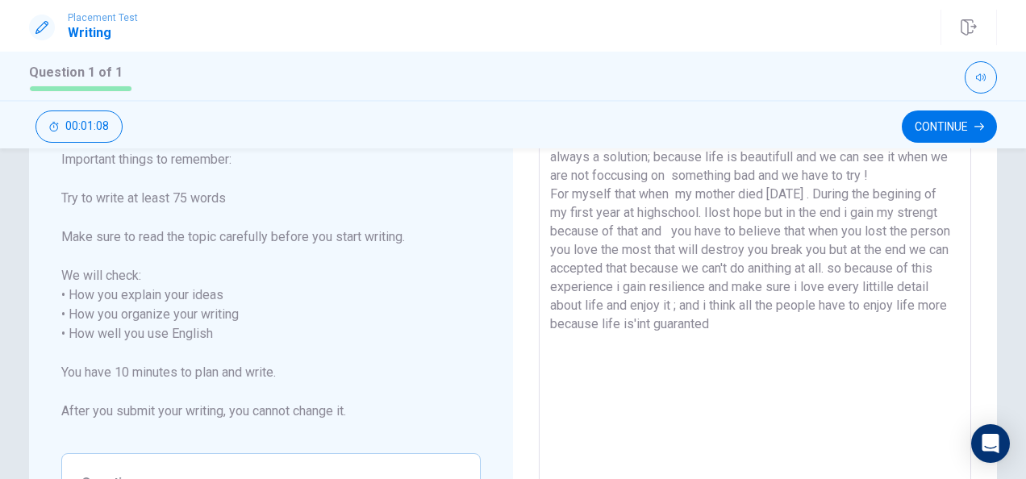
click at [854, 247] on textarea "I thinks the bigest life [PERSON_NAME] i learn is to never give up , and always…" at bounding box center [755, 335] width 410 height 448
click at [554, 269] on textarea "I thinks the bigest life [PERSON_NAME] i learn is to never give up , and always…" at bounding box center [755, 335] width 410 height 448
click at [562, 265] on textarea "I thinks the bigest life [PERSON_NAME] i learn is to never give up , and always…" at bounding box center [755, 335] width 410 height 448
drag, startPoint x: 626, startPoint y: 264, endPoint x: 650, endPoint y: 266, distance: 24.3
click at [650, 266] on textarea "I thinks the bigest life [PERSON_NAME] i learn is to never give up , and always…" at bounding box center [755, 335] width 410 height 448
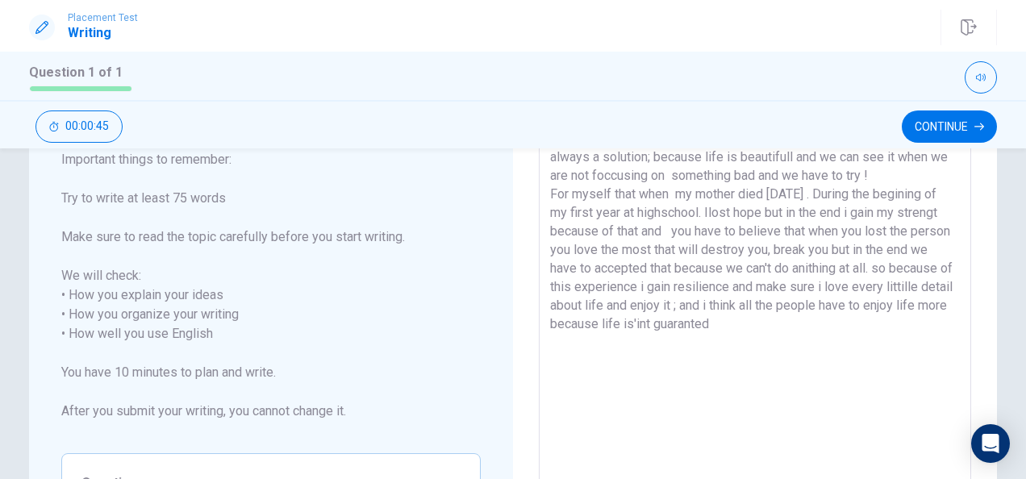
click at [721, 268] on textarea "I thinks the bigest life [PERSON_NAME] i learn is to never give up , and always…" at bounding box center [755, 335] width 410 height 448
drag, startPoint x: 733, startPoint y: 267, endPoint x: 745, endPoint y: 267, distance: 12.1
click at [745, 267] on textarea "I thinks the bigest life [PERSON_NAME] i learn is to never give up , and always…" at bounding box center [755, 335] width 410 height 448
click at [725, 264] on textarea "I thinks the bigest life [PERSON_NAME] i learn is to never give up , and always…" at bounding box center [755, 335] width 410 height 448
click at [572, 286] on textarea "I thinks the bigest life [PERSON_NAME] i learn is to never give up , and always…" at bounding box center [755, 335] width 410 height 448
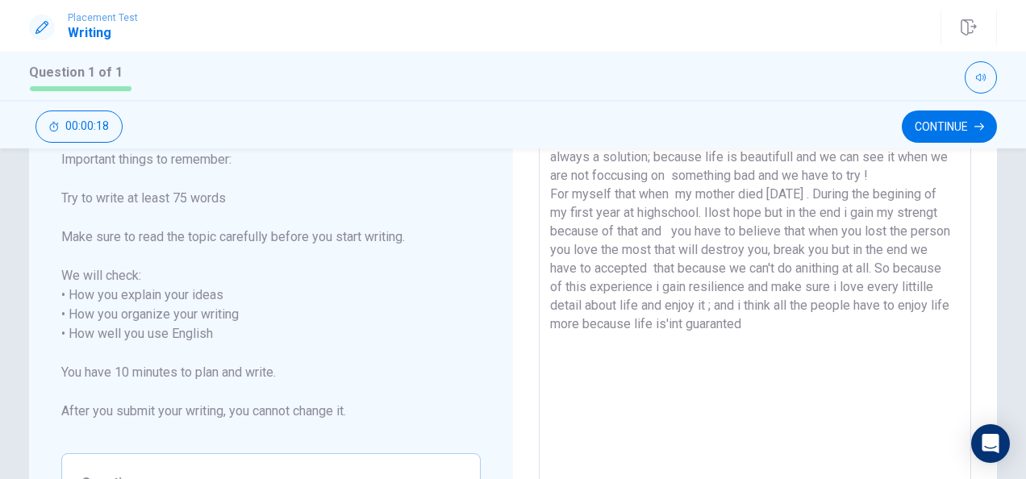
click at [624, 311] on textarea "I thinks the bigest life [PERSON_NAME] i learn is to never give up , and always…" at bounding box center [755, 335] width 410 height 448
drag, startPoint x: 644, startPoint y: 304, endPoint x: 613, endPoint y: 301, distance: 30.8
click at [613, 301] on textarea "I thinks the bigest life [PERSON_NAME] i learn is to never give up , and always…" at bounding box center [755, 335] width 410 height 448
click at [707, 303] on textarea "I thinks the bigest life [PERSON_NAME] i learn is to never give up , and always…" at bounding box center [755, 335] width 410 height 448
click at [843, 324] on textarea "I thinks the bigest life [PERSON_NAME] i learn is to never give up , and always…" at bounding box center [755, 335] width 410 height 448
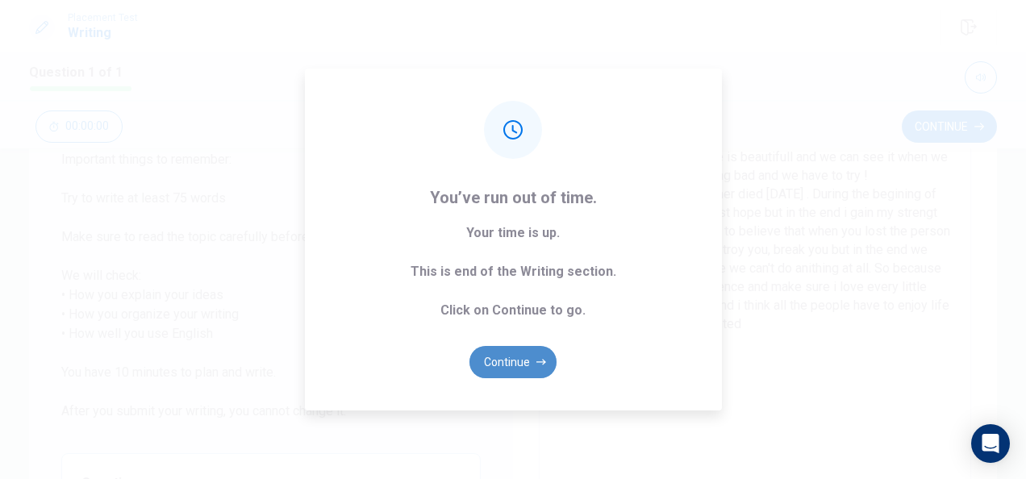
click at [507, 362] on button "Continue" at bounding box center [513, 362] width 87 height 32
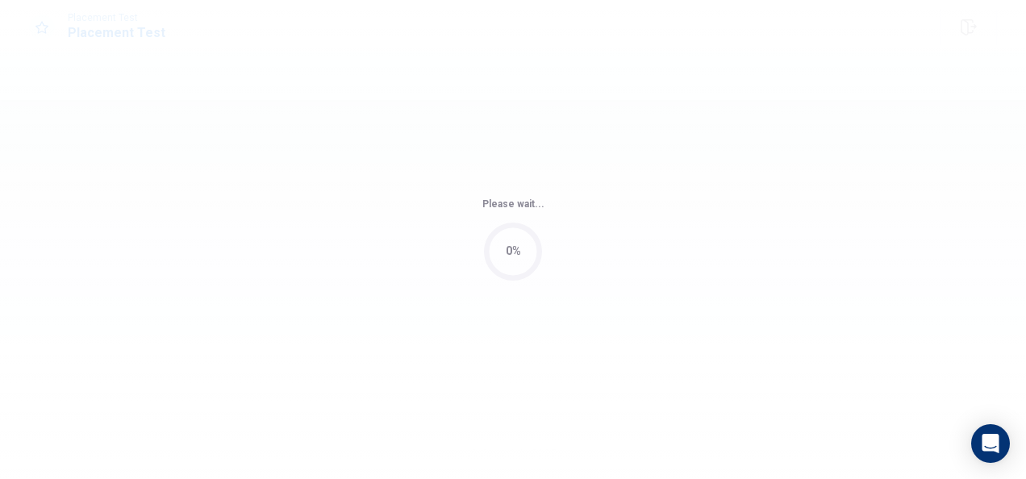
scroll to position [0, 0]
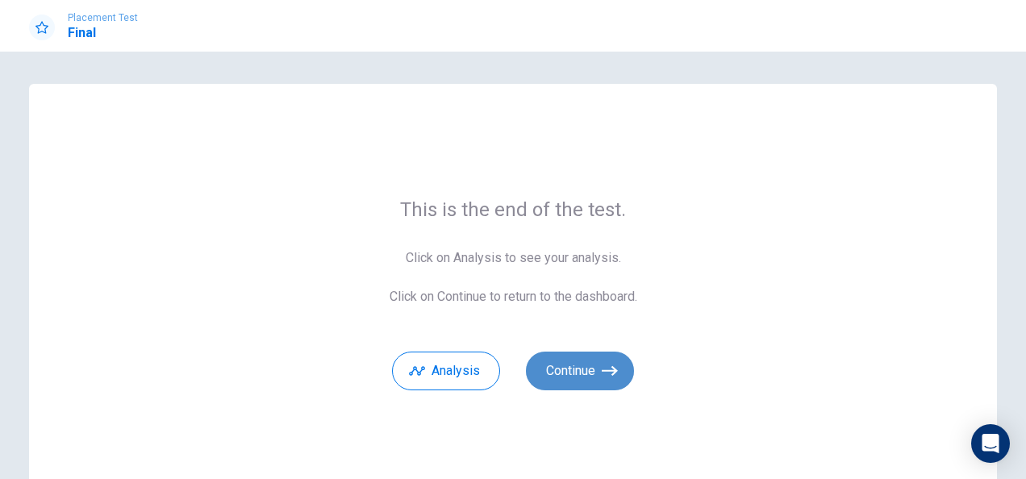
click at [574, 368] on button "Continue" at bounding box center [580, 371] width 108 height 39
